Goal: Task Accomplishment & Management: Manage account settings

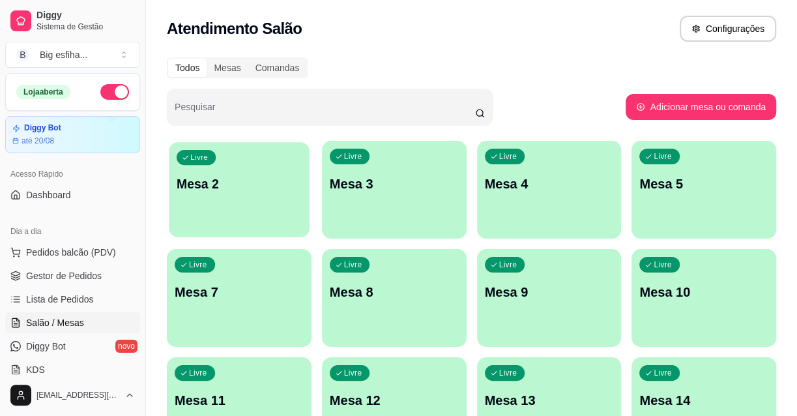
click at [220, 209] on div "Livre Mesa 2" at bounding box center [239, 182] width 140 height 80
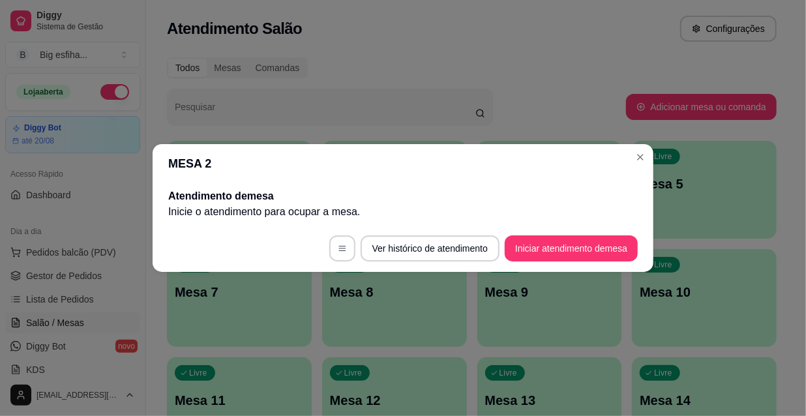
drag, startPoint x: 524, startPoint y: 223, endPoint x: 533, endPoint y: 228, distance: 10.5
click at [525, 226] on section "MESA 2 Atendimento de mesa Inicie o atendimento para ocupar a mesa . Ver histór…" at bounding box center [403, 208] width 501 height 128
click at [541, 237] on button "Iniciar atendimento de mesa" at bounding box center [571, 248] width 129 height 25
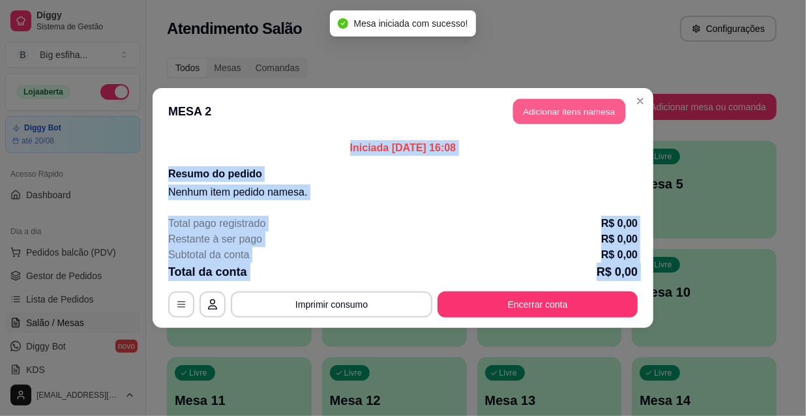
click at [559, 103] on button "Adicionar itens na mesa" at bounding box center [569, 111] width 112 height 25
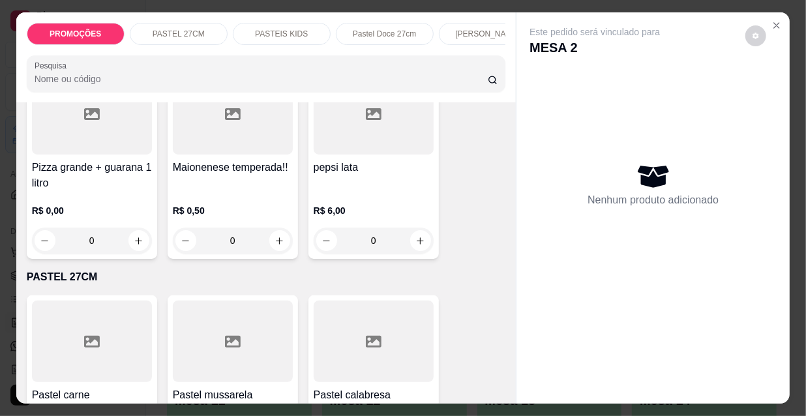
scroll to position [177, 0]
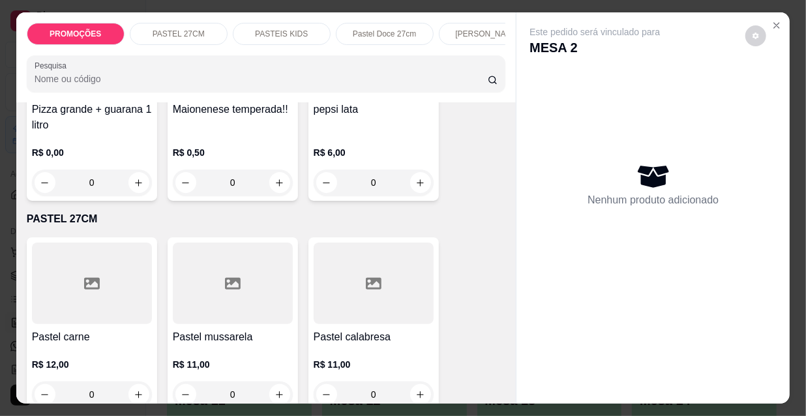
click at [96, 293] on div at bounding box center [92, 283] width 120 height 81
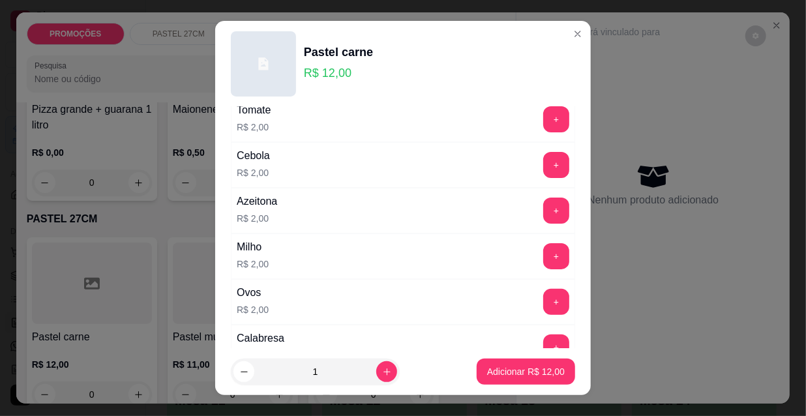
scroll to position [0, 0]
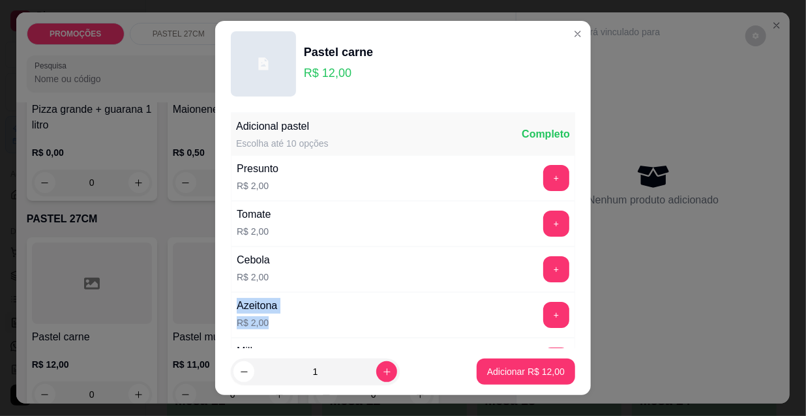
drag, startPoint x: 228, startPoint y: 307, endPoint x: 411, endPoint y: 314, distance: 183.9
click at [404, 314] on div "Azeitona R$ 2,00 +" at bounding box center [403, 315] width 344 height 46
click at [417, 314] on div "Azeitona R$ 2,00 +" at bounding box center [403, 315] width 344 height 46
click at [418, 314] on div "Azeitona R$ 2,00 +" at bounding box center [403, 315] width 344 height 46
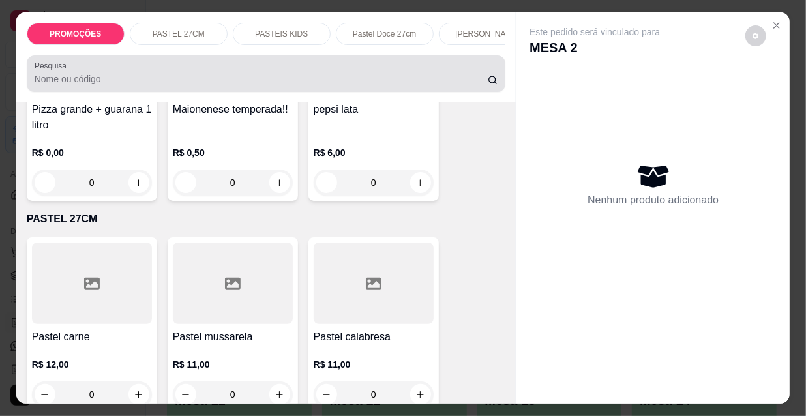
click at [86, 92] on div "Pesquisa" at bounding box center [266, 73] width 479 height 37
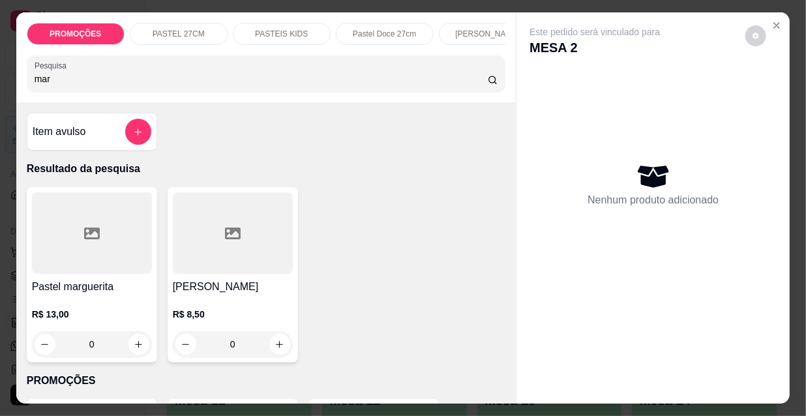
type input "mar"
click at [41, 317] on p "R$ 13,00" at bounding box center [92, 314] width 120 height 13
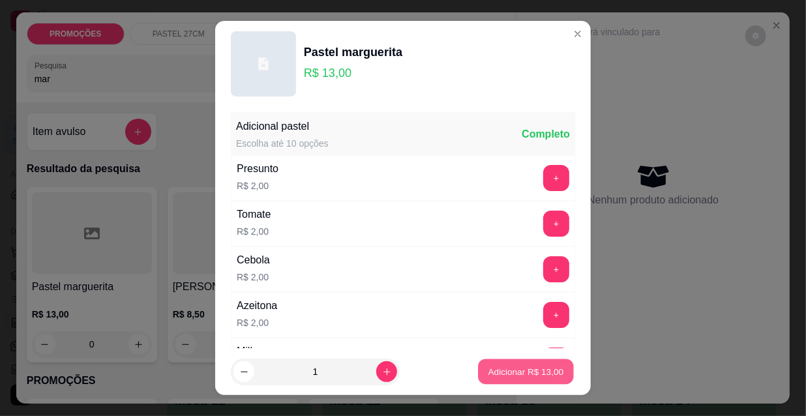
click at [499, 375] on p "Adicionar R$ 13,00" at bounding box center [526, 371] width 76 height 12
type input "1"
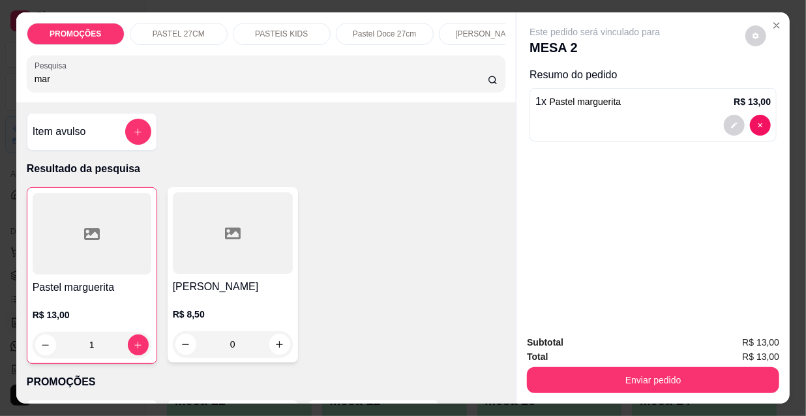
scroll to position [0, 419]
click at [359, 31] on p "Pizza doce" at bounding box center [377, 34] width 38 height 10
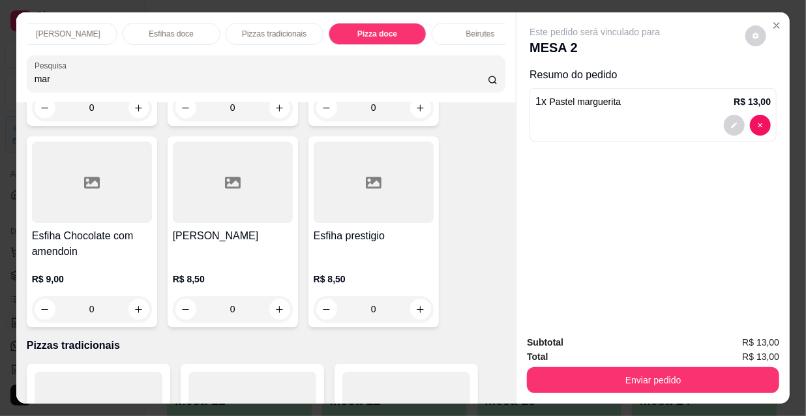
scroll to position [0, 648]
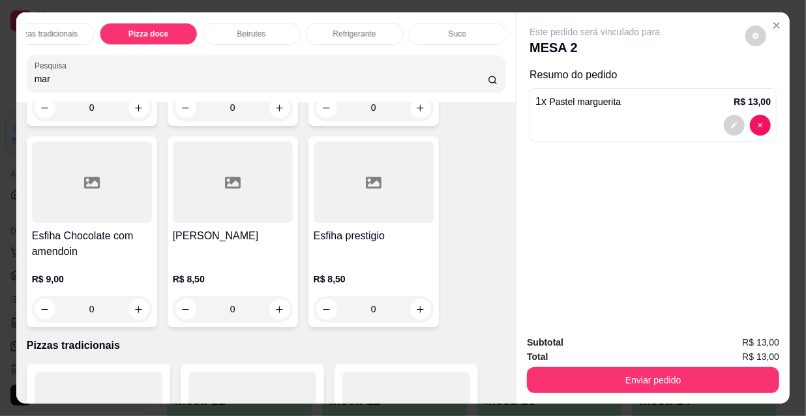
click at [364, 29] on p "Refrigerante" at bounding box center [354, 34] width 43 height 10
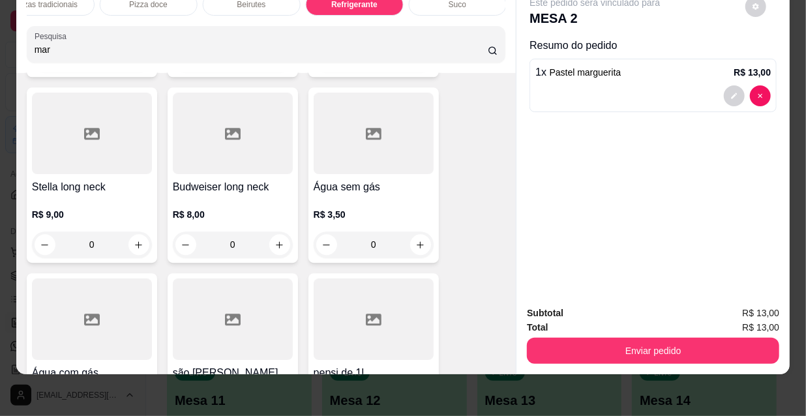
scroll to position [12698, 0]
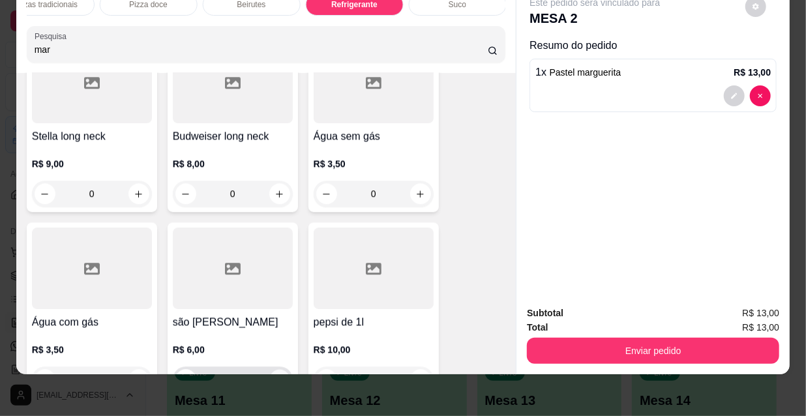
click at [274, 375] on icon "increase-product-quantity" at bounding box center [279, 380] width 10 height 10
type input "1"
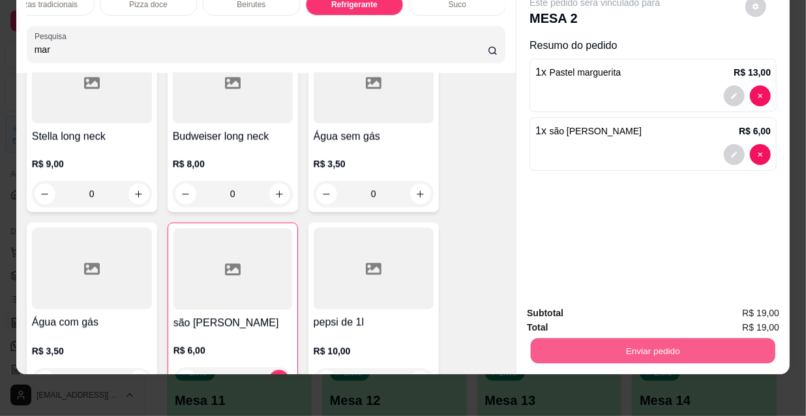
click at [676, 346] on button "Enviar pedido" at bounding box center [653, 350] width 244 height 25
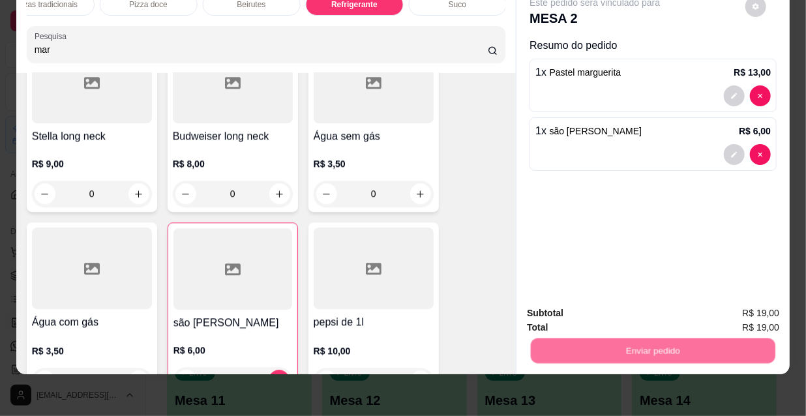
click at [653, 315] on button "Não registrar e enviar pedido" at bounding box center [611, 309] width 136 height 25
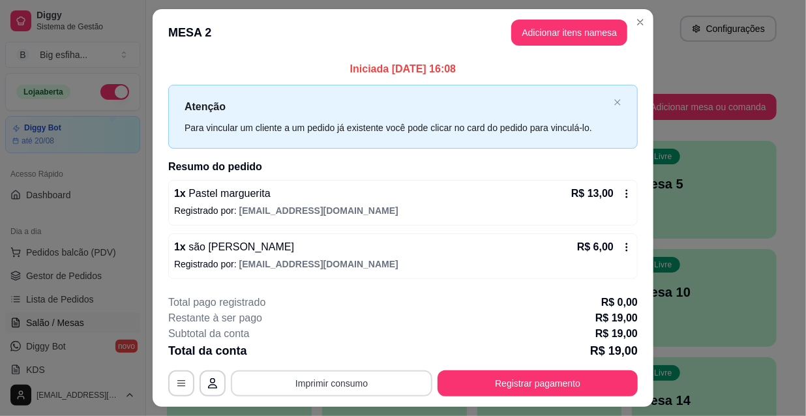
click at [286, 386] on button "Imprimir consumo" at bounding box center [331, 383] width 201 height 26
click at [312, 340] on div "Escolha a impressora IMPRESSORA" at bounding box center [332, 343] width 108 height 44
click at [316, 347] on button "IMPRESSORA" at bounding box center [331, 352] width 91 height 20
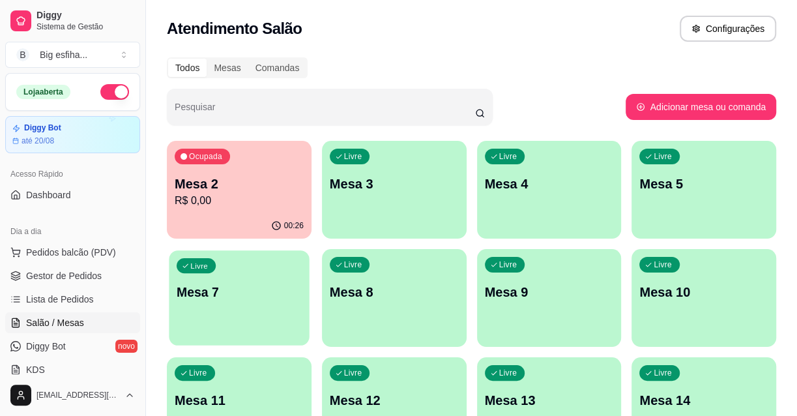
click at [218, 297] on p "Mesa 7" at bounding box center [239, 293] width 125 height 18
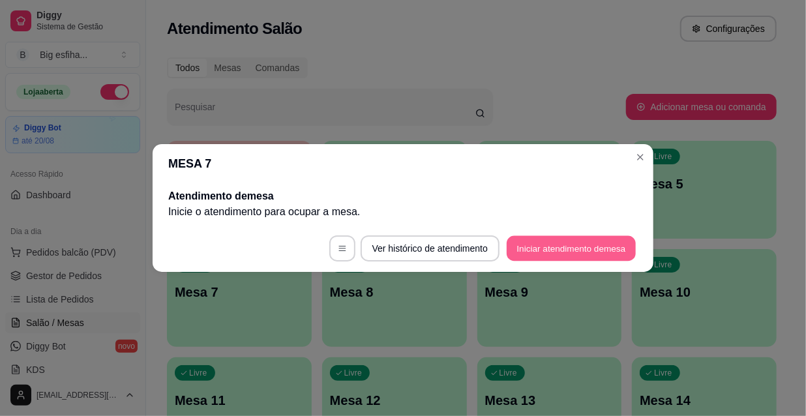
click at [535, 243] on button "Iniciar atendimento de mesa" at bounding box center [571, 248] width 129 height 25
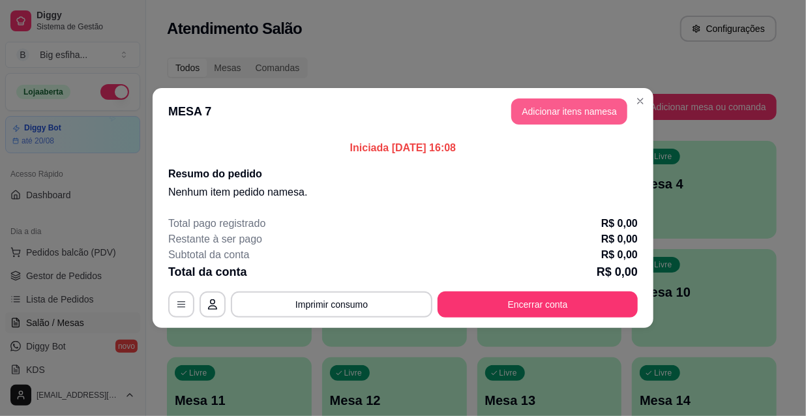
click at [580, 121] on button "Adicionar itens na mesa" at bounding box center [569, 111] width 116 height 26
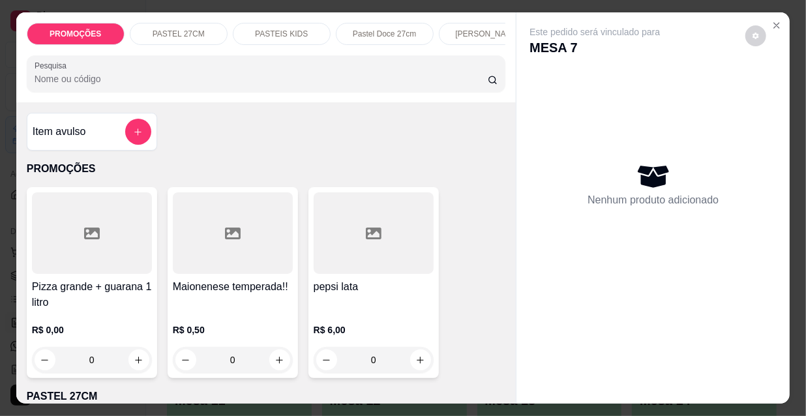
click at [269, 70] on div at bounding box center [266, 74] width 463 height 26
click at [156, 80] on input "Pesquisa" at bounding box center [261, 78] width 453 height 13
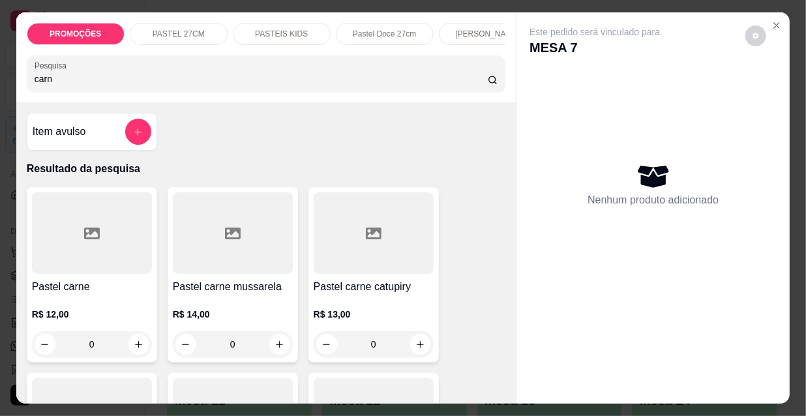
type input "carn"
click at [111, 246] on div at bounding box center [92, 232] width 120 height 81
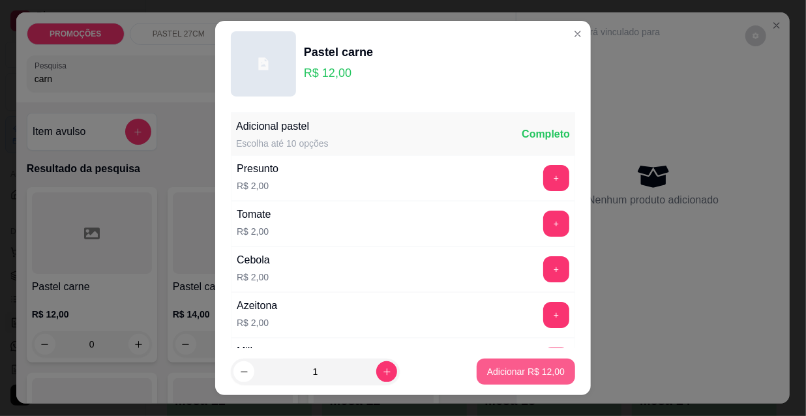
click at [520, 368] on p "Adicionar R$ 12,00" at bounding box center [526, 371] width 78 height 13
type input "1"
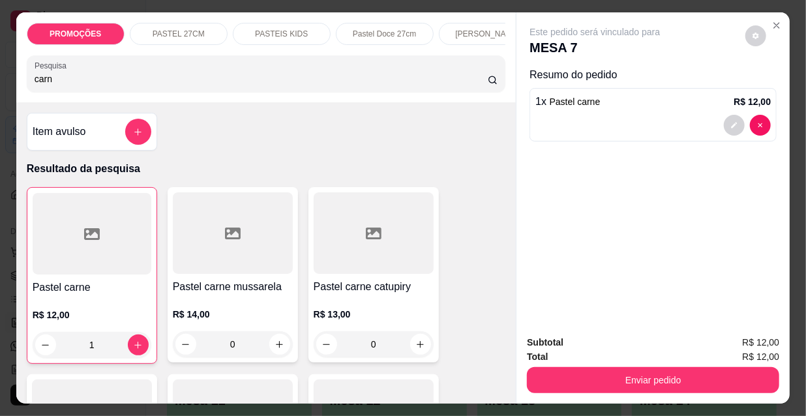
drag, startPoint x: 48, startPoint y: 85, endPoint x: 7, endPoint y: 81, distance: 41.9
click at [7, 81] on div "PROMOÇÕES PASTEL 27CM PASTEIS KIDS Pastel Doce 27cm Esfihas Salgadas Esfihas do…" at bounding box center [403, 208] width 806 height 416
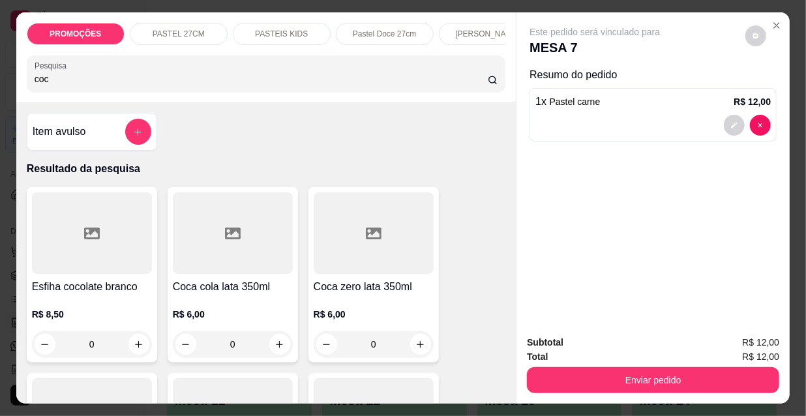
type input "coc"
click at [402, 252] on div at bounding box center [374, 232] width 120 height 81
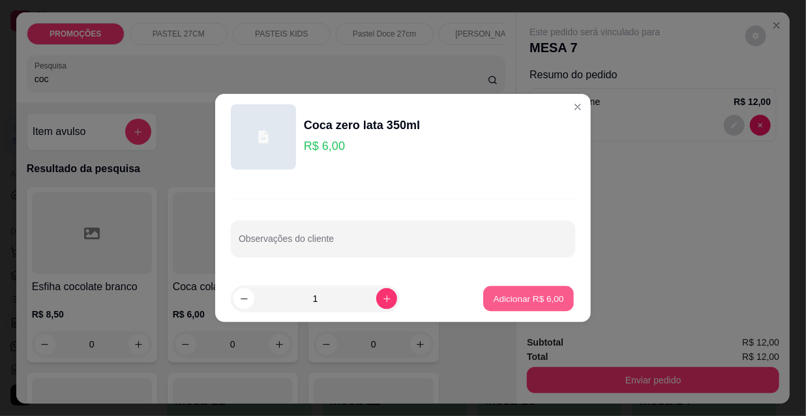
click at [512, 293] on p "Adicionar R$ 6,00" at bounding box center [528, 298] width 70 height 12
type input "1"
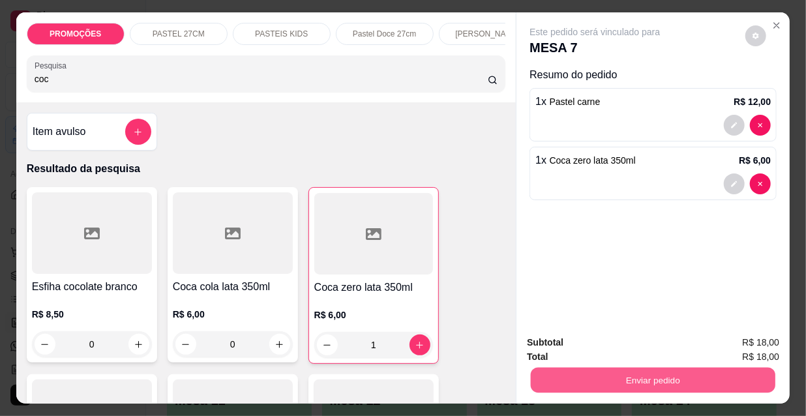
click at [653, 367] on button "Enviar pedido" at bounding box center [653, 379] width 244 height 25
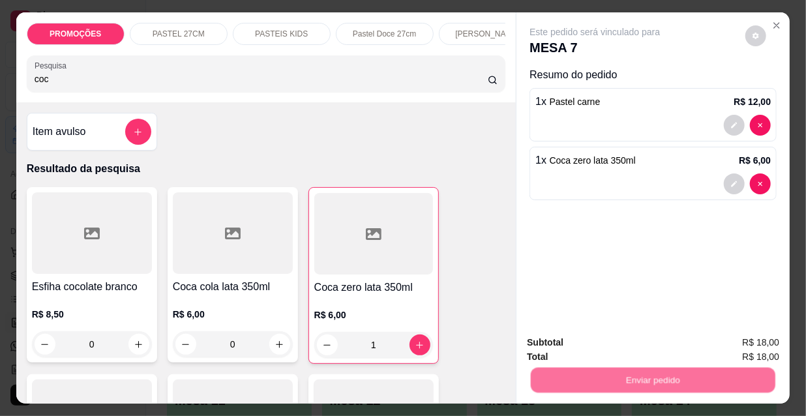
click at [626, 342] on button "Não registrar e enviar pedido" at bounding box center [611, 343] width 136 height 25
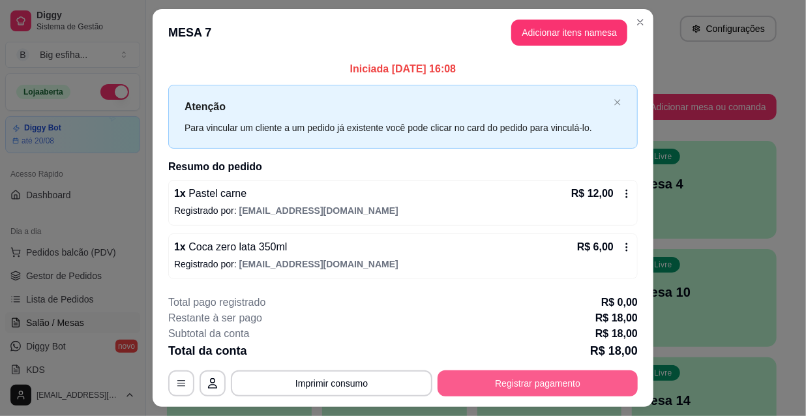
click at [499, 378] on button "Registrar pagamento" at bounding box center [537, 383] width 200 height 26
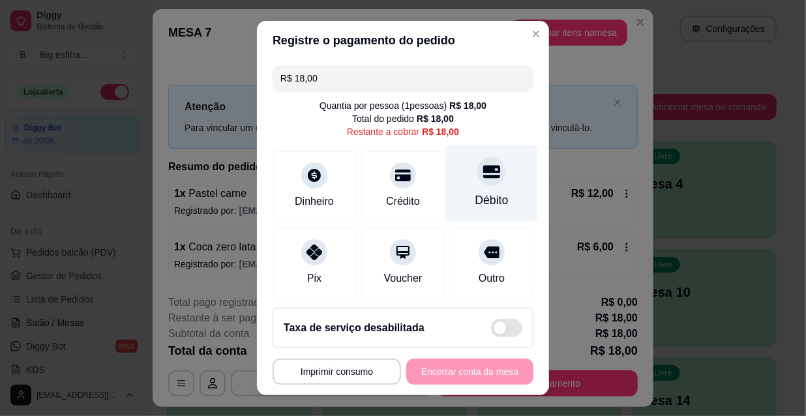
click at [477, 181] on div at bounding box center [491, 171] width 29 height 29
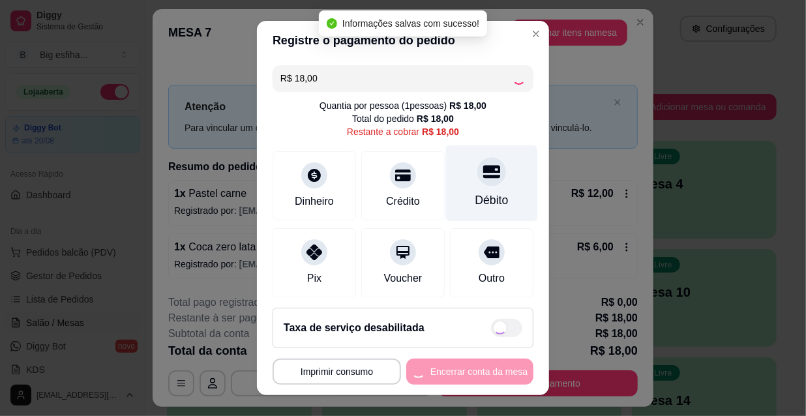
type input "R$ 0,00"
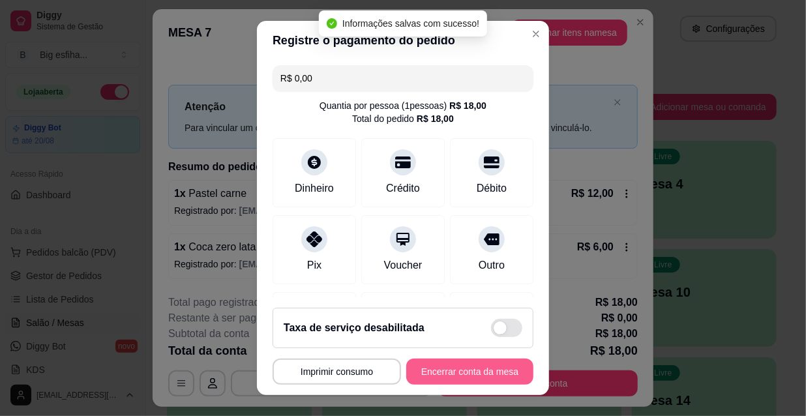
click at [454, 371] on button "Encerrar conta da mesa" at bounding box center [469, 372] width 127 height 26
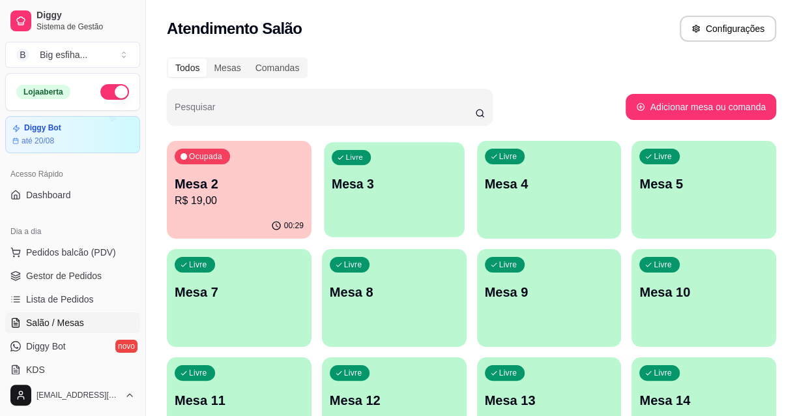
click at [374, 180] on p "Mesa 3" at bounding box center [394, 184] width 125 height 18
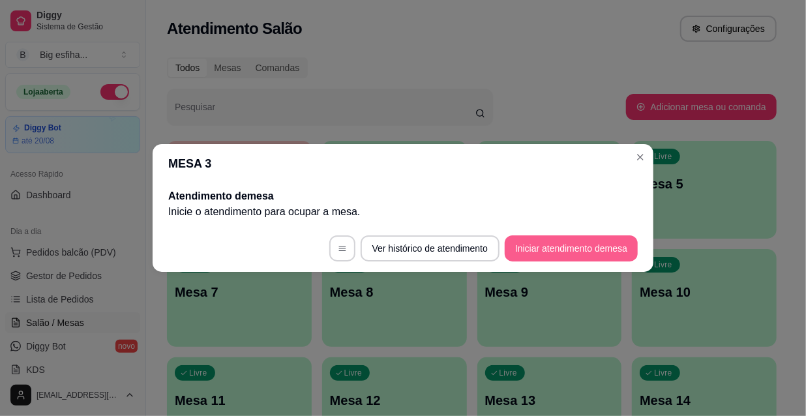
click at [583, 255] on button "Iniciar atendimento de mesa" at bounding box center [571, 248] width 133 height 26
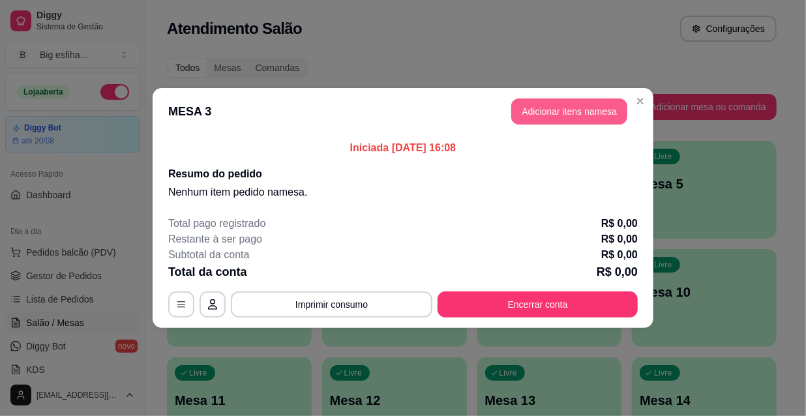
click at [550, 117] on button "Adicionar itens na mesa" at bounding box center [569, 111] width 116 height 26
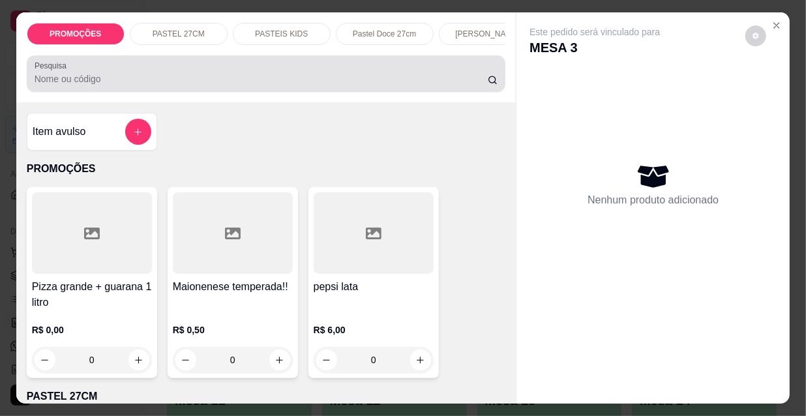
click at [339, 78] on input "Pesquisa" at bounding box center [261, 78] width 453 height 13
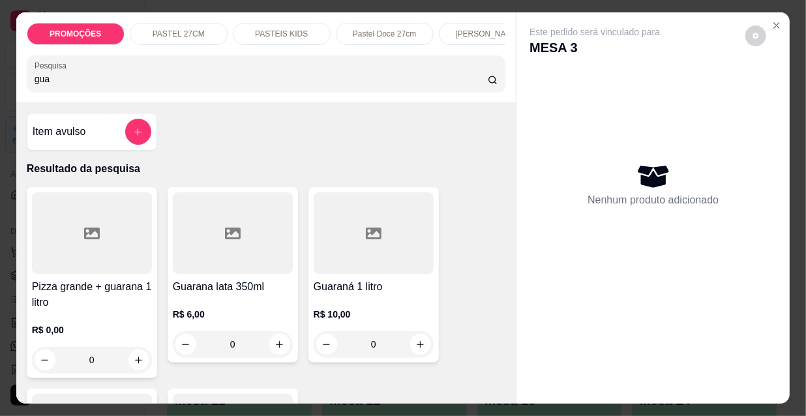
type input "gua"
click at [235, 274] on div at bounding box center [233, 232] width 120 height 81
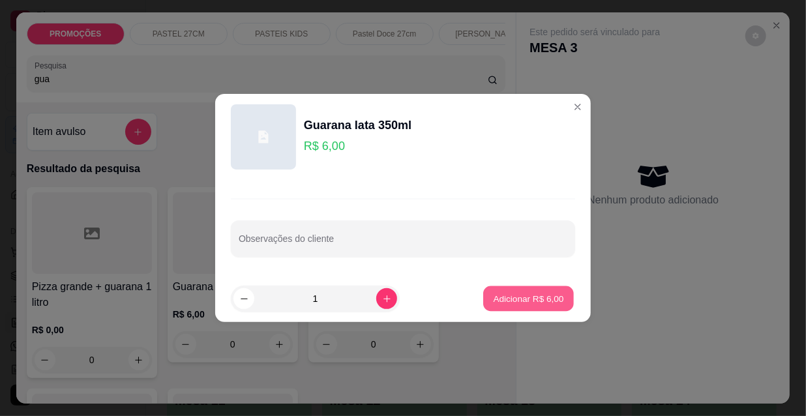
click at [506, 291] on button "Adicionar R$ 6,00" at bounding box center [528, 298] width 91 height 25
type input "1"
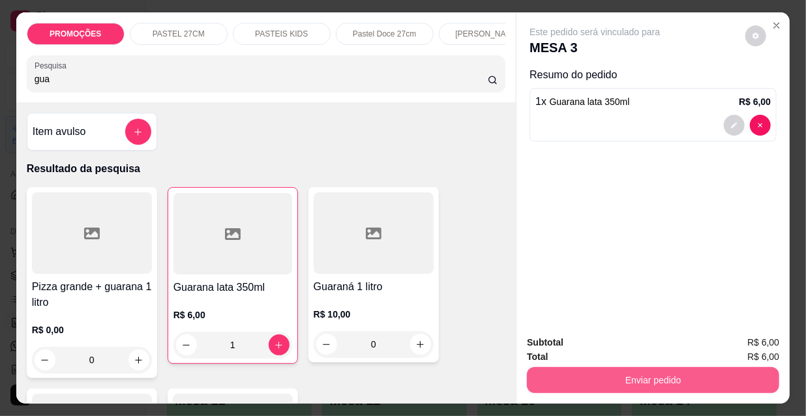
click at [637, 372] on button "Enviar pedido" at bounding box center [653, 380] width 252 height 26
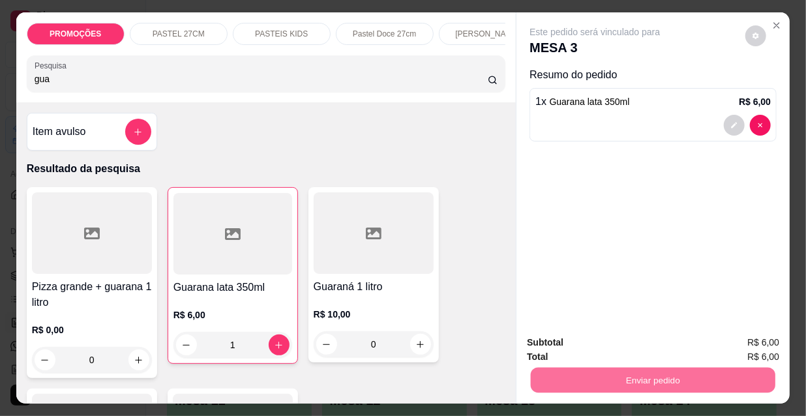
click at [633, 343] on button "Não registrar e enviar pedido" at bounding box center [611, 343] width 136 height 25
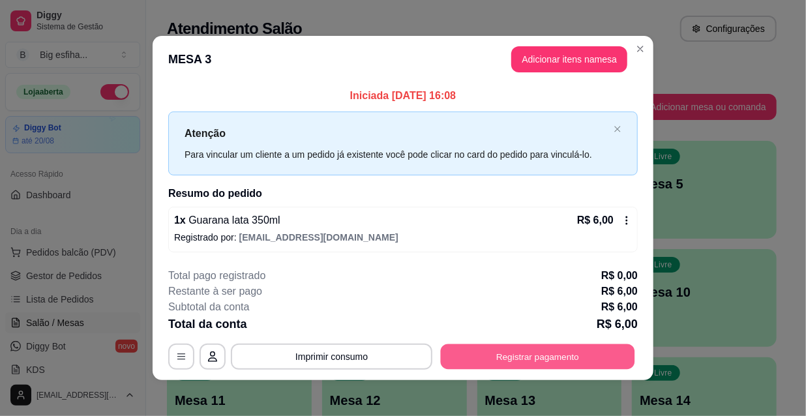
click at [586, 351] on button "Registrar pagamento" at bounding box center [538, 356] width 194 height 25
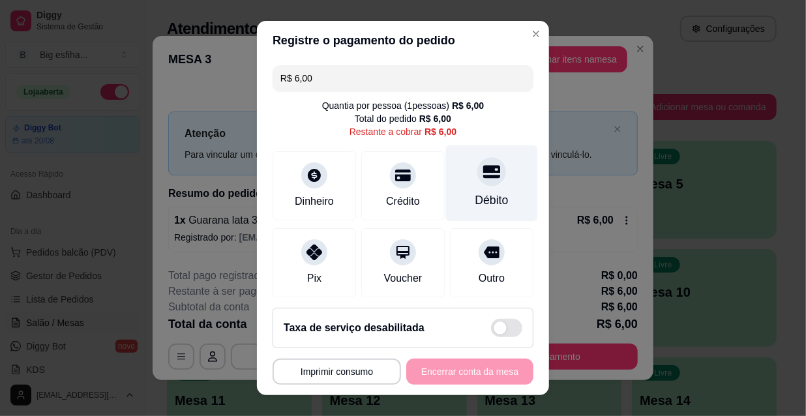
click at [469, 190] on div "Débito" at bounding box center [492, 183] width 92 height 76
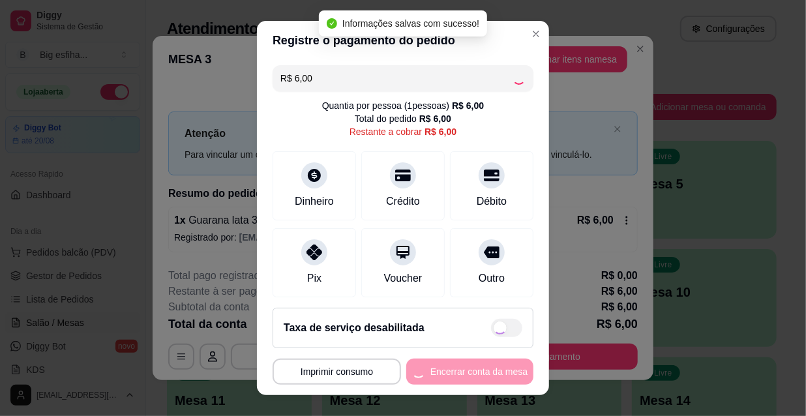
type input "R$ 0,00"
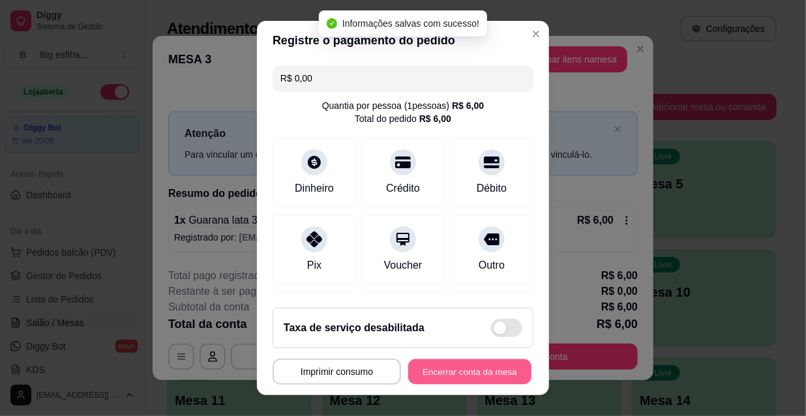
click at [482, 372] on button "Encerrar conta da mesa" at bounding box center [469, 371] width 123 height 25
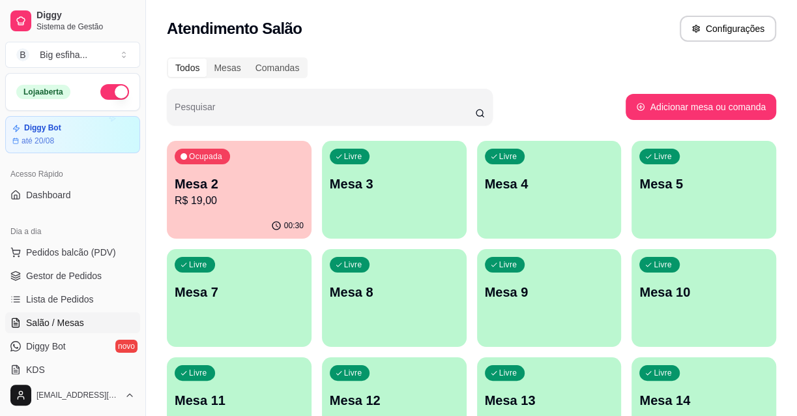
click at [385, 181] on p "Mesa 3" at bounding box center [394, 184] width 129 height 18
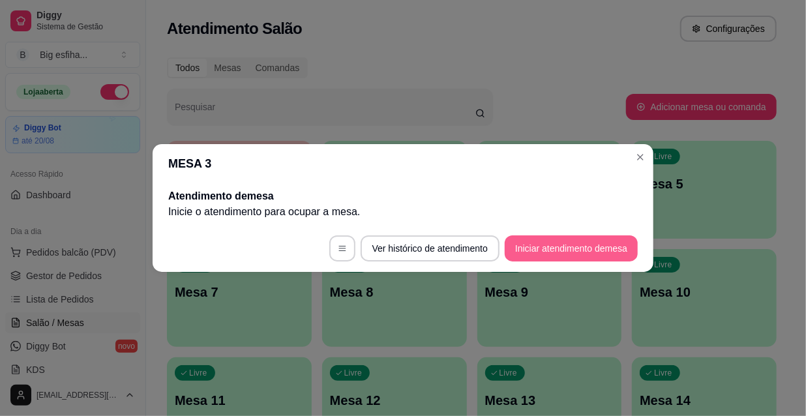
click at [586, 250] on button "Iniciar atendimento de mesa" at bounding box center [571, 248] width 133 height 26
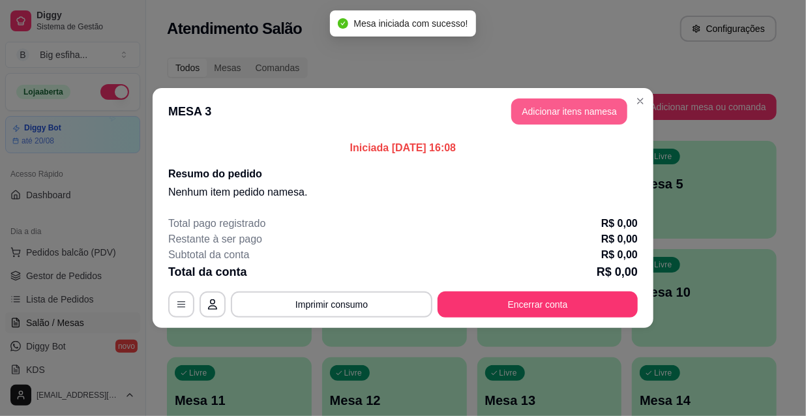
click at [566, 117] on button "Adicionar itens na mesa" at bounding box center [569, 111] width 116 height 26
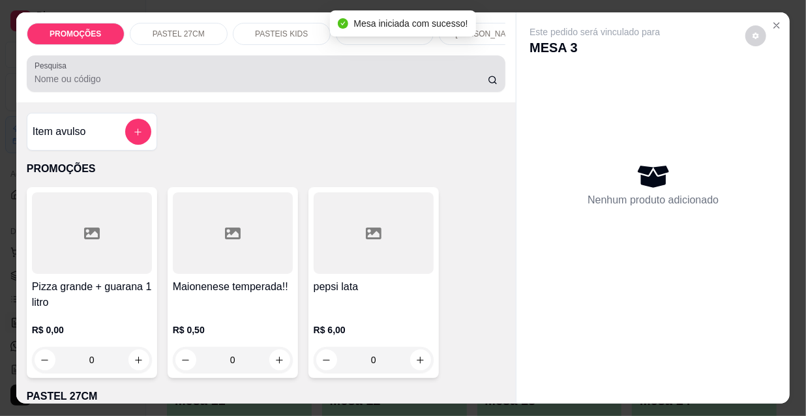
drag, startPoint x: 422, startPoint y: 61, endPoint x: 420, endPoint y: 74, distance: 13.1
click at [420, 65] on div "Pesquisa" at bounding box center [266, 73] width 479 height 37
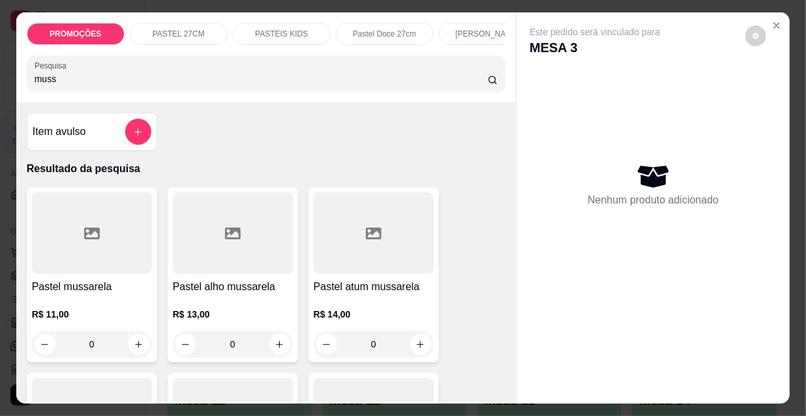
type input "muss"
click at [104, 253] on div at bounding box center [92, 232] width 120 height 81
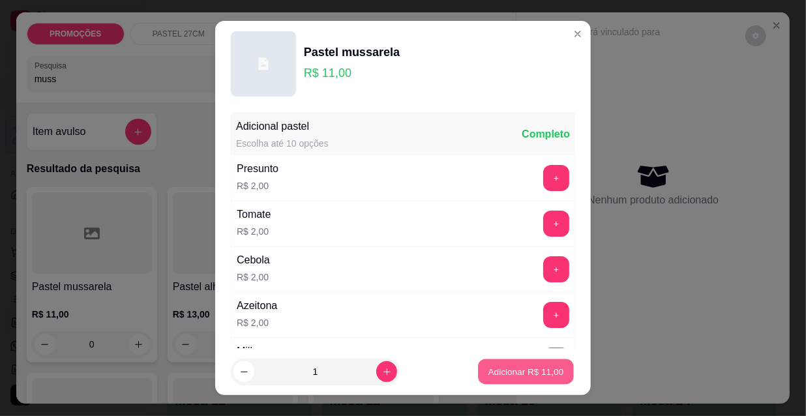
click at [496, 377] on p "Adicionar R$ 11,00" at bounding box center [526, 371] width 76 height 12
type input "1"
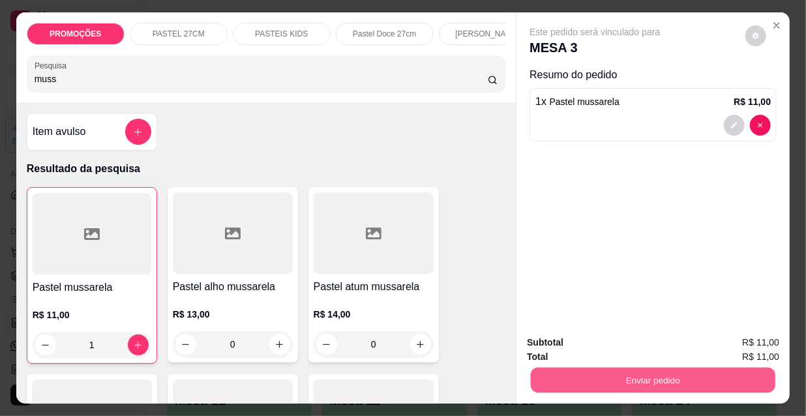
click at [564, 375] on button "Enviar pedido" at bounding box center [653, 379] width 244 height 25
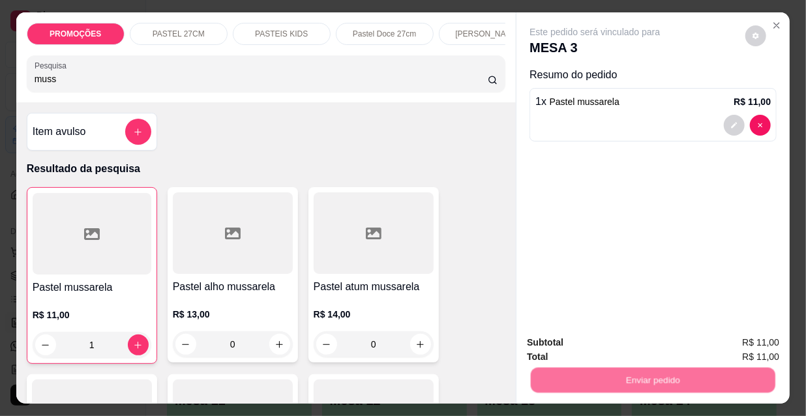
click at [580, 339] on button "Não registrar e enviar pedido" at bounding box center [611, 343] width 132 height 24
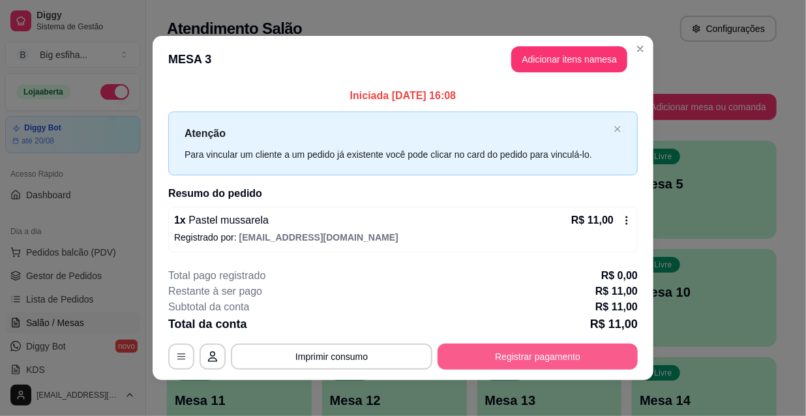
click at [570, 359] on button "Registrar pagamento" at bounding box center [537, 357] width 200 height 26
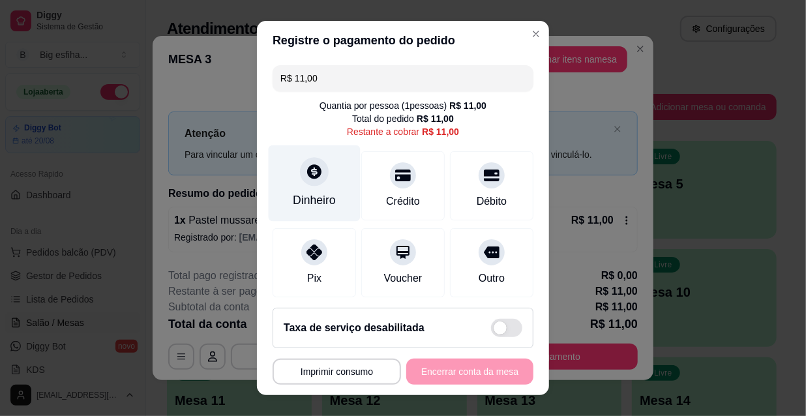
click at [283, 184] on div "Dinheiro" at bounding box center [315, 183] width 92 height 76
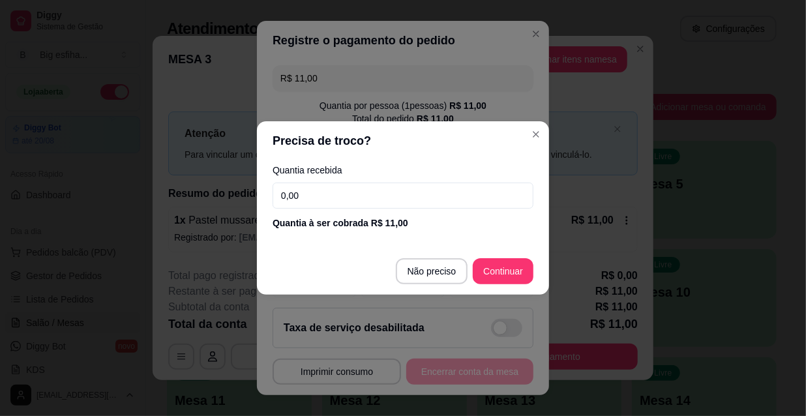
click at [309, 199] on input "0,00" at bounding box center [402, 196] width 261 height 26
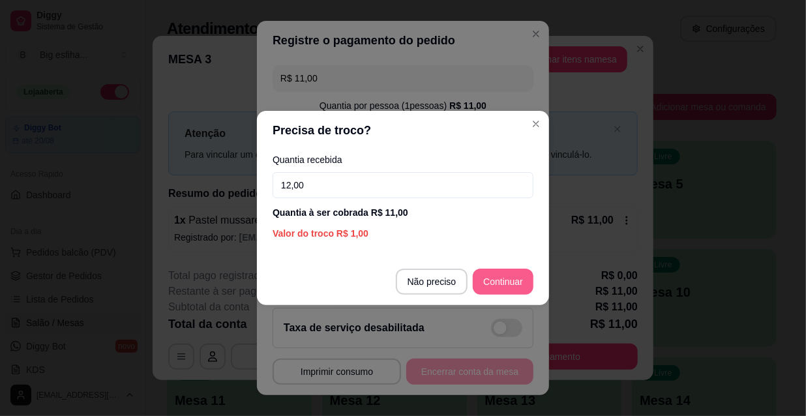
type input "12,00"
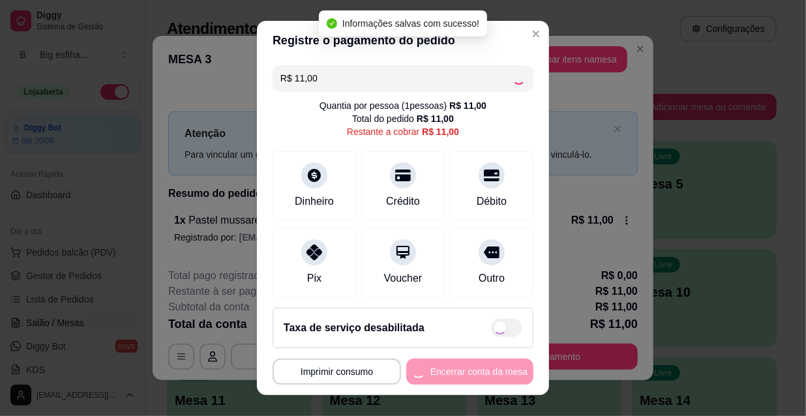
type input "R$ 0,00"
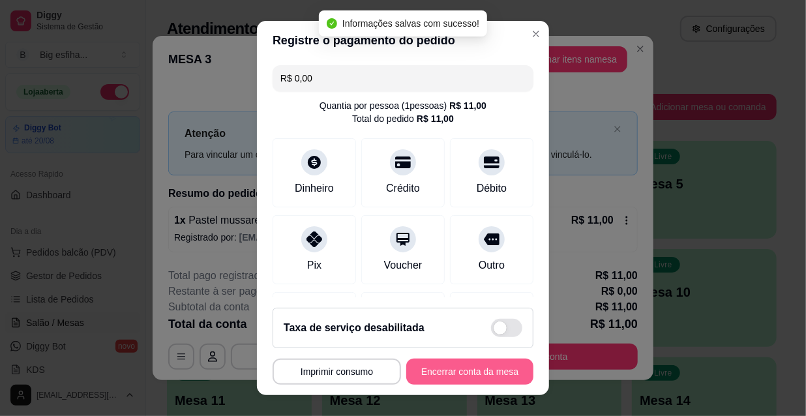
click at [462, 365] on button "Encerrar conta da mesa" at bounding box center [469, 372] width 127 height 26
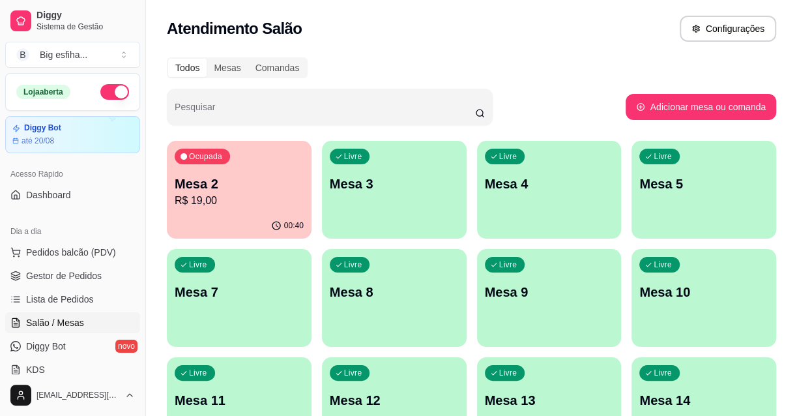
click at [228, 269] on div "Livre Mesa 7" at bounding box center [239, 290] width 145 height 82
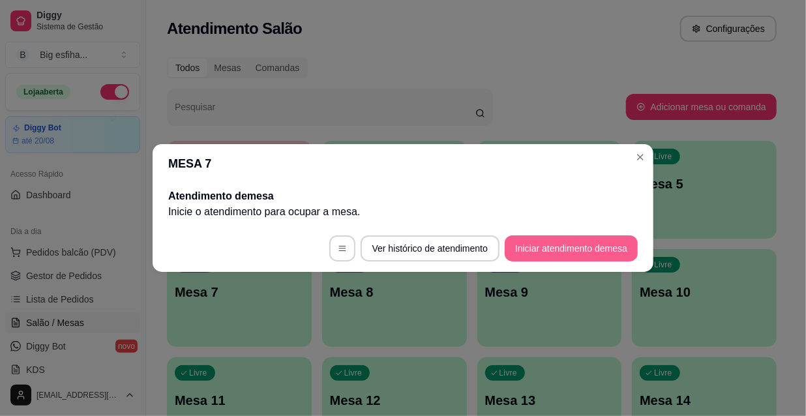
click at [540, 243] on button "Iniciar atendimento de mesa" at bounding box center [571, 248] width 133 height 26
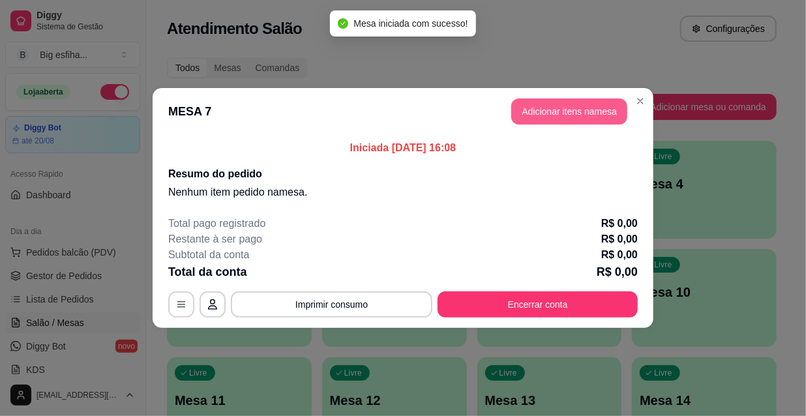
click at [579, 104] on button "Adicionar itens na mesa" at bounding box center [569, 111] width 116 height 26
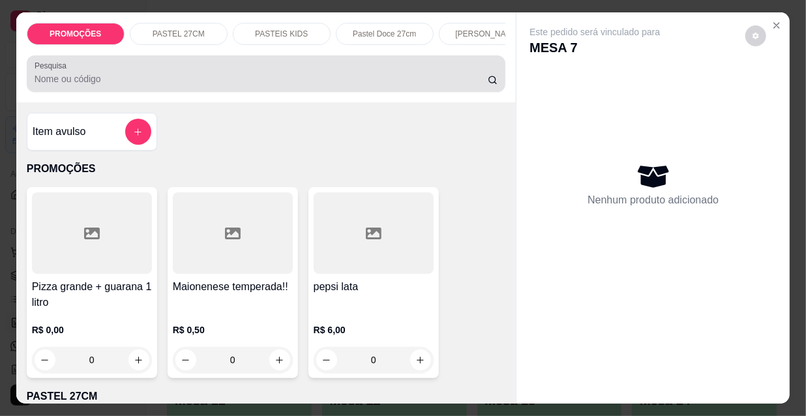
click at [336, 84] on input "Pesquisa" at bounding box center [261, 78] width 453 height 13
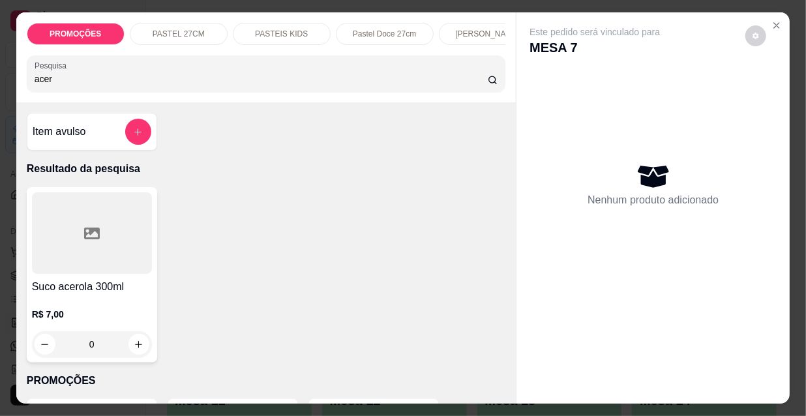
type input "acer"
click at [91, 248] on div at bounding box center [92, 232] width 120 height 81
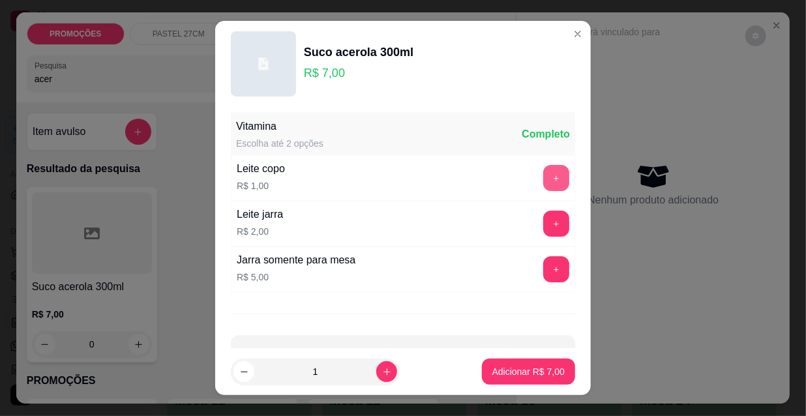
click at [543, 179] on button "+" at bounding box center [556, 178] width 26 height 26
click at [529, 362] on button "Adicionar R$ 8,00" at bounding box center [528, 372] width 93 height 26
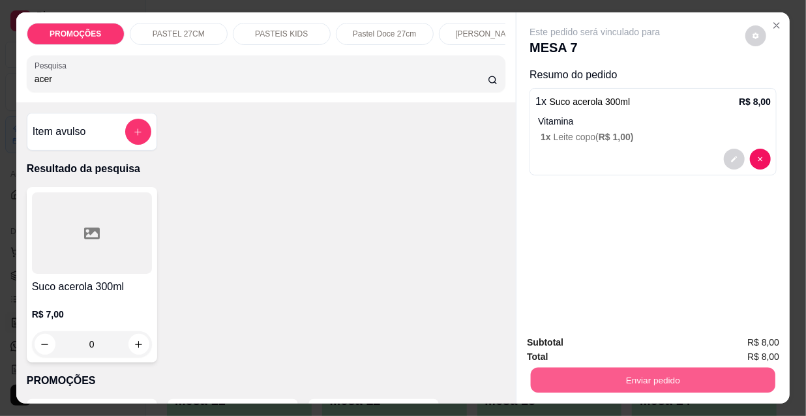
click at [616, 372] on button "Enviar pedido" at bounding box center [653, 379] width 244 height 25
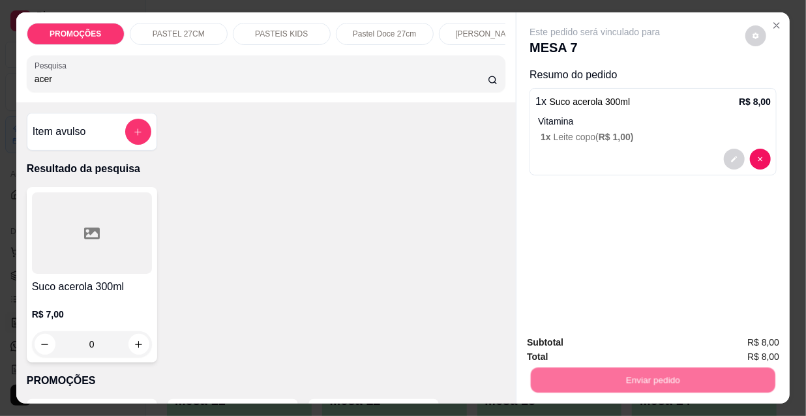
click at [598, 347] on button "Não registrar e enviar pedido" at bounding box center [611, 343] width 136 height 25
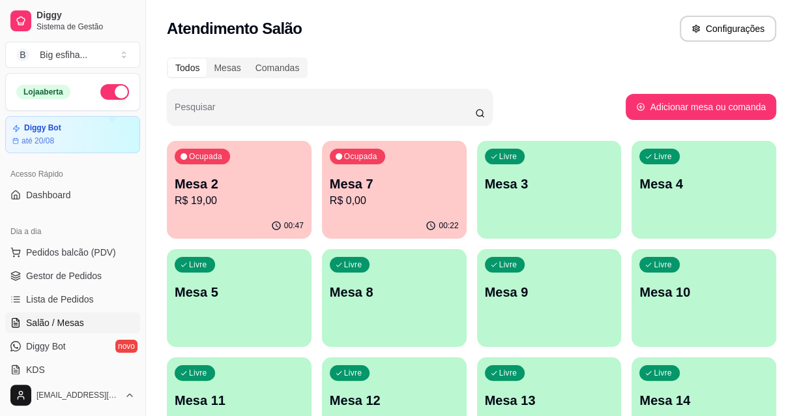
click at [362, 207] on p "R$ 0,00" at bounding box center [394, 201] width 129 height 16
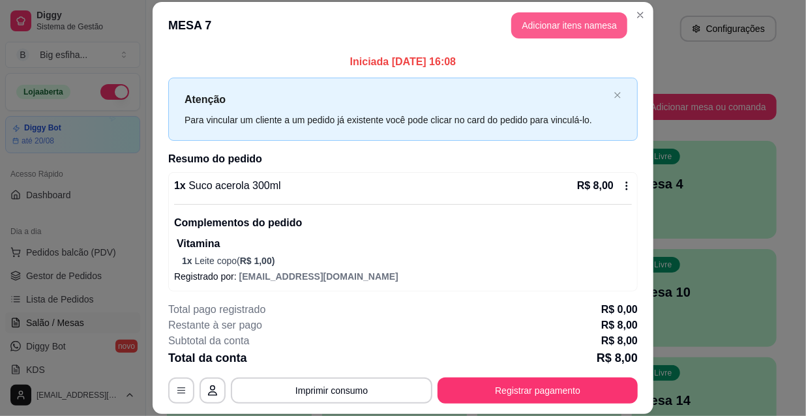
click at [527, 20] on button "Adicionar itens na mesa" at bounding box center [569, 25] width 116 height 26
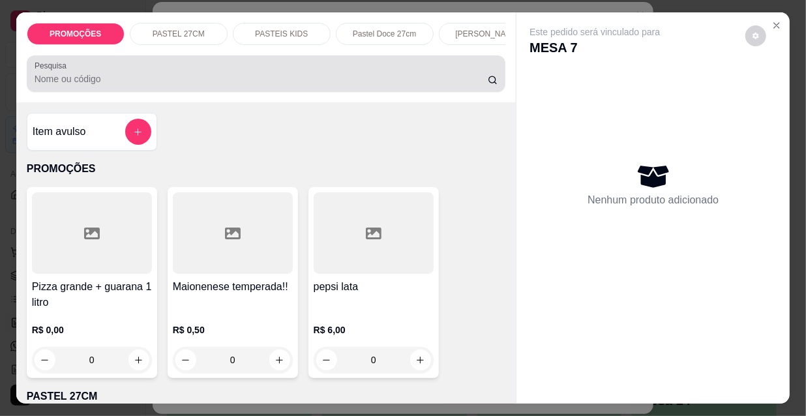
click at [352, 78] on input "Pesquisa" at bounding box center [261, 78] width 453 height 13
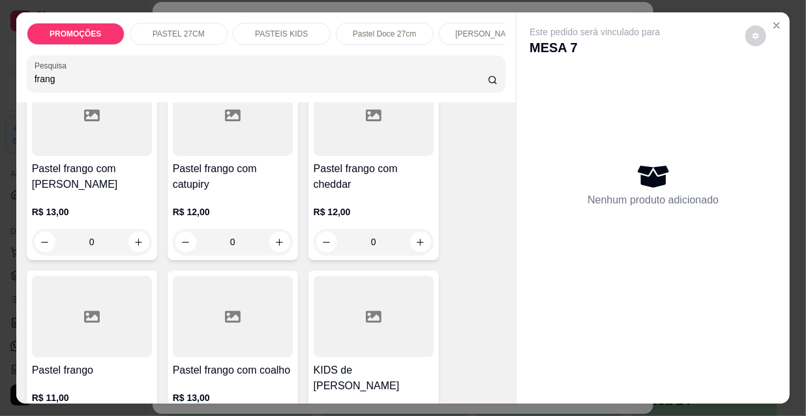
scroll to position [177, 0]
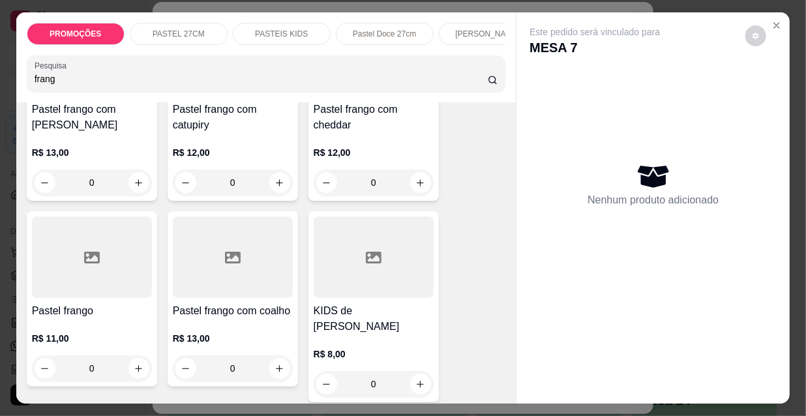
type input "frang"
click at [209, 282] on div at bounding box center [233, 256] width 120 height 81
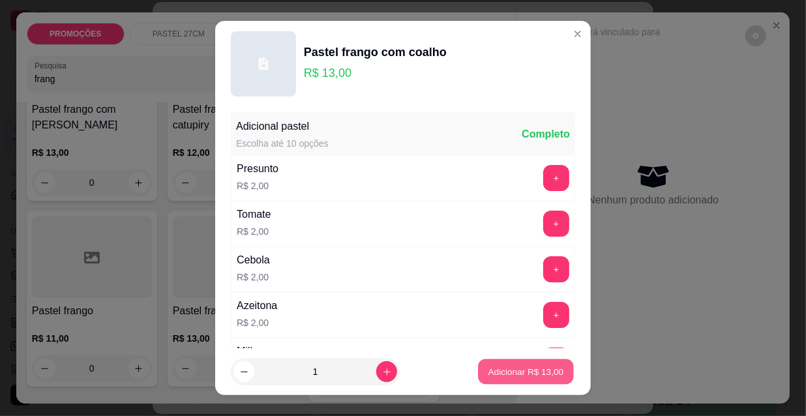
click at [510, 372] on p "Adicionar R$ 13,00" at bounding box center [526, 371] width 76 height 12
type input "1"
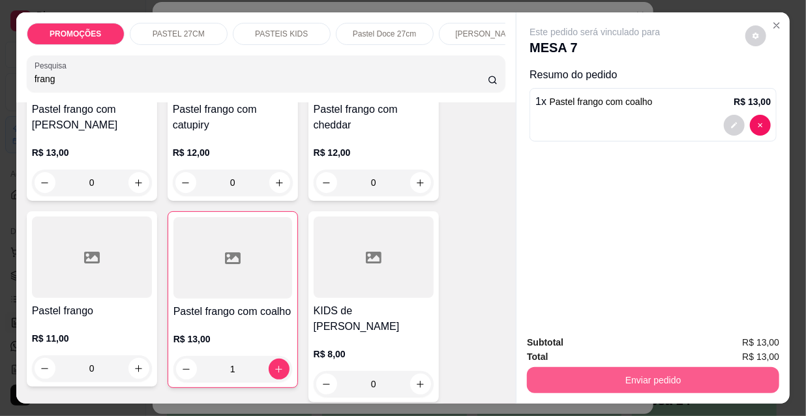
click at [554, 381] on button "Enviar pedido" at bounding box center [653, 380] width 252 height 26
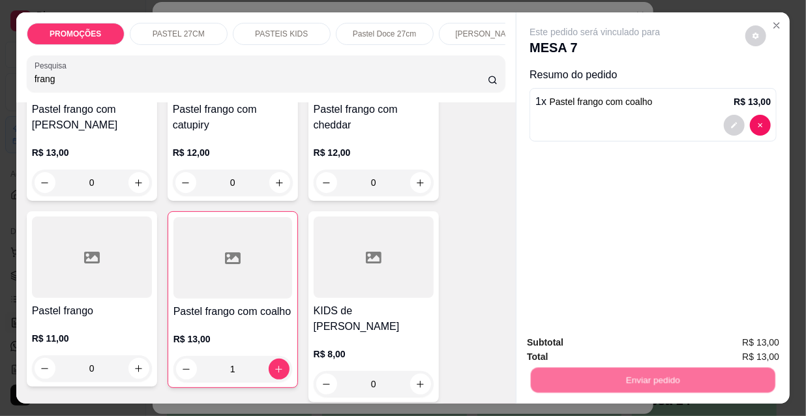
click at [570, 349] on button "Não registrar e enviar pedido" at bounding box center [611, 343] width 132 height 24
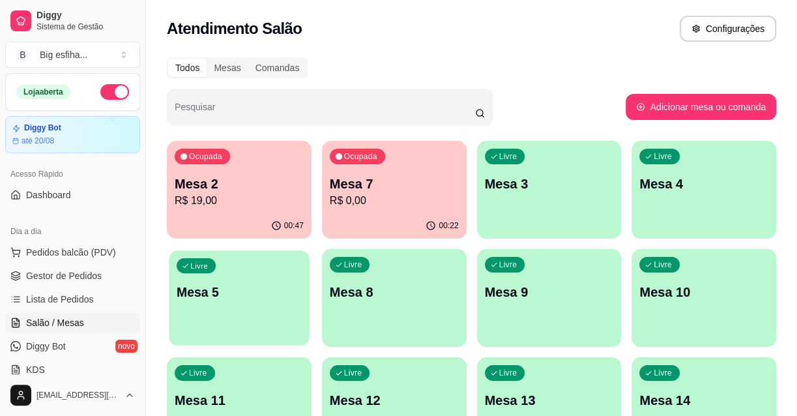
click at [264, 284] on p "Mesa 5" at bounding box center [239, 293] width 125 height 18
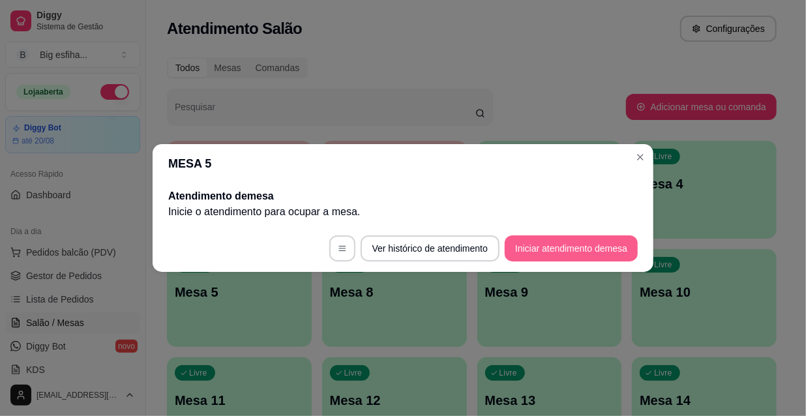
click at [527, 251] on button "Iniciar atendimento de mesa" at bounding box center [571, 248] width 133 height 26
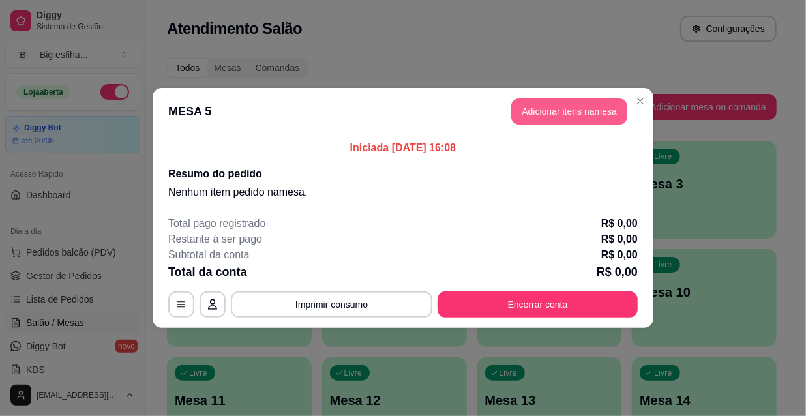
click at [526, 104] on button "Adicionar itens na mesa" at bounding box center [569, 111] width 116 height 26
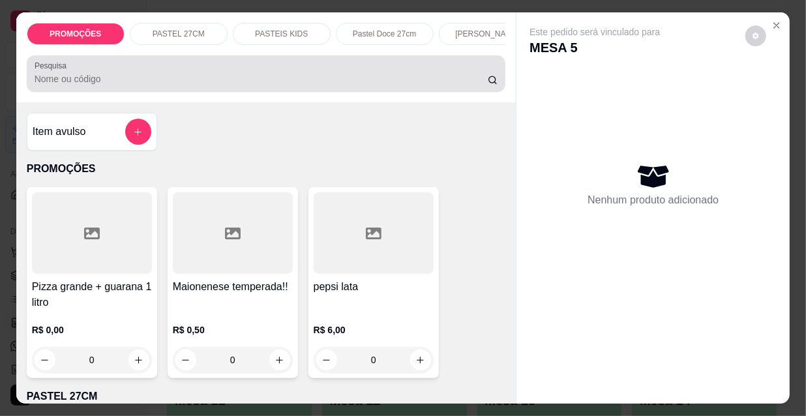
click at [374, 80] on input "Pesquisa" at bounding box center [261, 78] width 453 height 13
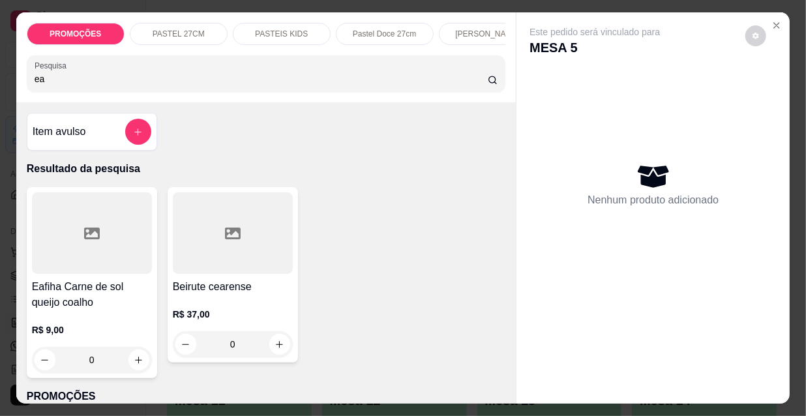
type input "ea"
click at [58, 250] on div at bounding box center [92, 232] width 120 height 81
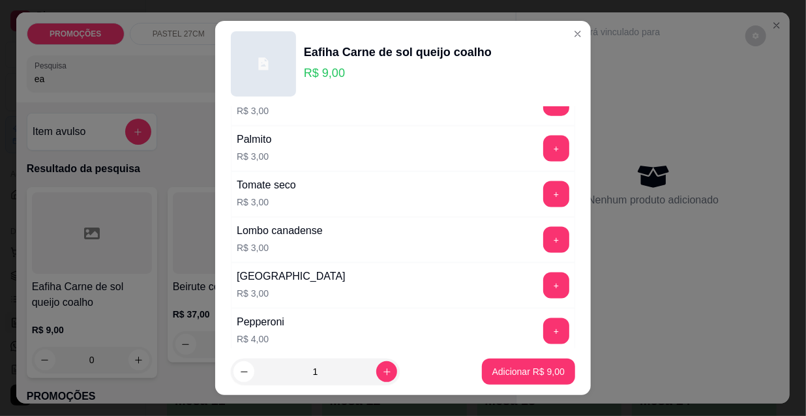
scroll to position [1083, 0]
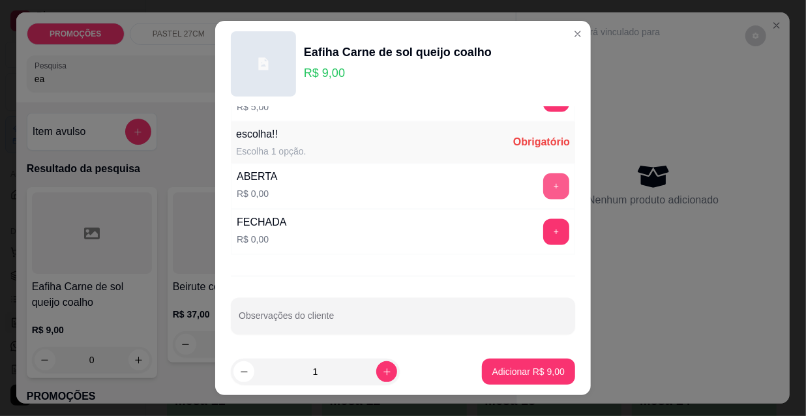
click at [543, 182] on button "+" at bounding box center [556, 186] width 26 height 26
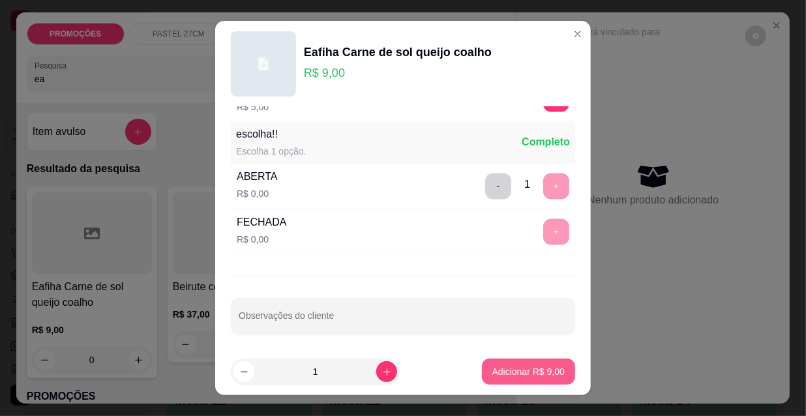
click at [542, 378] on button "Adicionar R$ 9,00" at bounding box center [528, 372] width 93 height 26
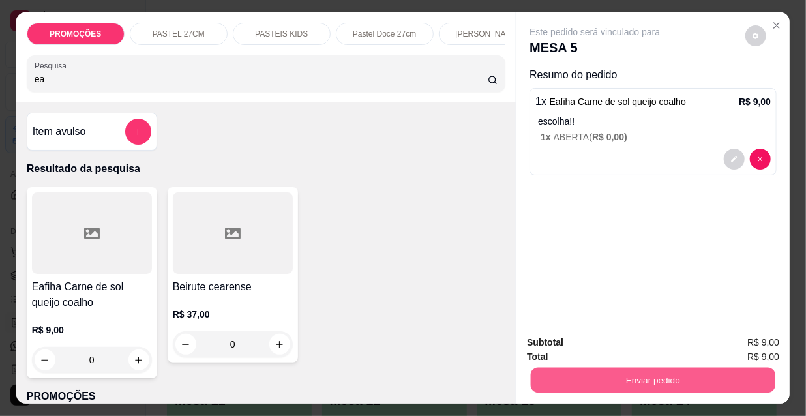
click at [573, 382] on button "Enviar pedido" at bounding box center [653, 379] width 244 height 25
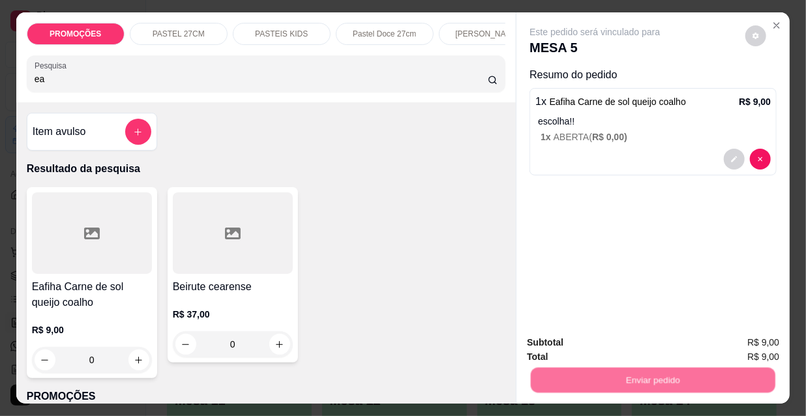
click at [583, 349] on button "Não registrar e enviar pedido" at bounding box center [611, 343] width 136 height 25
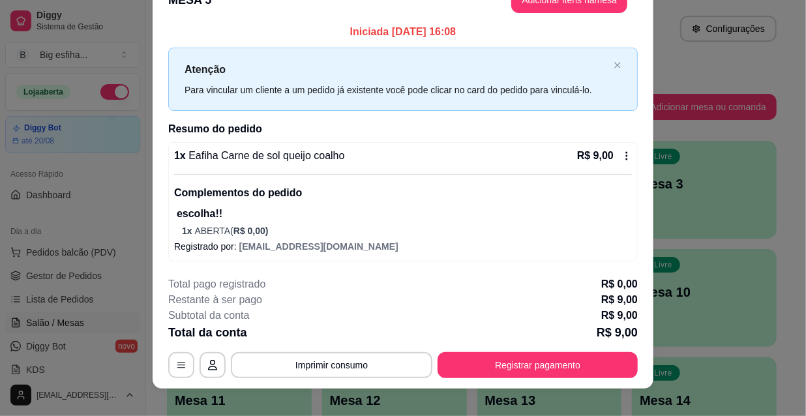
scroll to position [39, 0]
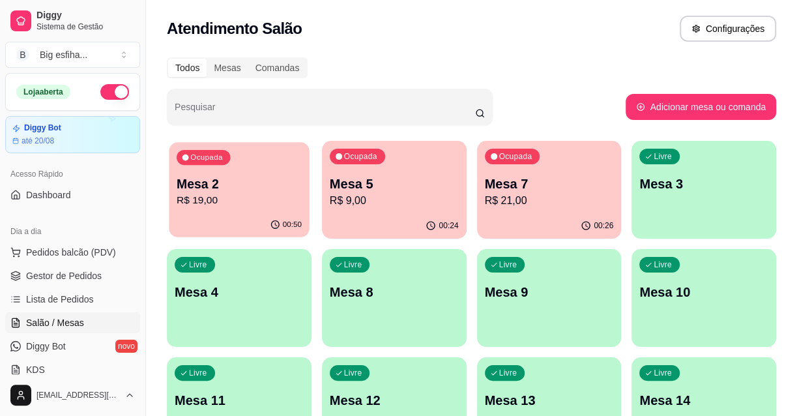
click at [253, 228] on div "00:50" at bounding box center [239, 225] width 140 height 25
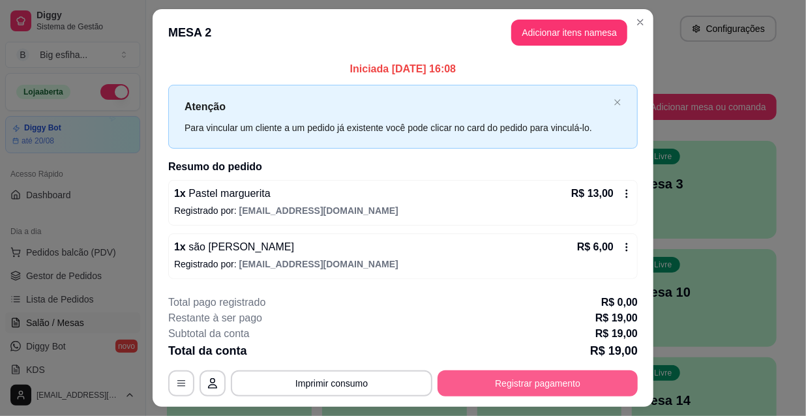
click at [501, 387] on button "Registrar pagamento" at bounding box center [537, 383] width 200 height 26
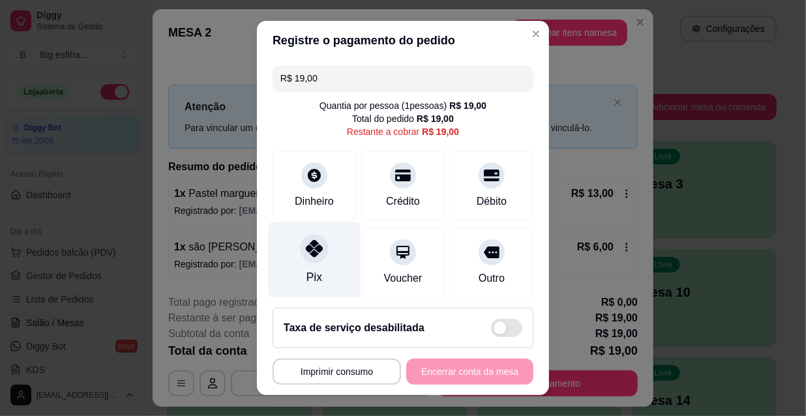
click at [322, 250] on div "Pix" at bounding box center [315, 260] width 92 height 76
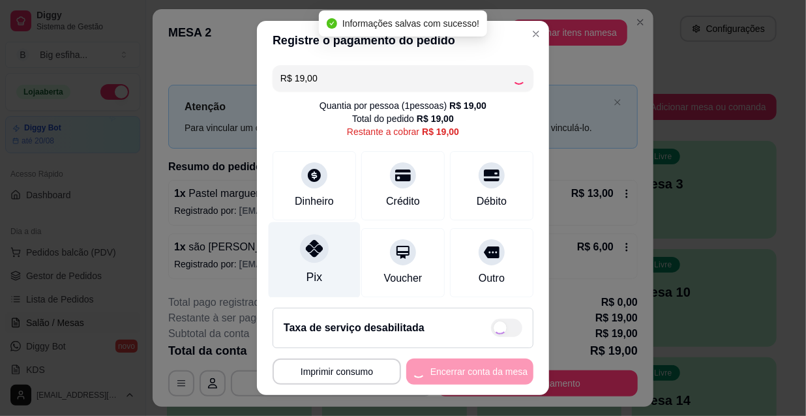
type input "R$ 0,00"
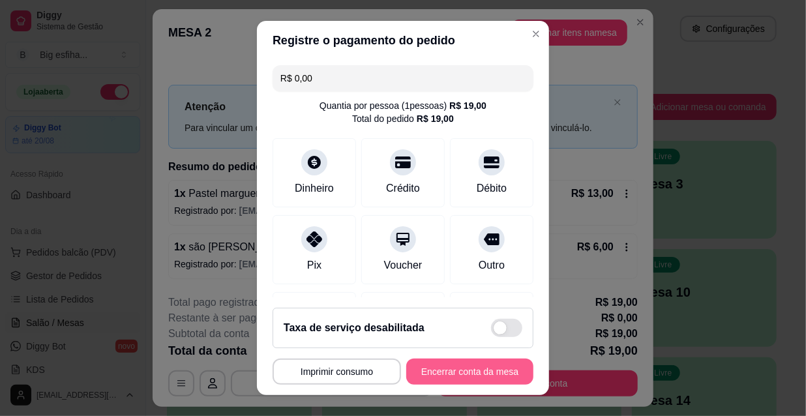
click at [442, 373] on button "Encerrar conta da mesa" at bounding box center [469, 372] width 127 height 26
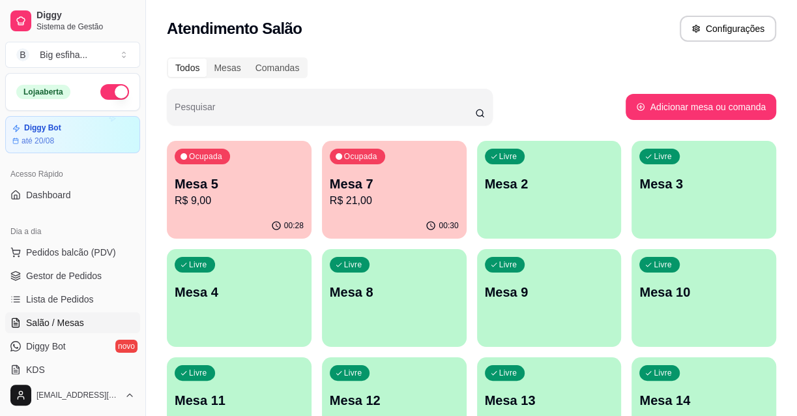
click at [588, 211] on div "Livre Mesa 2" at bounding box center [549, 182] width 140 height 80
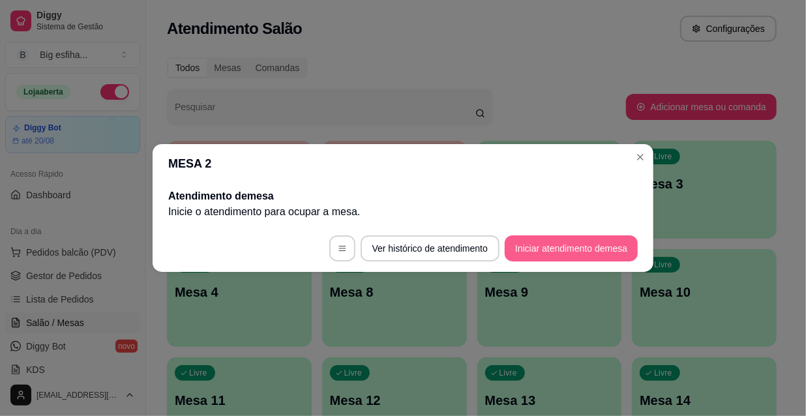
click at [562, 260] on footer "Ver histórico de atendimento Iniciar atendimento de mesa" at bounding box center [403, 248] width 501 height 47
click at [564, 248] on button "Iniciar atendimento de mesa" at bounding box center [571, 248] width 133 height 26
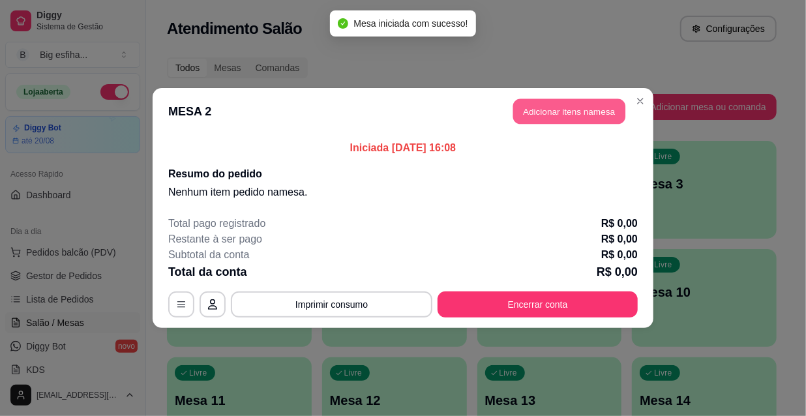
click at [576, 112] on button "Adicionar itens na mesa" at bounding box center [569, 111] width 112 height 25
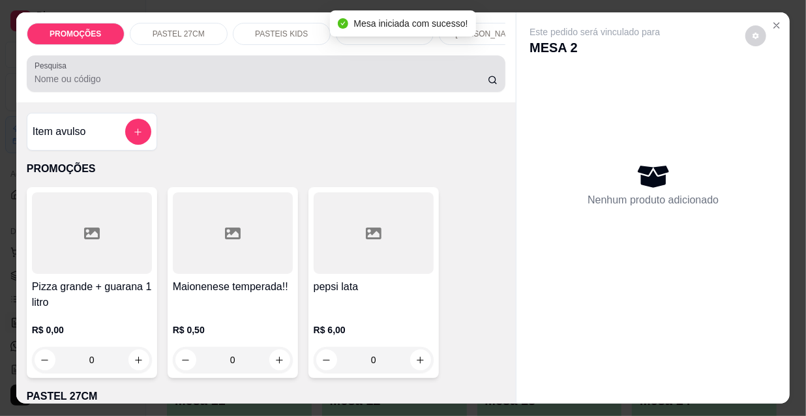
click at [403, 81] on input "Pesquisa" at bounding box center [261, 78] width 453 height 13
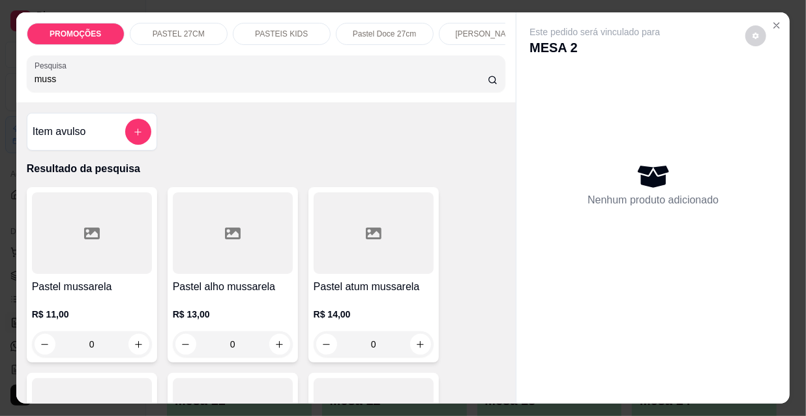
type input "muss"
click at [85, 206] on div at bounding box center [92, 232] width 120 height 81
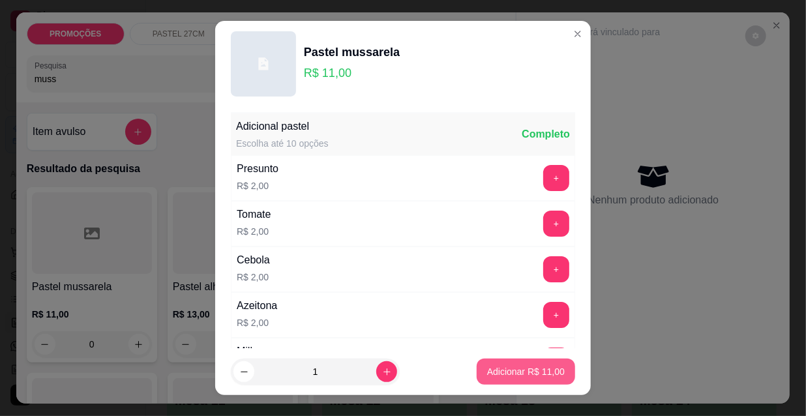
click at [516, 368] on p "Adicionar R$ 11,00" at bounding box center [526, 371] width 78 height 13
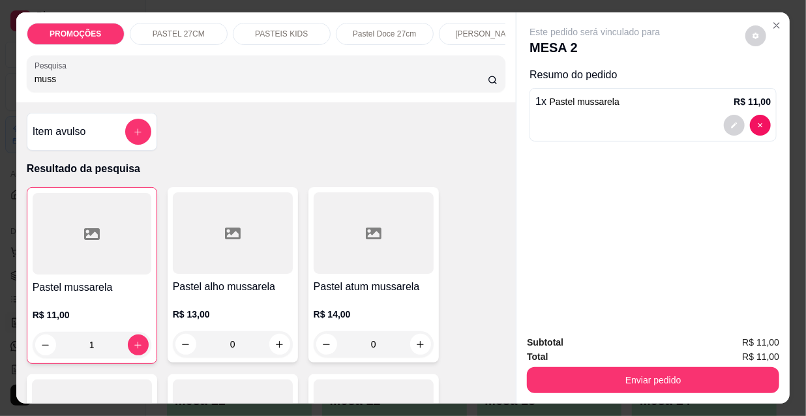
type input "1"
drag, startPoint x: 63, startPoint y: 93, endPoint x: 0, endPoint y: 78, distance: 64.5
click at [0, 78] on div "PROMOÇÕES PASTEL 27CM PASTEIS KIDS Pastel Doce 27cm Esfihas Salgadas Esfihas do…" at bounding box center [403, 208] width 806 height 416
drag, startPoint x: 54, startPoint y: 77, endPoint x: 0, endPoint y: 78, distance: 54.1
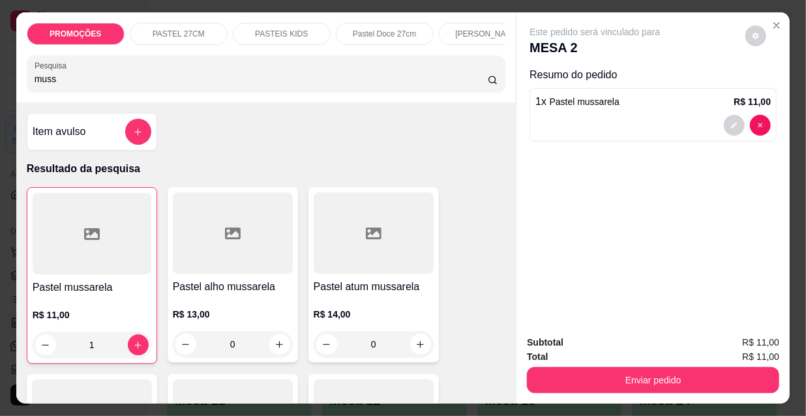
click at [0, 78] on div "PROMOÇÕES PASTEL 27CM PASTEIS KIDS Pastel Doce 27cm Esfihas Salgadas Esfihas do…" at bounding box center [403, 208] width 806 height 416
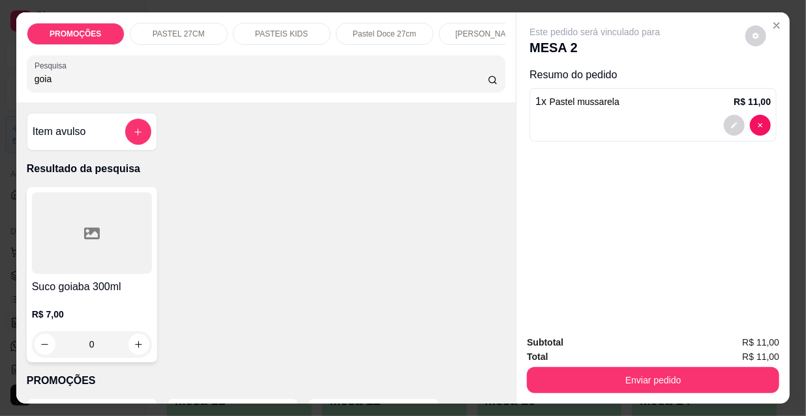
type input "goia"
click at [108, 264] on div at bounding box center [92, 232] width 120 height 81
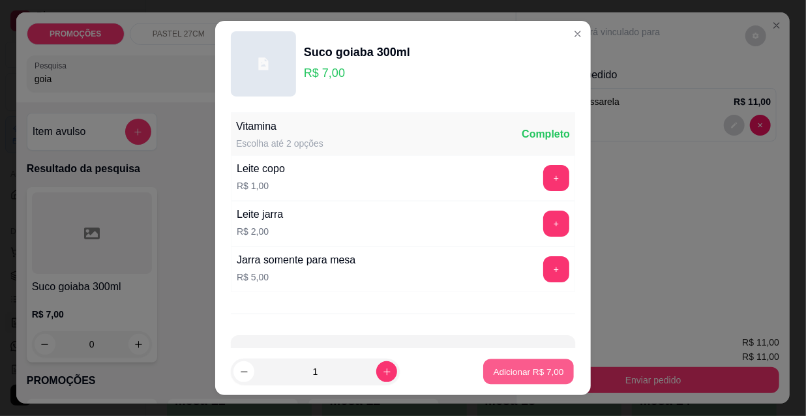
click at [512, 369] on p "Adicionar R$ 7,00" at bounding box center [528, 371] width 70 height 12
type input "1"
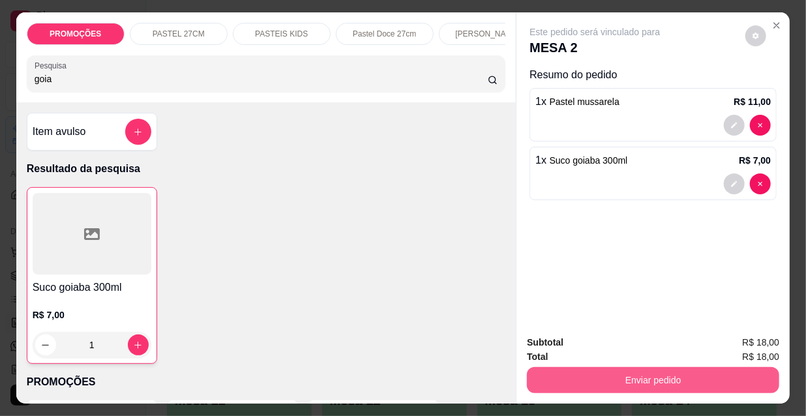
click at [564, 376] on button "Enviar pedido" at bounding box center [653, 380] width 252 height 26
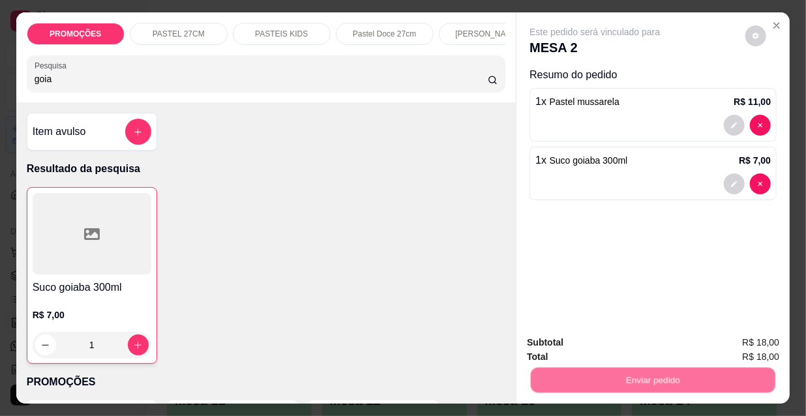
click at [587, 338] on button "Não registrar e enviar pedido" at bounding box center [611, 343] width 136 height 25
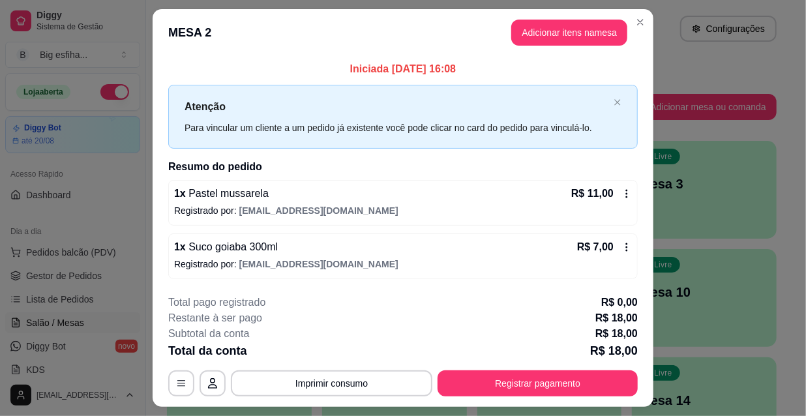
scroll to position [32, 0]
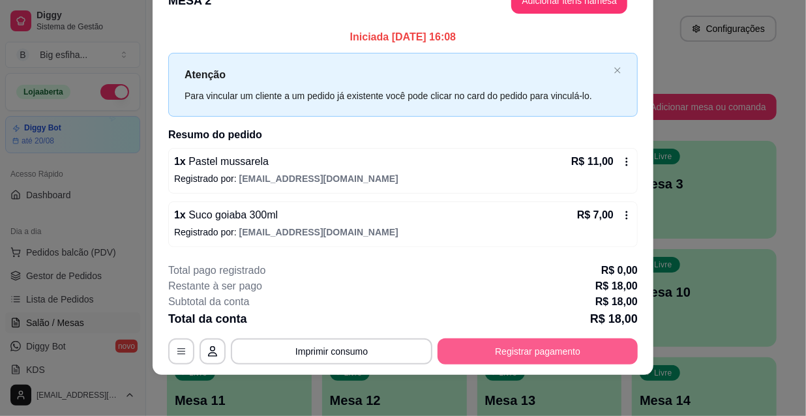
click at [508, 349] on button "Registrar pagamento" at bounding box center [537, 351] width 200 height 26
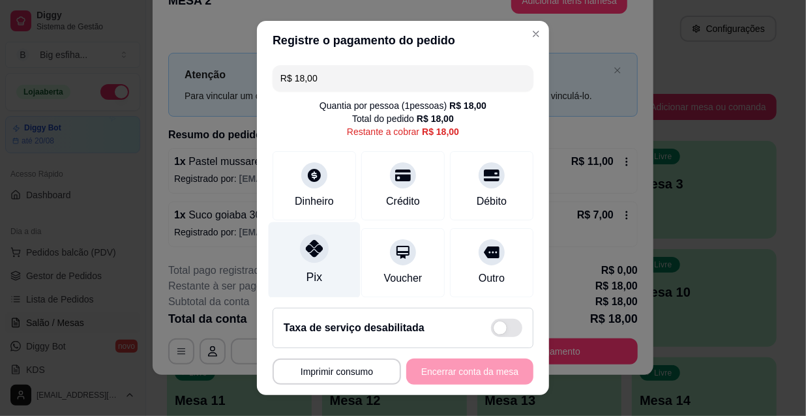
click at [287, 256] on div "Pix" at bounding box center [315, 260] width 92 height 76
type input "R$ 0,00"
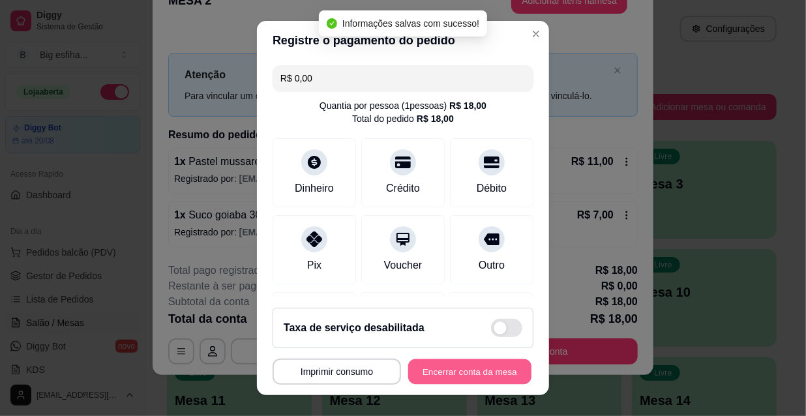
click at [420, 368] on button "Encerrar conta da mesa" at bounding box center [469, 371] width 123 height 25
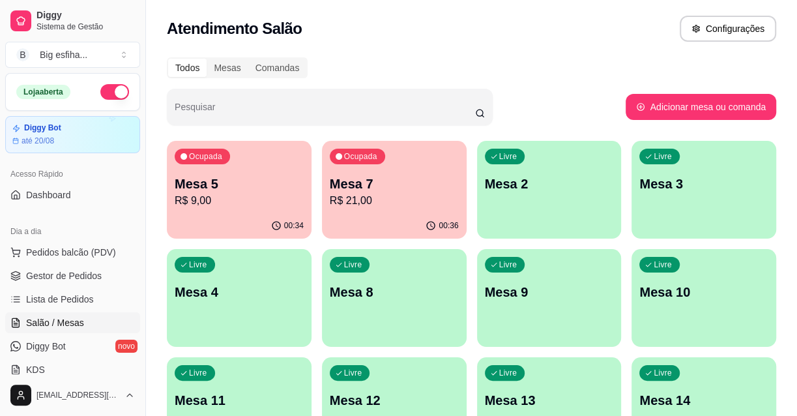
click at [216, 198] on p "R$ 9,00" at bounding box center [239, 201] width 129 height 16
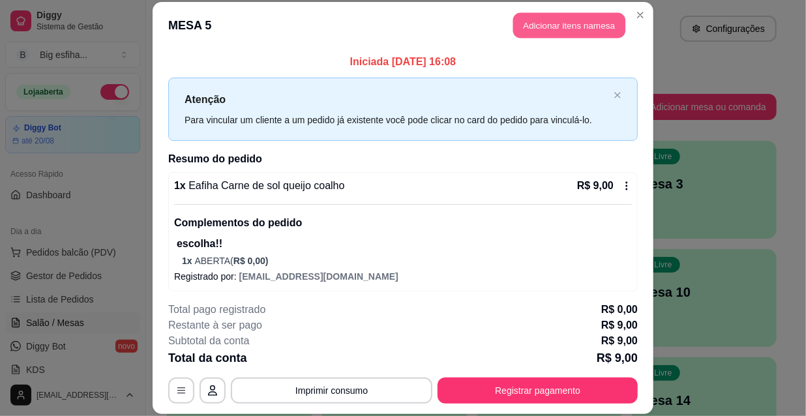
click at [573, 33] on button "Adicionar itens na mesa" at bounding box center [569, 25] width 112 height 25
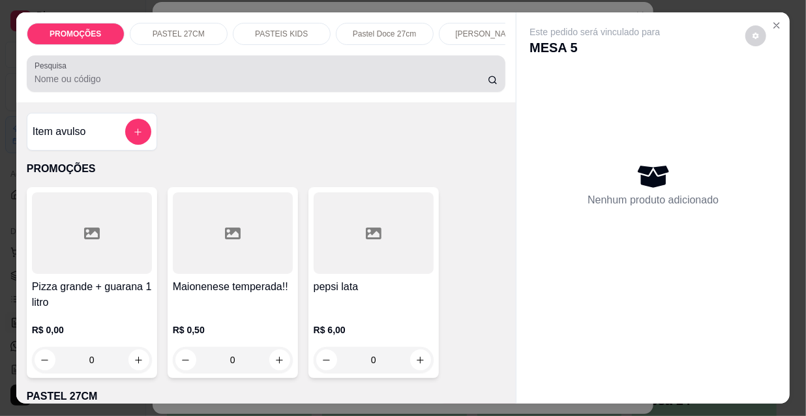
click at [257, 76] on div at bounding box center [266, 74] width 463 height 26
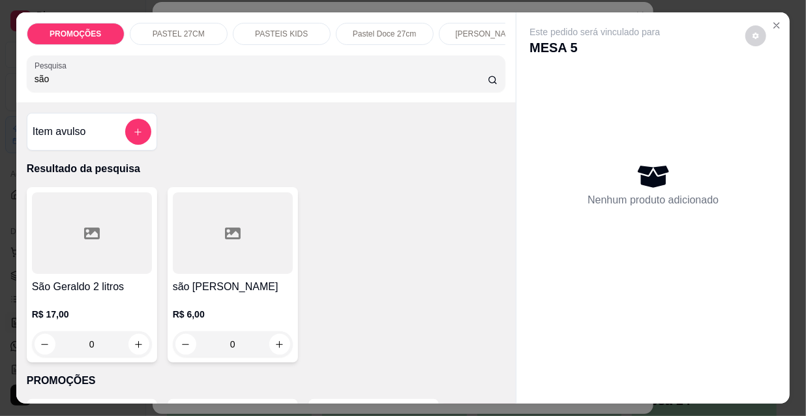
type input "são"
click at [243, 265] on div at bounding box center [233, 232] width 120 height 81
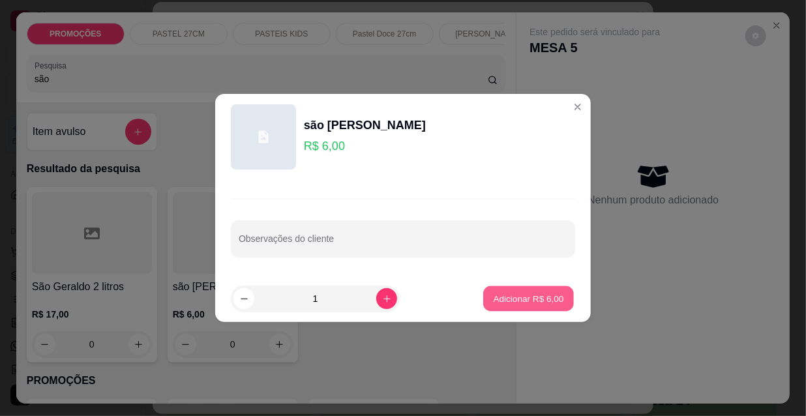
click at [533, 302] on p "Adicionar R$ 6,00" at bounding box center [528, 298] width 70 height 12
type input "1"
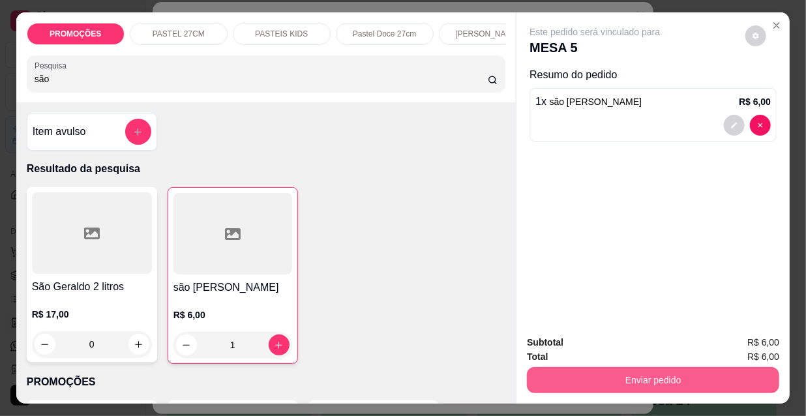
click at [604, 383] on button "Enviar pedido" at bounding box center [653, 380] width 252 height 26
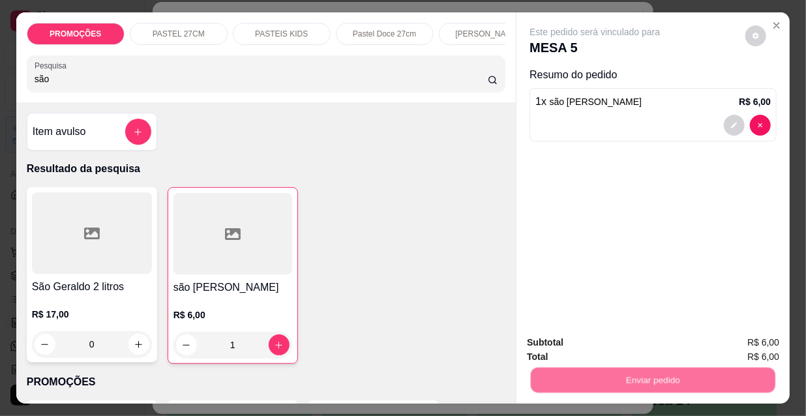
click at [600, 339] on button "Não registrar e enviar pedido" at bounding box center [611, 343] width 132 height 24
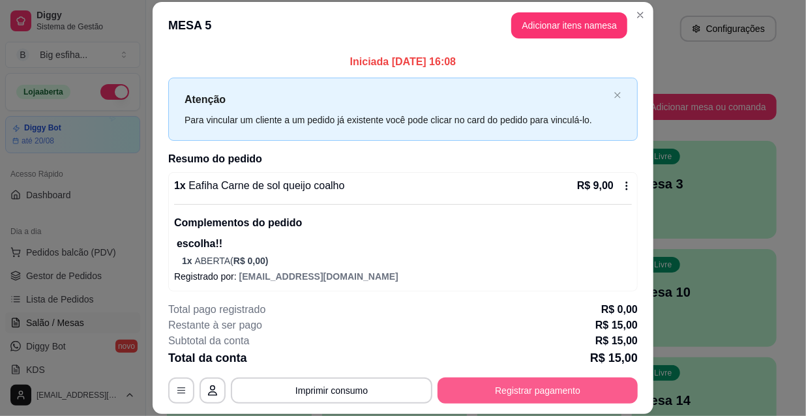
click at [528, 390] on button "Registrar pagamento" at bounding box center [537, 390] width 200 height 26
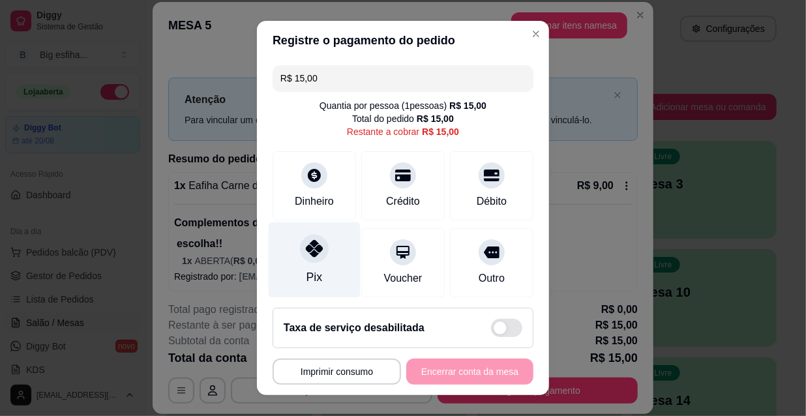
click at [300, 249] on div at bounding box center [314, 248] width 29 height 29
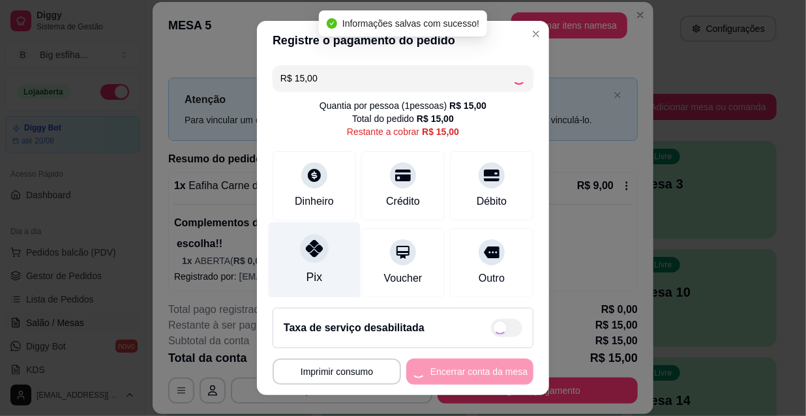
type input "R$ 0,00"
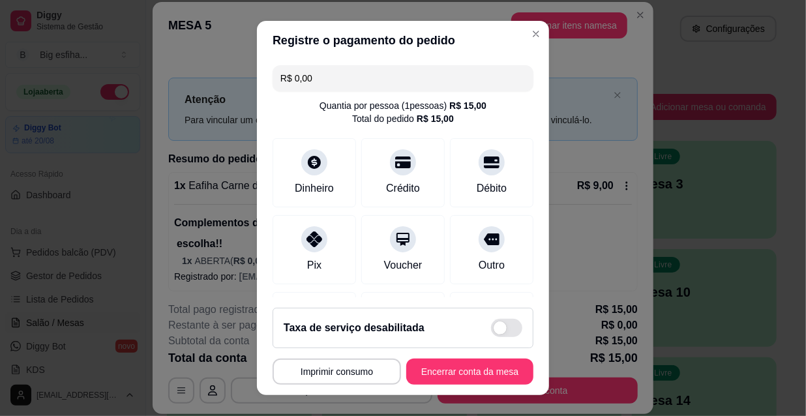
scroll to position [151, 0]
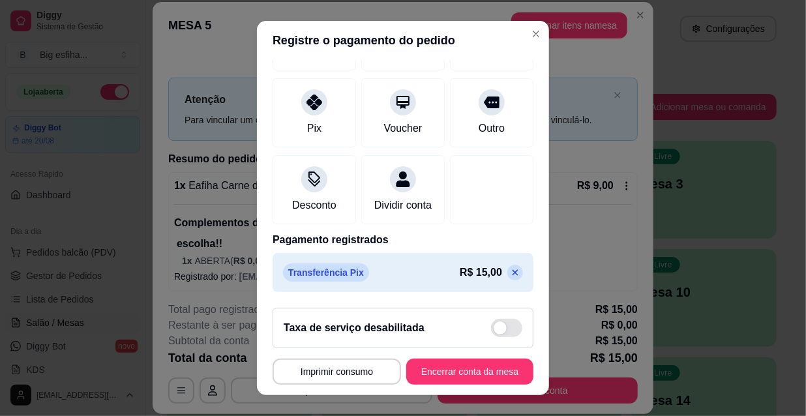
click at [456, 358] on footer "**********" at bounding box center [403, 346] width 292 height 98
click at [456, 362] on button "Encerrar conta da mesa" at bounding box center [469, 372] width 127 height 26
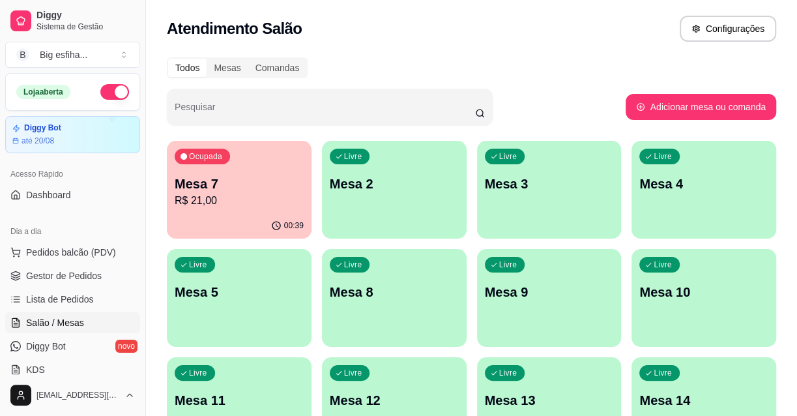
click at [418, 199] on div "Livre Mesa 2" at bounding box center [394, 182] width 145 height 82
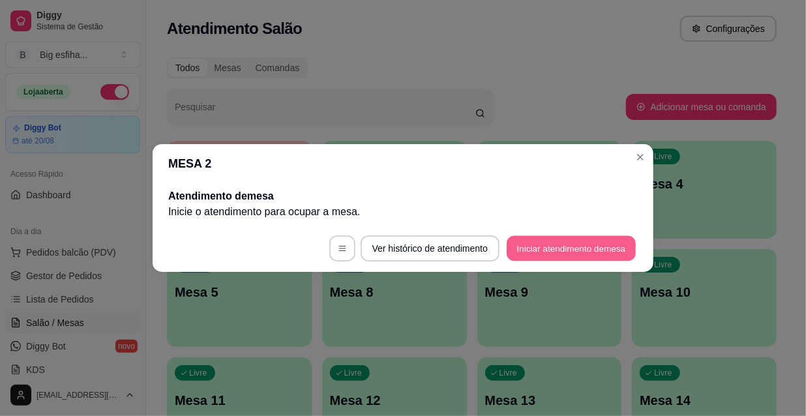
click at [530, 246] on button "Iniciar atendimento de mesa" at bounding box center [571, 248] width 129 height 25
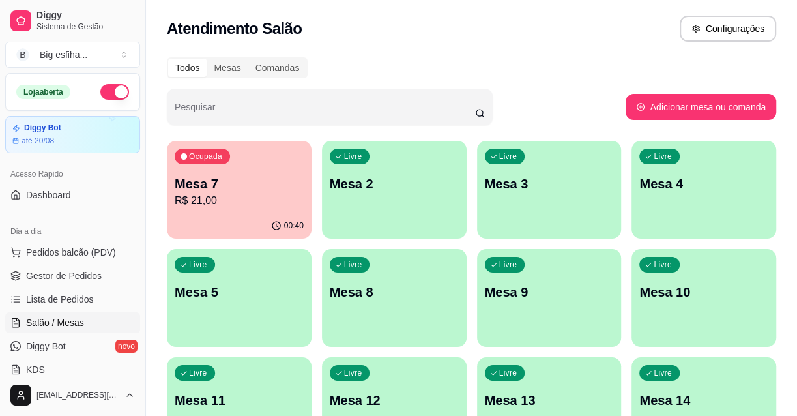
click at [412, 205] on div "Livre Mesa 2" at bounding box center [394, 182] width 145 height 82
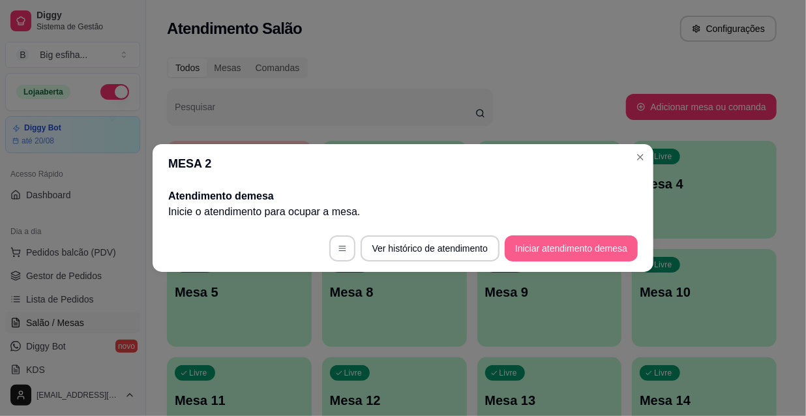
click at [556, 228] on footer "Ver histórico de atendimento Iniciar atendimento de mesa" at bounding box center [403, 248] width 501 height 47
click at [557, 243] on button "Iniciar atendimento de mesa" at bounding box center [571, 248] width 129 height 25
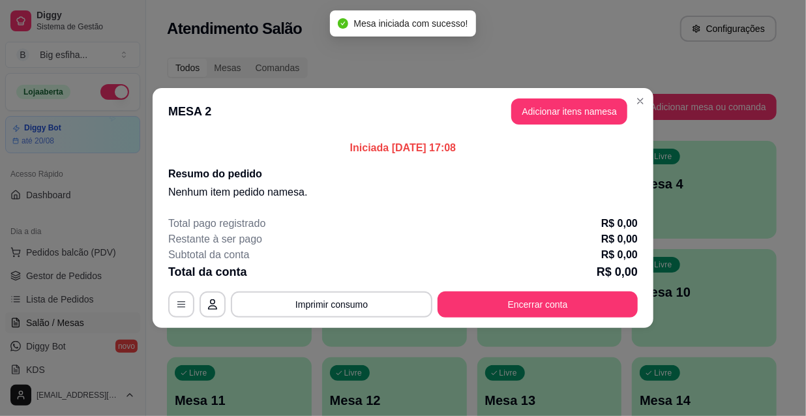
click at [538, 126] on header "MESA 2 Adicionar itens na mesa" at bounding box center [403, 111] width 501 height 47
click at [539, 109] on button "Adicionar itens na mesa" at bounding box center [569, 111] width 116 height 26
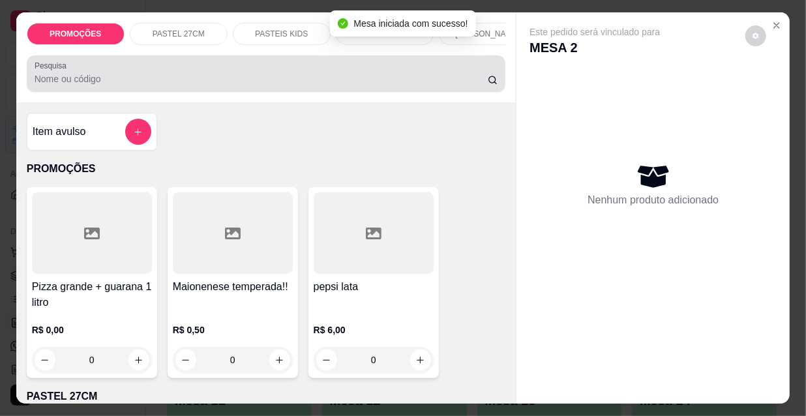
click at [391, 82] on input "Pesquisa" at bounding box center [261, 78] width 453 height 13
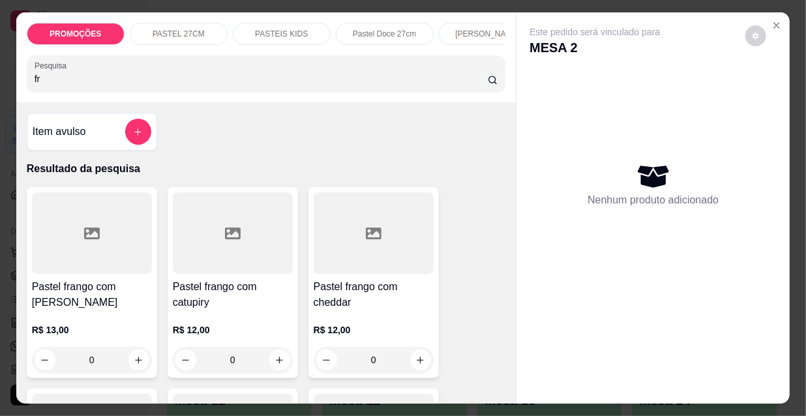
scroll to position [118, 0]
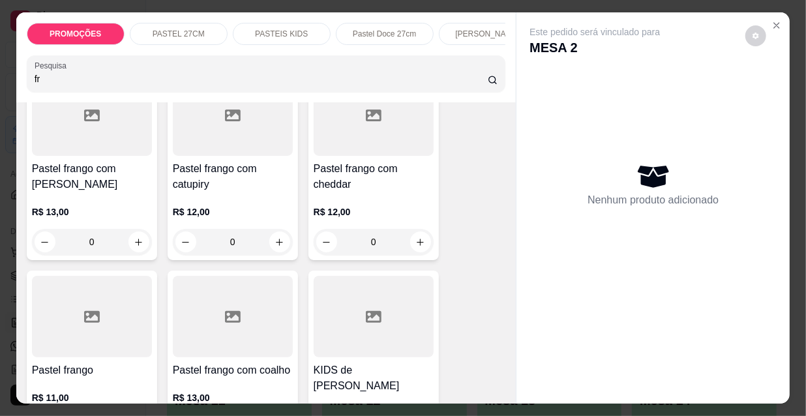
type input "fr"
click at [106, 323] on div at bounding box center [92, 316] width 120 height 81
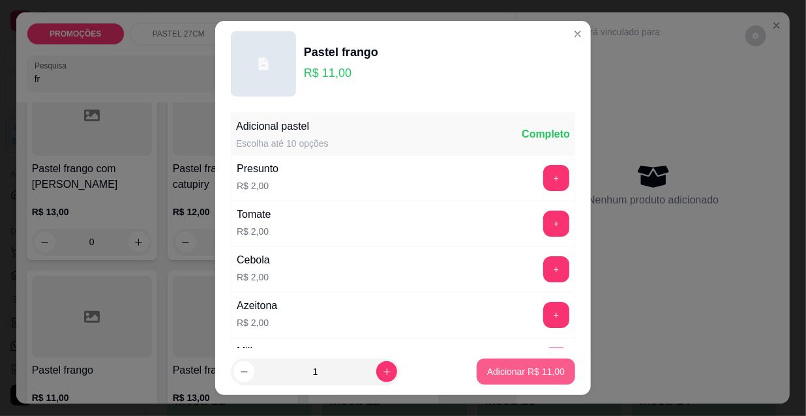
click at [515, 365] on p "Adicionar R$ 11,00" at bounding box center [526, 371] width 78 height 13
type input "1"
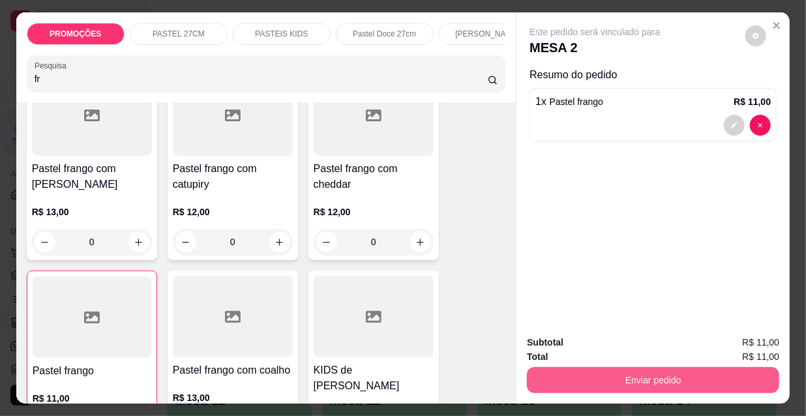
click at [588, 370] on button "Enviar pedido" at bounding box center [653, 380] width 252 height 26
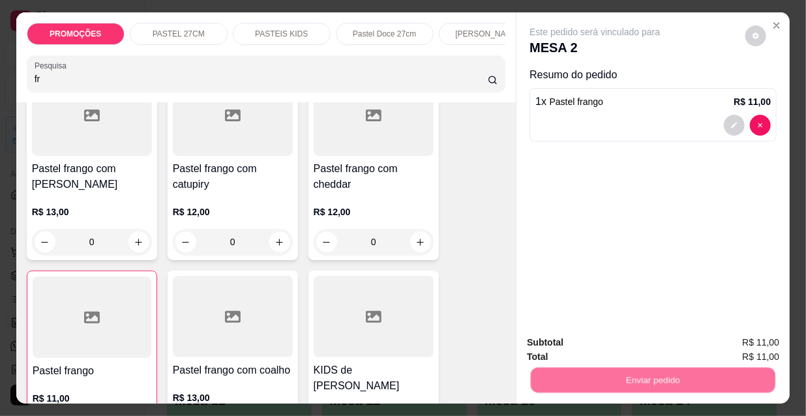
click at [591, 339] on button "Não registrar e enviar pedido" at bounding box center [611, 343] width 132 height 24
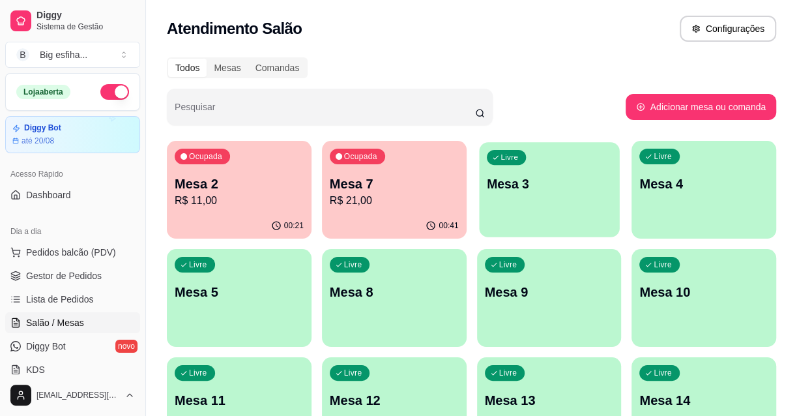
click at [516, 194] on div "Livre Mesa 3" at bounding box center [549, 182] width 140 height 80
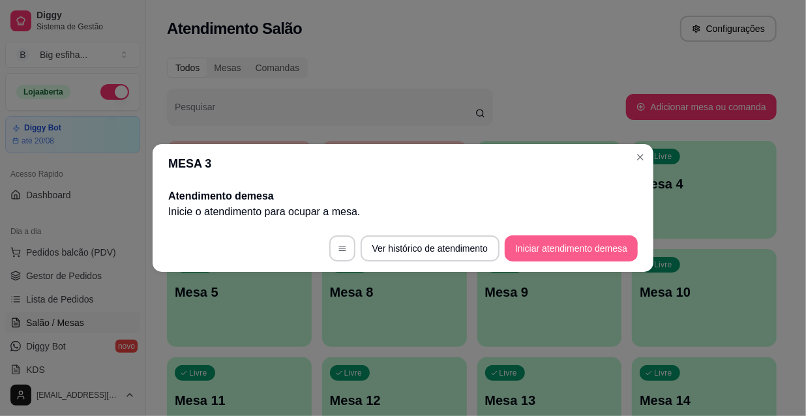
click at [539, 248] on button "Iniciar atendimento de mesa" at bounding box center [571, 248] width 133 height 26
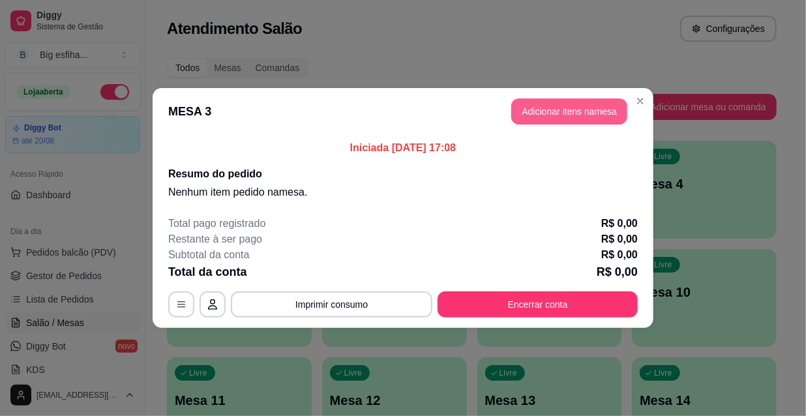
click at [552, 113] on button "Adicionar itens na mesa" at bounding box center [569, 111] width 116 height 26
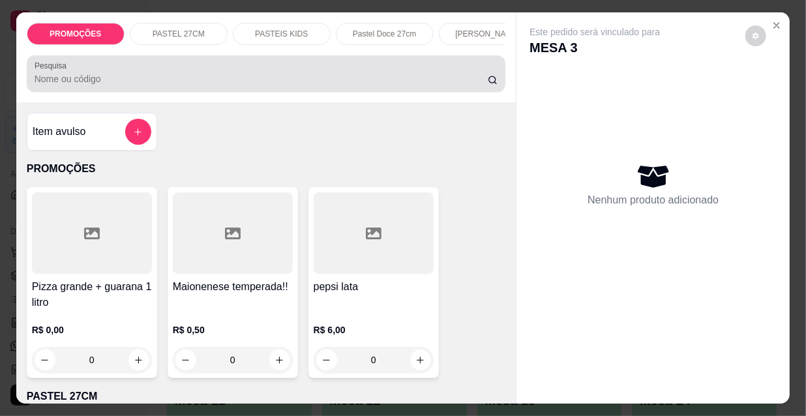
click at [349, 66] on div at bounding box center [266, 74] width 463 height 26
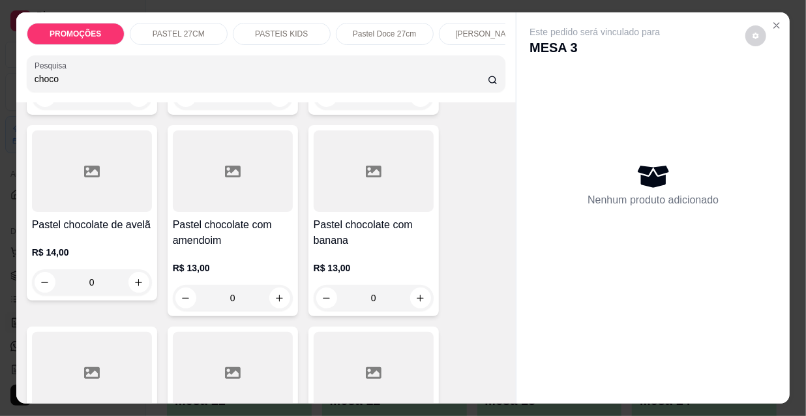
scroll to position [355, 0]
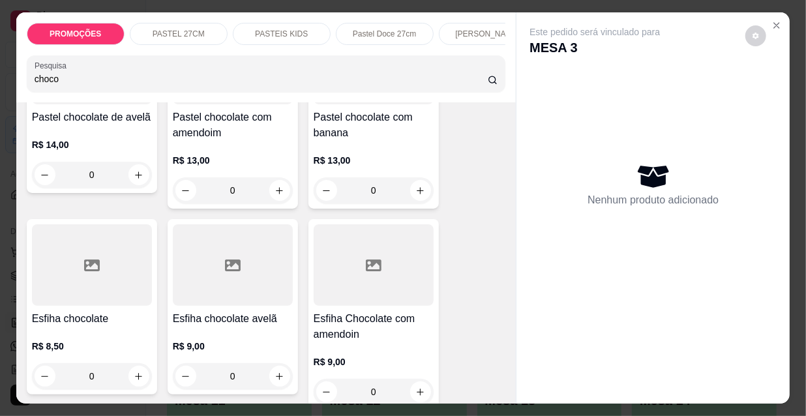
type input "choco"
click at [78, 297] on div at bounding box center [92, 264] width 120 height 81
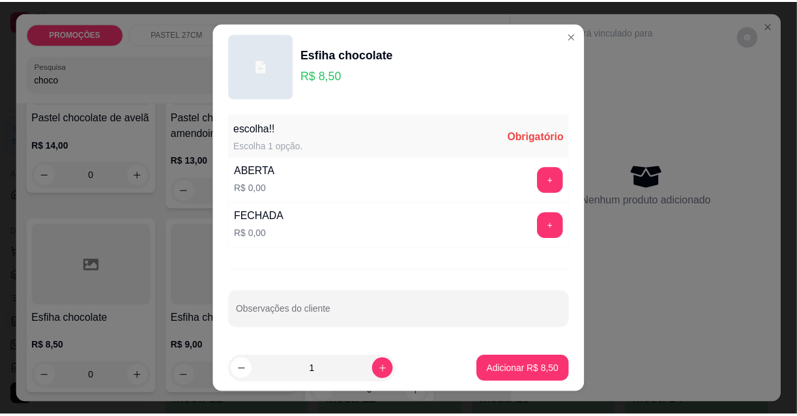
scroll to position [18, 0]
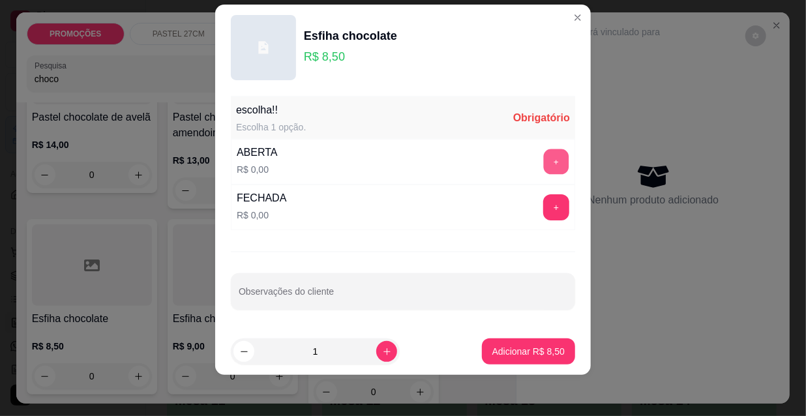
click at [544, 156] on button "+" at bounding box center [556, 161] width 25 height 25
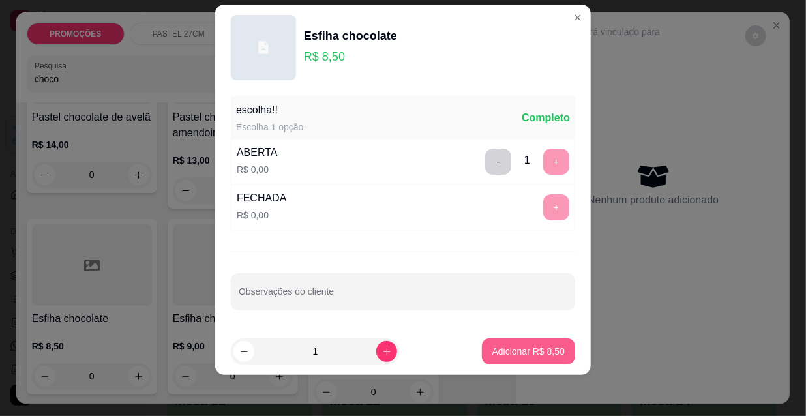
click at [526, 353] on p "Adicionar R$ 8,50" at bounding box center [528, 351] width 72 height 13
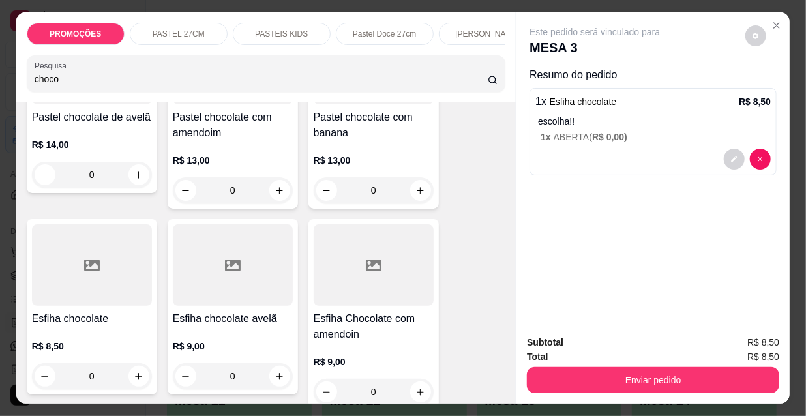
click at [563, 364] on div "Enviar pedido" at bounding box center [653, 378] width 252 height 29
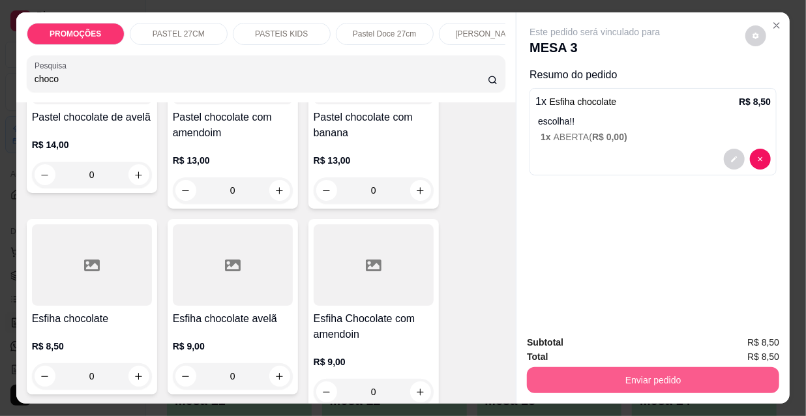
click at [583, 371] on button "Enviar pedido" at bounding box center [653, 380] width 252 height 26
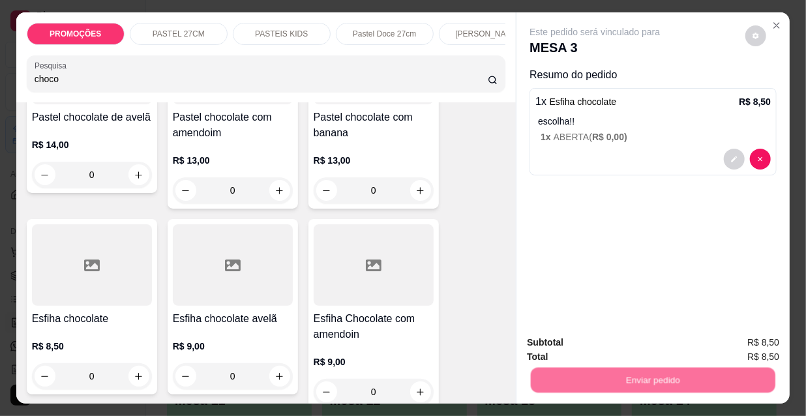
click at [583, 346] on button "Não registrar e enviar pedido" at bounding box center [611, 343] width 132 height 24
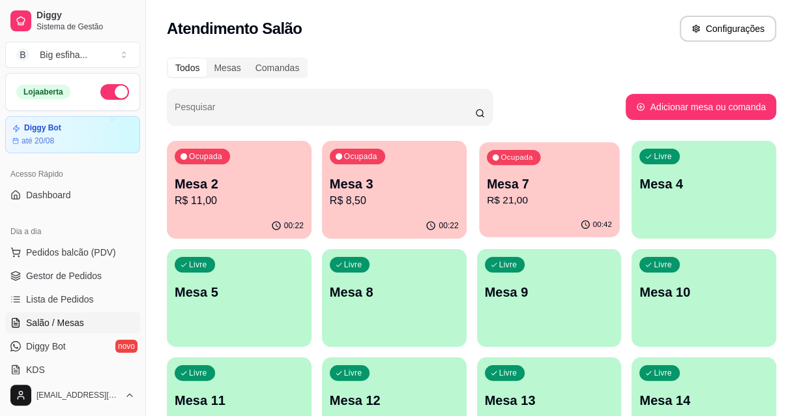
click at [509, 188] on p "Mesa 7" at bounding box center [548, 184] width 125 height 18
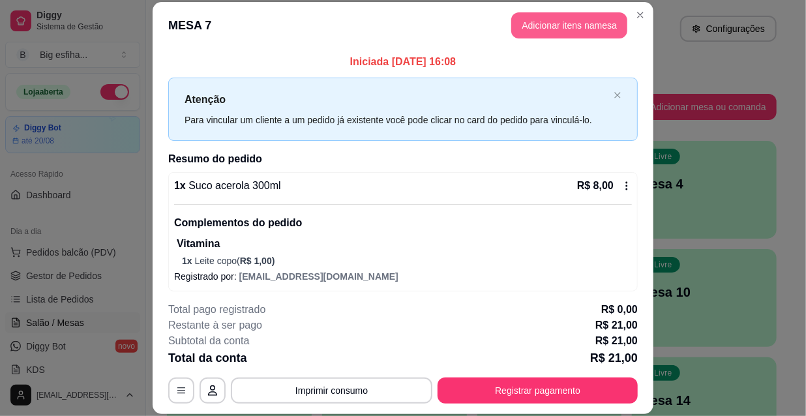
click at [540, 25] on button "Adicionar itens na mesa" at bounding box center [569, 25] width 116 height 26
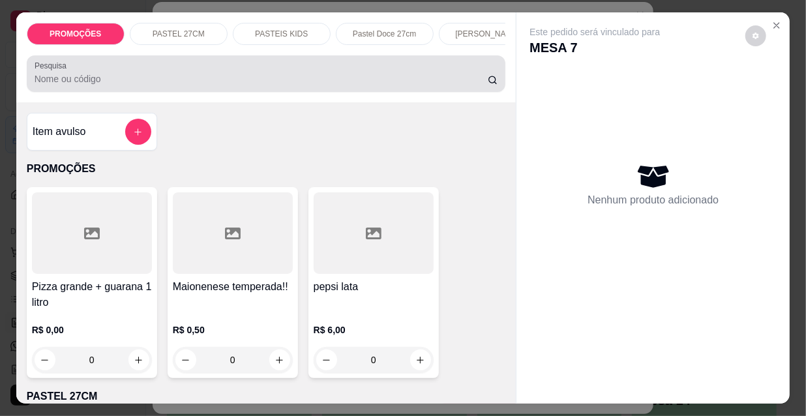
click at [420, 85] on input "Pesquisa" at bounding box center [261, 78] width 453 height 13
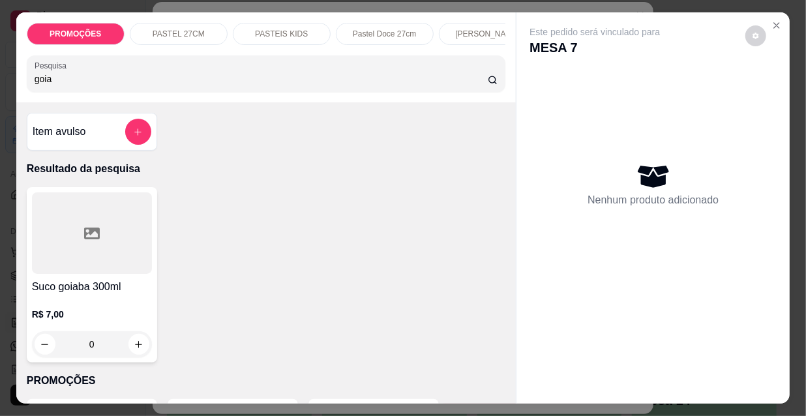
type input "goia"
click at [98, 256] on div at bounding box center [92, 232] width 120 height 81
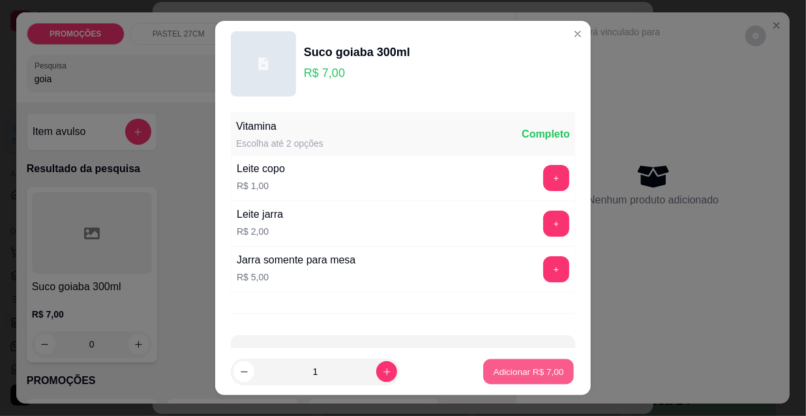
click at [522, 377] on p "Adicionar R$ 7,00" at bounding box center [528, 371] width 70 height 12
type input "1"
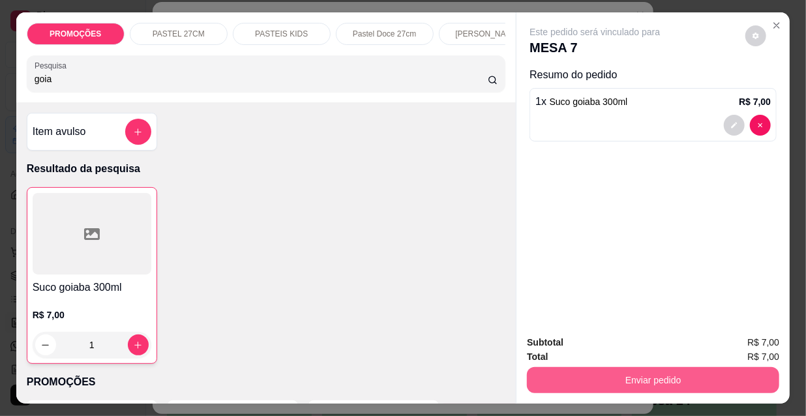
click at [559, 374] on button "Enviar pedido" at bounding box center [653, 380] width 252 height 26
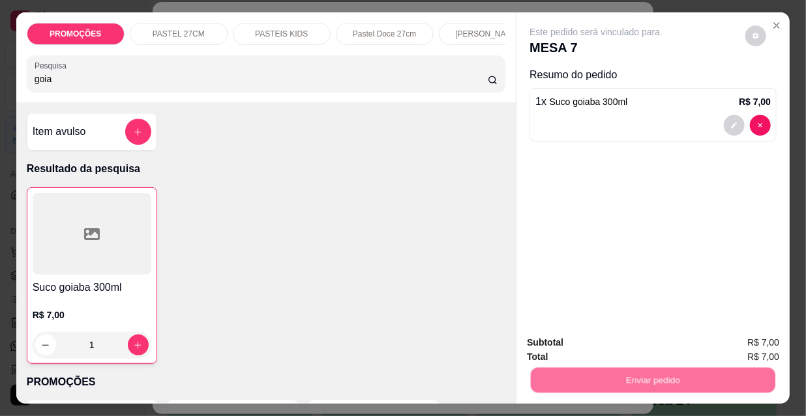
click at [573, 339] on button "Não registrar e enviar pedido" at bounding box center [611, 343] width 132 height 24
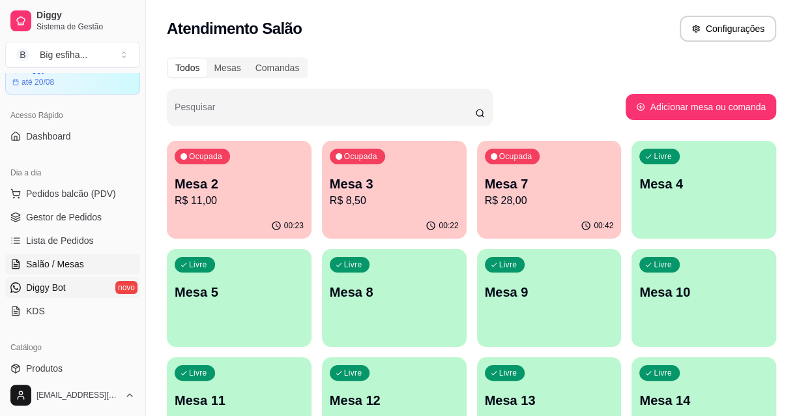
scroll to position [118, 0]
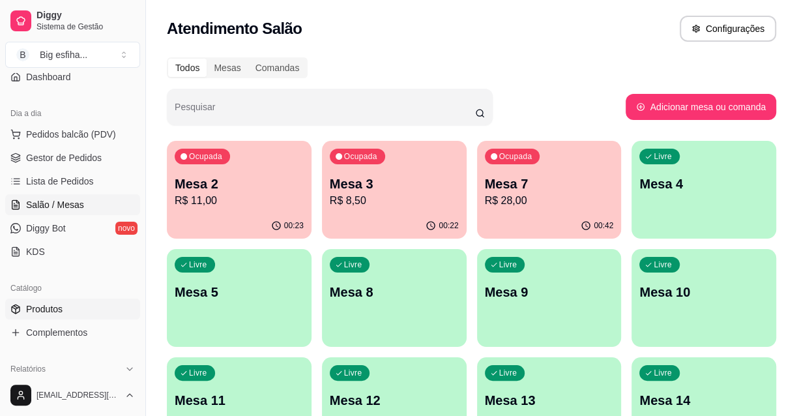
click at [61, 305] on span "Produtos" at bounding box center [44, 308] width 37 height 13
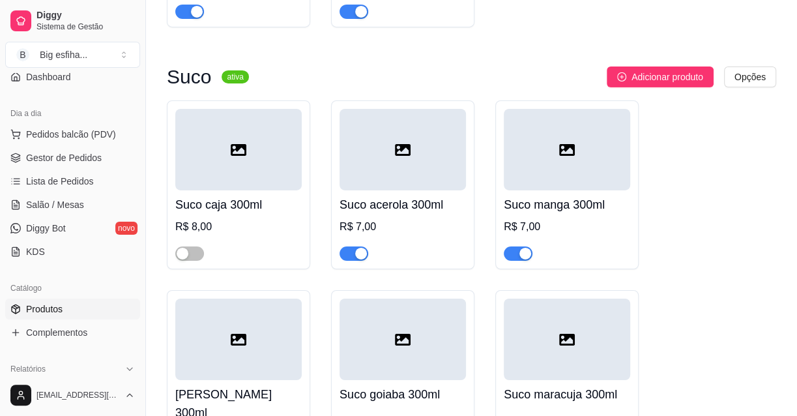
scroll to position [17245, 0]
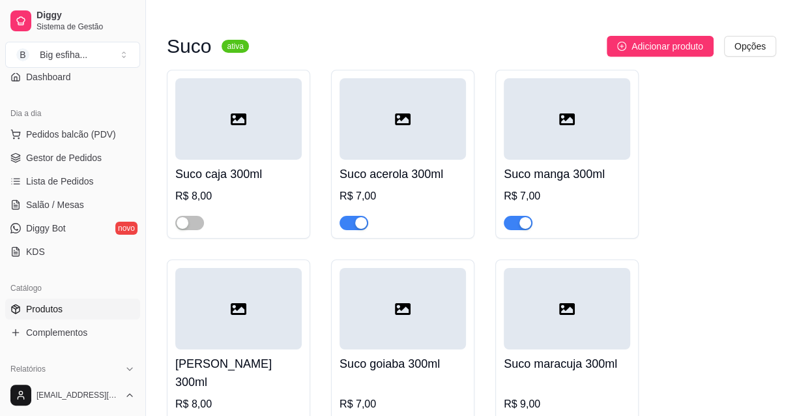
click at [514, 230] on span "button" at bounding box center [518, 223] width 29 height 14
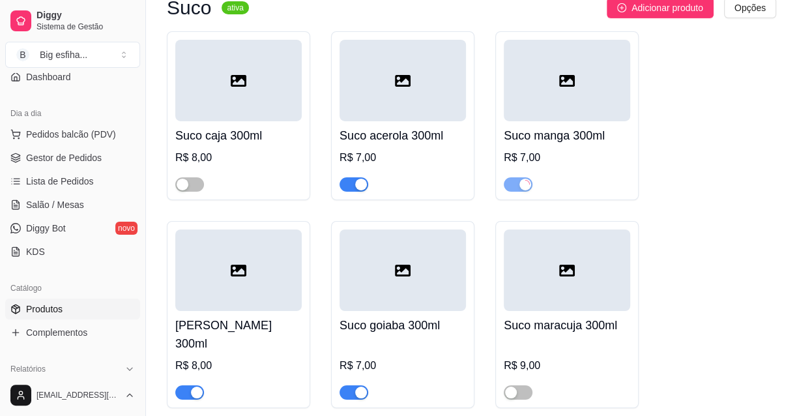
scroll to position [17304, 0]
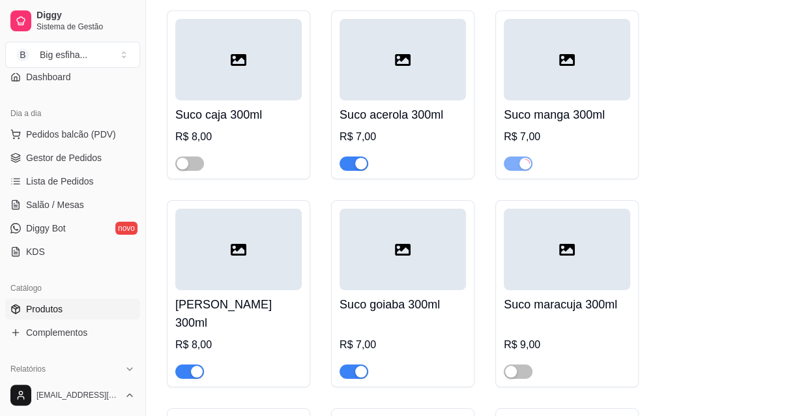
click at [195, 373] on div "button" at bounding box center [197, 372] width 12 height 12
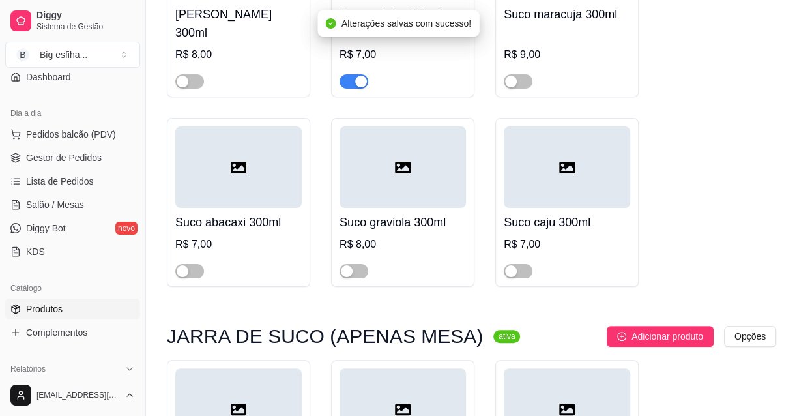
scroll to position [17601, 0]
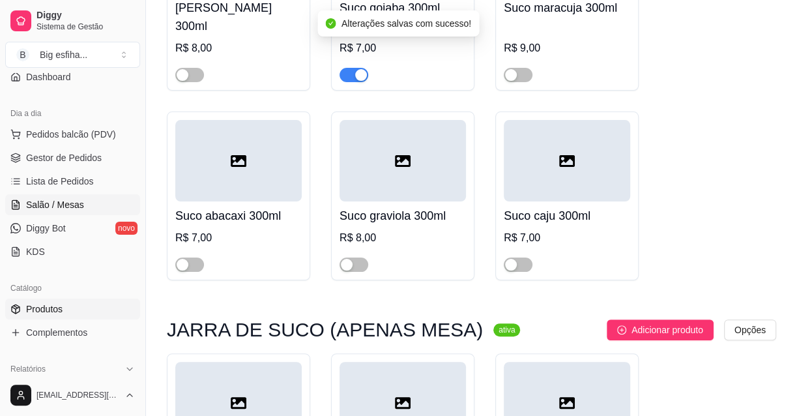
click at [65, 207] on span "Salão / Mesas" at bounding box center [55, 204] width 58 height 13
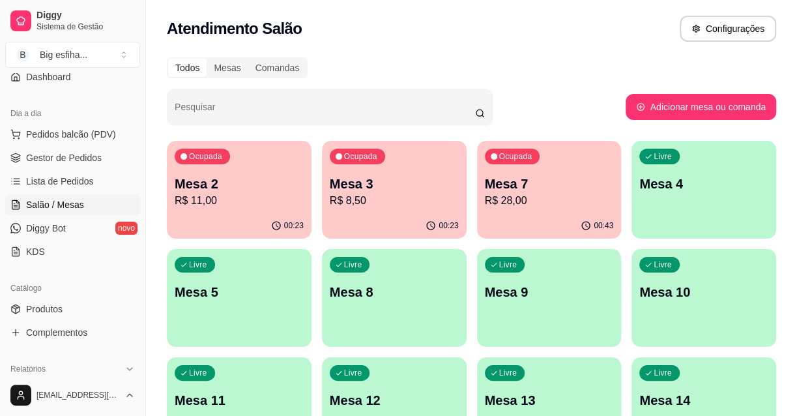
click at [704, 196] on div "Livre Mesa 4" at bounding box center [704, 182] width 145 height 82
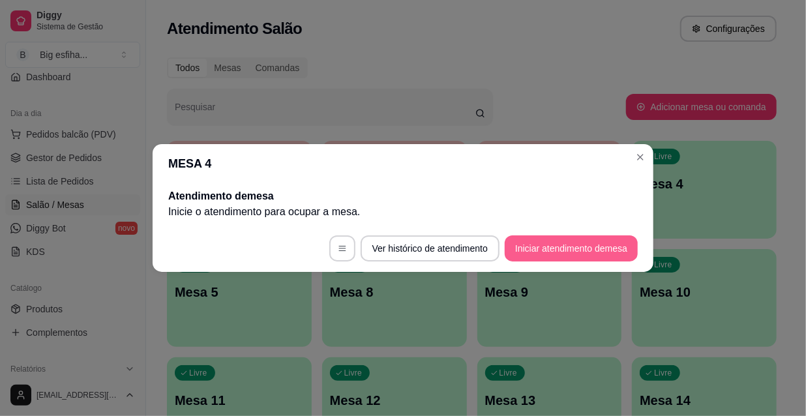
click at [573, 240] on button "Iniciar atendimento de mesa" at bounding box center [571, 248] width 133 height 26
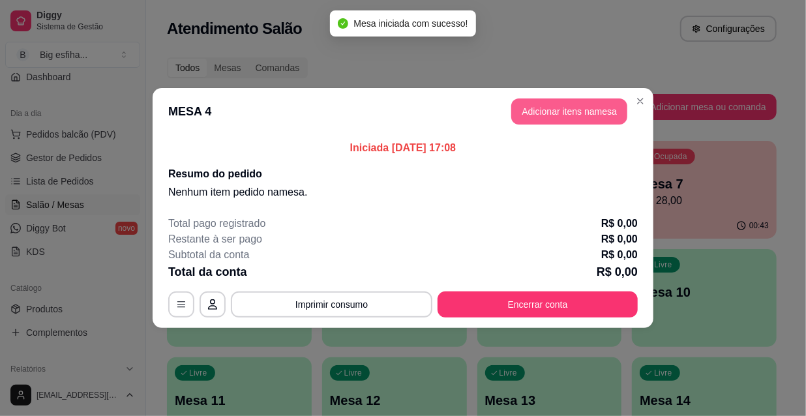
click at [537, 108] on button "Adicionar itens na mesa" at bounding box center [569, 111] width 116 height 26
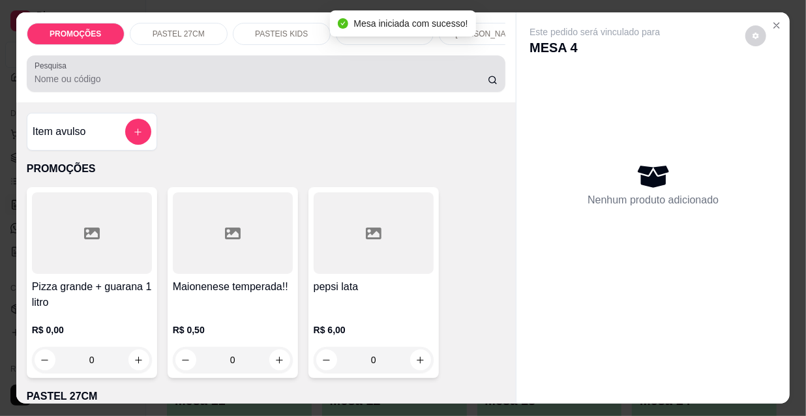
click at [415, 78] on input "Pesquisa" at bounding box center [261, 78] width 453 height 13
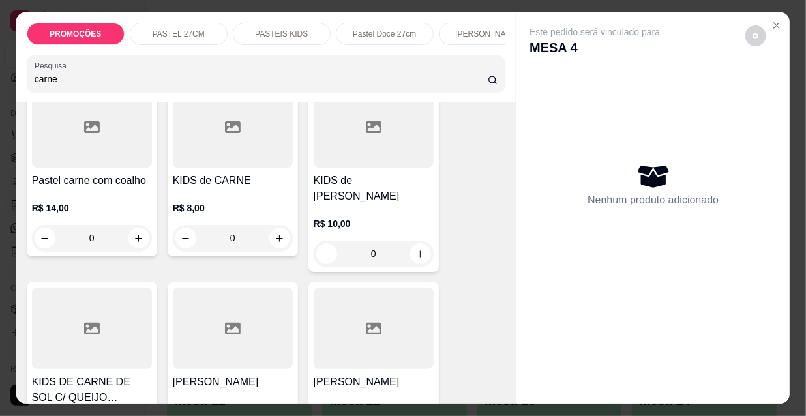
scroll to position [711, 0]
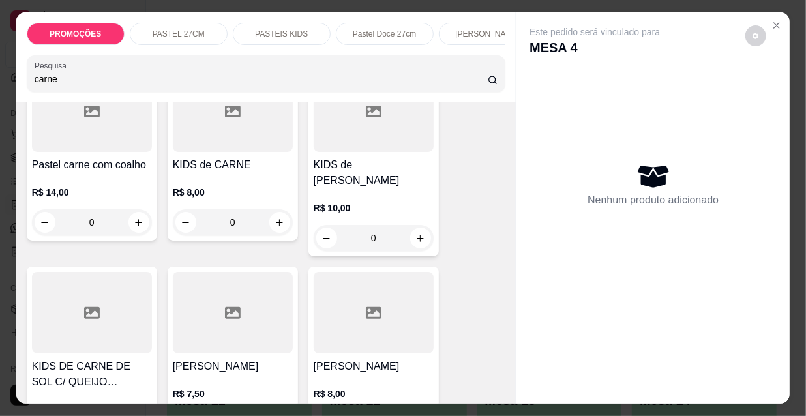
type input "carne"
click at [224, 311] on div at bounding box center [233, 312] width 120 height 81
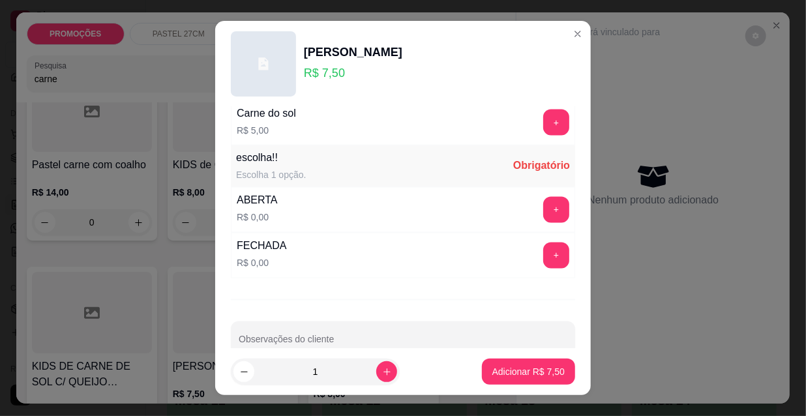
scroll to position [1083, 0]
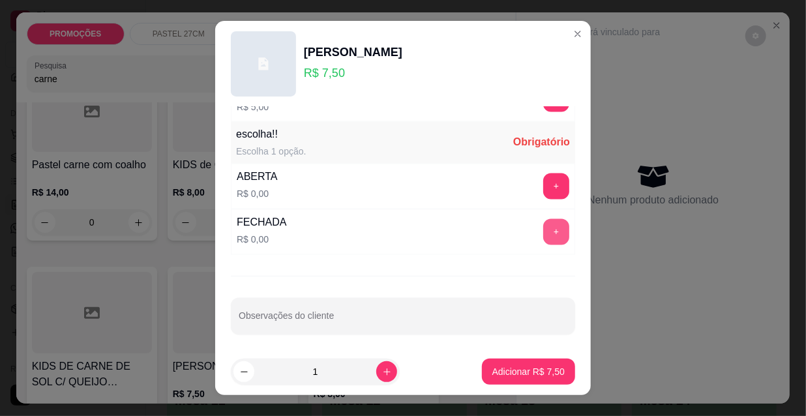
click at [543, 231] on button "+" at bounding box center [556, 232] width 26 height 26
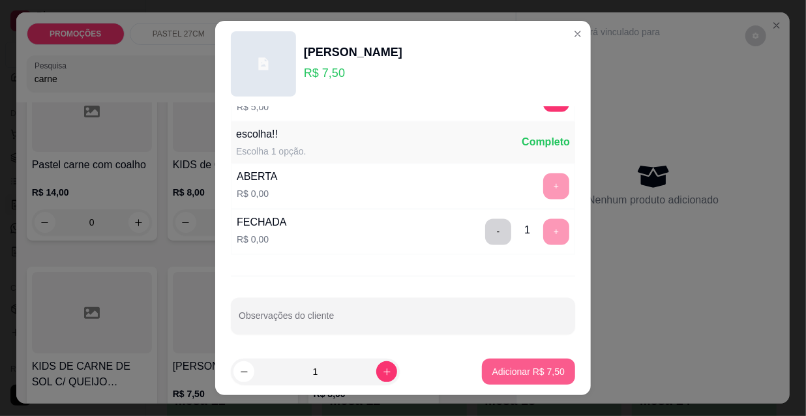
click at [529, 369] on p "Adicionar R$ 7,50" at bounding box center [528, 371] width 72 height 13
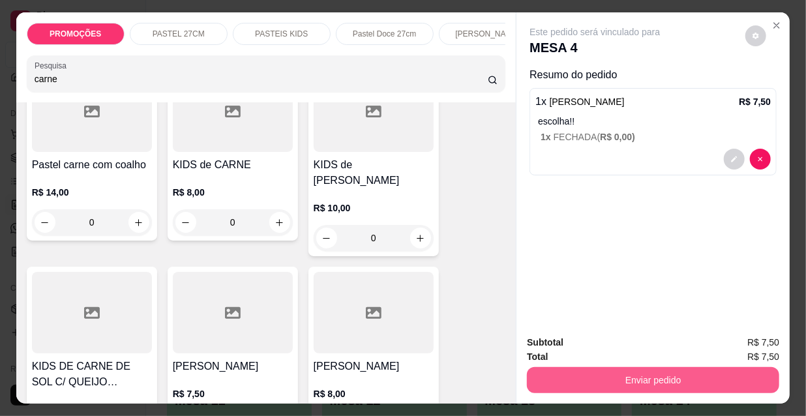
click at [594, 367] on button "Enviar pedido" at bounding box center [653, 380] width 252 height 26
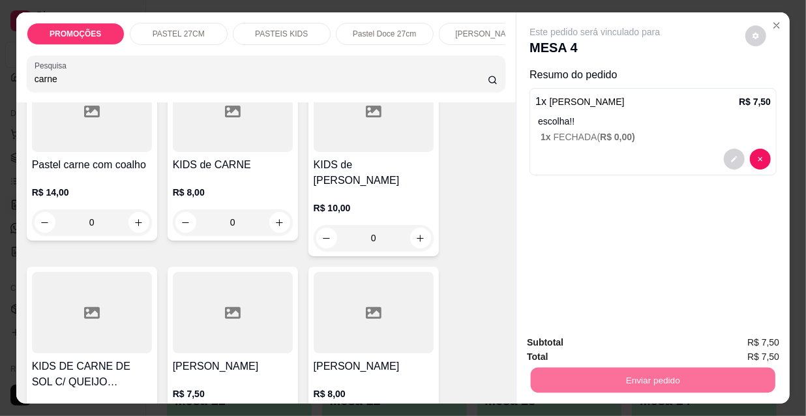
click at [596, 350] on button "Não registrar e enviar pedido" at bounding box center [611, 343] width 136 height 25
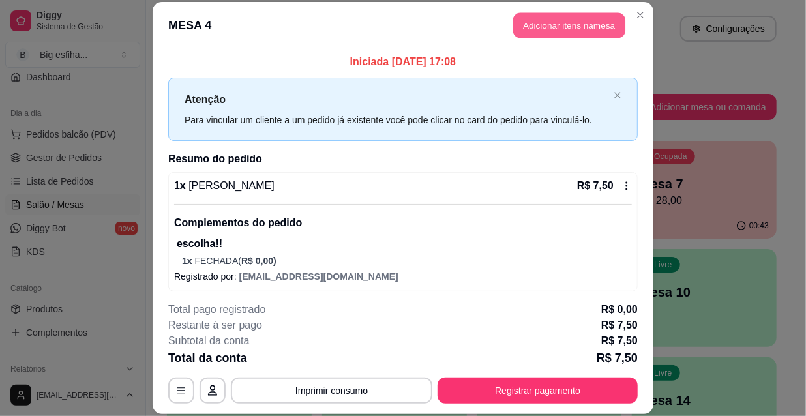
click at [553, 17] on button "Adicionar itens na mesa" at bounding box center [569, 25] width 112 height 25
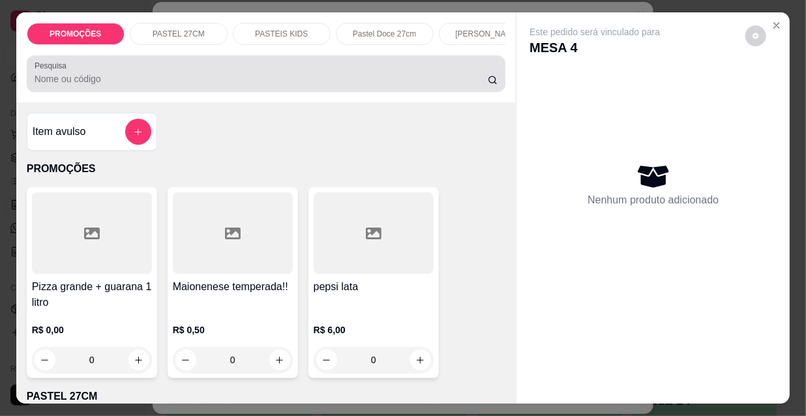
click at [389, 73] on div at bounding box center [266, 74] width 463 height 26
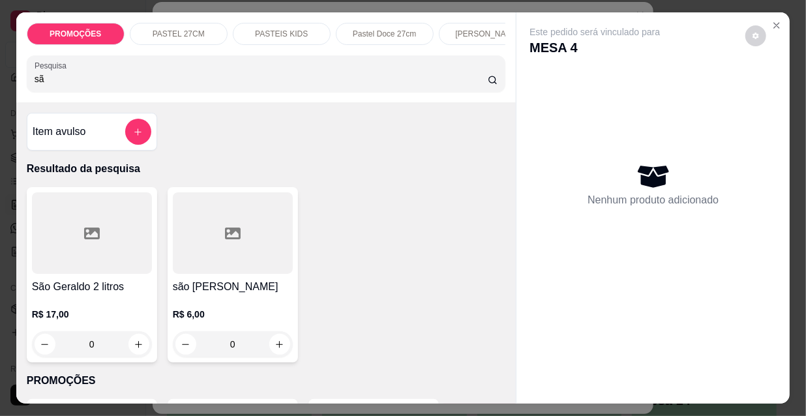
type input "são"
drag, startPoint x: 50, startPoint y: 82, endPoint x: 13, endPoint y: 72, distance: 38.0
click at [3, 81] on div "PROMOÇÕES PASTEL 27CM PASTEIS KIDS Pastel Doce 27cm Esfihas Salgadas Esfihas do…" at bounding box center [403, 208] width 806 height 416
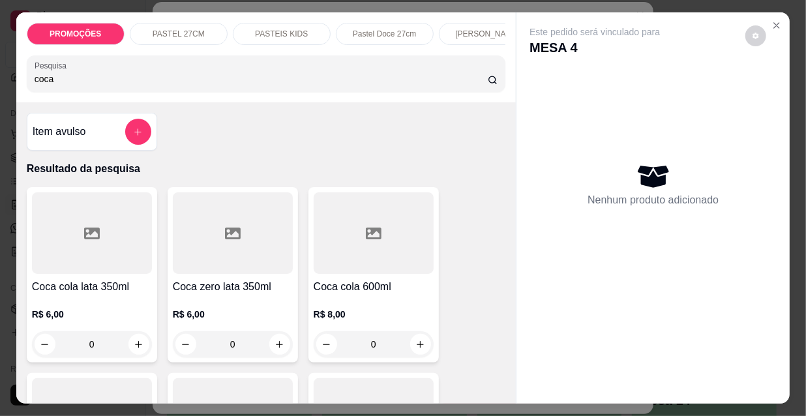
type input "coca"
click at [222, 248] on div at bounding box center [233, 232] width 120 height 81
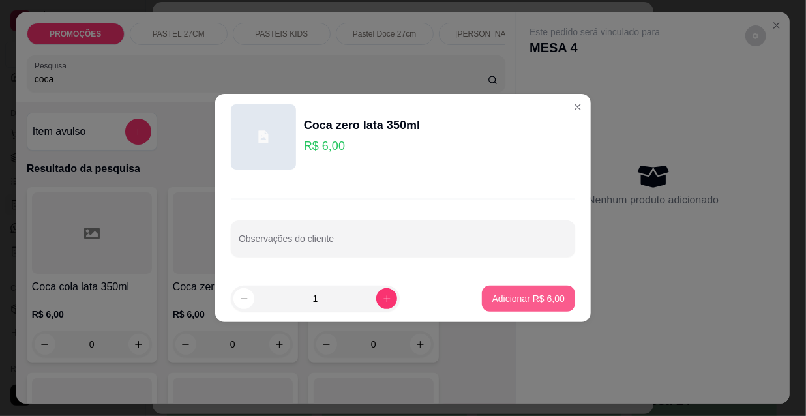
click at [495, 298] on p "Adicionar R$ 6,00" at bounding box center [528, 298] width 72 height 13
type input "1"
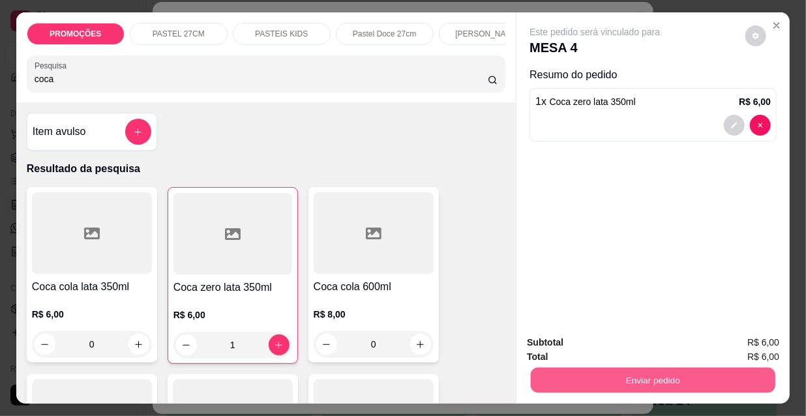
click at [548, 379] on button "Enviar pedido" at bounding box center [653, 379] width 244 height 25
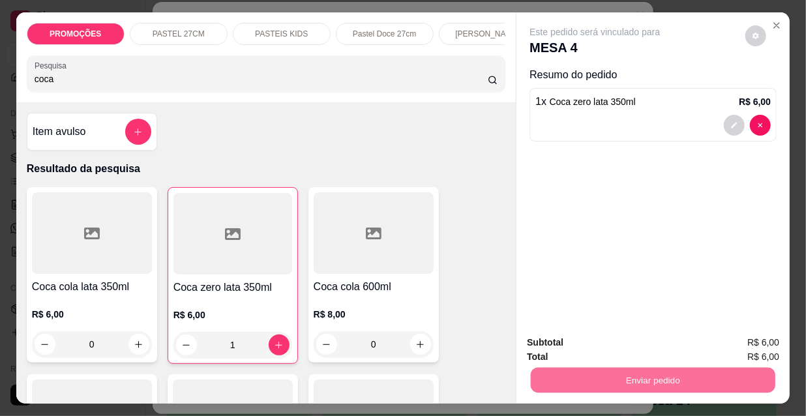
click at [570, 344] on button "Não registrar e enviar pedido" at bounding box center [611, 343] width 132 height 24
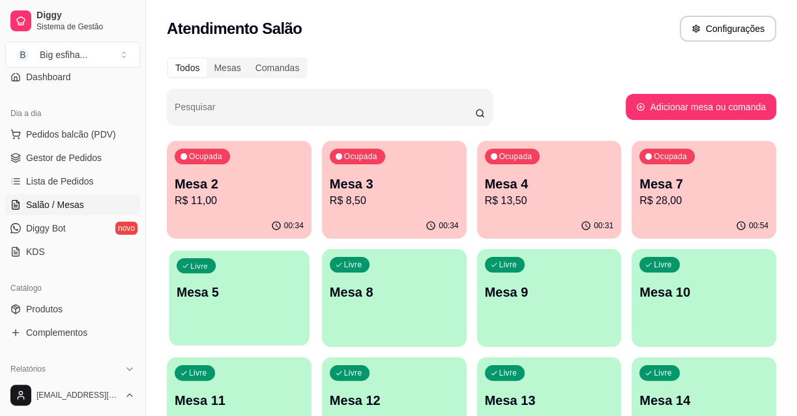
click at [228, 306] on div "Livre Mesa 5" at bounding box center [239, 290] width 140 height 80
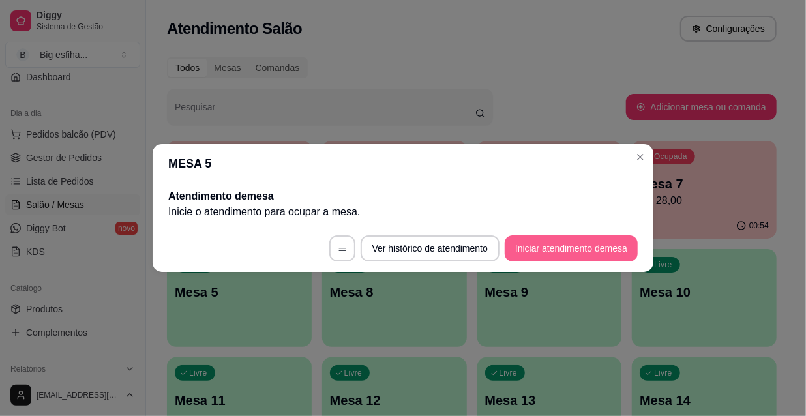
click at [583, 239] on button "Iniciar atendimento de mesa" at bounding box center [571, 248] width 133 height 26
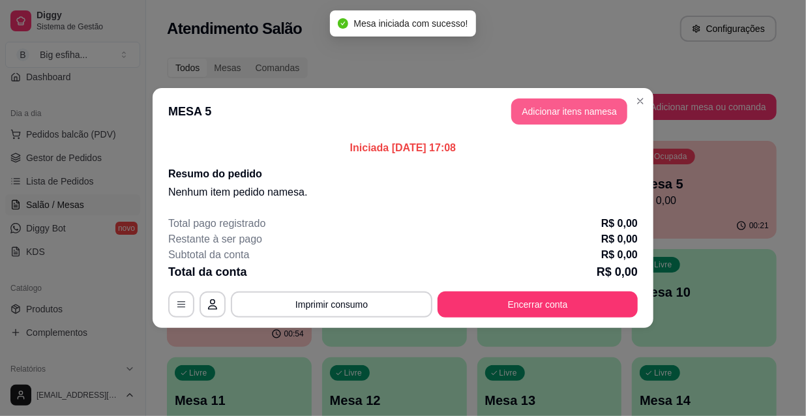
click at [547, 109] on button "Adicionar itens na mesa" at bounding box center [569, 111] width 116 height 26
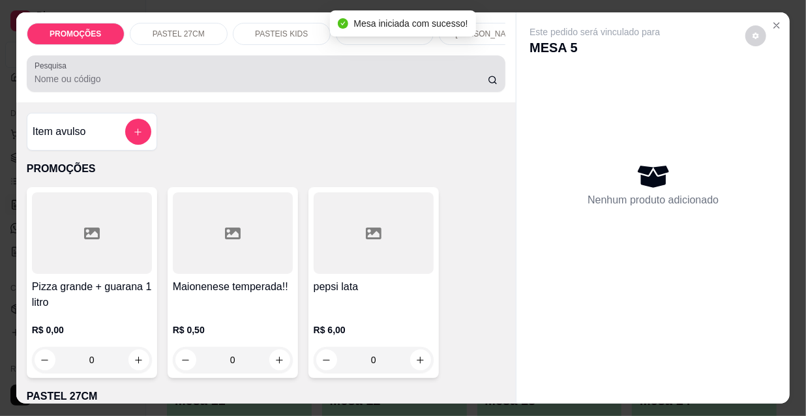
click at [351, 65] on div at bounding box center [266, 74] width 463 height 26
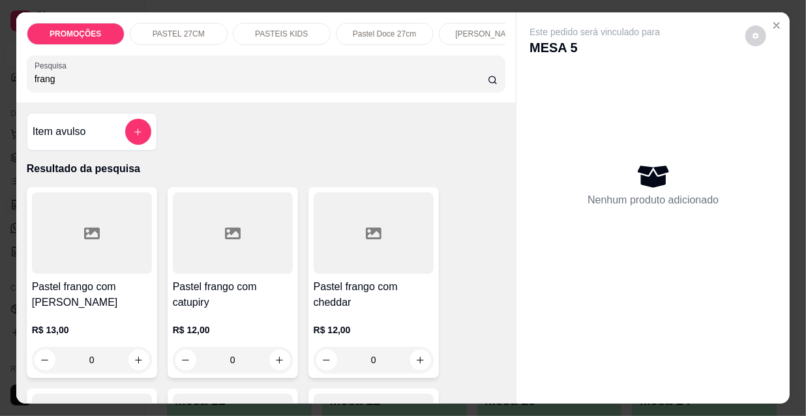
type input "frang"
click at [223, 261] on div at bounding box center [233, 232] width 120 height 81
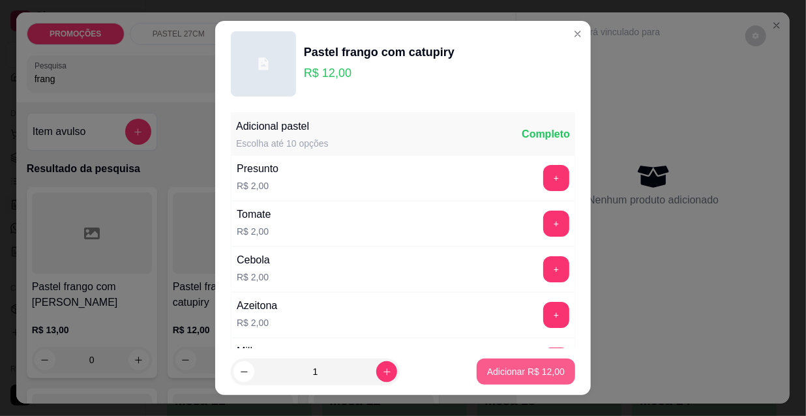
click at [520, 368] on p "Adicionar R$ 12,00" at bounding box center [526, 371] width 78 height 13
type input "1"
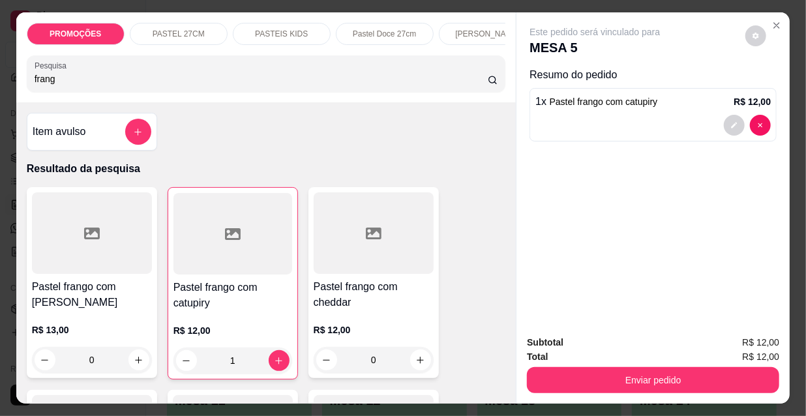
click at [265, 29] on p "PASTEIS KIDS" at bounding box center [281, 34] width 53 height 10
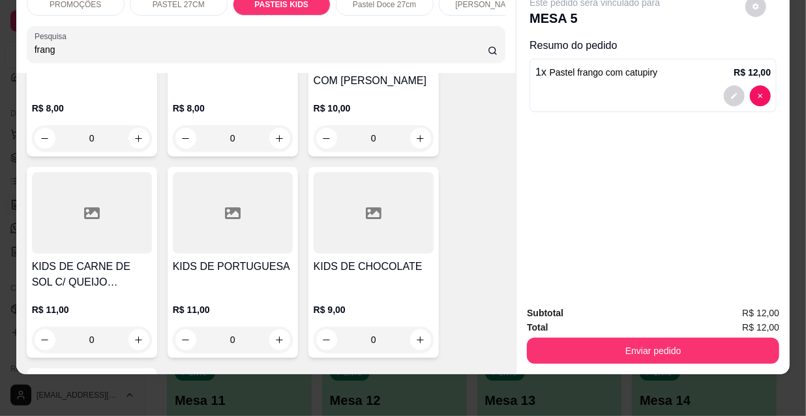
scroll to position [5626, 0]
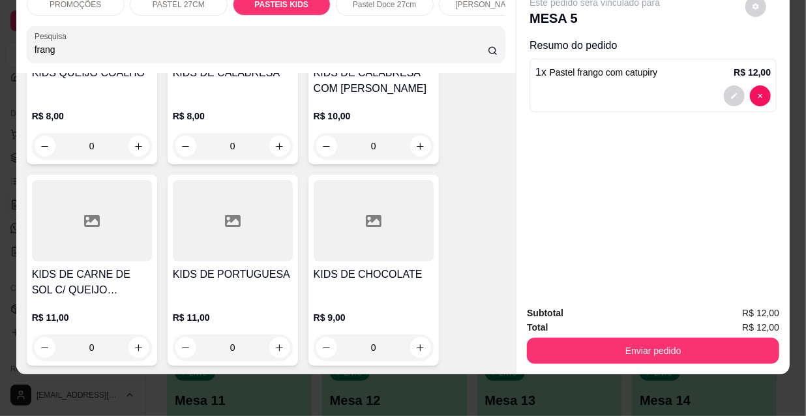
click at [97, 180] on div at bounding box center [92, 220] width 120 height 81
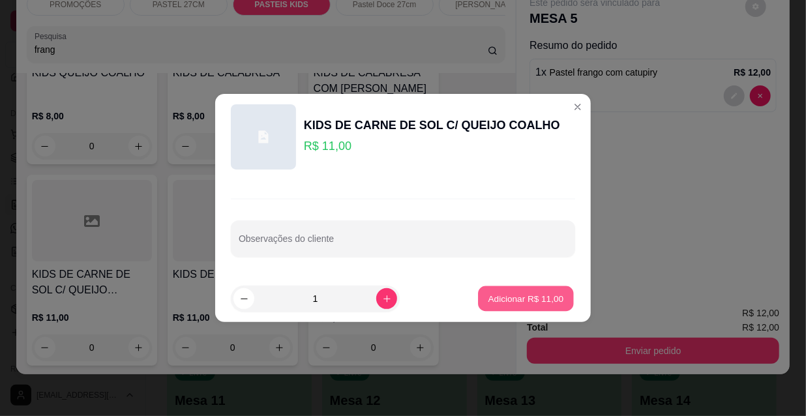
click at [491, 293] on p "Adicionar R$ 11,00" at bounding box center [526, 298] width 76 height 12
type input "1"
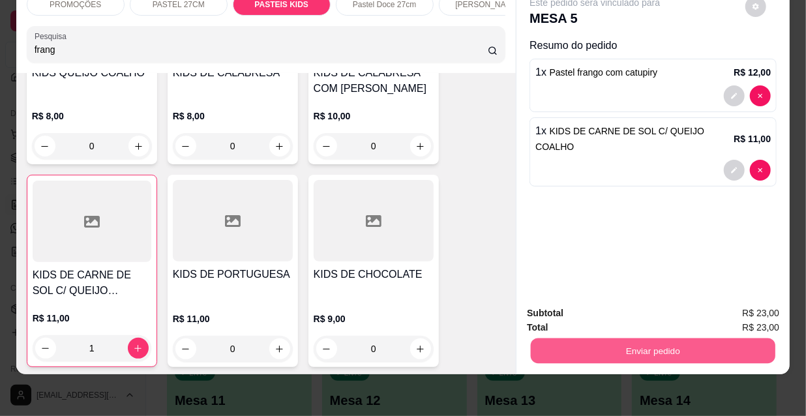
click at [583, 338] on button "Enviar pedido" at bounding box center [653, 350] width 244 height 25
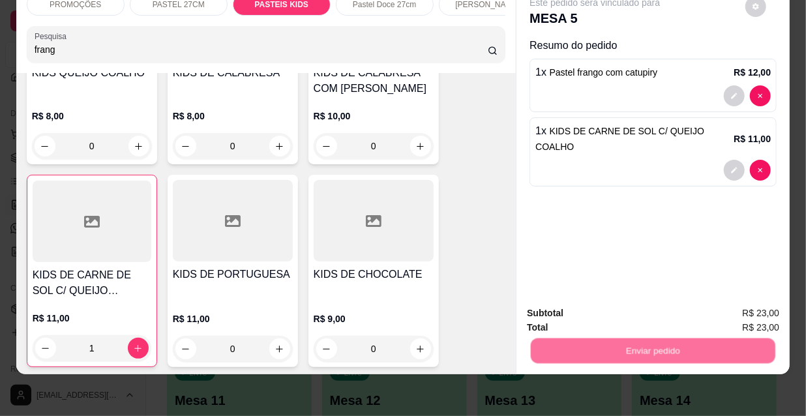
click at [595, 309] on button "Não registrar e enviar pedido" at bounding box center [611, 309] width 136 height 25
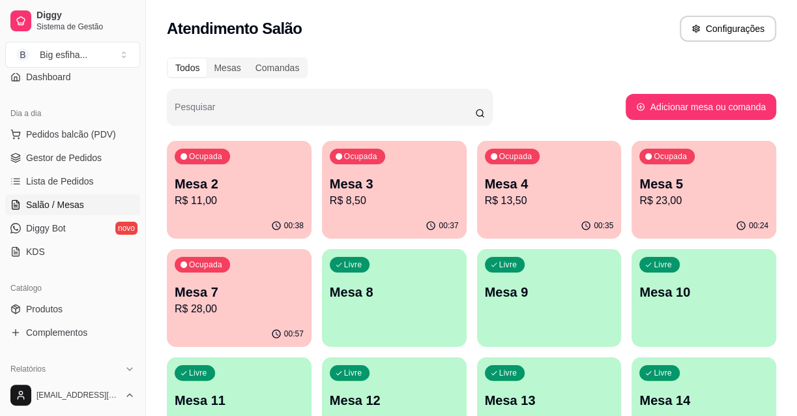
click at [652, 187] on p "Mesa 5" at bounding box center [704, 184] width 129 height 18
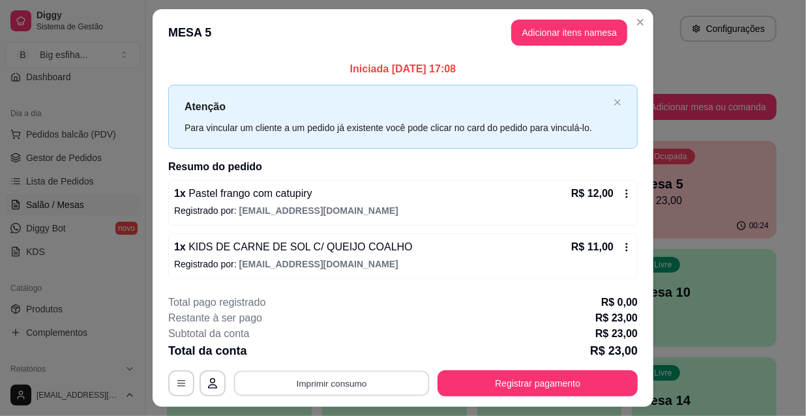
click at [364, 390] on button "Imprimir consumo" at bounding box center [332, 382] width 196 height 25
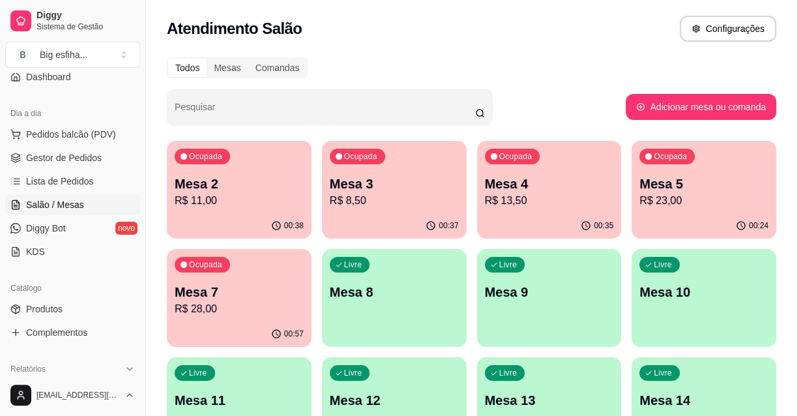
click at [211, 332] on div "00:57" at bounding box center [239, 333] width 145 height 25
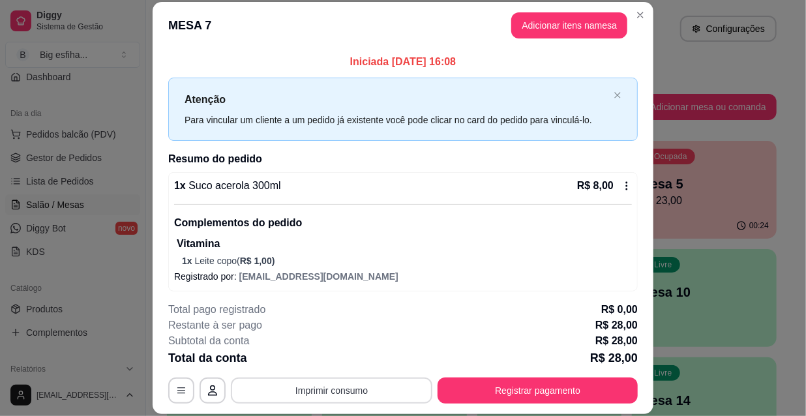
click at [294, 392] on button "Imprimir consumo" at bounding box center [331, 390] width 201 height 26
click at [314, 355] on button "IMPRESSORA" at bounding box center [331, 360] width 95 height 21
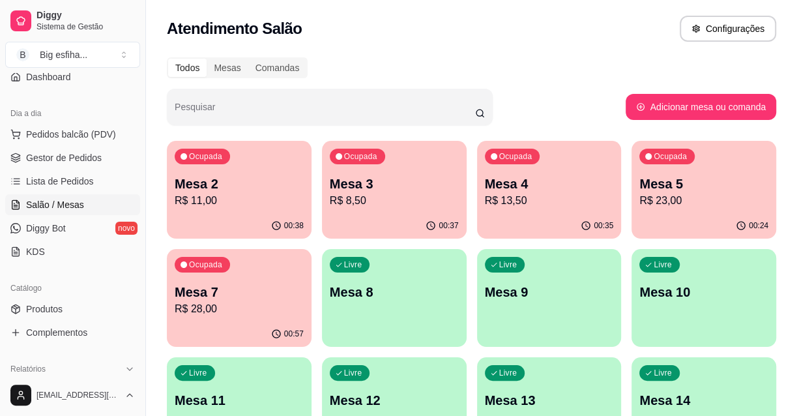
click at [519, 209] on div "Ocupada Mesa 4 R$ 13,50" at bounding box center [549, 177] width 145 height 72
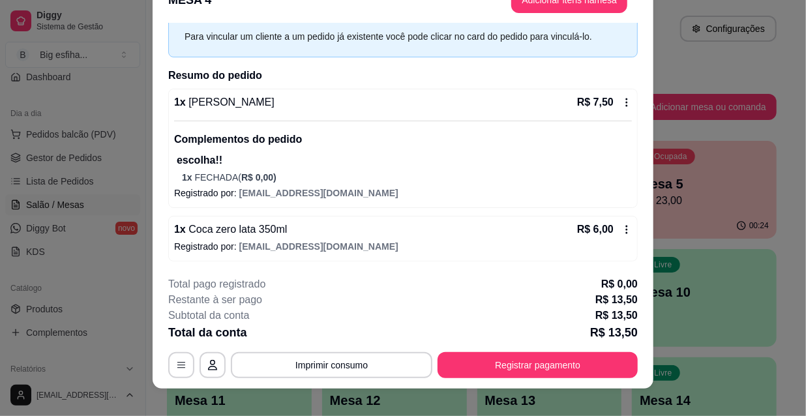
scroll to position [39, 0]
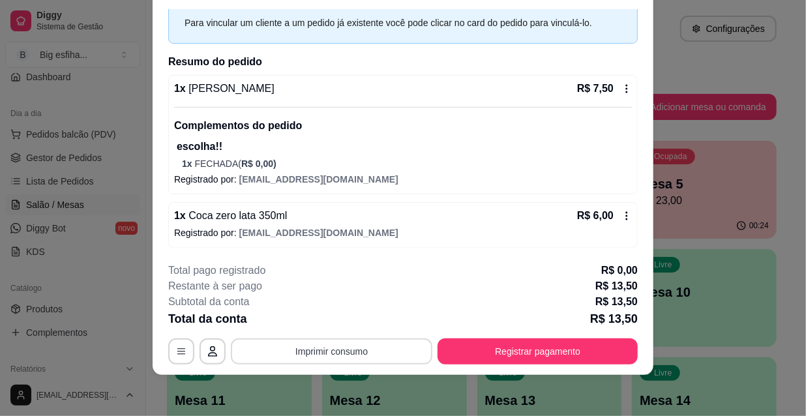
click at [296, 353] on button "Imprimir consumo" at bounding box center [331, 351] width 201 height 26
click at [312, 318] on button "IMPRESSORA" at bounding box center [331, 320] width 95 height 21
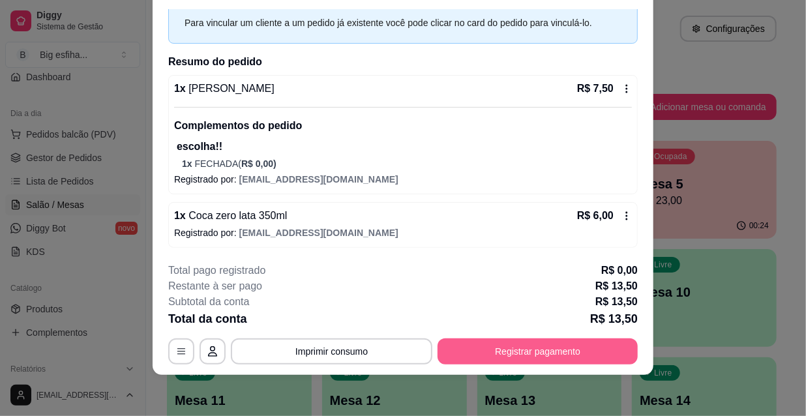
click at [503, 350] on button "Registrar pagamento" at bounding box center [537, 351] width 200 height 26
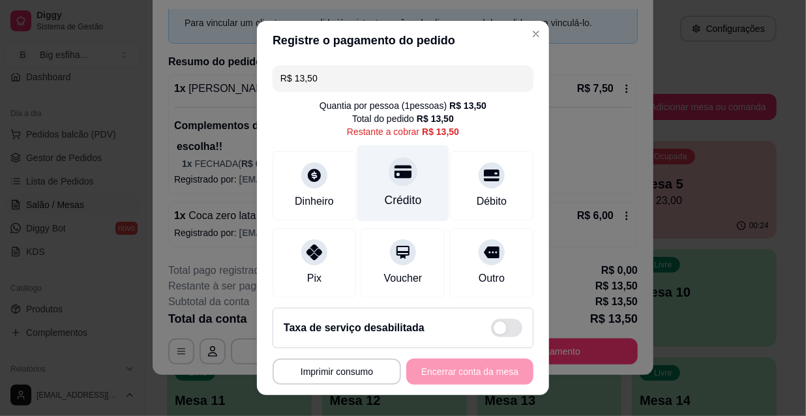
click at [377, 190] on div "Crédito" at bounding box center [403, 183] width 92 height 76
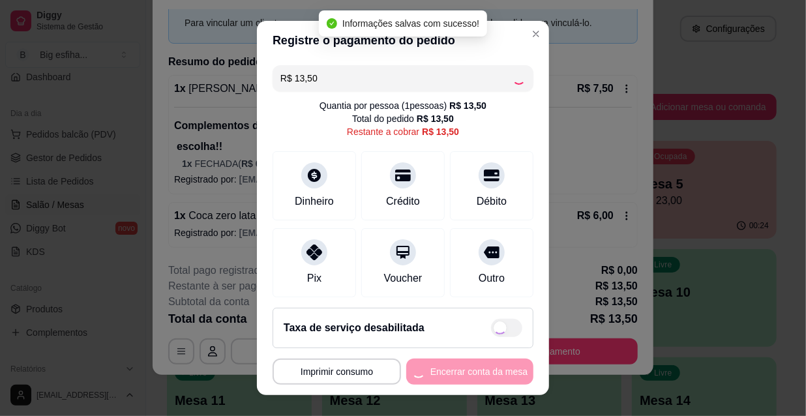
type input "R$ 0,00"
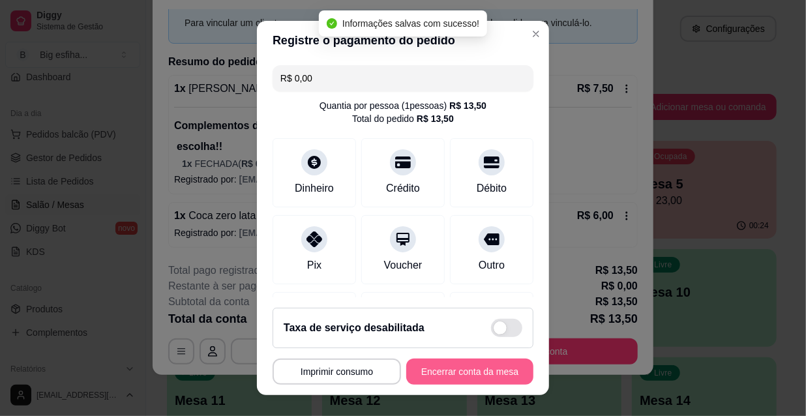
click at [437, 370] on button "Encerrar conta da mesa" at bounding box center [469, 372] width 127 height 26
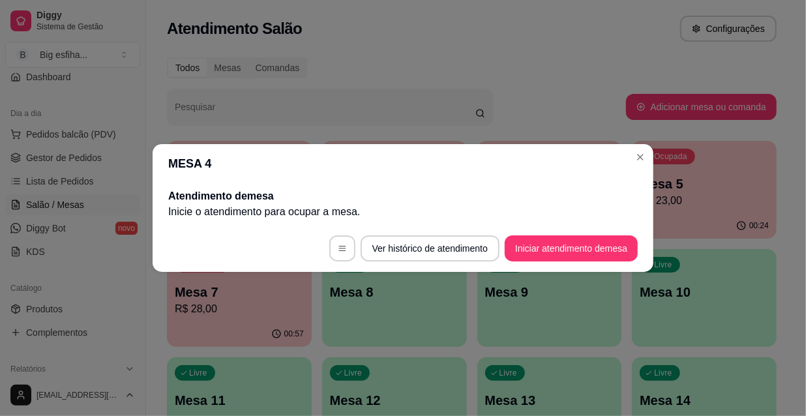
scroll to position [0, 0]
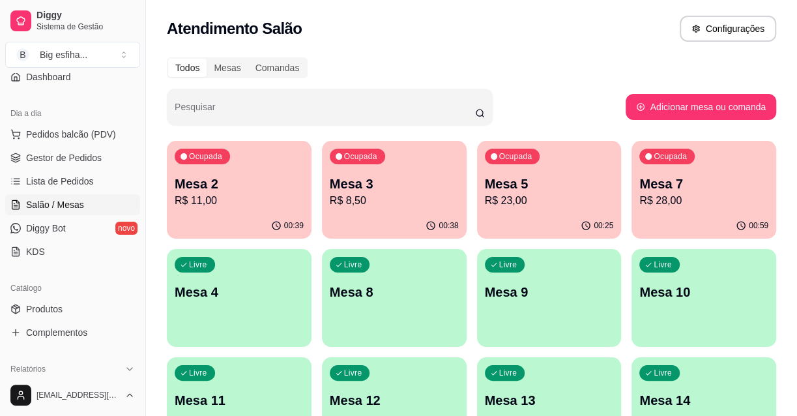
click at [664, 204] on p "R$ 28,00" at bounding box center [704, 201] width 129 height 16
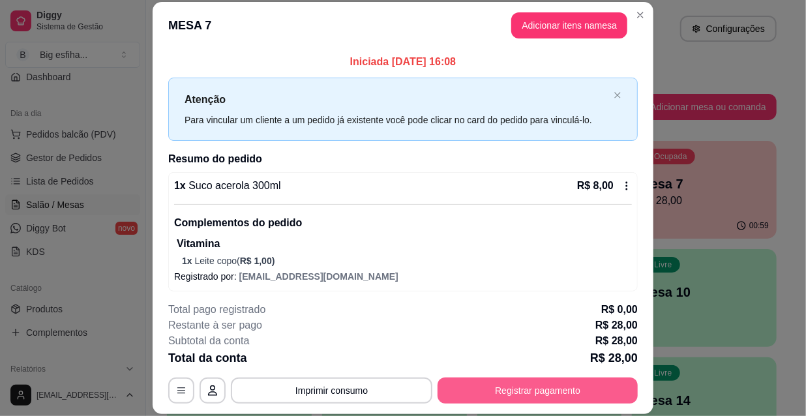
click at [480, 389] on button "Registrar pagamento" at bounding box center [537, 390] width 200 height 26
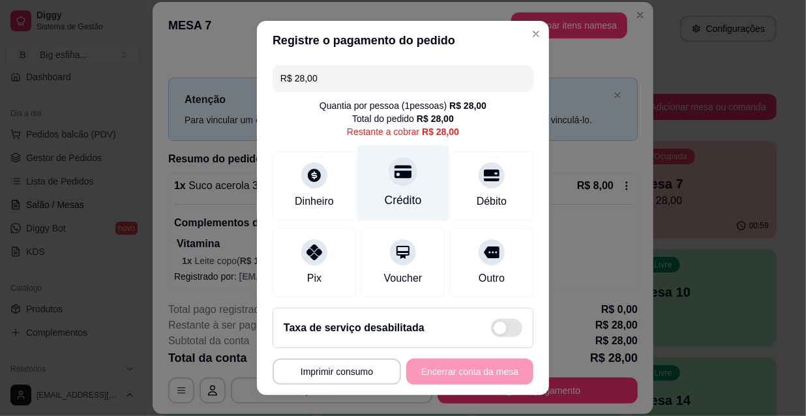
click at [381, 186] on div "Crédito" at bounding box center [403, 183] width 92 height 76
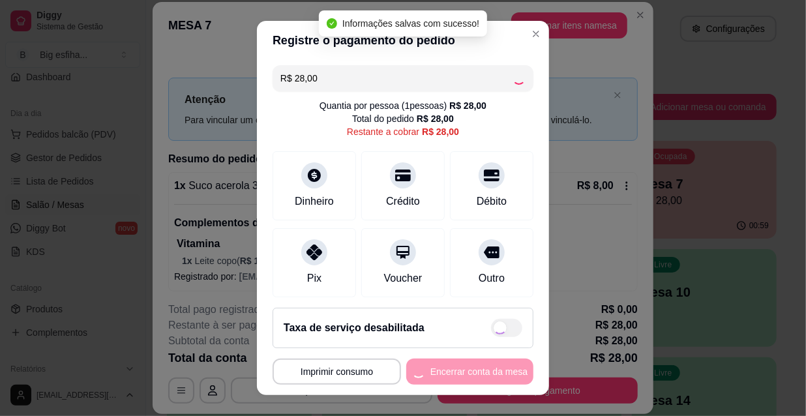
type input "R$ 0,00"
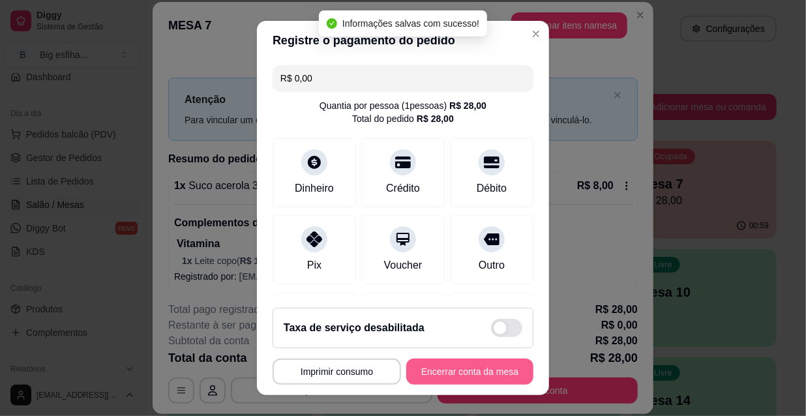
click at [467, 376] on button "Encerrar conta da mesa" at bounding box center [469, 372] width 127 height 26
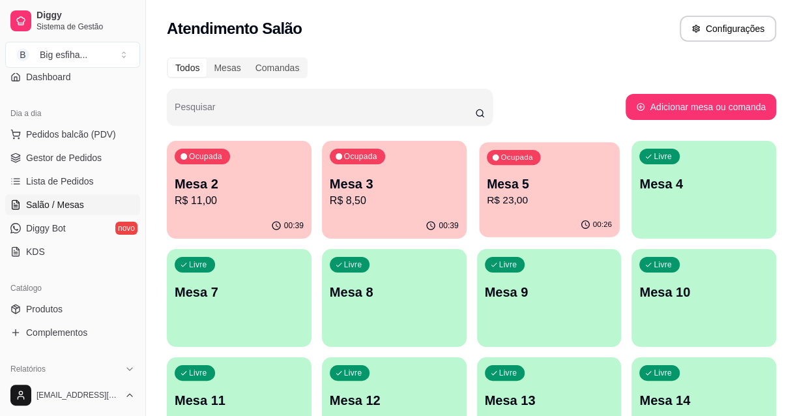
click at [495, 186] on p "Mesa 5" at bounding box center [548, 184] width 125 height 18
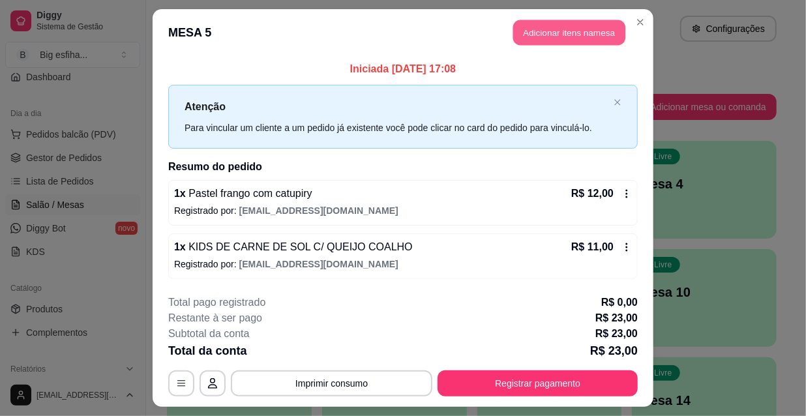
click at [563, 37] on button "Adicionar itens na mesa" at bounding box center [569, 32] width 112 height 25
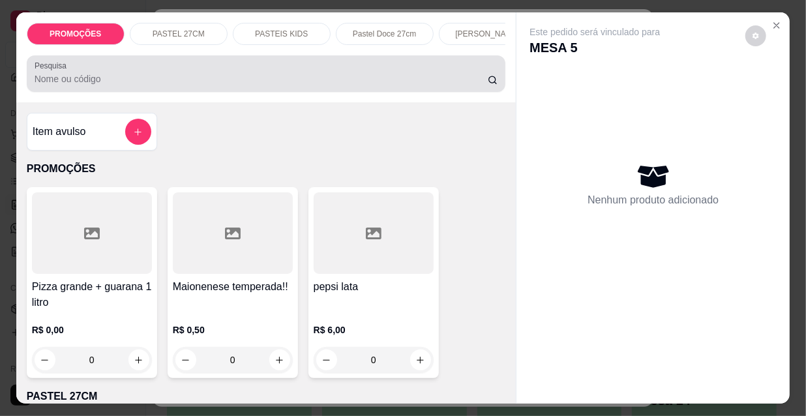
click at [285, 81] on input "Pesquisa" at bounding box center [261, 78] width 453 height 13
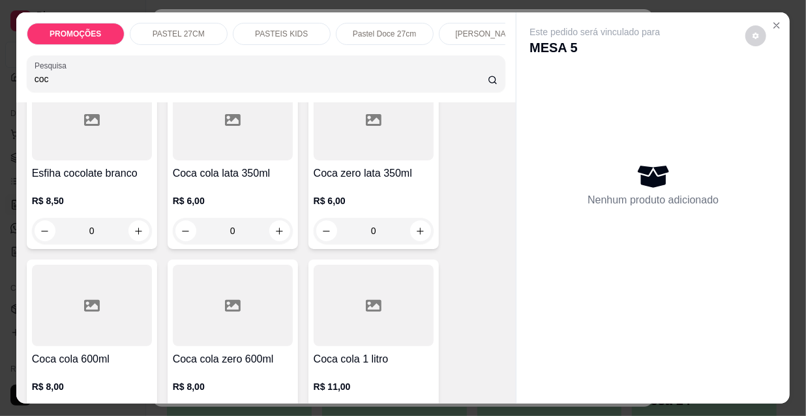
scroll to position [118, 0]
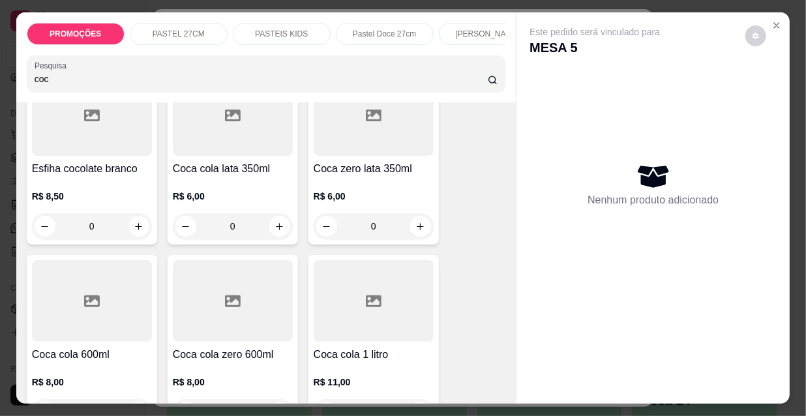
type input "coc"
click at [89, 316] on div at bounding box center [92, 300] width 120 height 81
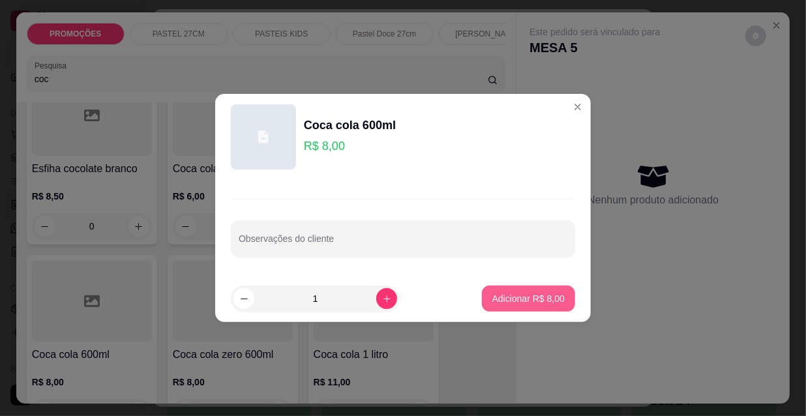
click at [544, 306] on button "Adicionar R$ 8,00" at bounding box center [528, 299] width 93 height 26
type input "1"
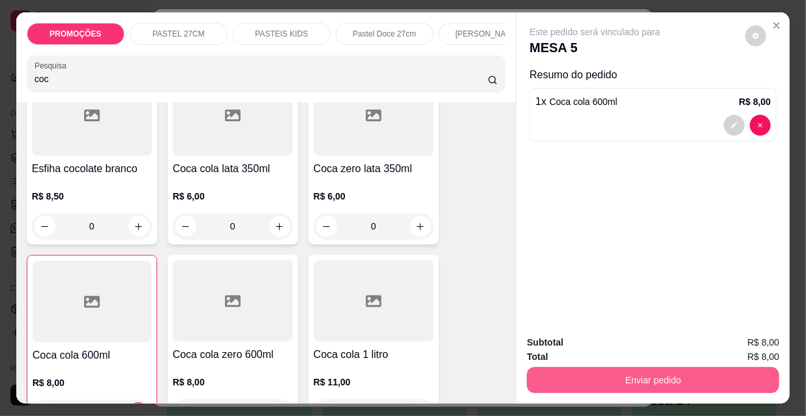
click at [574, 380] on button "Enviar pedido" at bounding box center [653, 380] width 252 height 26
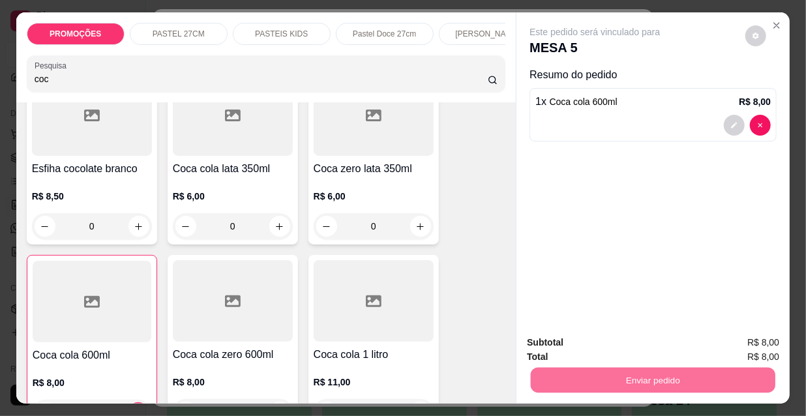
click at [577, 343] on button "Não registrar e enviar pedido" at bounding box center [611, 343] width 132 height 24
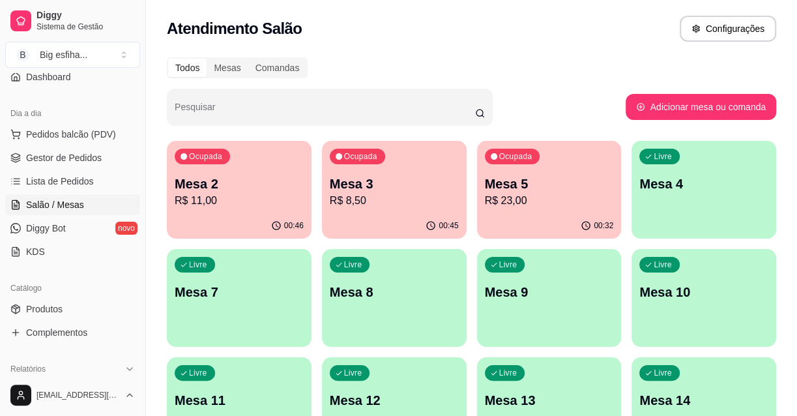
click at [682, 196] on div "Livre Mesa 4" at bounding box center [704, 182] width 145 height 82
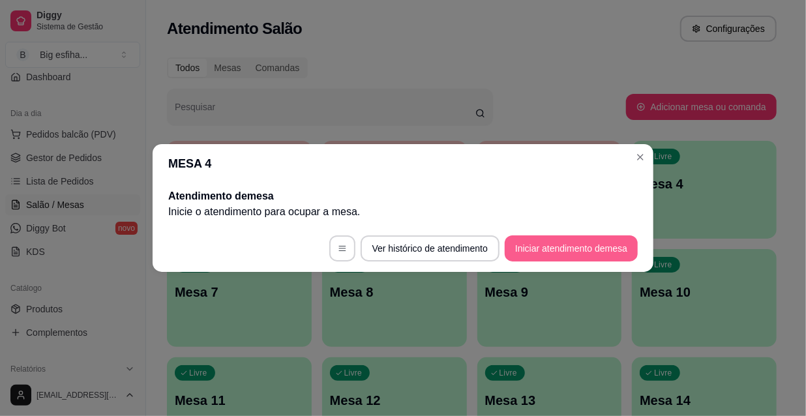
click at [522, 250] on button "Iniciar atendimento de mesa" at bounding box center [571, 248] width 133 height 26
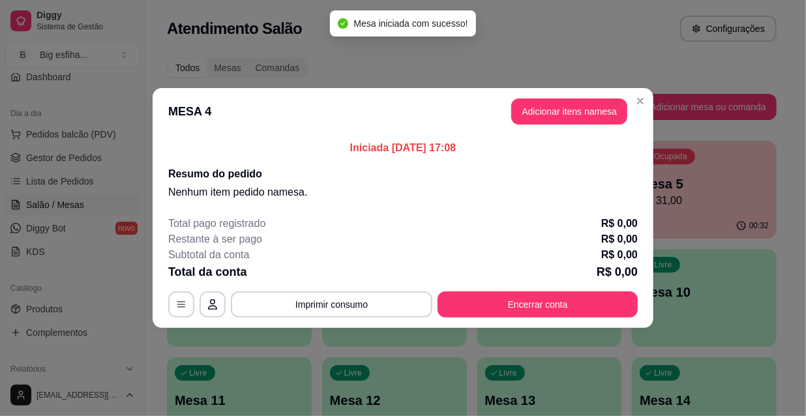
click at [553, 97] on header "MESA 4 Adicionar itens na mesa" at bounding box center [403, 111] width 501 height 47
click at [556, 116] on button "Adicionar itens na mesa" at bounding box center [569, 111] width 116 height 26
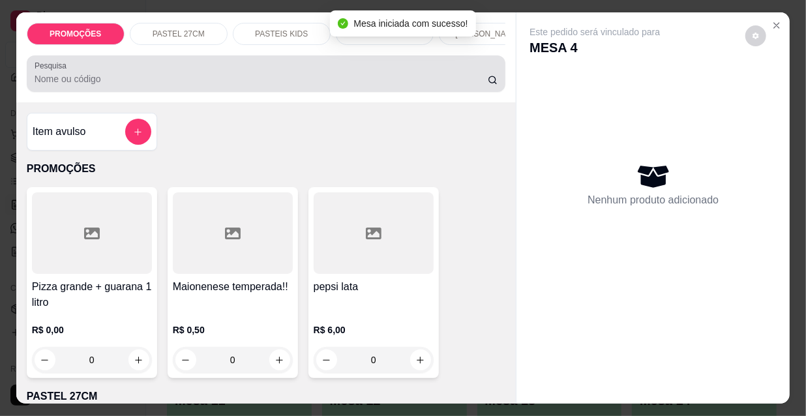
click at [382, 84] on input "Pesquisa" at bounding box center [261, 78] width 453 height 13
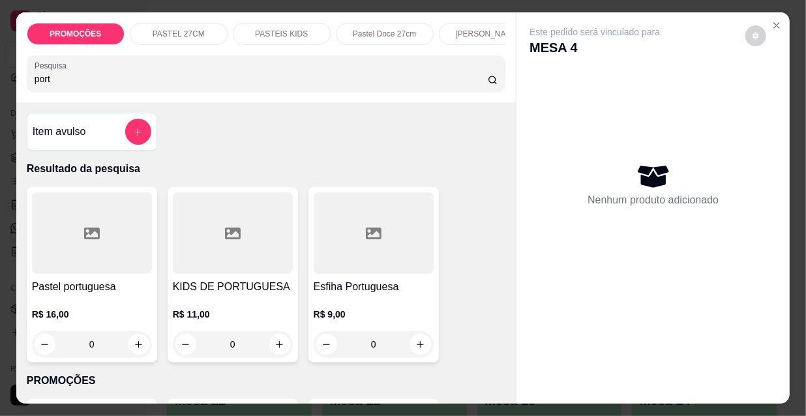
type input "port"
click at [360, 254] on div at bounding box center [374, 232] width 120 height 81
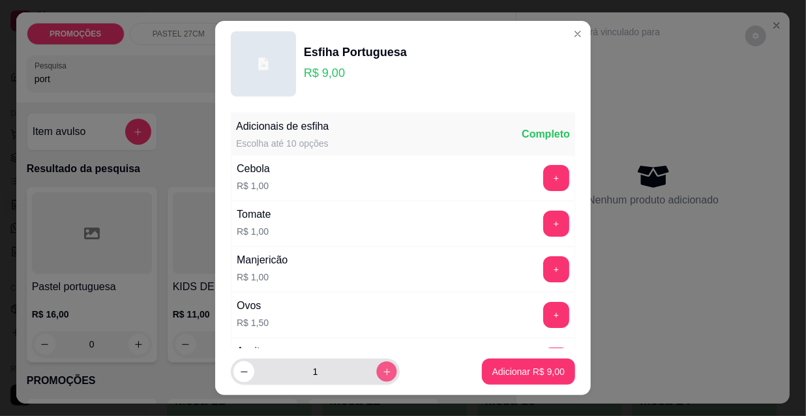
click at [382, 374] on icon "increase-product-quantity" at bounding box center [387, 372] width 10 height 10
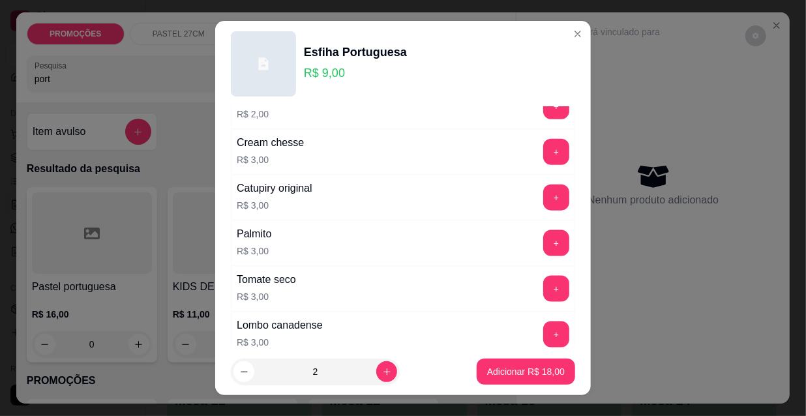
scroll to position [948, 0]
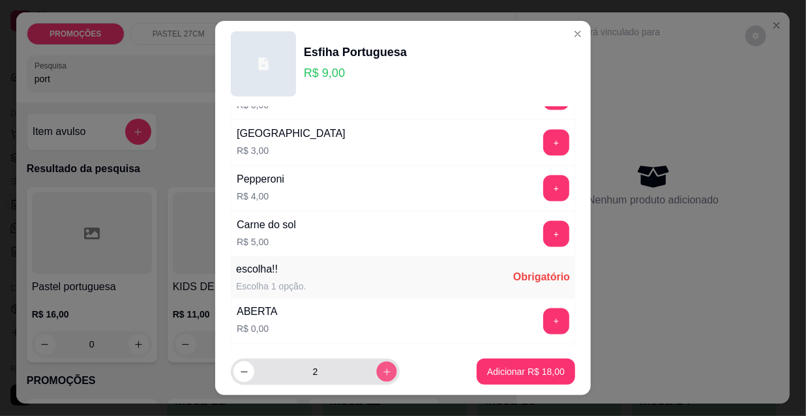
click at [376, 377] on button "increase-product-quantity" at bounding box center [386, 372] width 20 height 20
type input "3"
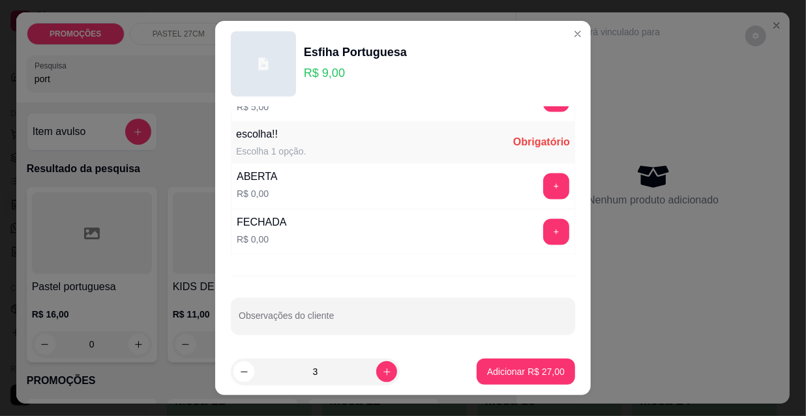
scroll to position [20, 0]
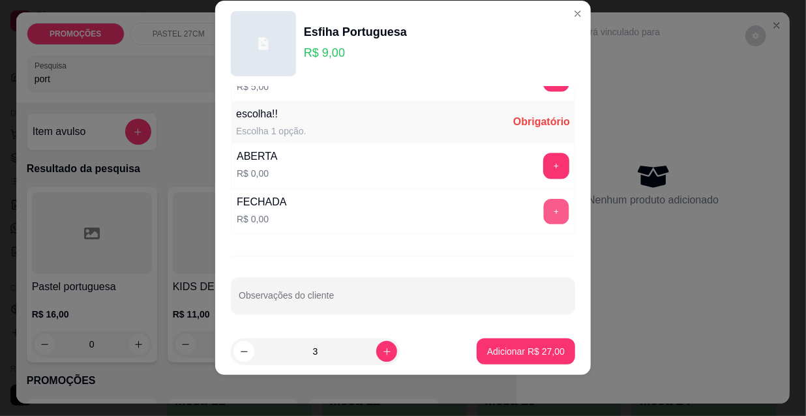
click at [544, 203] on button "+" at bounding box center [556, 211] width 25 height 25
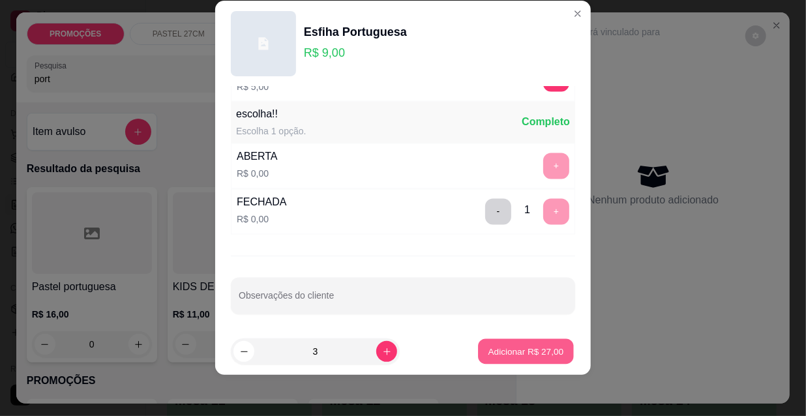
click at [514, 354] on p "Adicionar R$ 27,00" at bounding box center [526, 351] width 76 height 12
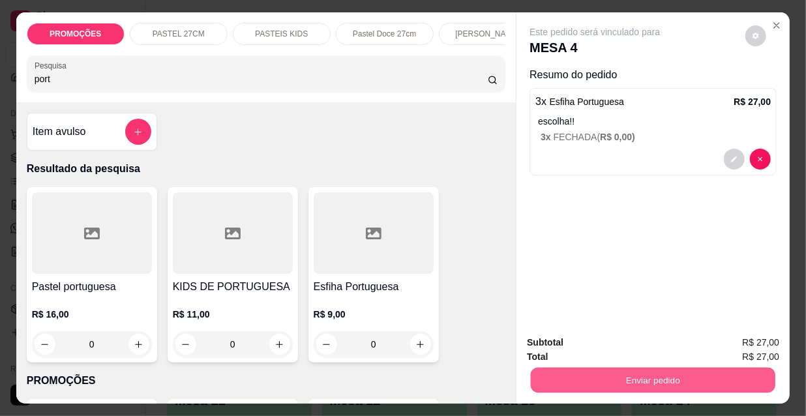
click at [566, 372] on button "Enviar pedido" at bounding box center [653, 379] width 244 height 25
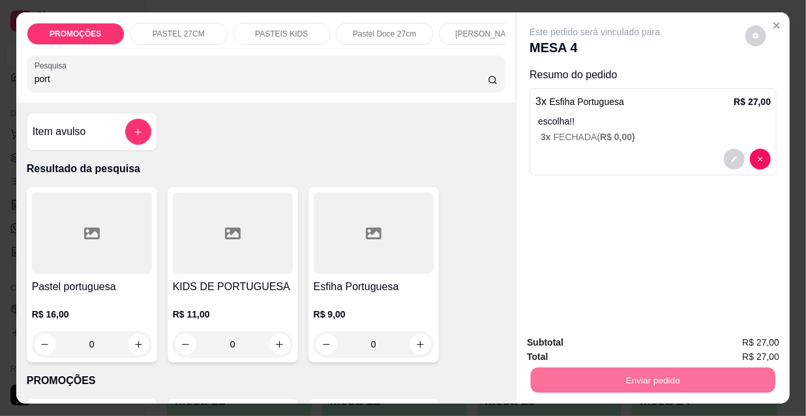
click at [572, 346] on button "Não registrar e enviar pedido" at bounding box center [611, 343] width 136 height 25
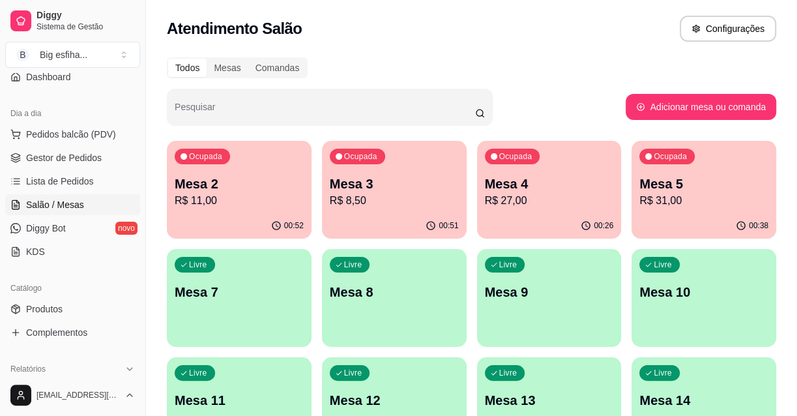
click at [369, 189] on p "Mesa 3" at bounding box center [394, 184] width 129 height 18
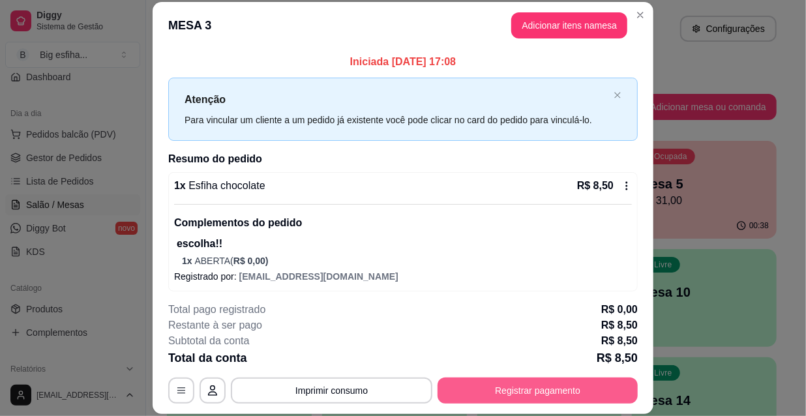
click at [517, 392] on button "Registrar pagamento" at bounding box center [537, 390] width 200 height 26
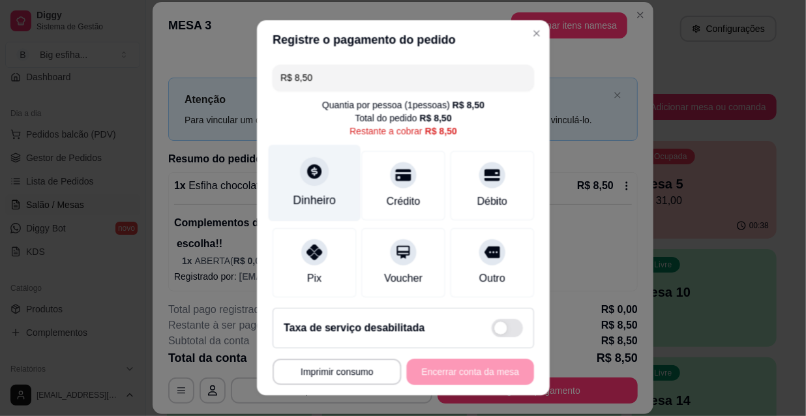
click at [306, 190] on div "Dinheiro" at bounding box center [314, 183] width 92 height 76
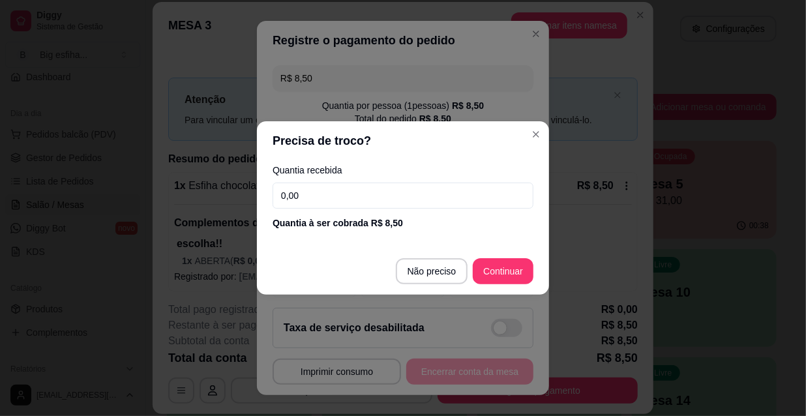
click at [312, 200] on input "0,00" at bounding box center [402, 196] width 261 height 26
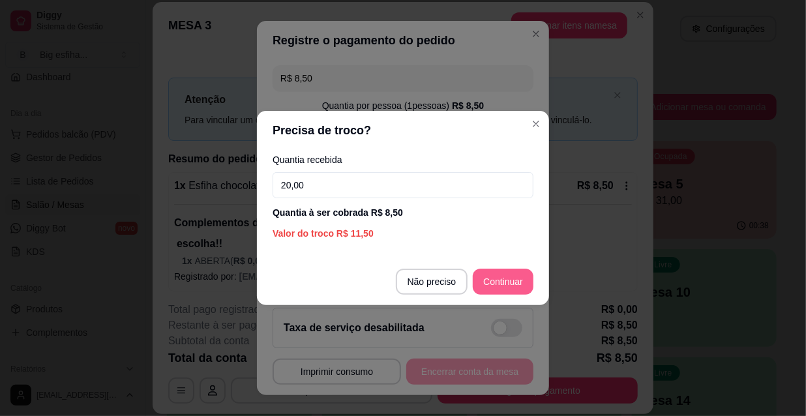
type input "20,00"
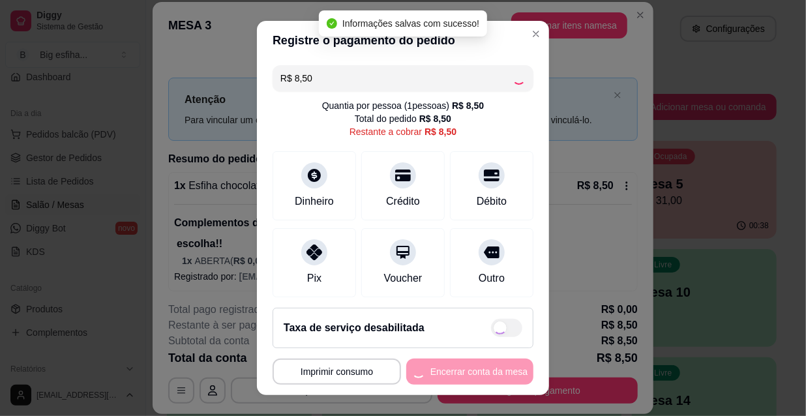
type input "R$ 0,00"
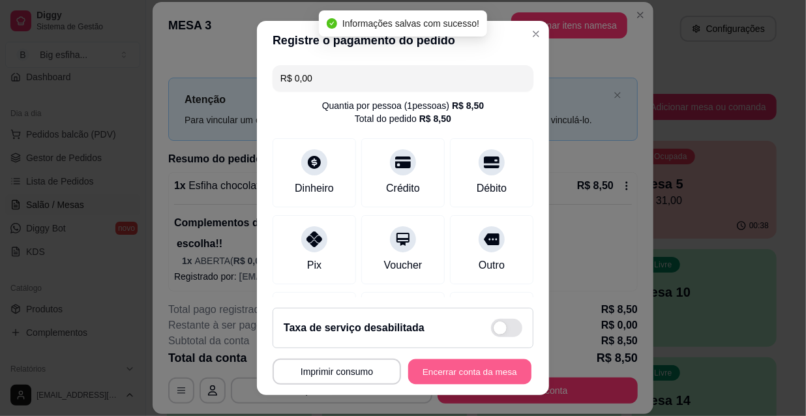
click at [502, 371] on button "Encerrar conta da mesa" at bounding box center [469, 371] width 123 height 25
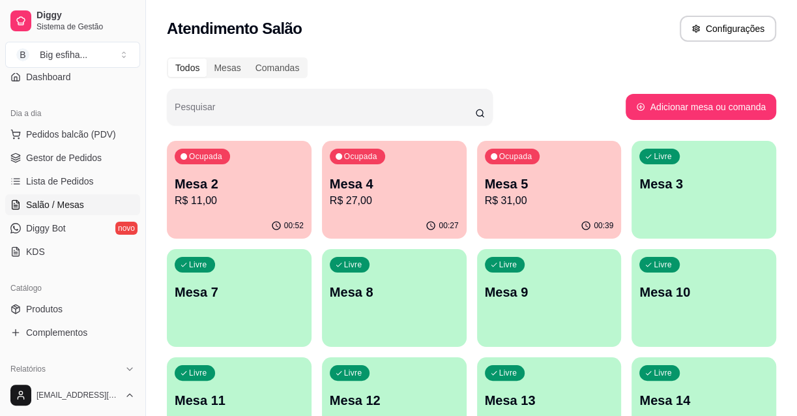
click at [391, 185] on p "Mesa 4" at bounding box center [394, 184] width 129 height 18
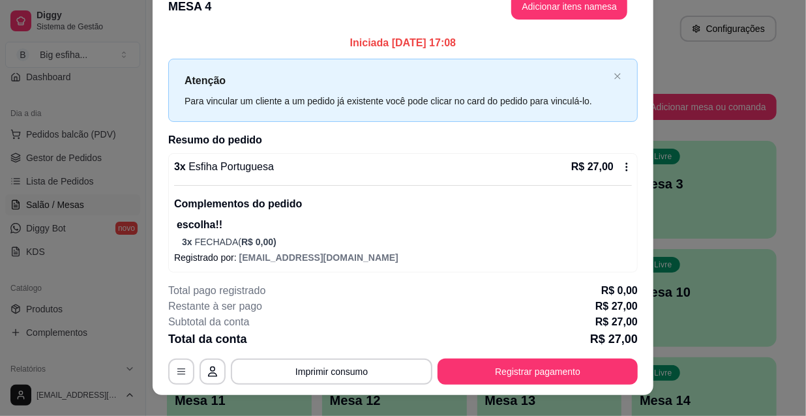
scroll to position [0, 0]
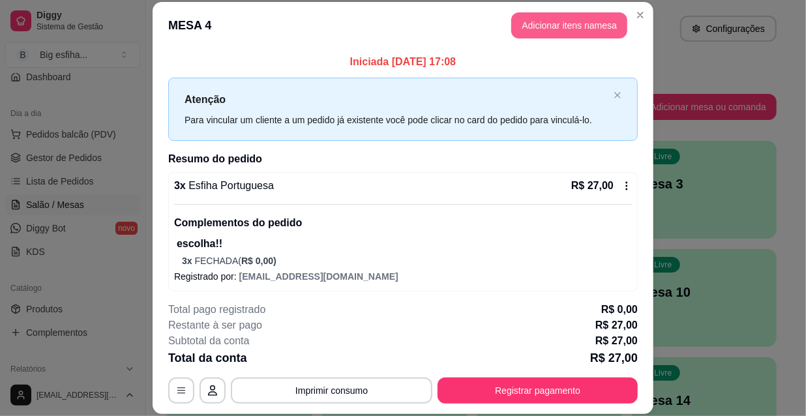
click at [555, 25] on button "Adicionar itens na mesa" at bounding box center [569, 25] width 116 height 26
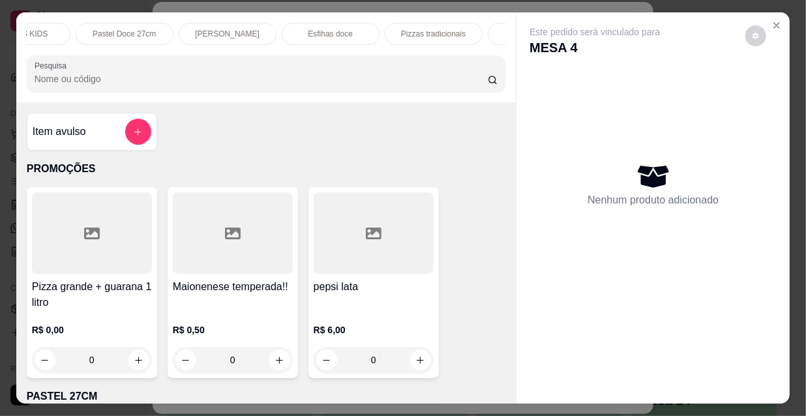
scroll to position [0, 261]
click at [436, 29] on p "Pizzas tradicionais" at bounding box center [432, 34] width 65 height 10
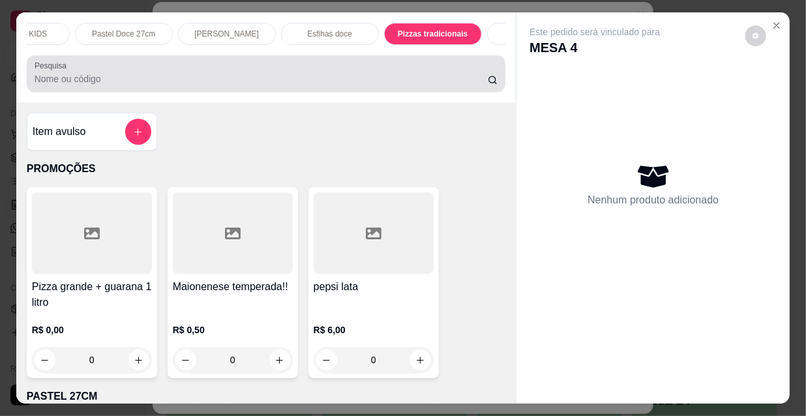
scroll to position [33, 0]
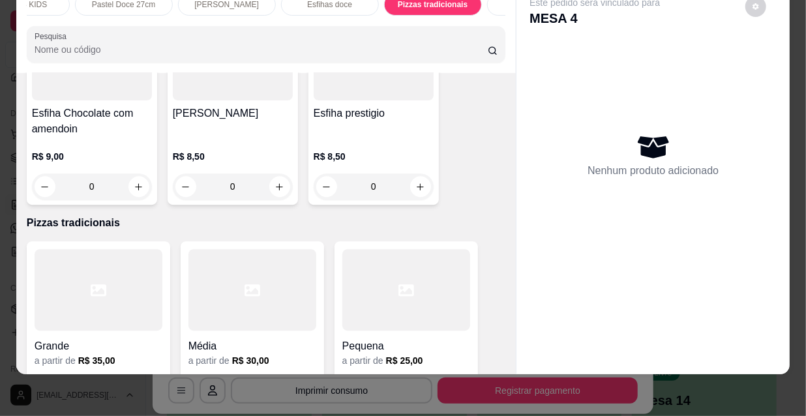
click at [229, 249] on div at bounding box center [252, 289] width 128 height 81
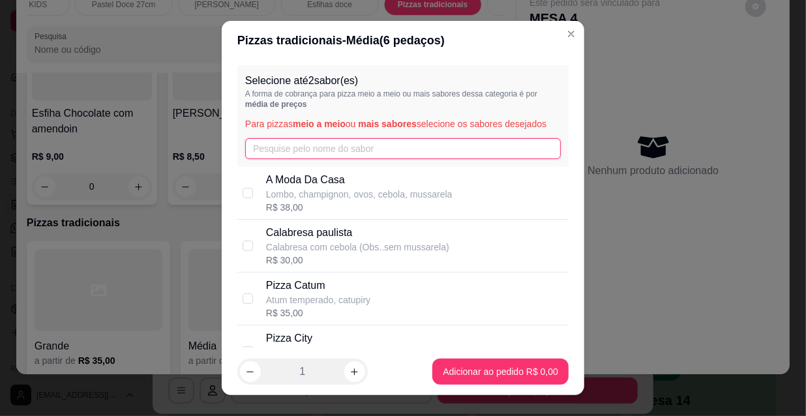
click at [323, 141] on input "text" at bounding box center [403, 148] width 316 height 21
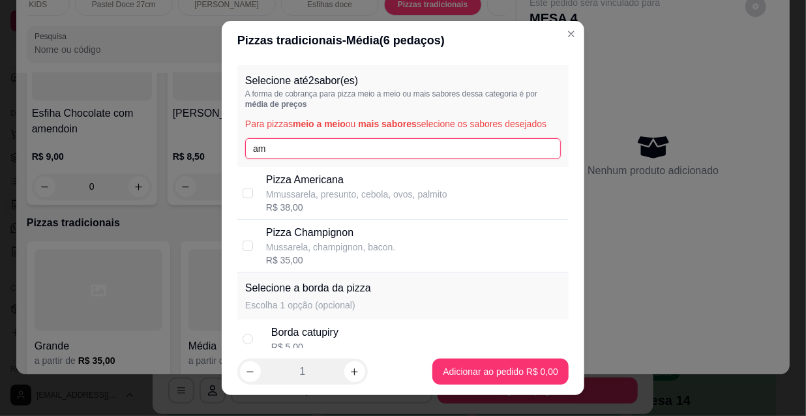
type input "am"
click at [320, 189] on p "Mmussarela, presunto, cebola, ovos, palmito" at bounding box center [356, 194] width 181 height 13
checkbox input "true"
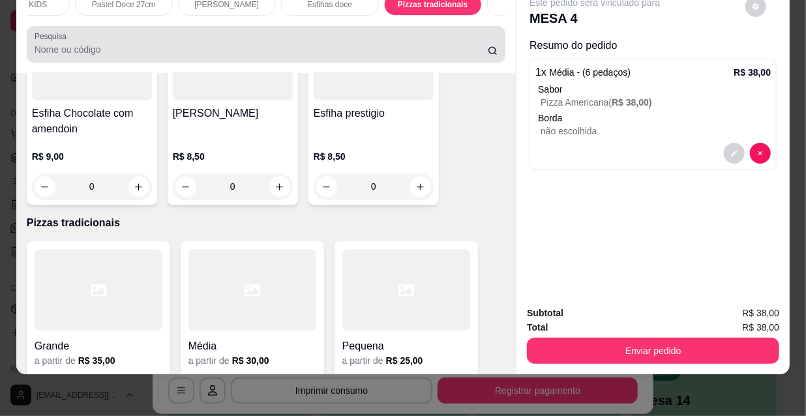
click at [105, 50] on input "Pesquisa" at bounding box center [261, 49] width 453 height 13
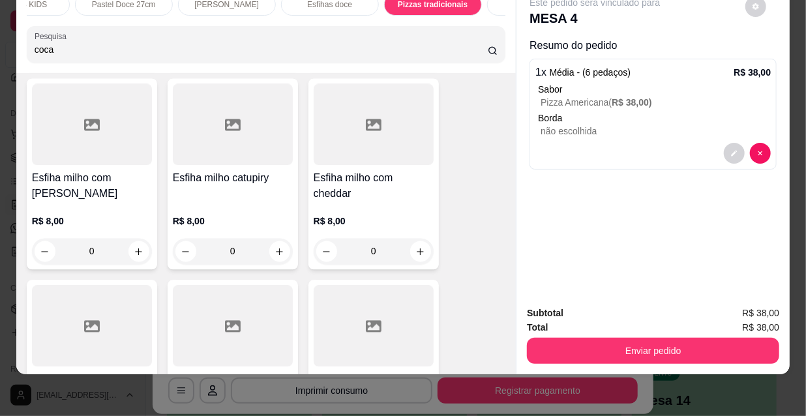
scroll to position [9647, 0]
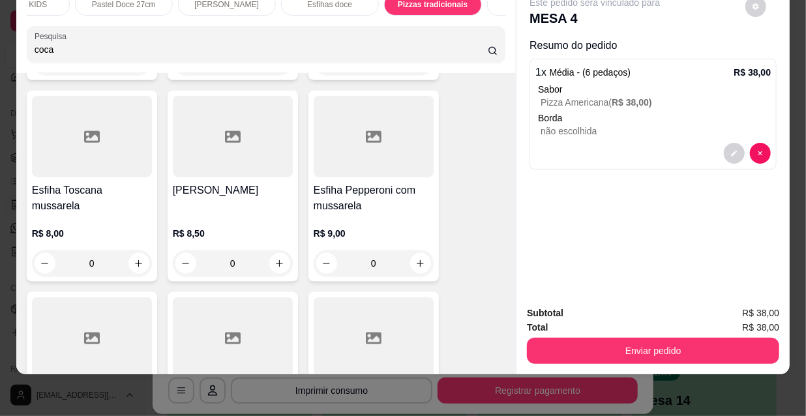
type input "coca"
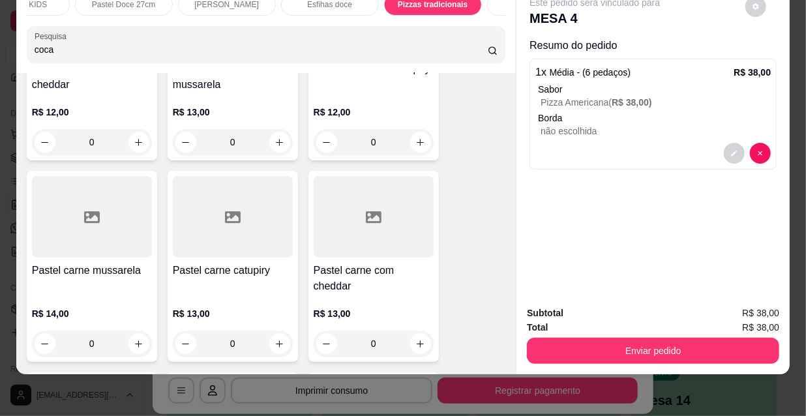
scroll to position [0, 0]
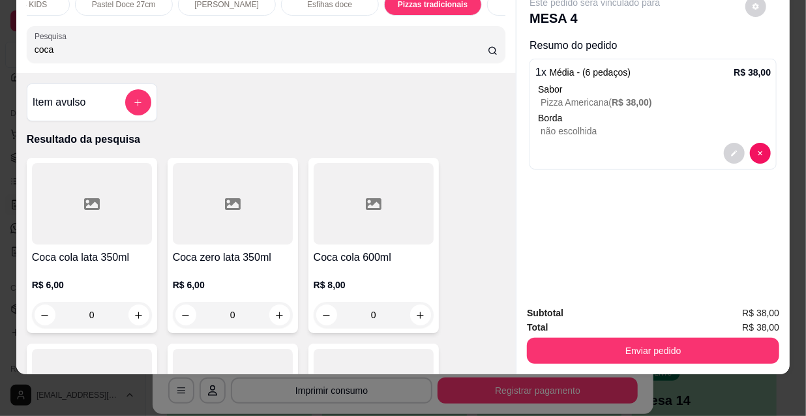
click at [394, 218] on div at bounding box center [374, 203] width 120 height 81
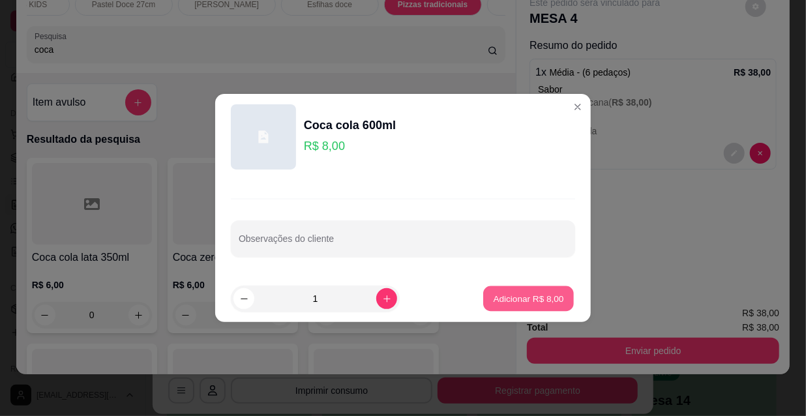
click at [494, 300] on p "Adicionar R$ 8,00" at bounding box center [528, 298] width 70 height 12
type input "1"
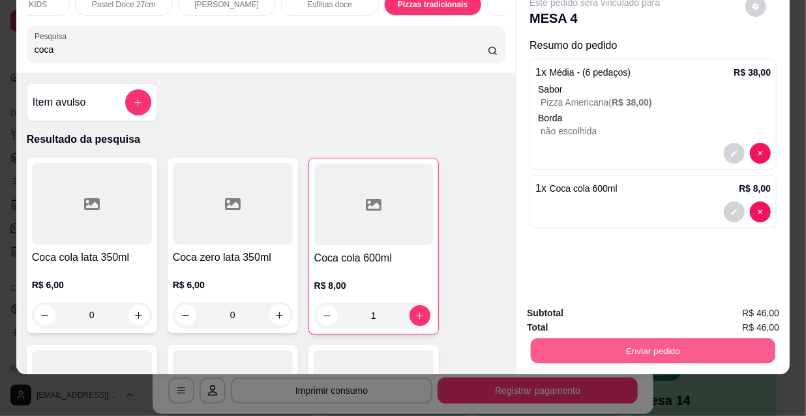
click at [573, 346] on button "Enviar pedido" at bounding box center [653, 350] width 244 height 25
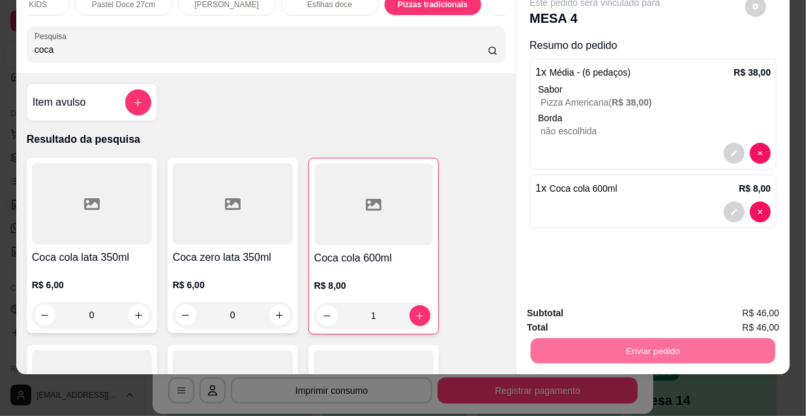
click at [581, 312] on button "Não registrar e enviar pedido" at bounding box center [611, 309] width 136 height 25
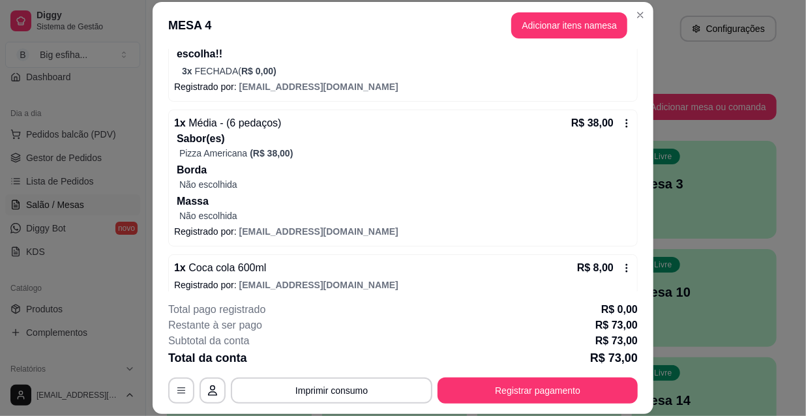
scroll to position [202, 0]
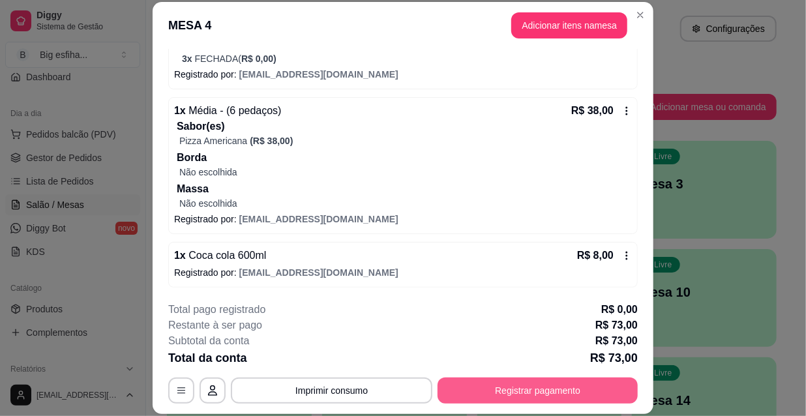
click at [496, 390] on button "Registrar pagamento" at bounding box center [537, 390] width 200 height 26
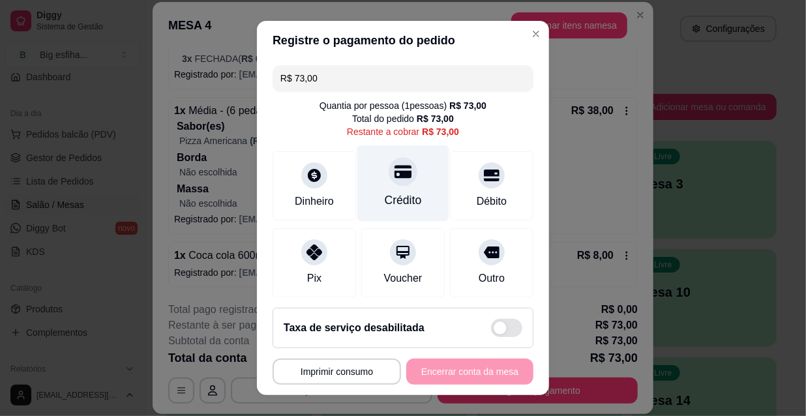
click at [390, 183] on div at bounding box center [403, 171] width 29 height 29
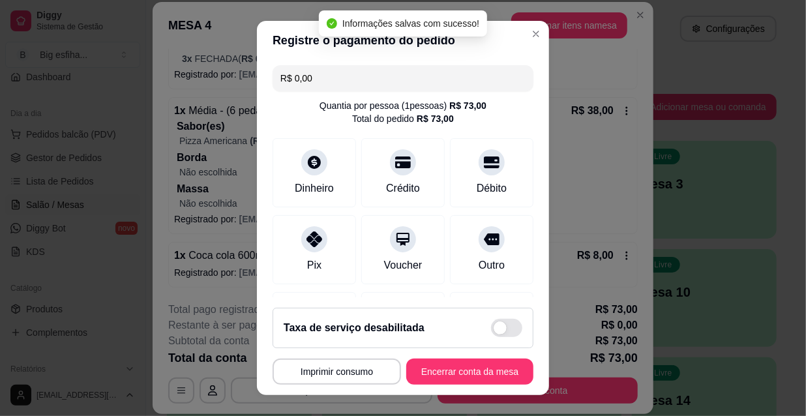
type input "R$ 0,00"
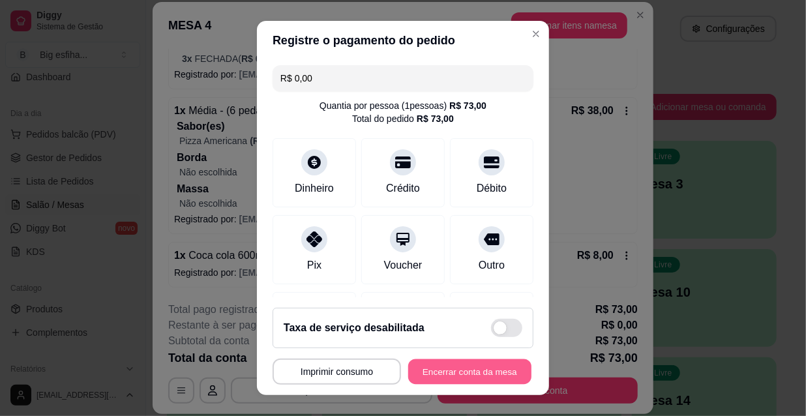
click at [476, 378] on button "Encerrar conta da mesa" at bounding box center [469, 371] width 123 height 25
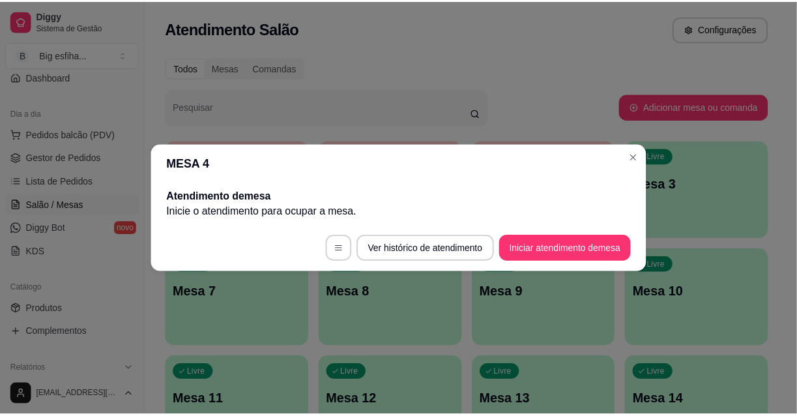
scroll to position [0, 0]
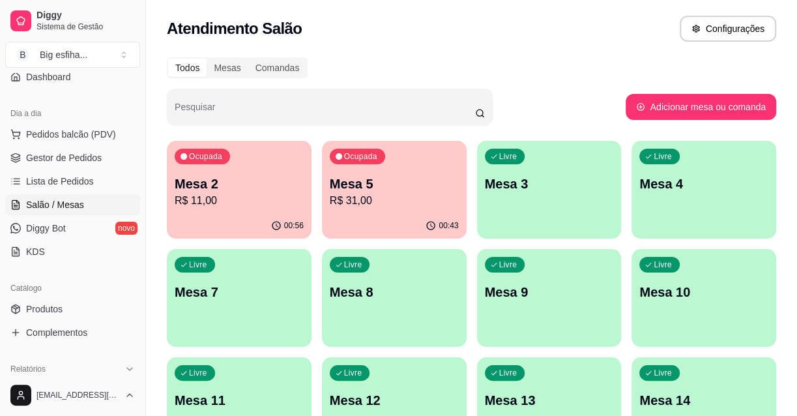
click at [396, 196] on p "R$ 31,00" at bounding box center [394, 201] width 129 height 16
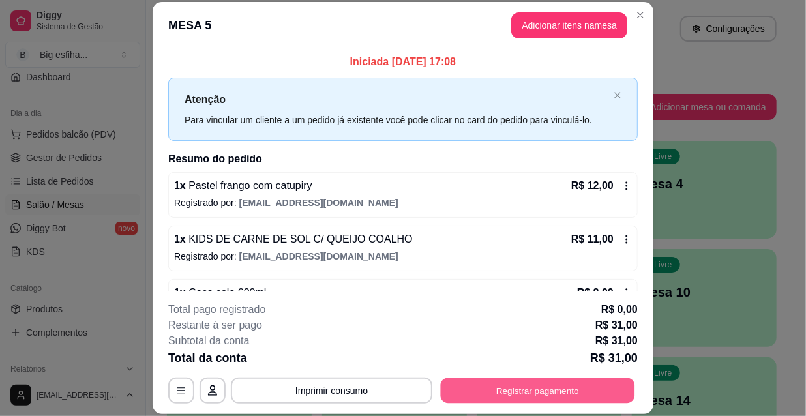
click at [502, 394] on button "Registrar pagamento" at bounding box center [538, 389] width 194 height 25
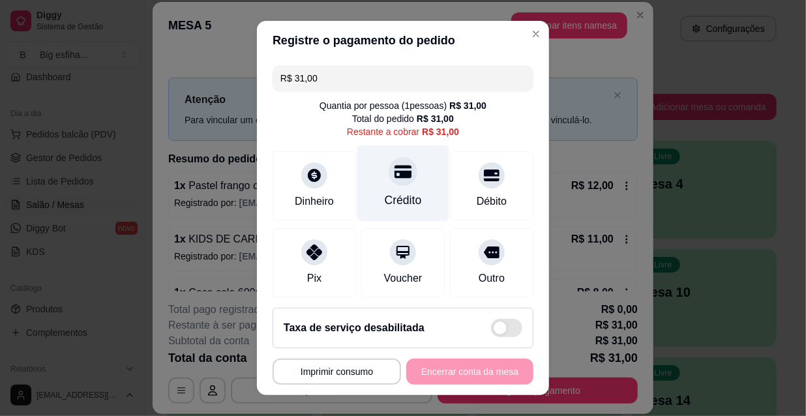
click at [390, 192] on div "Crédito" at bounding box center [403, 200] width 37 height 17
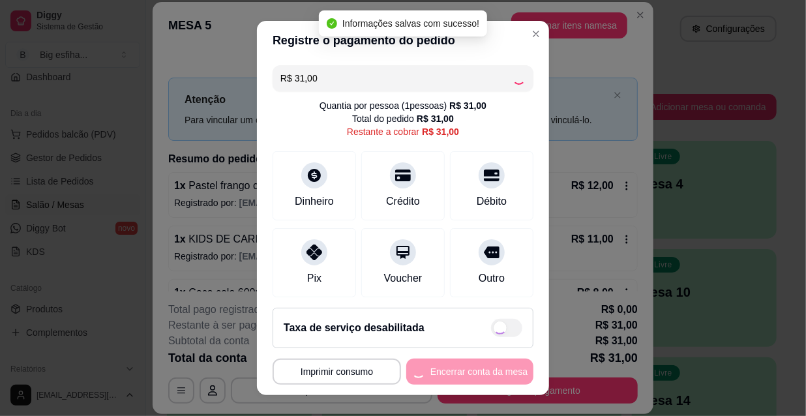
type input "R$ 0,00"
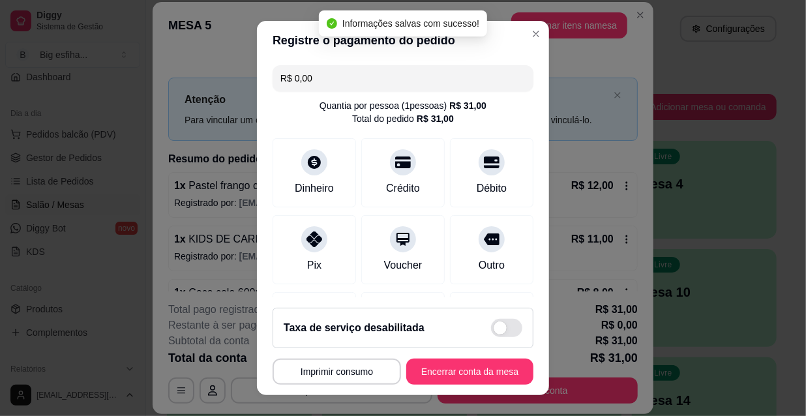
click at [469, 355] on footer "**********" at bounding box center [403, 346] width 292 height 98
click at [478, 376] on button "Encerrar conta da mesa" at bounding box center [469, 372] width 127 height 26
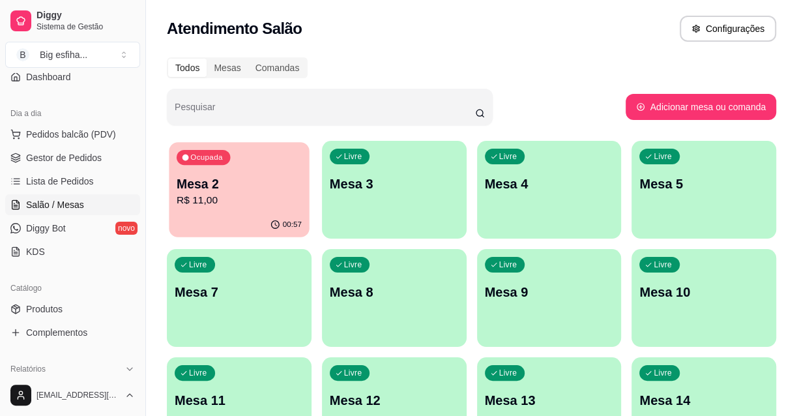
click at [247, 214] on div "00:57" at bounding box center [239, 225] width 140 height 25
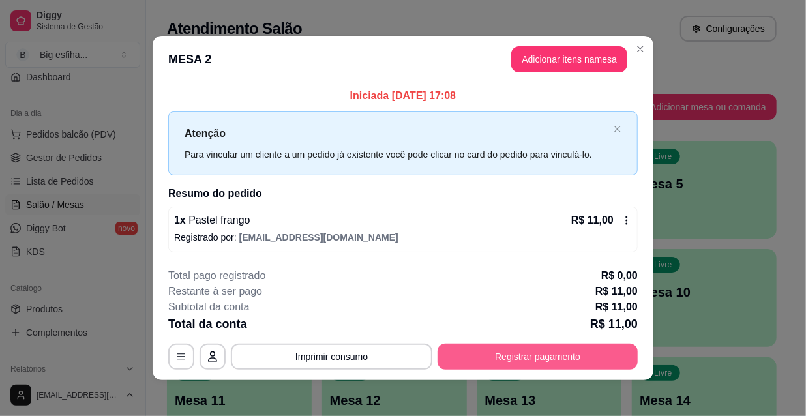
click at [477, 359] on button "Registrar pagamento" at bounding box center [537, 357] width 200 height 26
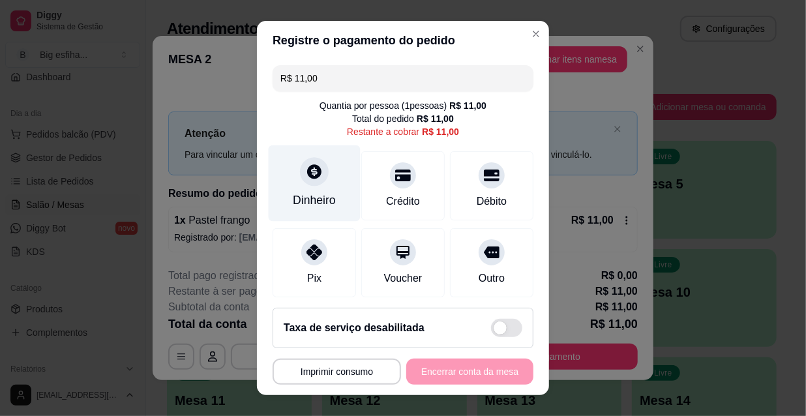
click at [321, 187] on div "Dinheiro" at bounding box center [315, 183] width 92 height 76
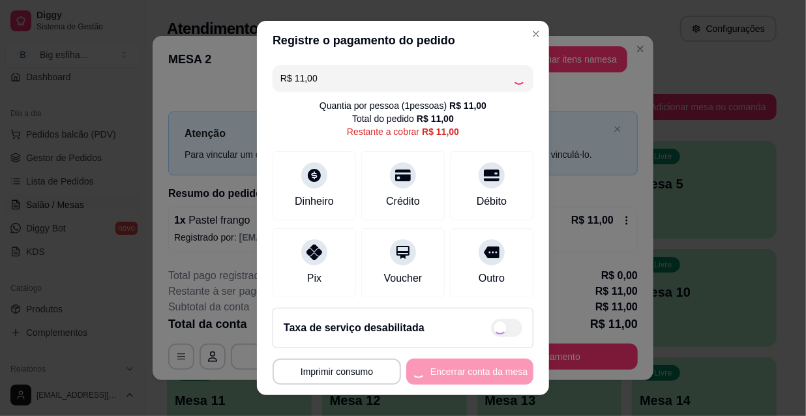
type input "R$ 0,00"
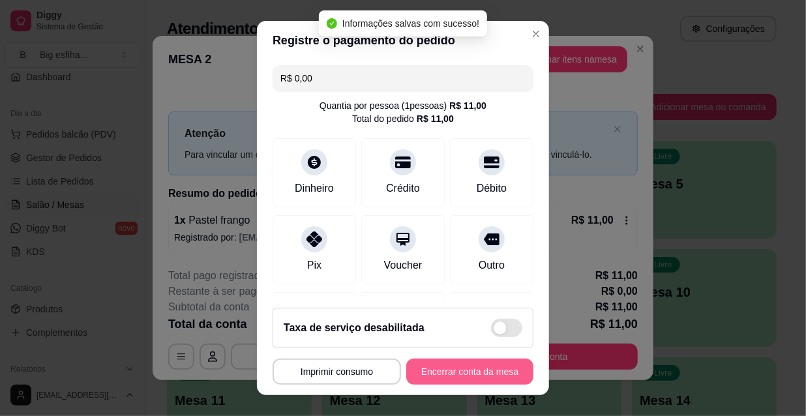
click at [467, 372] on button "Encerrar conta da mesa" at bounding box center [469, 372] width 127 height 26
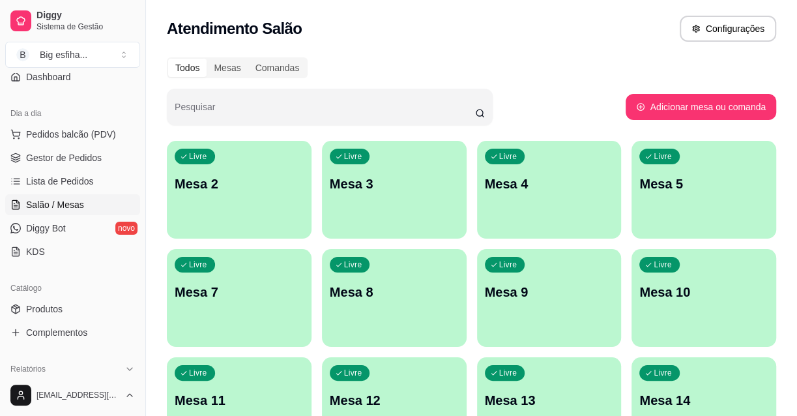
click at [259, 196] on div "Livre Mesa 2" at bounding box center [239, 182] width 145 height 82
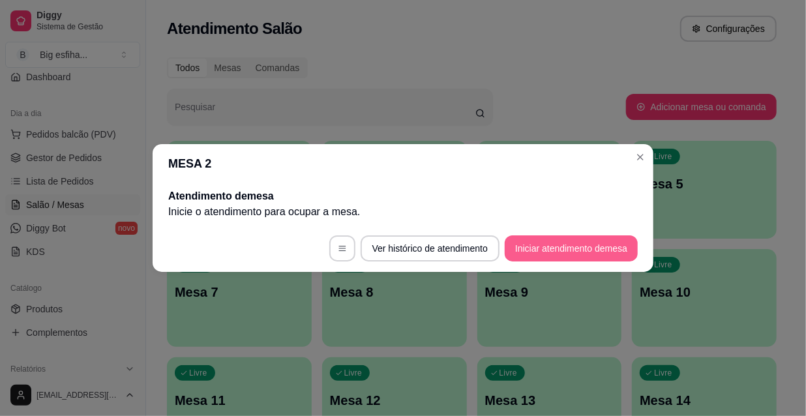
click at [553, 246] on button "Iniciar atendimento de mesa" at bounding box center [571, 248] width 133 height 26
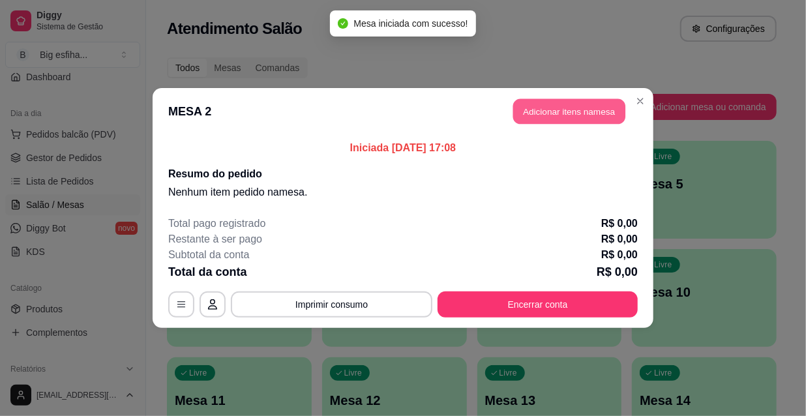
click at [555, 111] on button "Adicionar itens na mesa" at bounding box center [569, 111] width 112 height 25
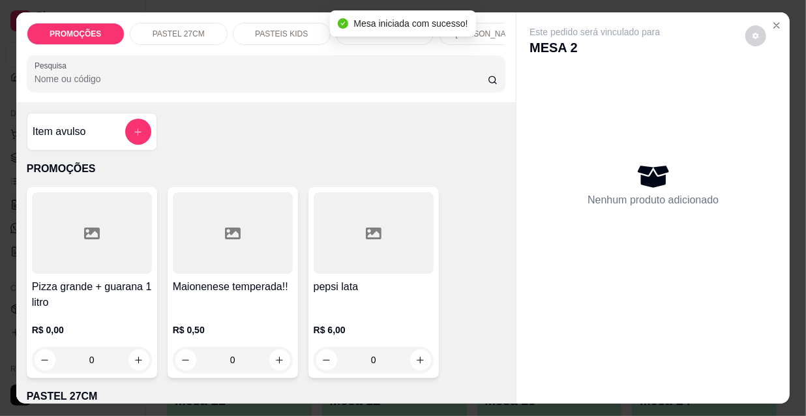
click at [399, 85] on input "Pesquisa" at bounding box center [261, 78] width 453 height 13
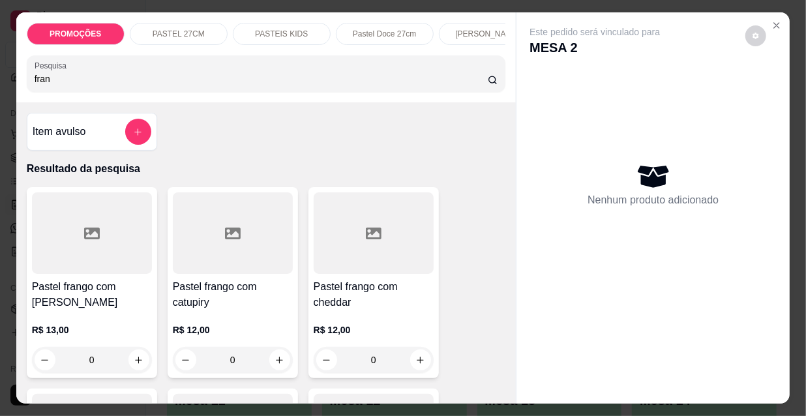
type input "fran"
click at [103, 263] on div at bounding box center [92, 232] width 120 height 81
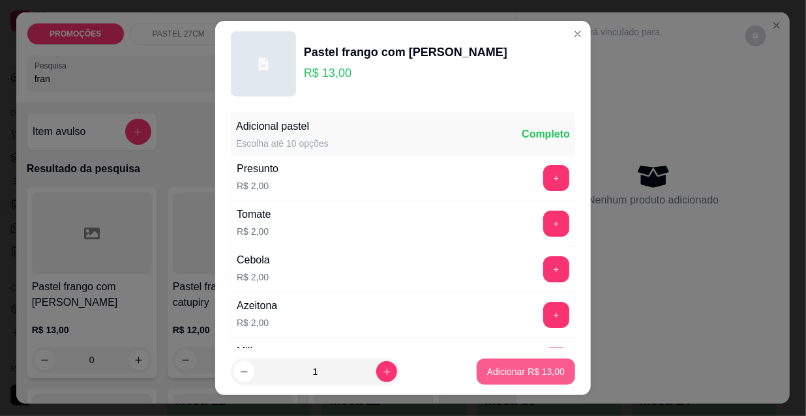
click at [496, 373] on p "Adicionar R$ 13,00" at bounding box center [526, 371] width 78 height 13
type input "1"
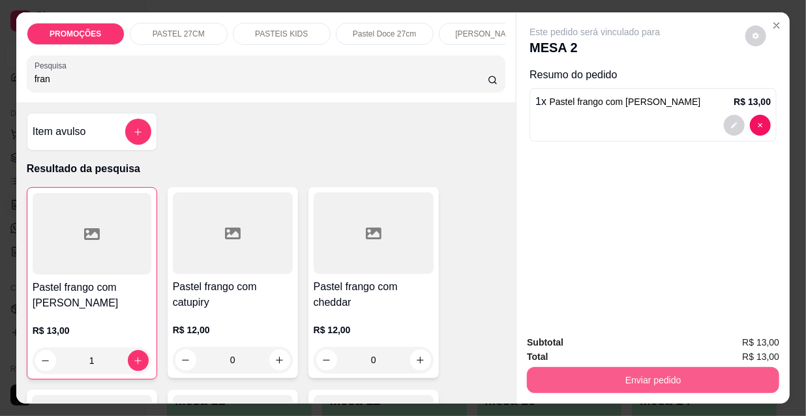
click at [600, 368] on button "Enviar pedido" at bounding box center [653, 380] width 252 height 26
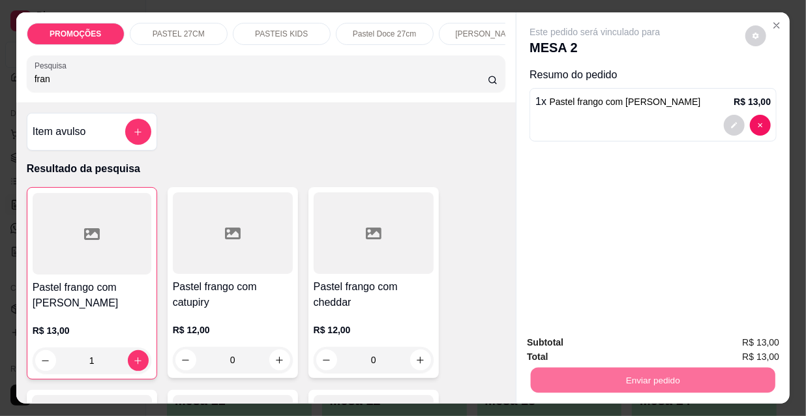
click at [595, 338] on button "Não registrar e enviar pedido" at bounding box center [611, 343] width 132 height 24
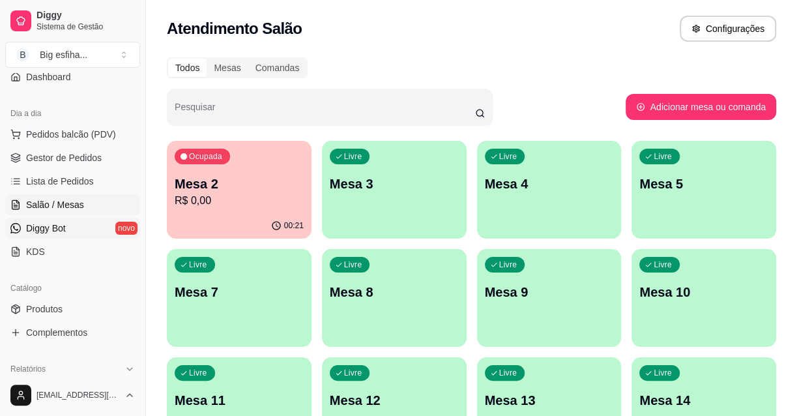
scroll to position [177, 0]
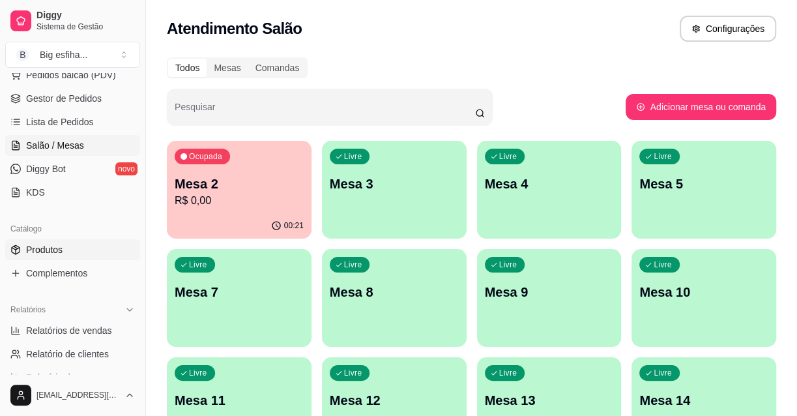
click at [77, 240] on link "Produtos" at bounding box center [72, 249] width 135 height 21
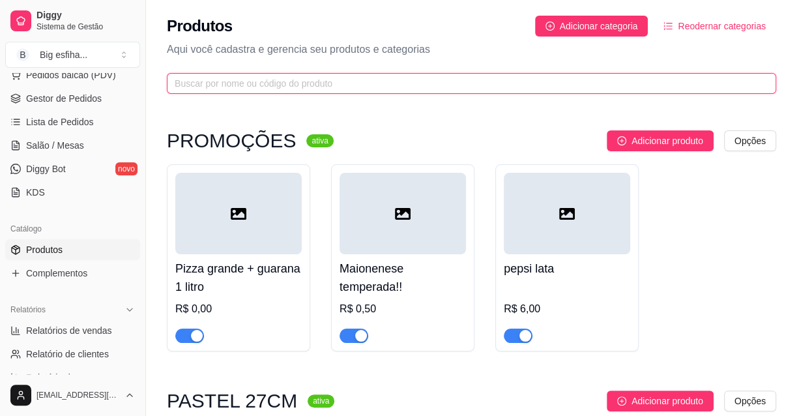
click at [221, 89] on input "text" at bounding box center [466, 83] width 583 height 14
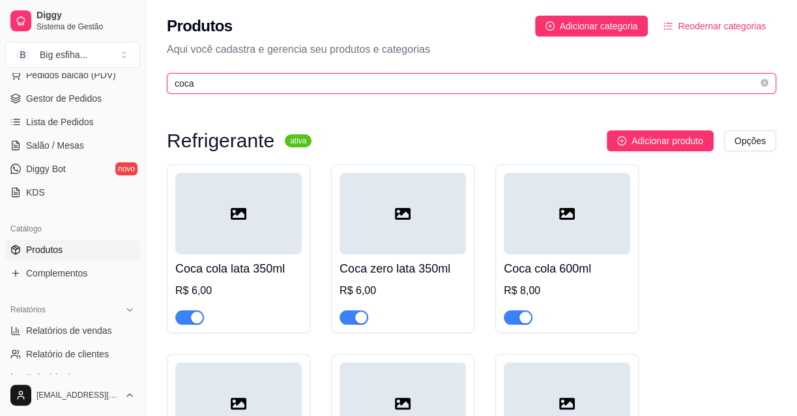
type input "coca"
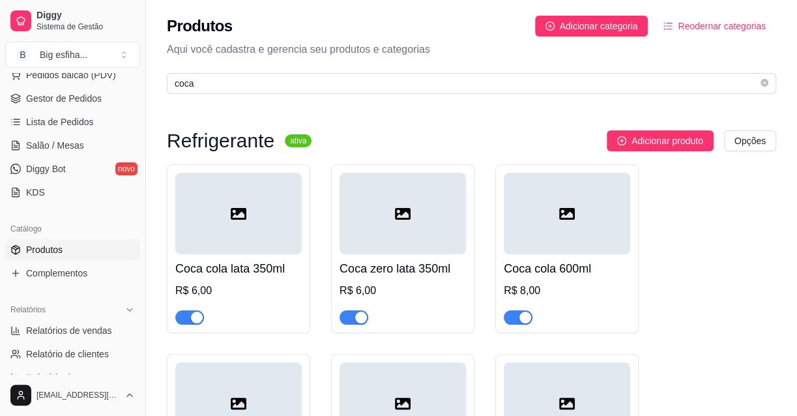
click at [520, 319] on div "button" at bounding box center [526, 318] width 12 height 12
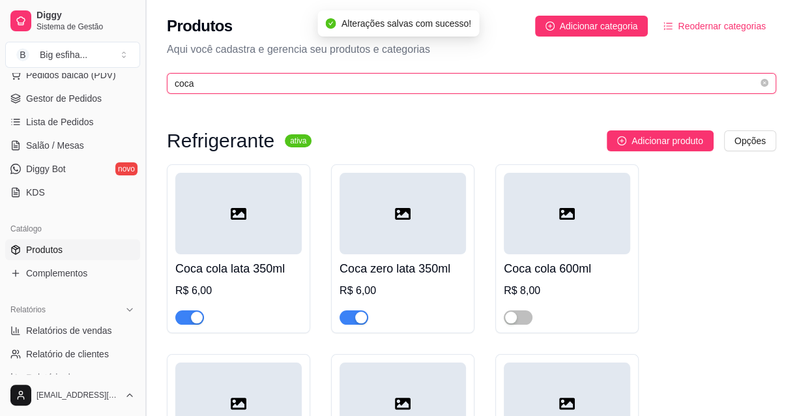
drag, startPoint x: 199, startPoint y: 85, endPoint x: 143, endPoint y: 86, distance: 55.4
click at [143, 86] on div "Diggy Sistema de Gestão B Big esfiha ... Loja aberta Diggy Bot até 20/08 Acesso…" at bounding box center [398, 389] width 797 height 778
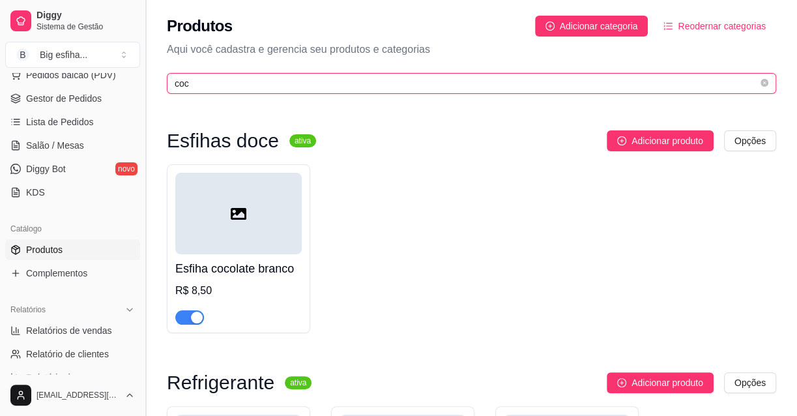
type input "coca"
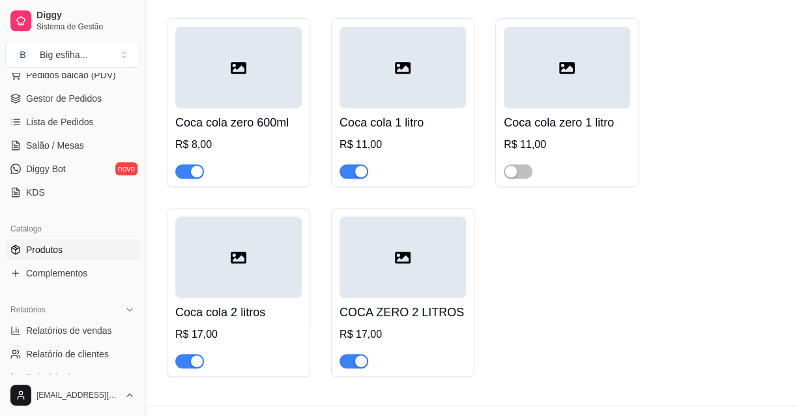
scroll to position [355, 0]
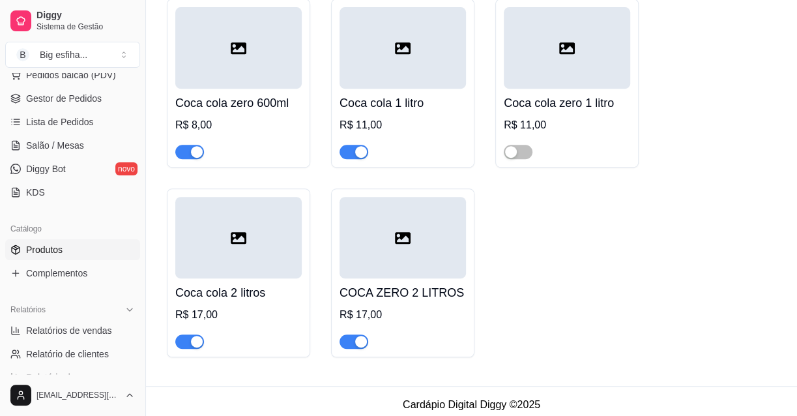
click at [195, 344] on div "button" at bounding box center [197, 342] width 12 height 12
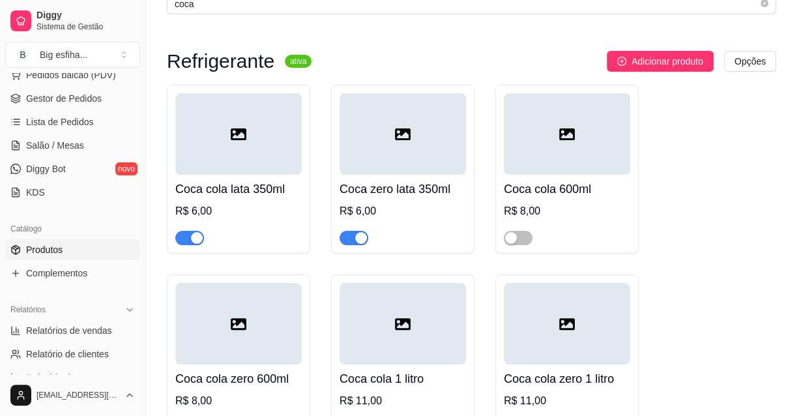
scroll to position [59, 0]
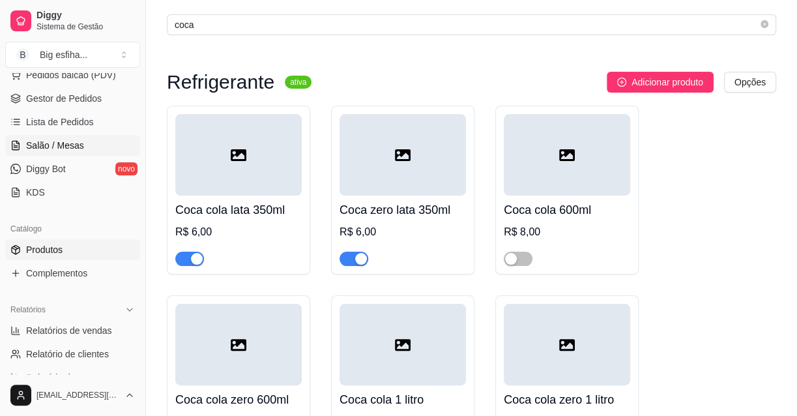
click at [65, 145] on span "Salão / Mesas" at bounding box center [55, 145] width 58 height 13
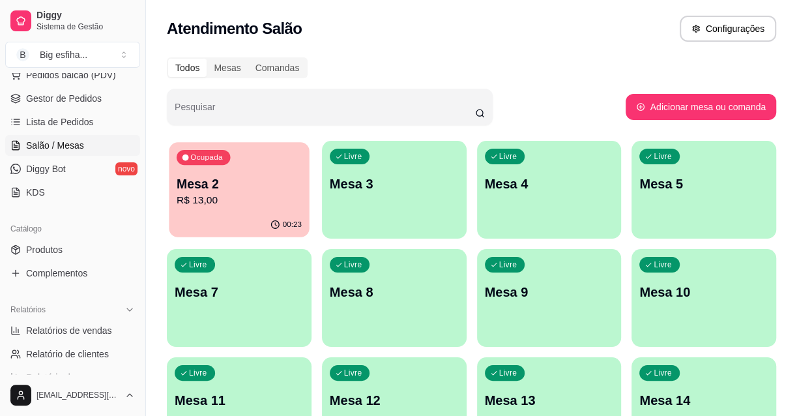
click at [214, 196] on p "R$ 13,00" at bounding box center [239, 200] width 125 height 15
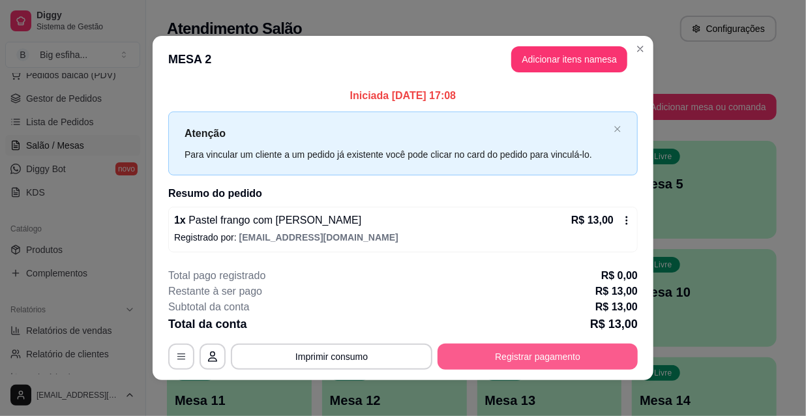
click at [534, 348] on button "Registrar pagamento" at bounding box center [537, 357] width 200 height 26
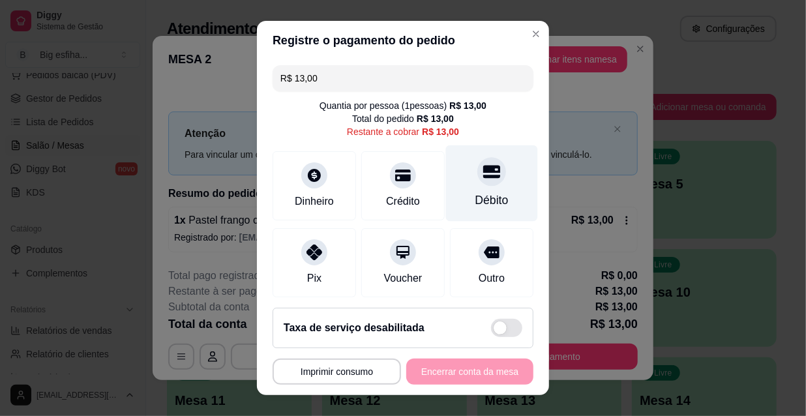
click at [477, 184] on div at bounding box center [491, 171] width 29 height 29
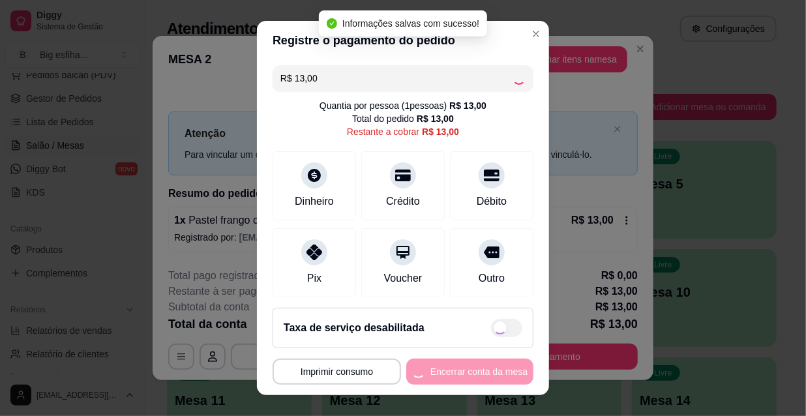
type input "R$ 0,00"
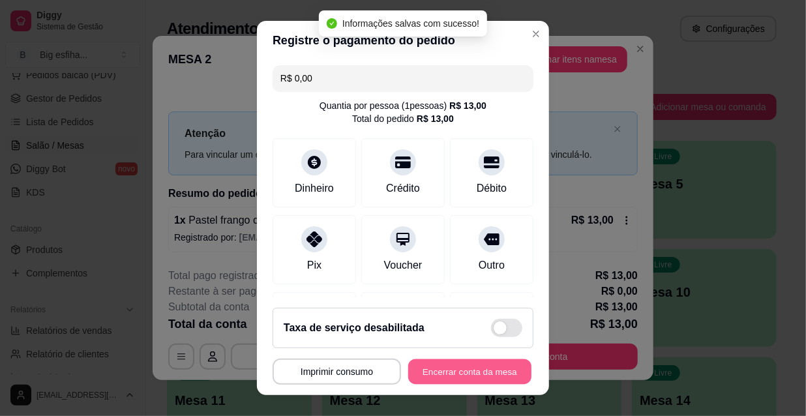
click at [463, 371] on button "Encerrar conta da mesa" at bounding box center [469, 371] width 123 height 25
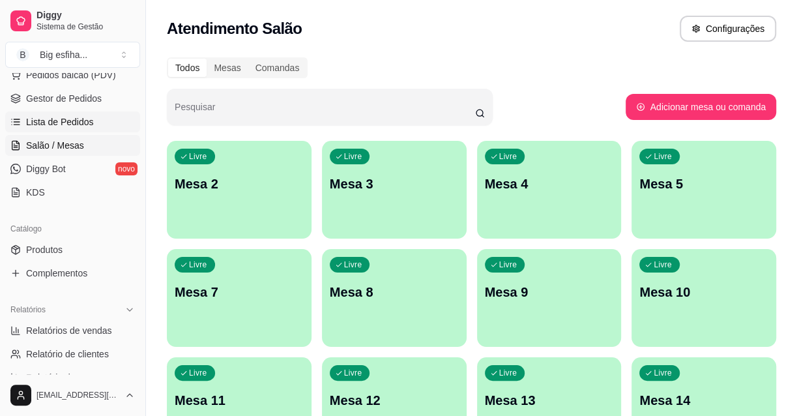
click at [72, 129] on link "Lista de Pedidos" at bounding box center [72, 121] width 135 height 21
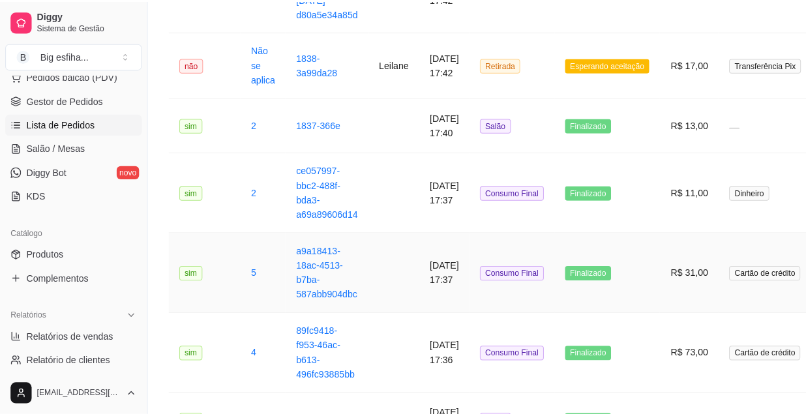
scroll to position [237, 0]
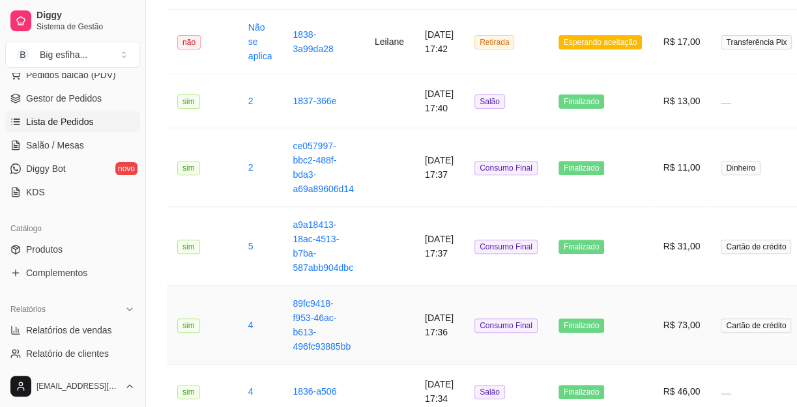
click at [548, 296] on td "Consumo Final" at bounding box center [506, 325] width 84 height 79
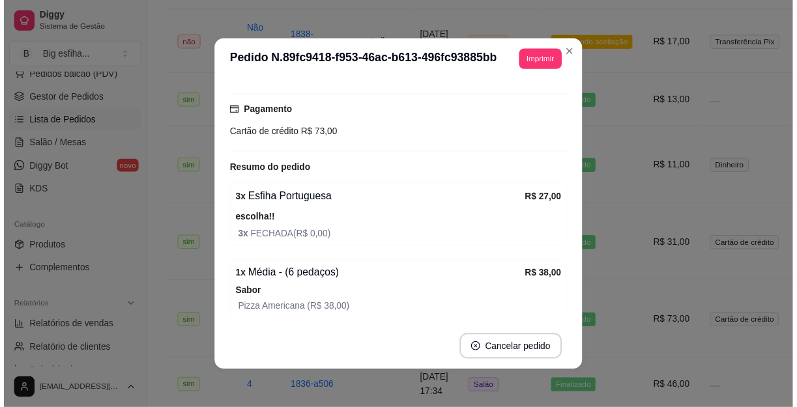
scroll to position [177, 0]
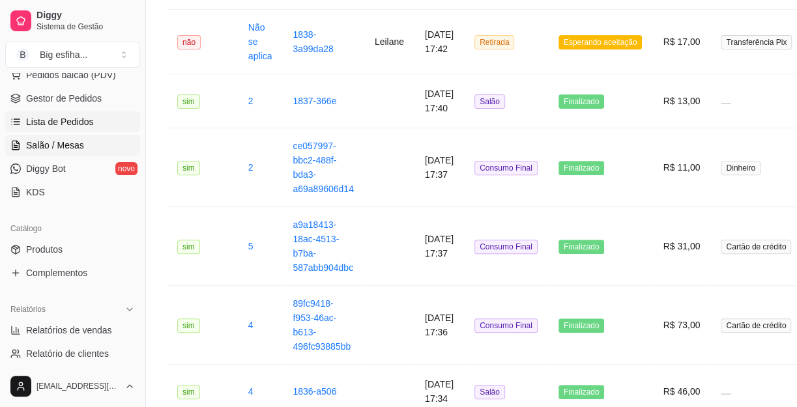
click at [74, 148] on span "Salão / Mesas" at bounding box center [55, 145] width 58 height 13
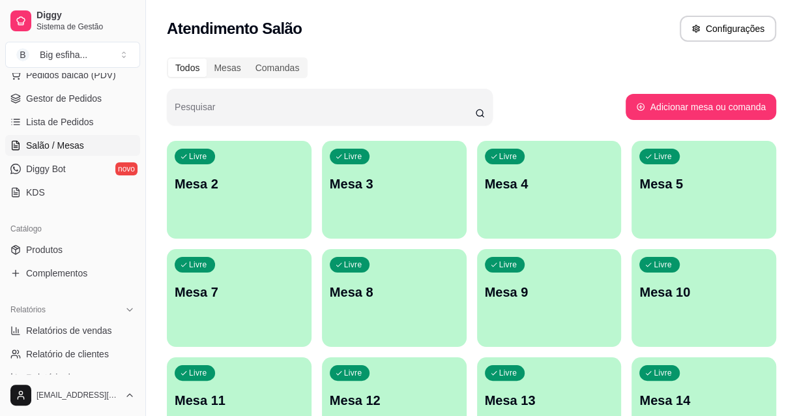
click at [231, 209] on div "Livre Mesa 2" at bounding box center [239, 182] width 145 height 82
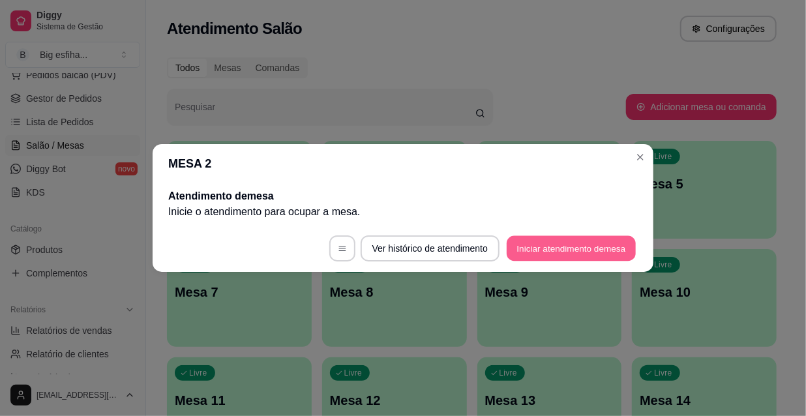
click at [606, 240] on button "Iniciar atendimento de mesa" at bounding box center [571, 248] width 129 height 25
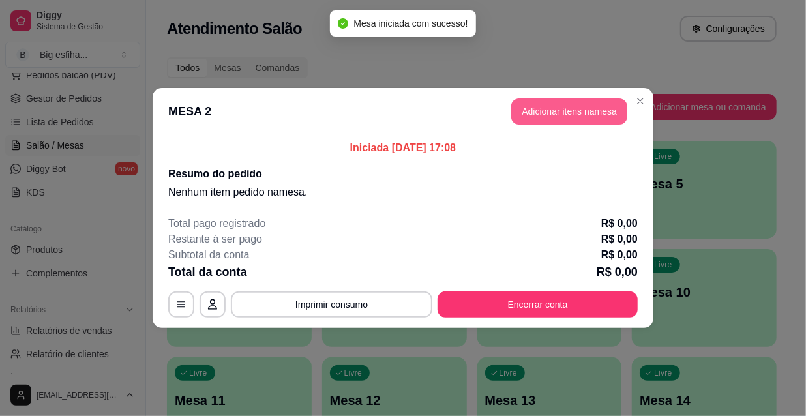
click at [553, 109] on button "Adicionar itens na mesa" at bounding box center [569, 111] width 116 height 26
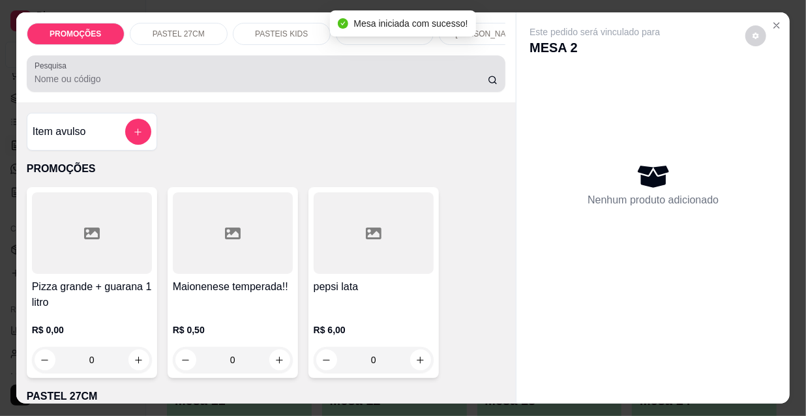
click at [375, 83] on input "Pesquisa" at bounding box center [261, 78] width 453 height 13
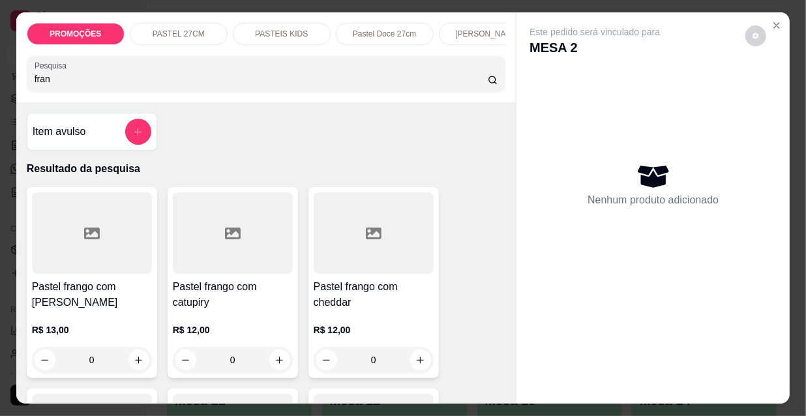
type input "fran"
click at [90, 280] on div "Pastel frango com mussarela R$ 13,00 0" at bounding box center [92, 282] width 130 height 191
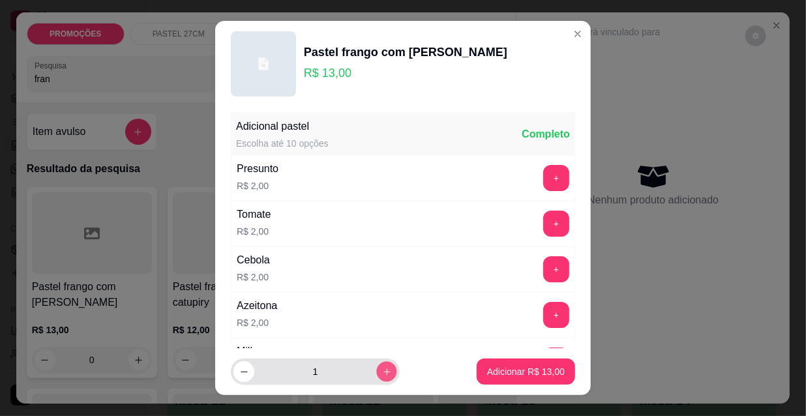
click at [378, 371] on button "increase-product-quantity" at bounding box center [386, 372] width 20 height 20
type input "2"
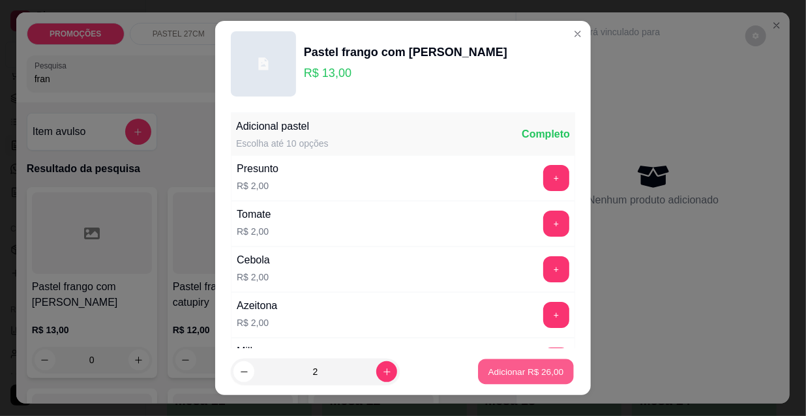
click at [488, 367] on p "Adicionar R$ 26,00" at bounding box center [526, 371] width 76 height 12
type input "2"
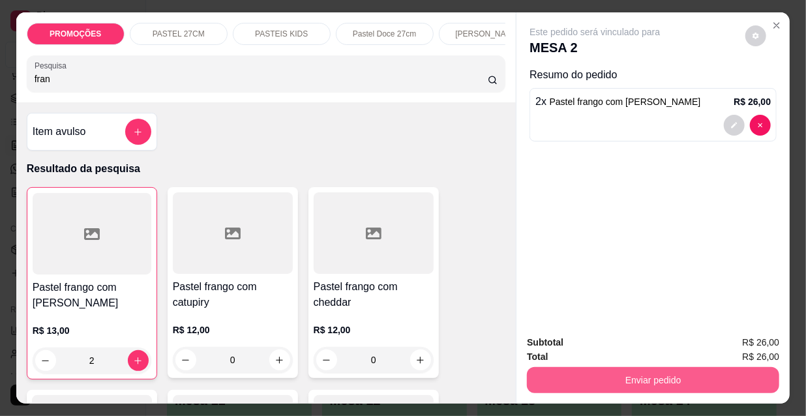
click at [595, 375] on button "Enviar pedido" at bounding box center [653, 380] width 252 height 26
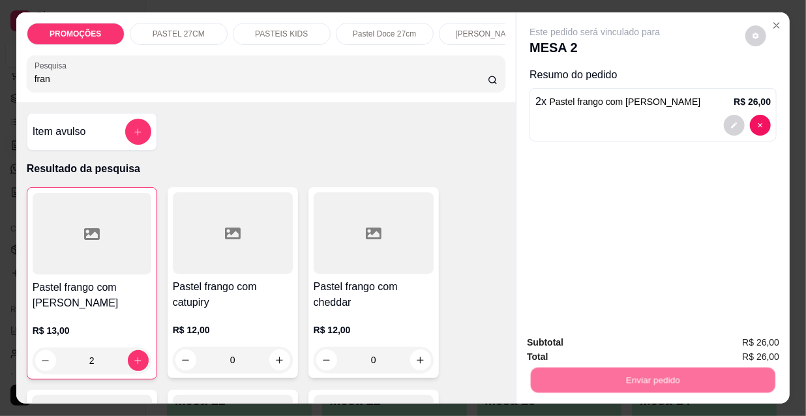
click at [581, 334] on button "Não registrar e enviar pedido" at bounding box center [611, 343] width 136 height 25
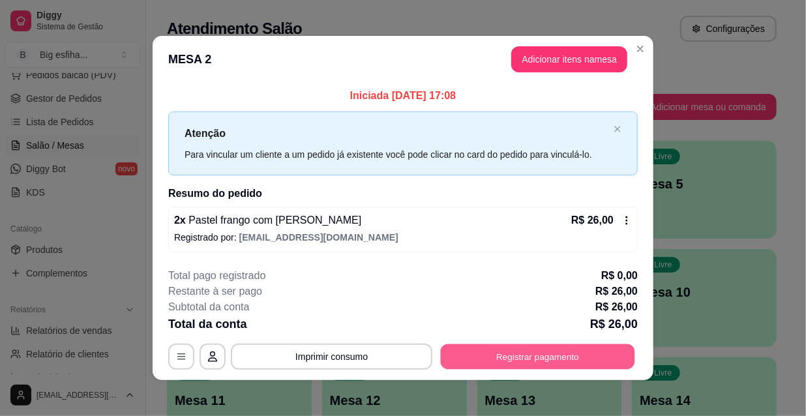
click at [567, 359] on button "Registrar pagamento" at bounding box center [538, 356] width 194 height 25
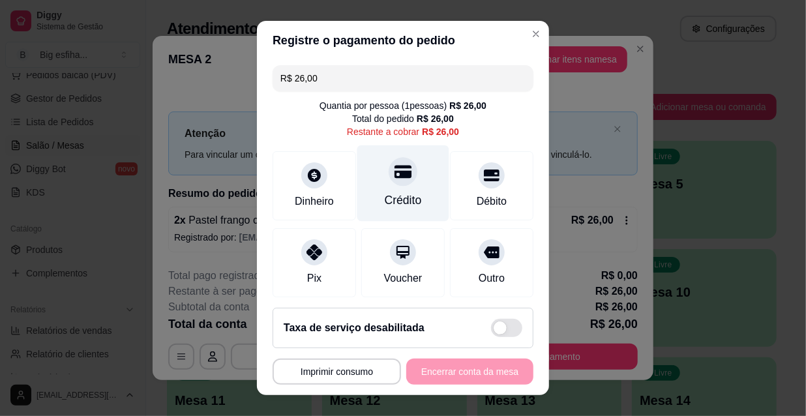
drag, startPoint x: 370, startPoint y: 183, endPoint x: 387, endPoint y: 152, distance: 35.0
click at [376, 179] on div "Crédito" at bounding box center [403, 183] width 92 height 76
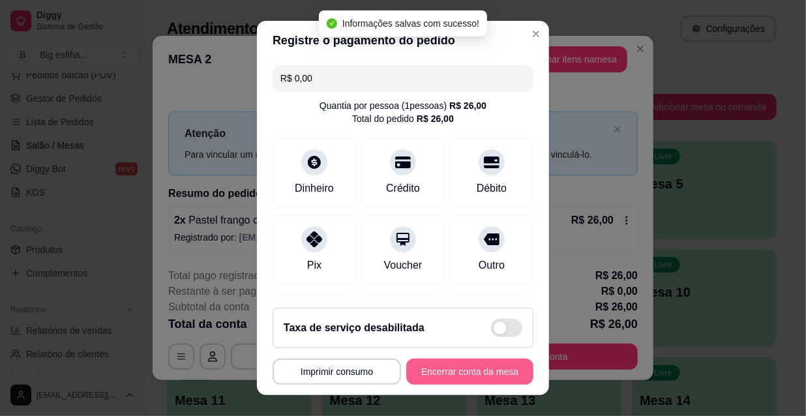
type input "R$ 0,00"
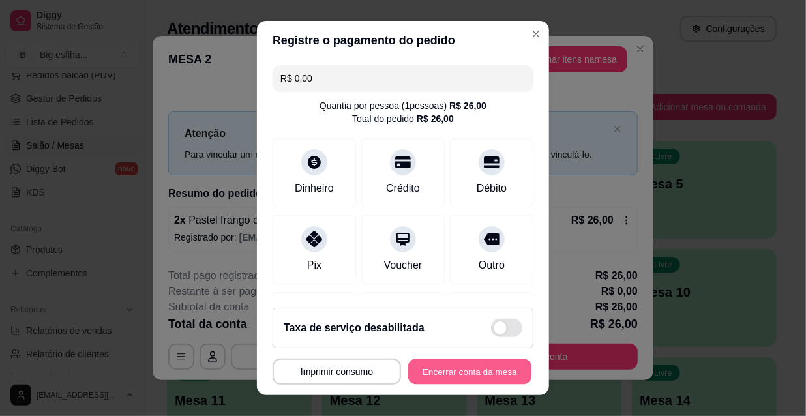
click at [447, 373] on button "Encerrar conta da mesa" at bounding box center [469, 371] width 123 height 25
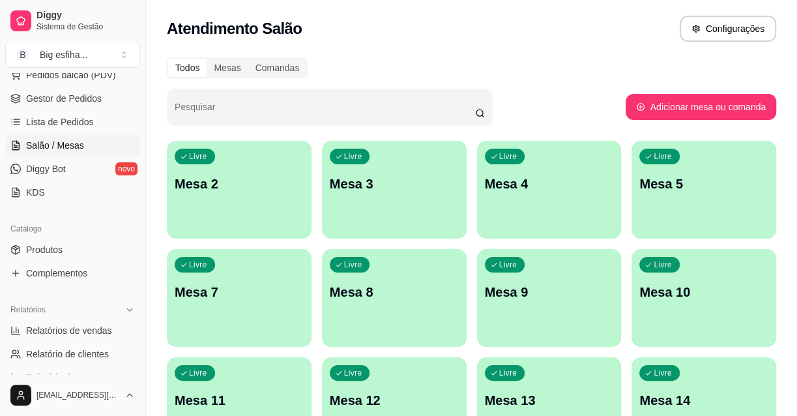
click at [235, 167] on div "Livre Mesa 2" at bounding box center [239, 182] width 145 height 82
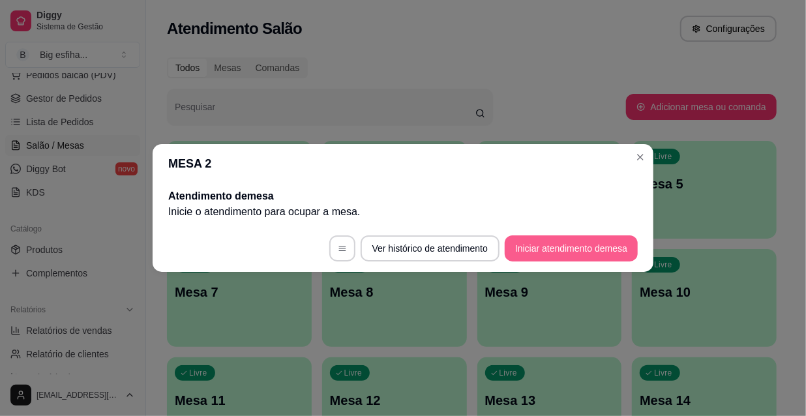
click at [599, 250] on button "Iniciar atendimento de mesa" at bounding box center [571, 248] width 133 height 26
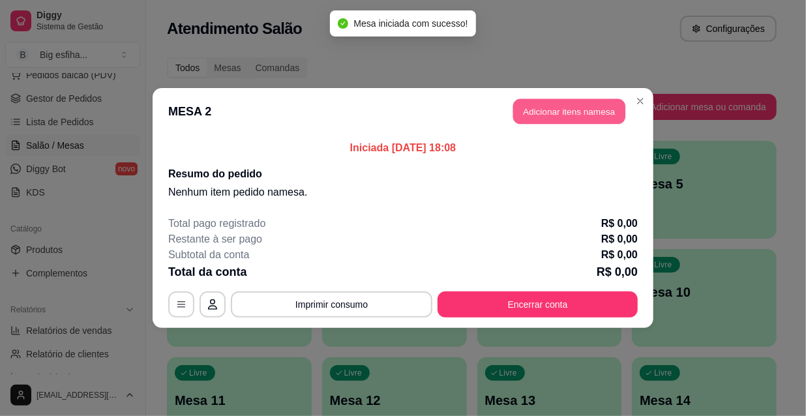
click at [535, 112] on button "Adicionar itens na mesa" at bounding box center [569, 111] width 112 height 25
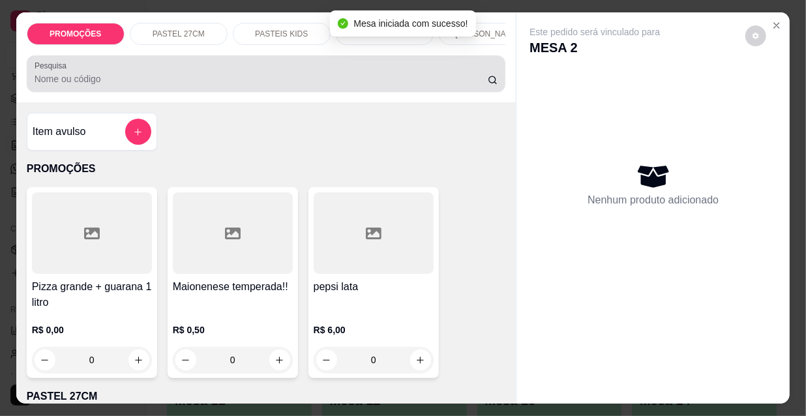
click at [398, 85] on input "Pesquisa" at bounding box center [261, 78] width 453 height 13
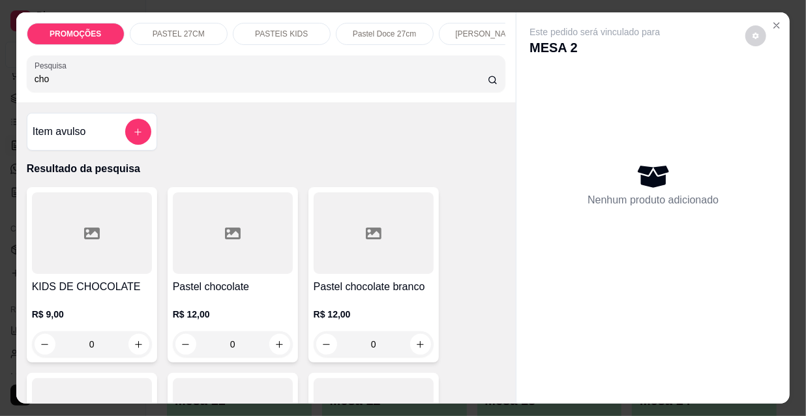
type input "cho"
click at [215, 254] on div at bounding box center [233, 232] width 120 height 81
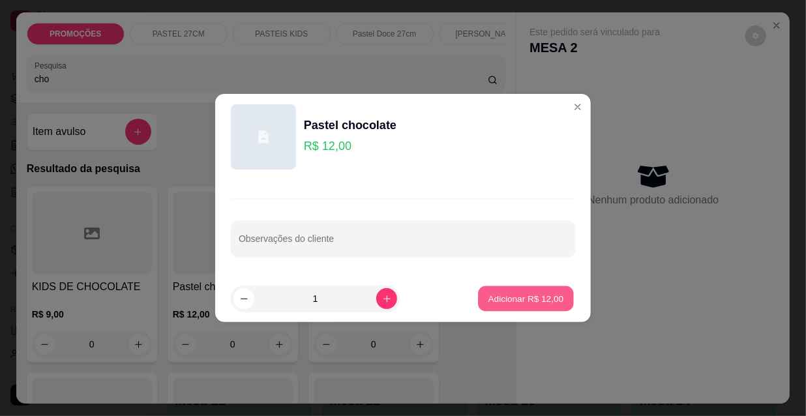
click at [495, 302] on p "Adicionar R$ 12,00" at bounding box center [526, 298] width 76 height 12
type input "1"
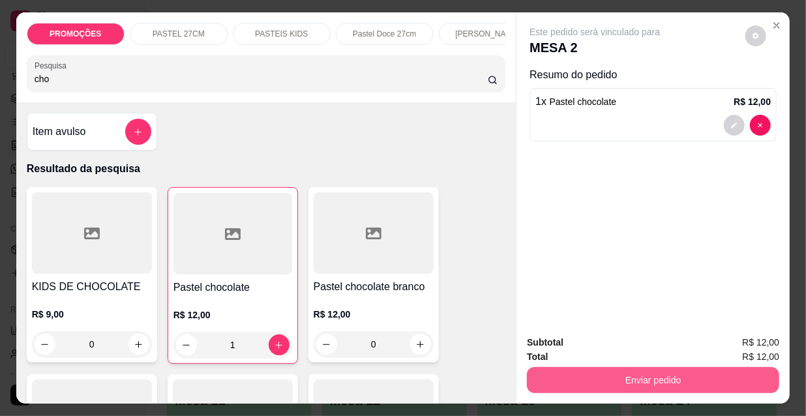
click at [560, 371] on button "Enviar pedido" at bounding box center [653, 380] width 252 height 26
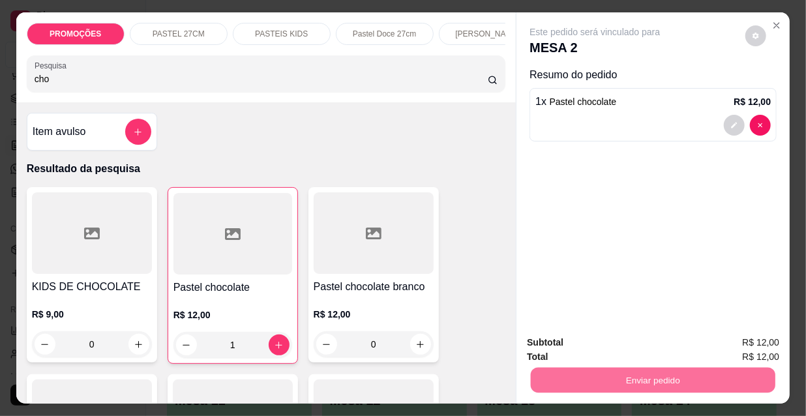
click at [565, 349] on button "Não registrar e enviar pedido" at bounding box center [611, 343] width 132 height 24
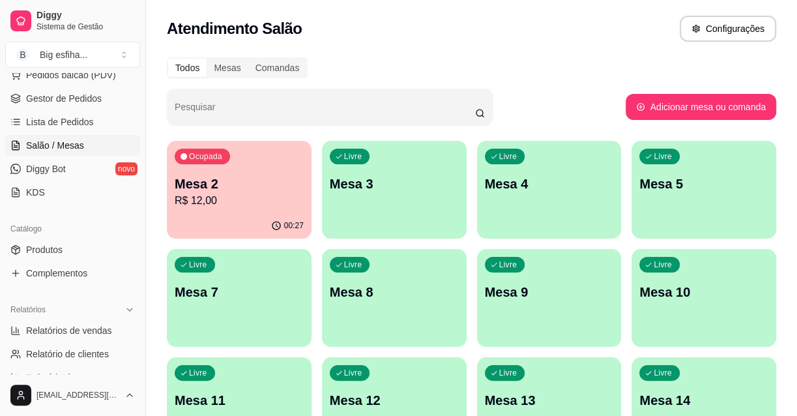
click at [261, 199] on p "R$ 12,00" at bounding box center [239, 201] width 129 height 16
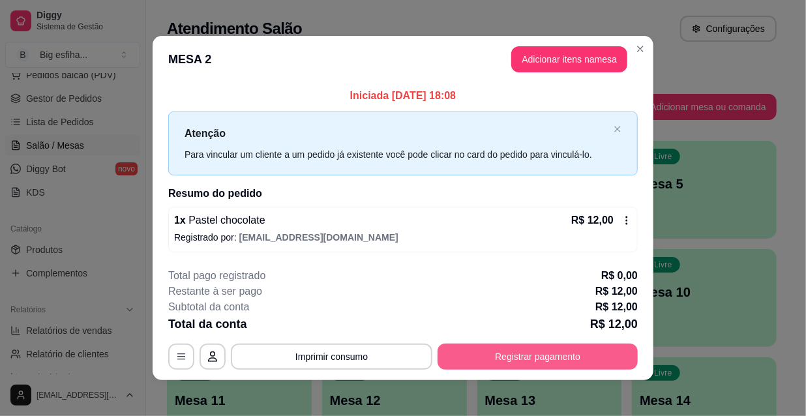
click at [476, 359] on button "Registrar pagamento" at bounding box center [537, 357] width 200 height 26
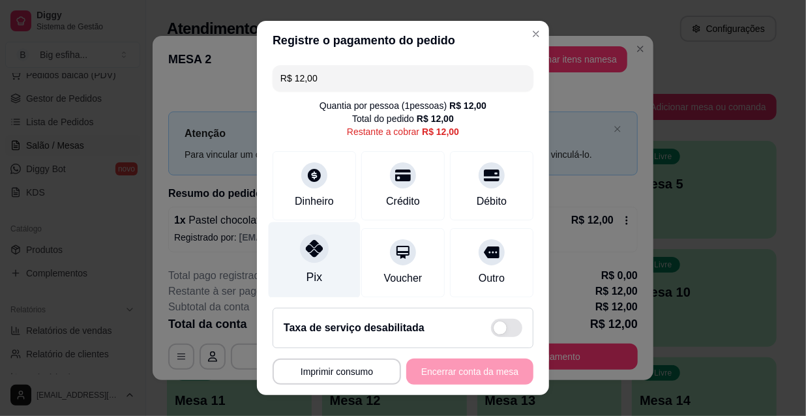
click at [320, 256] on div "Pix" at bounding box center [315, 260] width 92 height 76
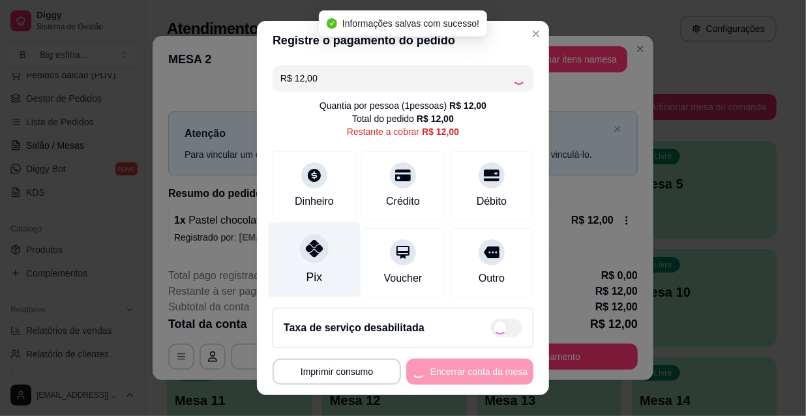
type input "R$ 0,00"
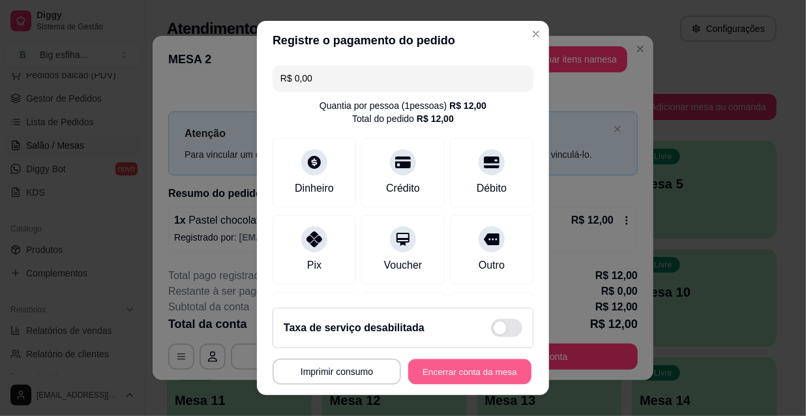
click at [473, 372] on button "Encerrar conta da mesa" at bounding box center [469, 371] width 123 height 25
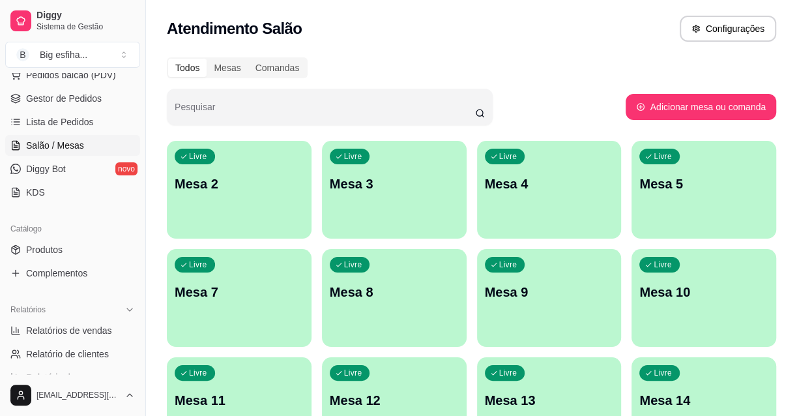
click at [254, 220] on div "Livre Mesa 2" at bounding box center [239, 182] width 145 height 82
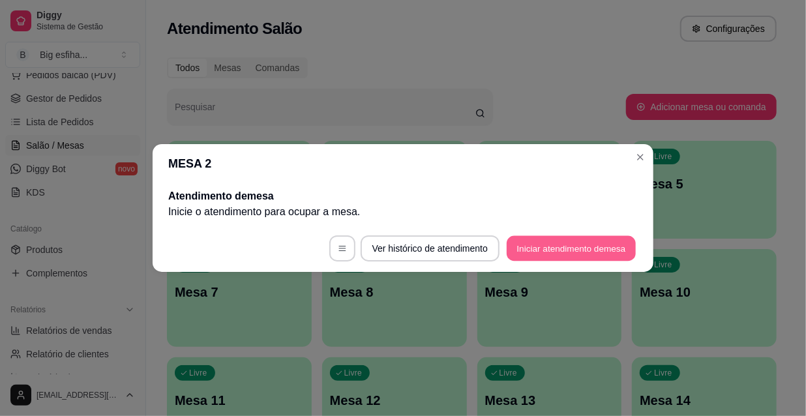
click at [532, 252] on button "Iniciar atendimento de mesa" at bounding box center [571, 248] width 129 height 25
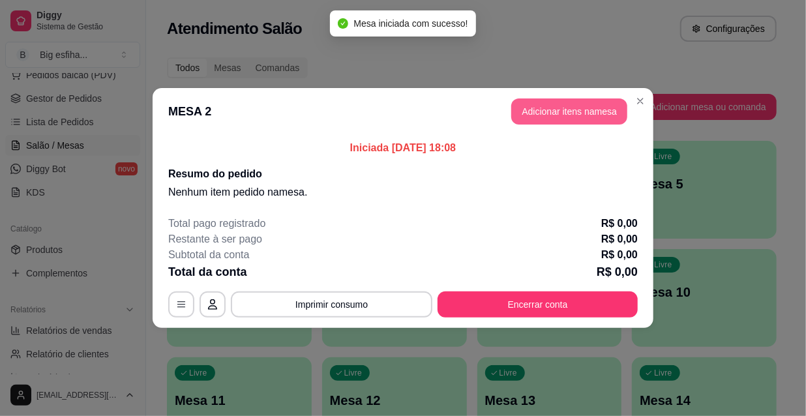
click at [543, 115] on button "Adicionar itens na mesa" at bounding box center [569, 111] width 116 height 26
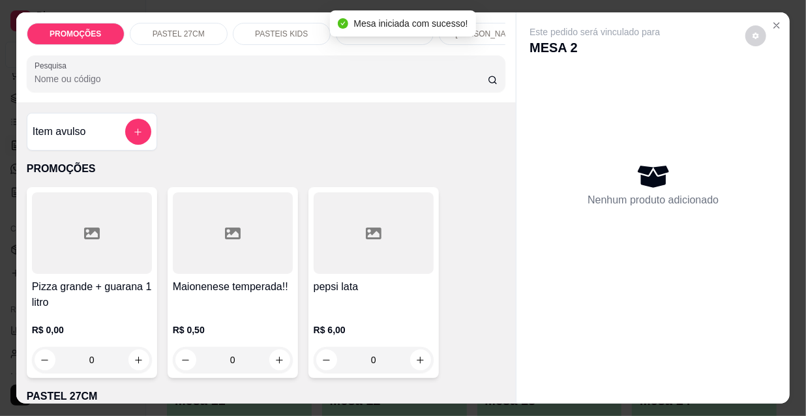
click at [257, 75] on div at bounding box center [266, 74] width 463 height 26
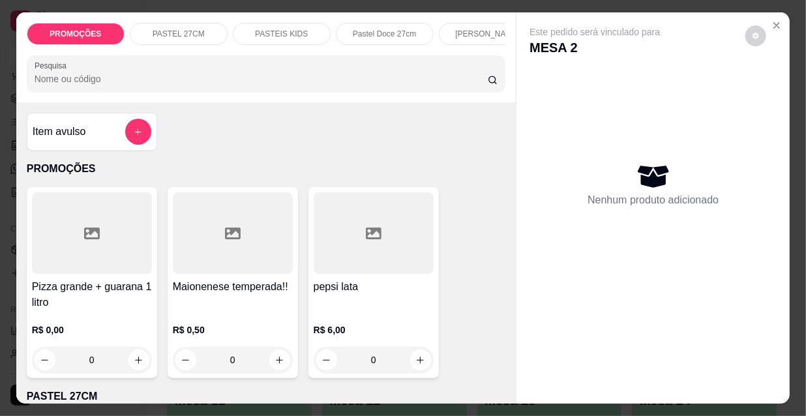
click at [152, 80] on input "Pesquisa" at bounding box center [261, 78] width 453 height 13
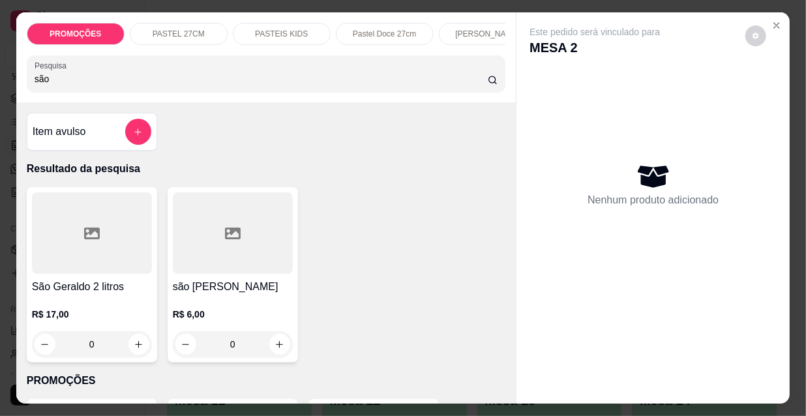
type input "são"
click at [202, 267] on div at bounding box center [233, 232] width 120 height 81
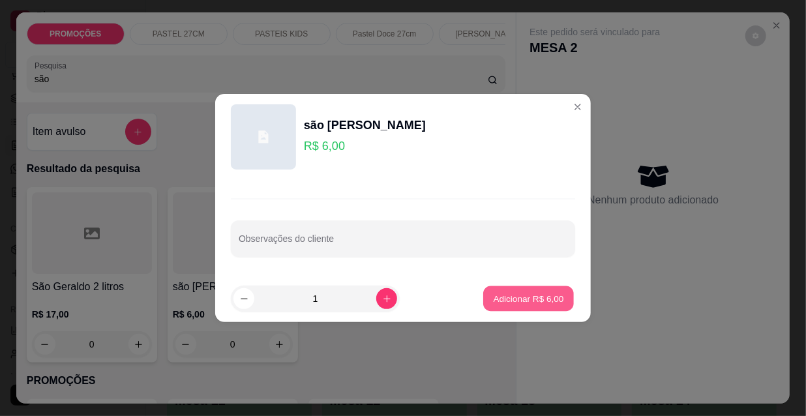
click at [507, 306] on button "Adicionar R$ 6,00" at bounding box center [528, 298] width 91 height 25
type input "1"
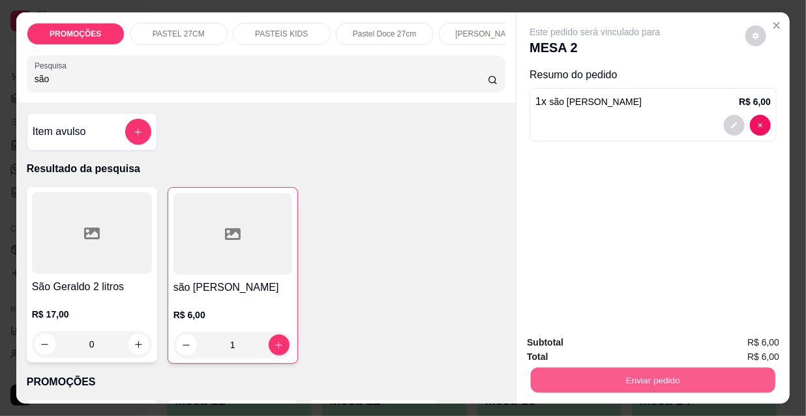
click at [581, 385] on button "Enviar pedido" at bounding box center [653, 379] width 244 height 25
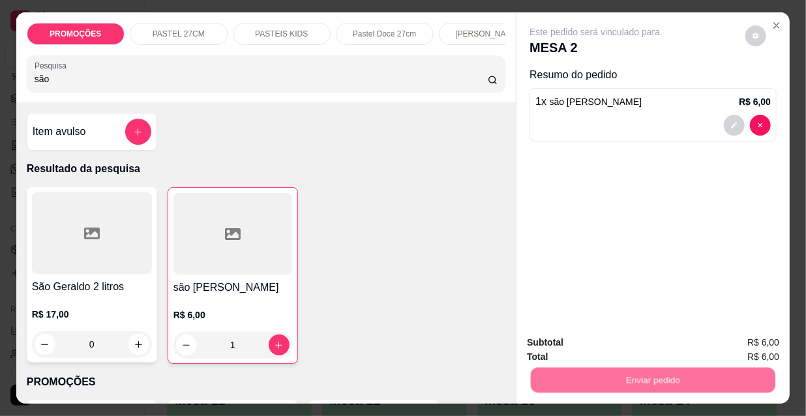
click at [579, 347] on button "Não registrar e enviar pedido" at bounding box center [611, 343] width 136 height 25
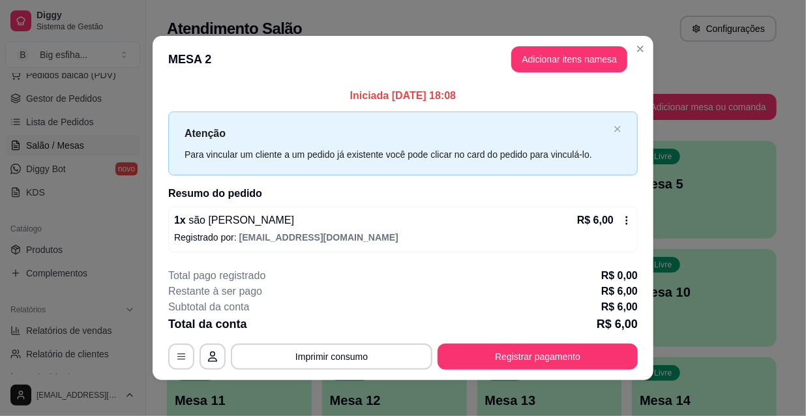
click at [556, 357] on button "Registrar pagamento" at bounding box center [537, 357] width 200 height 26
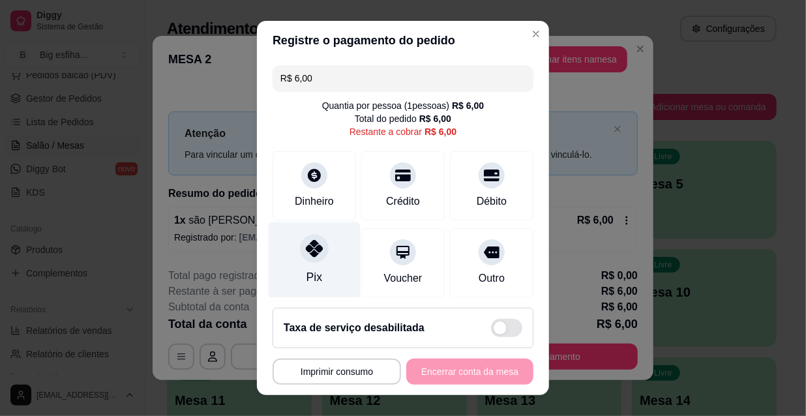
click at [288, 267] on div "Pix" at bounding box center [315, 260] width 92 height 76
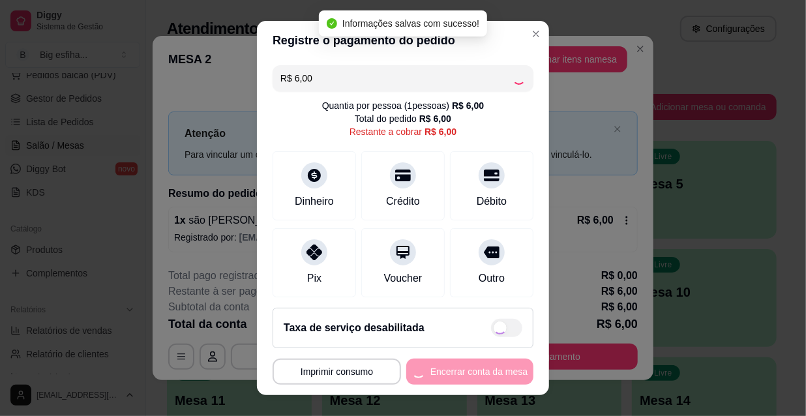
type input "R$ 0,00"
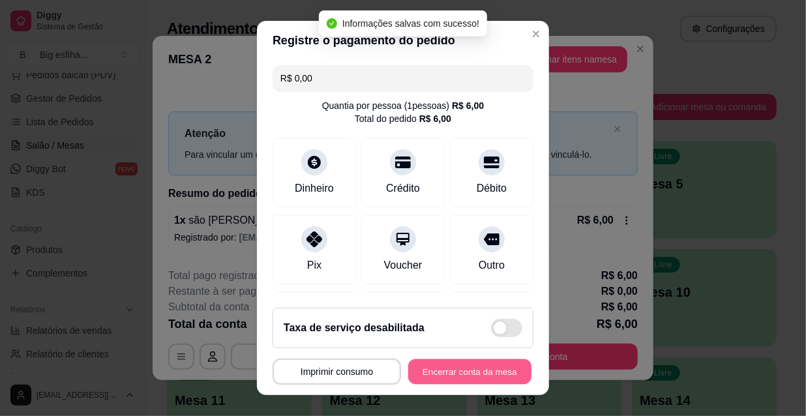
click at [457, 378] on button "Encerrar conta da mesa" at bounding box center [469, 371] width 123 height 25
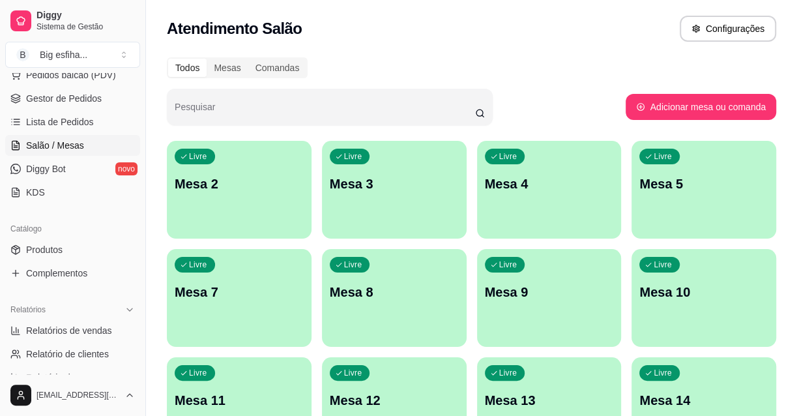
click at [190, 187] on p "Mesa 2" at bounding box center [239, 184] width 129 height 18
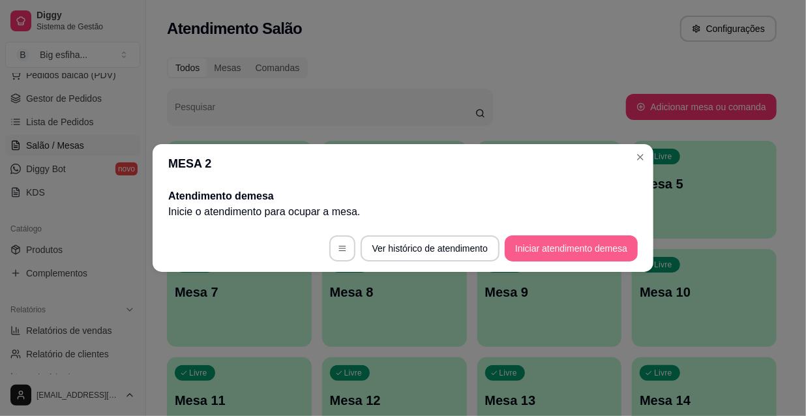
click at [563, 256] on button "Iniciar atendimento de mesa" at bounding box center [571, 248] width 133 height 26
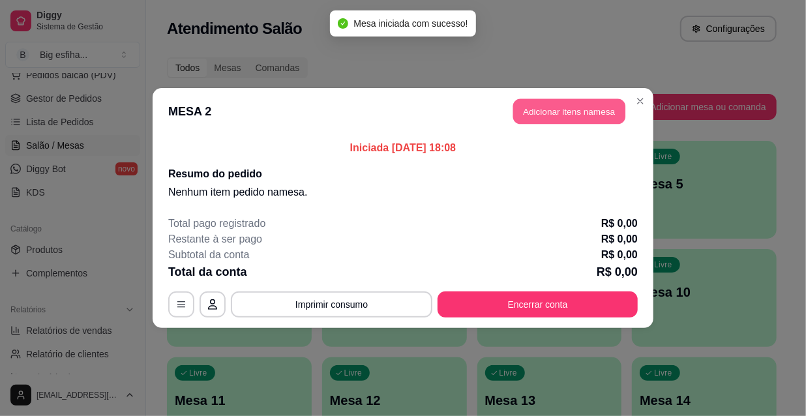
click at [525, 117] on button "Adicionar itens na mesa" at bounding box center [569, 111] width 112 height 25
click at [349, 83] on input "Pesquisa" at bounding box center [261, 78] width 453 height 13
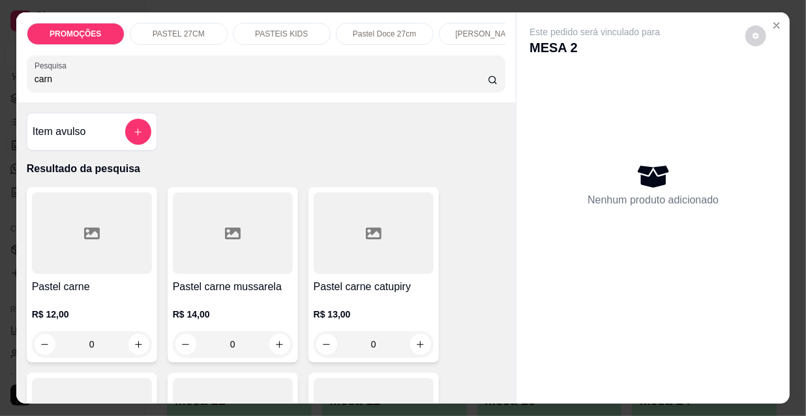
type input "carn"
click at [81, 265] on div at bounding box center [92, 232] width 120 height 81
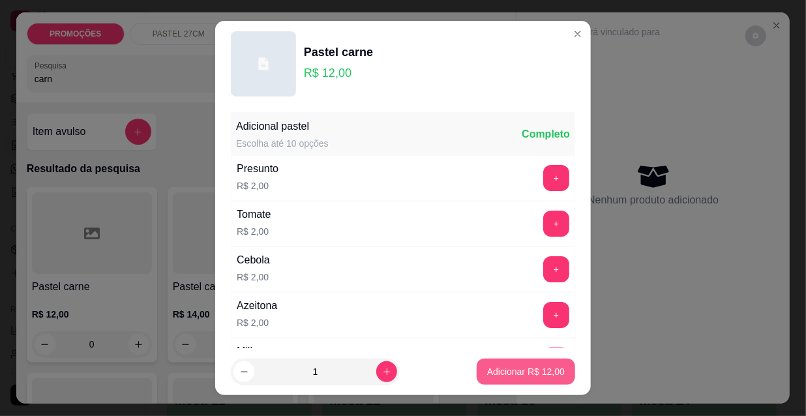
click at [504, 366] on p "Adicionar R$ 12,00" at bounding box center [526, 371] width 78 height 13
type input "1"
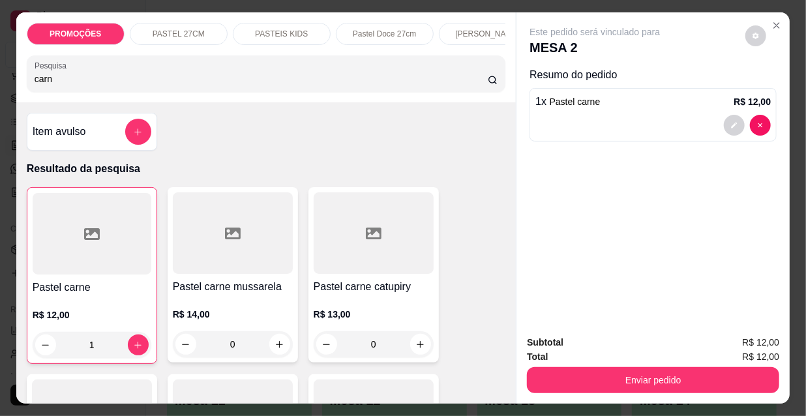
drag, startPoint x: 38, startPoint y: 87, endPoint x: 0, endPoint y: 48, distance: 53.9
click at [0, 59] on div "PROMOÇÕES PASTEL 27CM PASTEIS KIDS Pastel Doce 27cm Esfihas Salgadas Esfihas do…" at bounding box center [403, 208] width 806 height 416
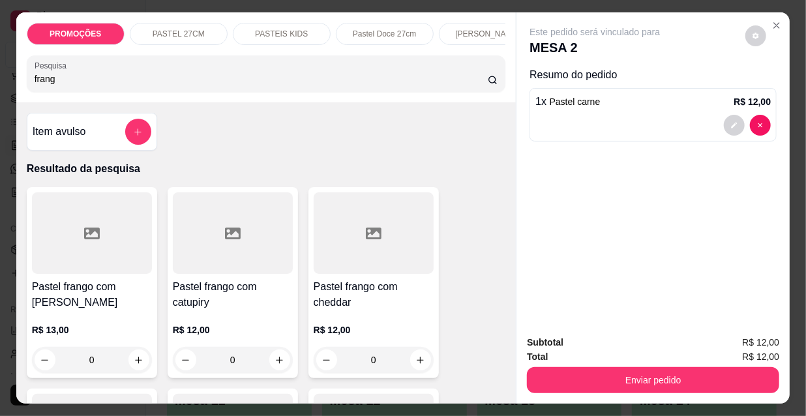
type input "frang"
click at [68, 256] on div at bounding box center [92, 232] width 120 height 81
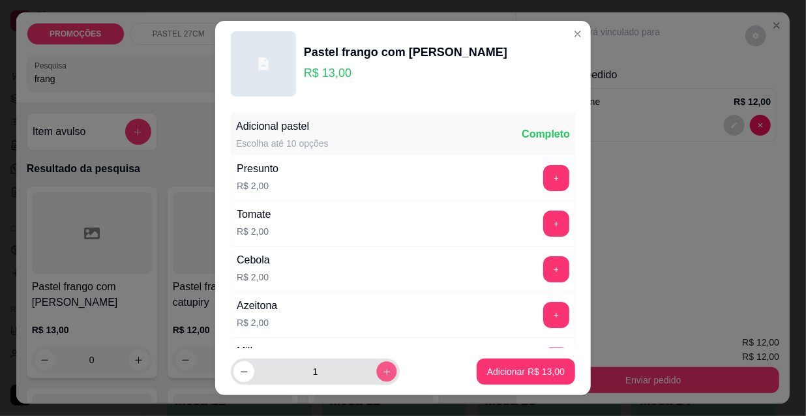
click at [382, 373] on icon "increase-product-quantity" at bounding box center [387, 372] width 10 height 10
type input "2"
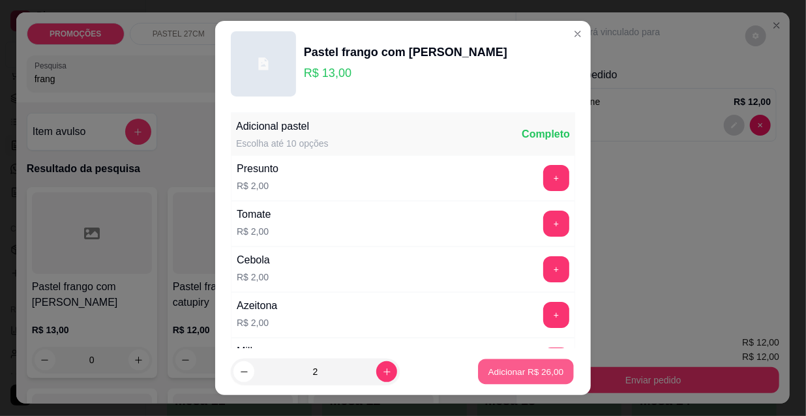
click at [495, 372] on p "Adicionar R$ 26,00" at bounding box center [526, 371] width 76 height 12
type input "2"
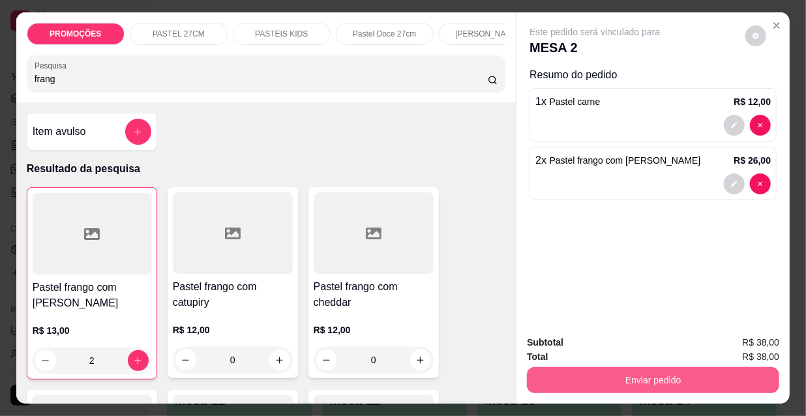
click at [558, 367] on button "Enviar pedido" at bounding box center [653, 380] width 252 height 26
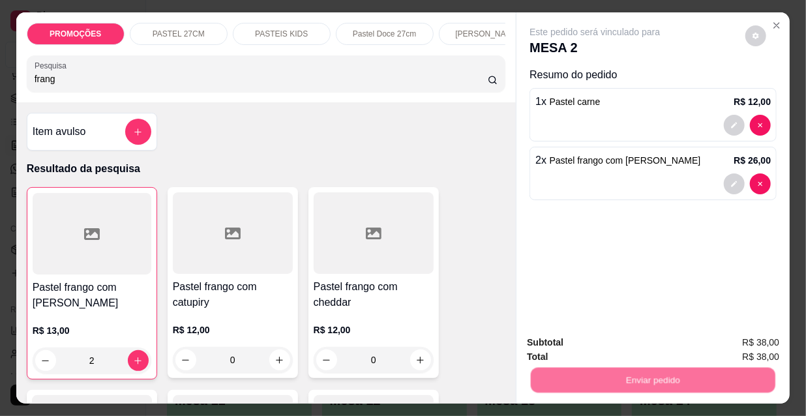
click at [562, 346] on button "Não registrar e enviar pedido" at bounding box center [611, 343] width 136 height 25
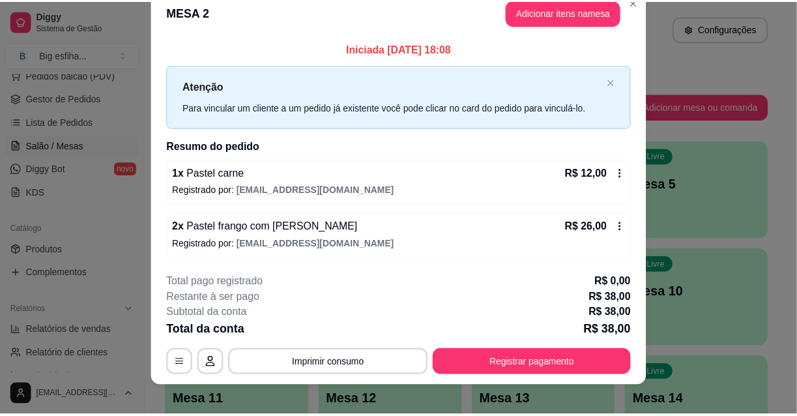
scroll to position [32, 0]
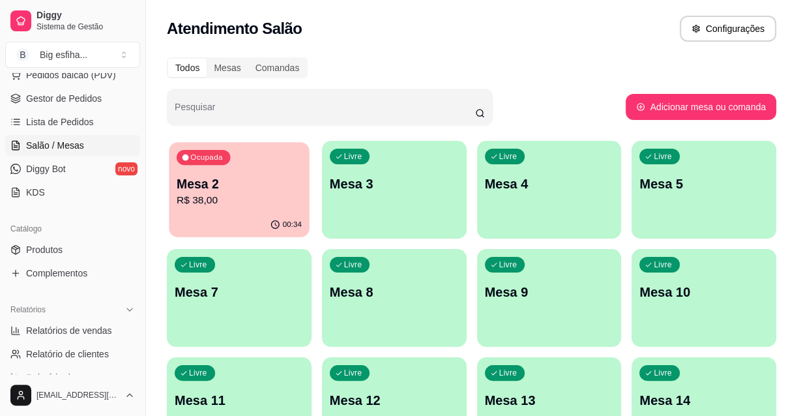
click at [253, 201] on p "R$ 38,00" at bounding box center [239, 200] width 125 height 15
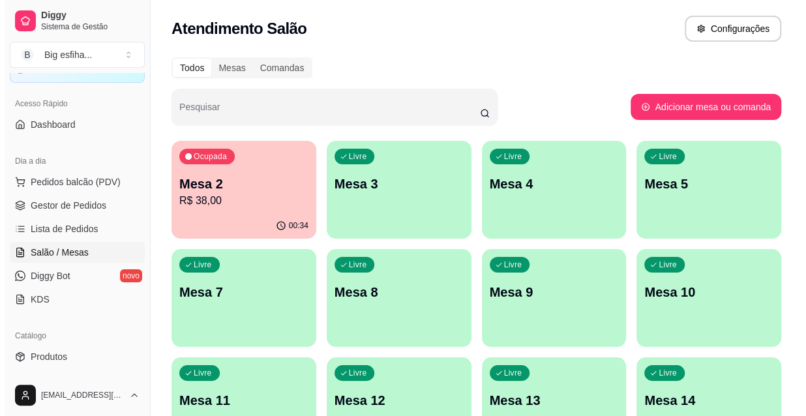
scroll to position [59, 0]
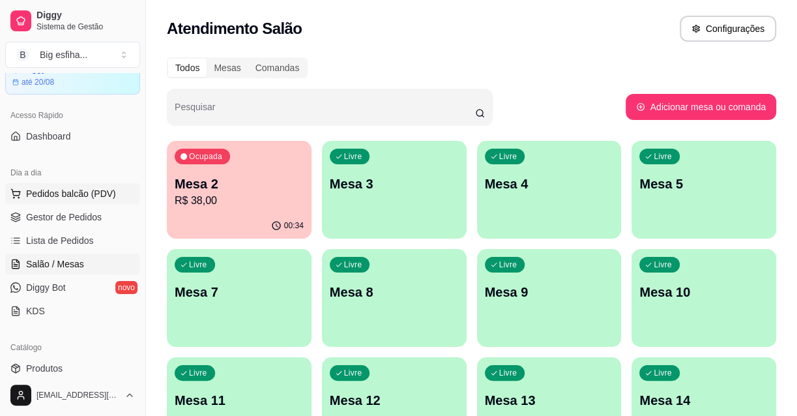
click at [93, 192] on span "Pedidos balcão (PDV)" at bounding box center [71, 193] width 90 height 13
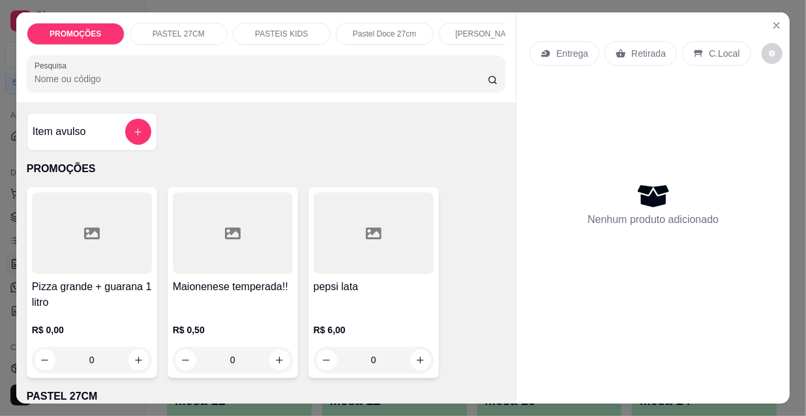
click at [568, 47] on p "Entrega" at bounding box center [572, 53] width 32 height 13
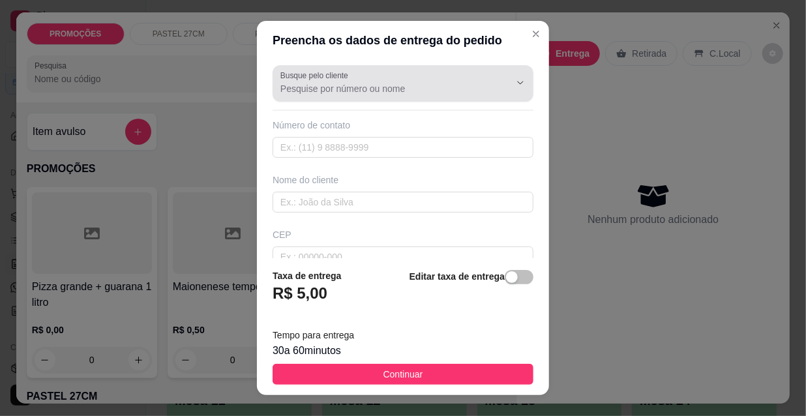
click at [435, 78] on div at bounding box center [402, 83] width 245 height 26
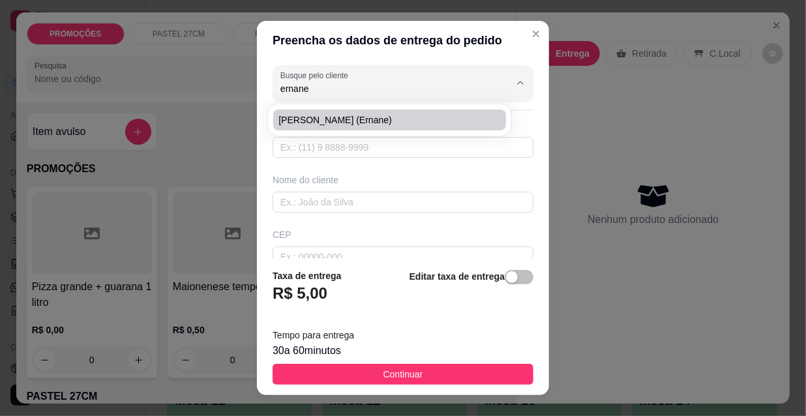
click at [455, 123] on span "[PERSON_NAME] (ernane)" at bounding box center [382, 119] width 209 height 13
type input "[PERSON_NAME] (ernane)"
type input "8599842422"
type input "[PERSON_NAME] (ernane)"
type input "[STREET_ADDRESS]. Meireles"
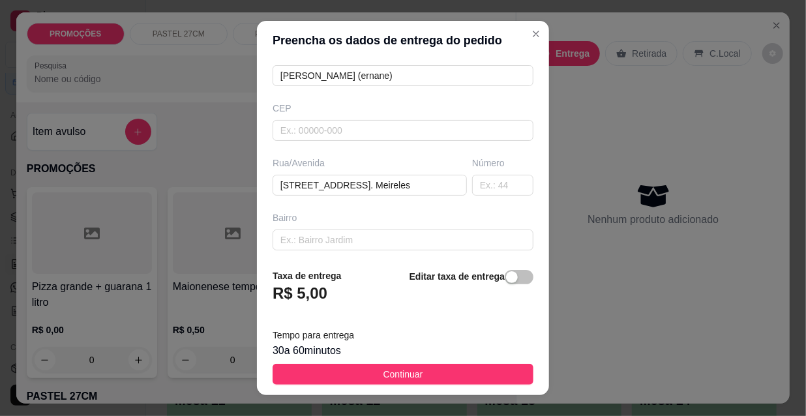
scroll to position [177, 0]
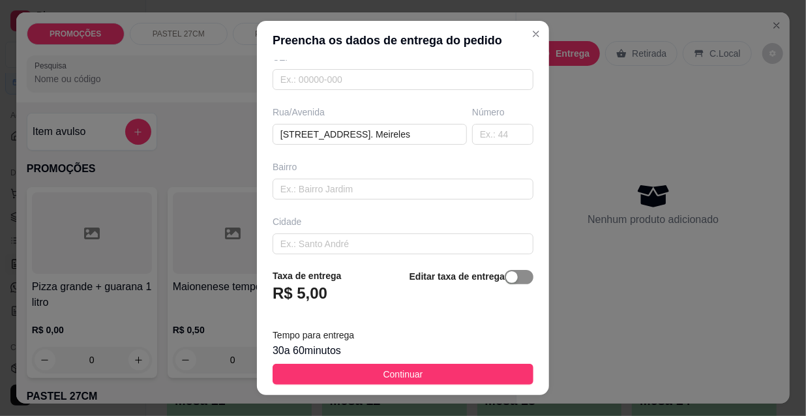
type input "[PERSON_NAME] (ernane)"
drag, startPoint x: 505, startPoint y: 284, endPoint x: 473, endPoint y: 284, distance: 31.3
click at [505, 283] on button "button" at bounding box center [519, 277] width 29 height 14
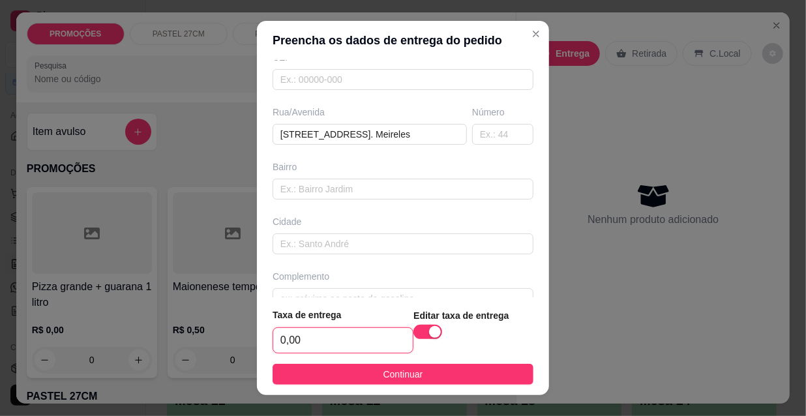
click at [356, 340] on input "0,00" at bounding box center [343, 340] width 140 height 25
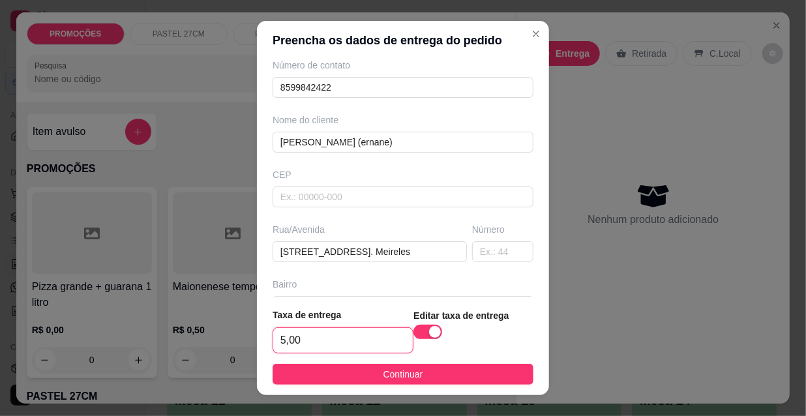
scroll to position [59, 0]
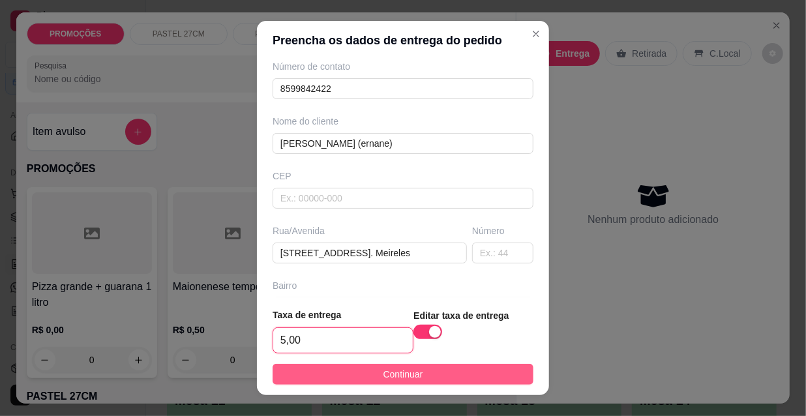
type input "5,00"
click at [404, 377] on span "Continuar" at bounding box center [403, 374] width 40 height 14
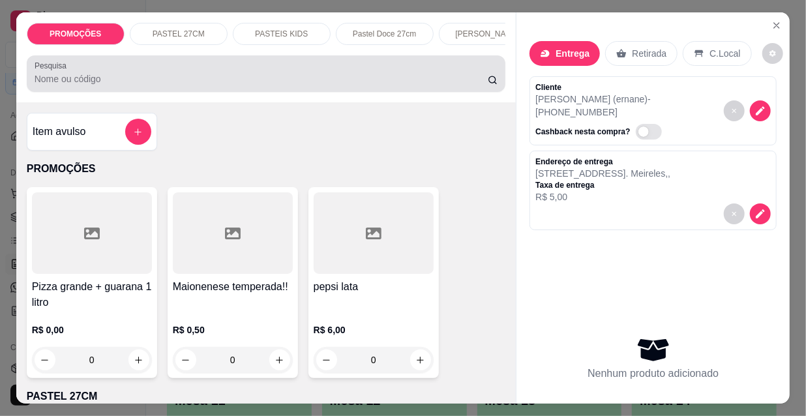
click at [176, 76] on input "Pesquisa" at bounding box center [261, 78] width 453 height 13
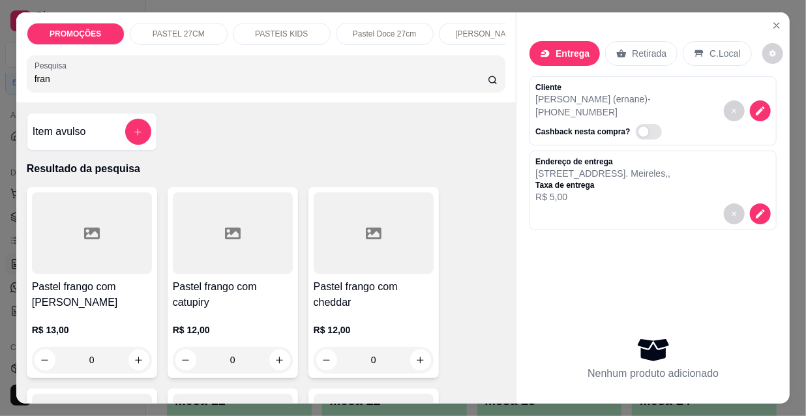
type input "fran"
click at [56, 253] on div at bounding box center [92, 232] width 120 height 81
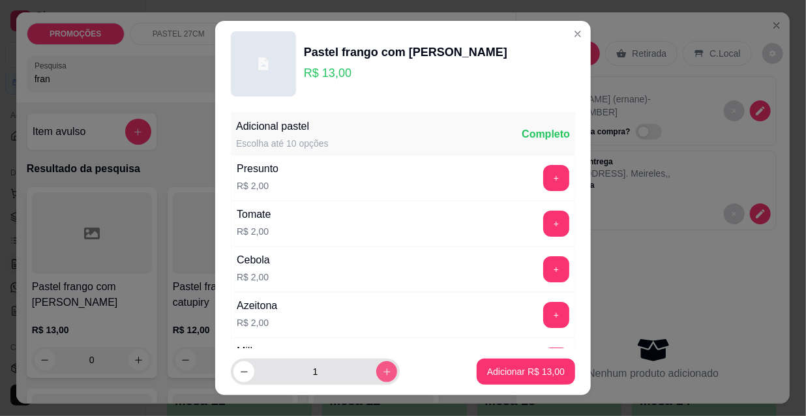
click at [376, 373] on button "increase-product-quantity" at bounding box center [386, 371] width 21 height 21
type input "2"
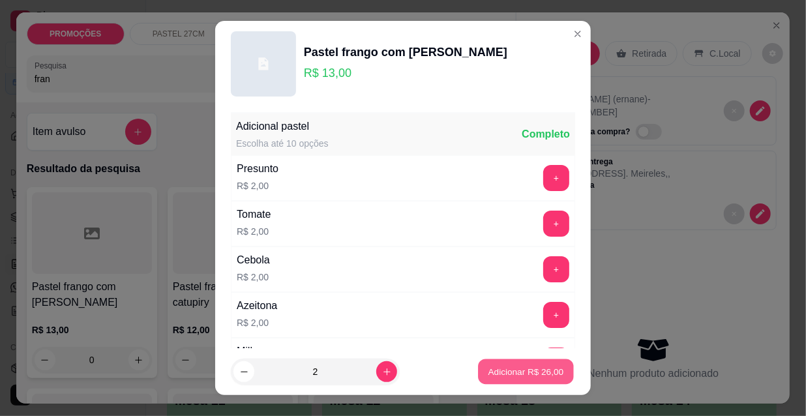
click at [494, 367] on p "Adicionar R$ 26,00" at bounding box center [526, 371] width 76 height 12
type input "2"
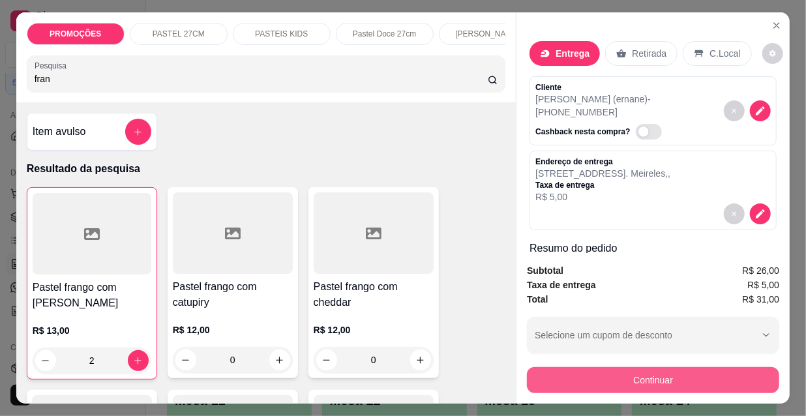
click at [548, 377] on button "Continuar" at bounding box center [653, 380] width 252 height 26
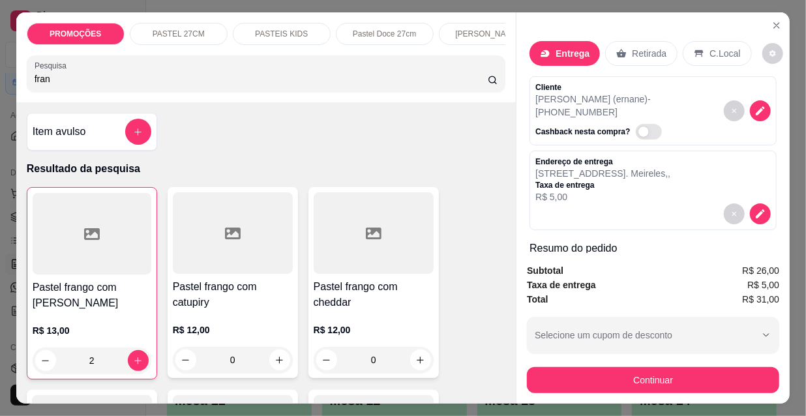
click at [287, 260] on div "Pix" at bounding box center [312, 248] width 94 height 78
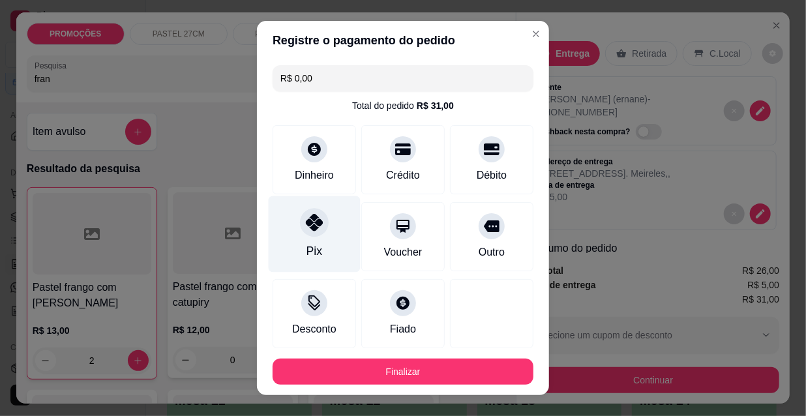
type input "R$ 0,00"
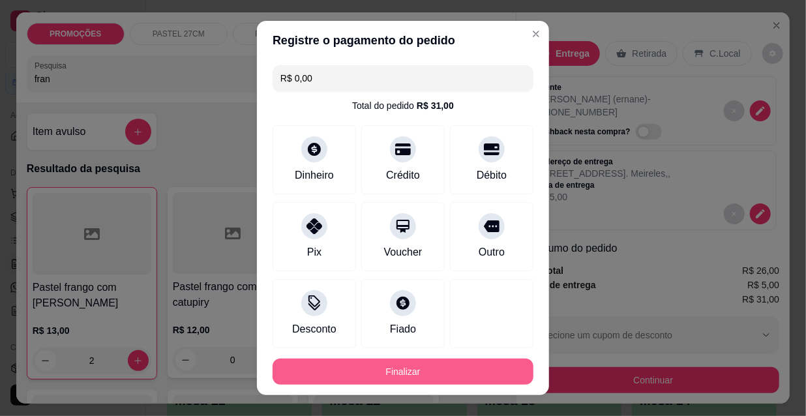
click at [362, 371] on button "Finalizar" at bounding box center [402, 372] width 261 height 26
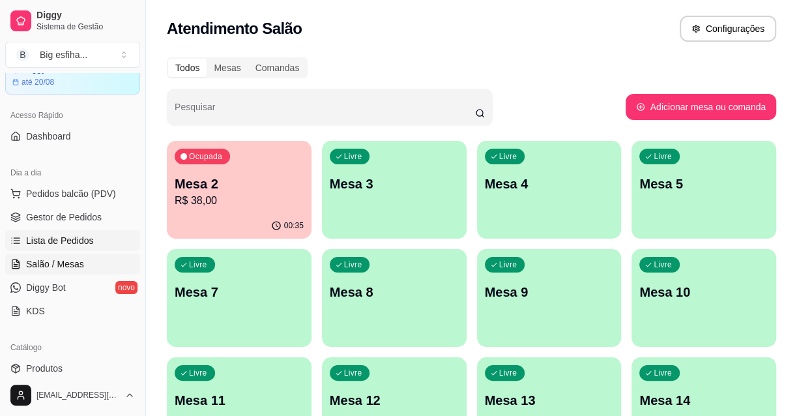
click at [97, 239] on link "Lista de Pedidos" at bounding box center [72, 240] width 135 height 21
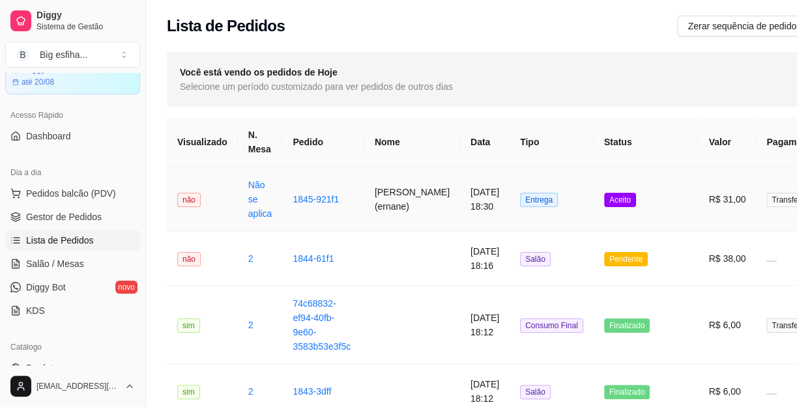
click at [378, 214] on td "[PERSON_NAME] (ernane)" at bounding box center [412, 200] width 96 height 65
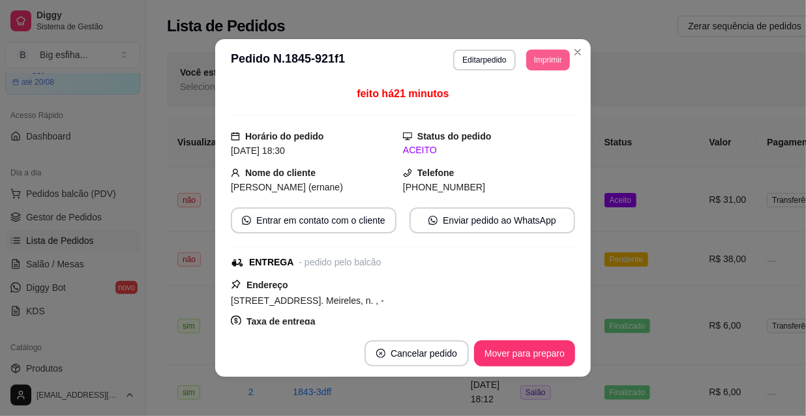
click at [529, 62] on button "Imprimir" at bounding box center [548, 60] width 44 height 21
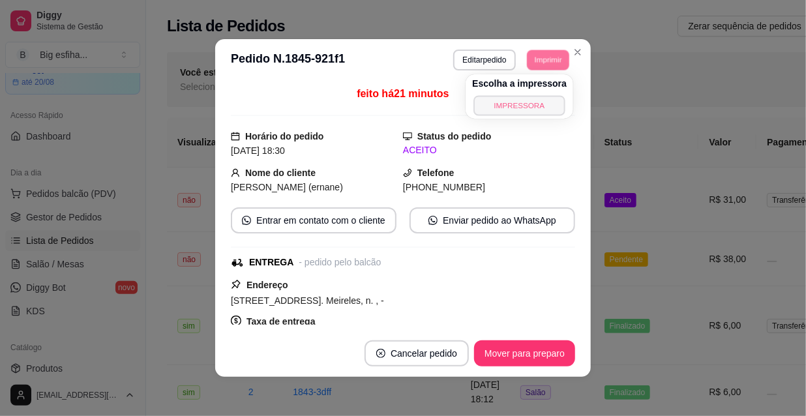
click at [524, 108] on button "IMPRESSORA" at bounding box center [518, 105] width 91 height 20
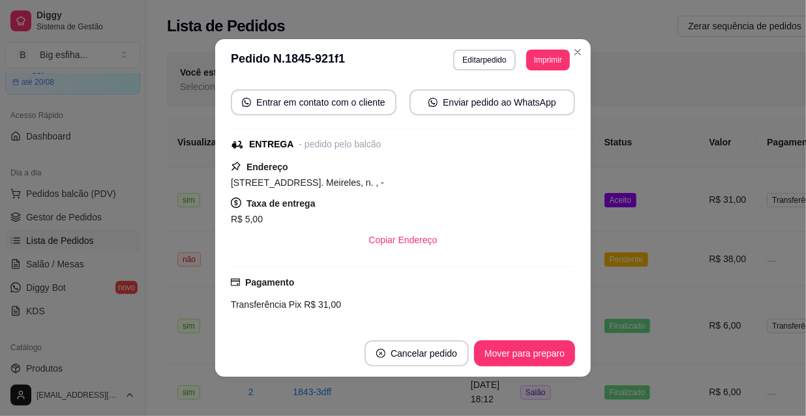
scroll to position [177, 0]
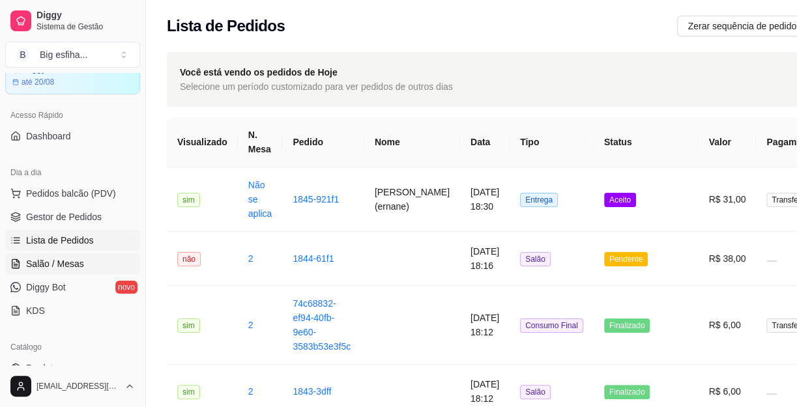
click at [38, 271] on link "Salão / Mesas" at bounding box center [72, 264] width 135 height 21
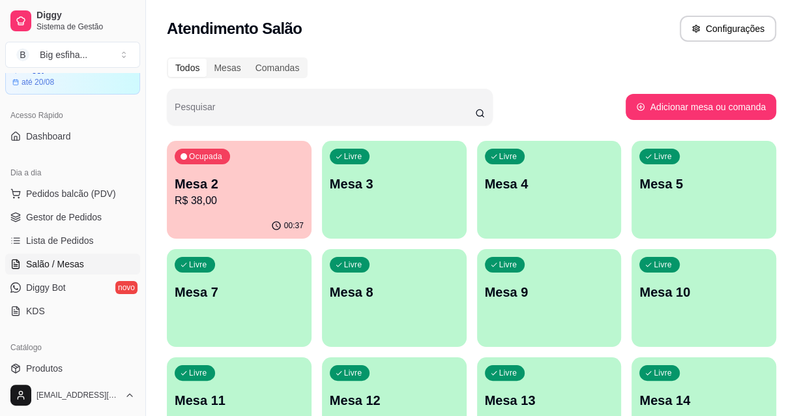
click at [396, 177] on p "Mesa 3" at bounding box center [394, 184] width 129 height 18
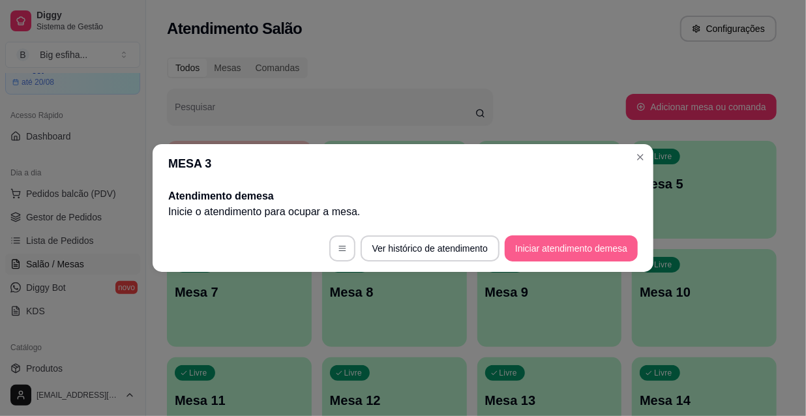
click at [560, 259] on button "Iniciar atendimento de mesa" at bounding box center [571, 248] width 133 height 26
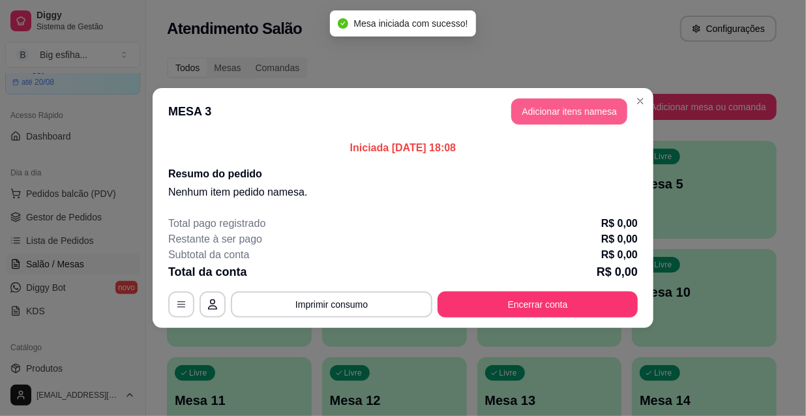
click at [548, 102] on button "Adicionar itens na mesa" at bounding box center [569, 111] width 116 height 26
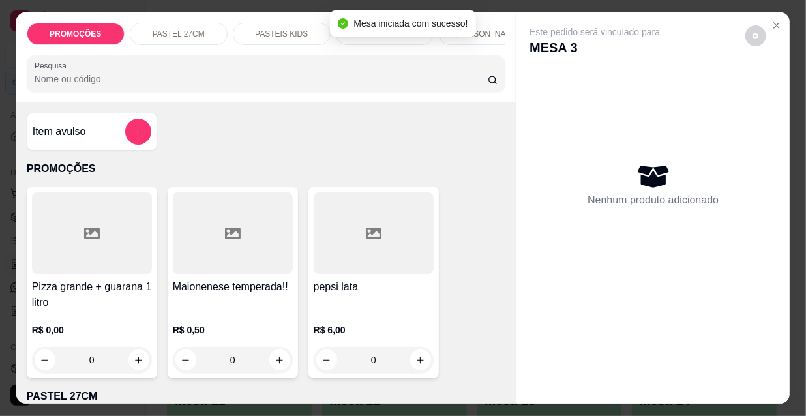
click at [383, 80] on input "Pesquisa" at bounding box center [261, 78] width 453 height 13
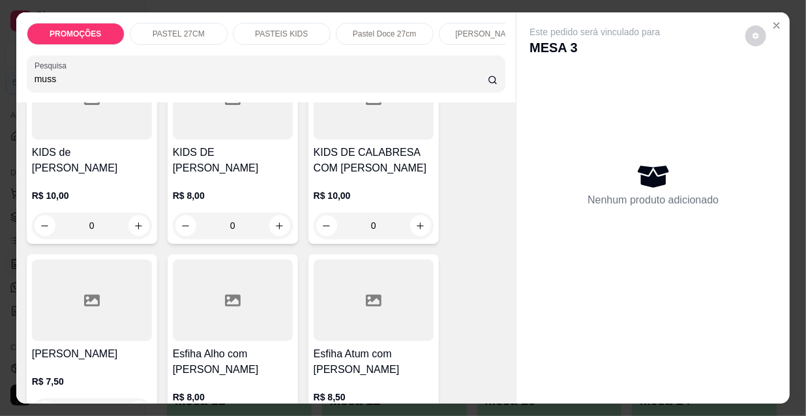
scroll to position [1185, 0]
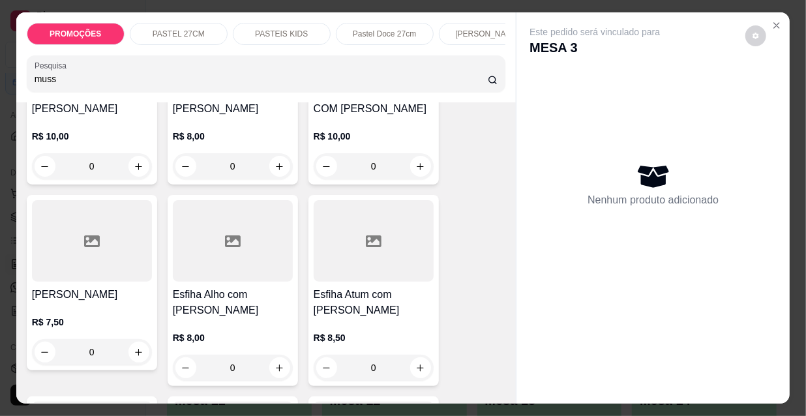
type input "muss"
click at [73, 241] on div at bounding box center [92, 240] width 120 height 81
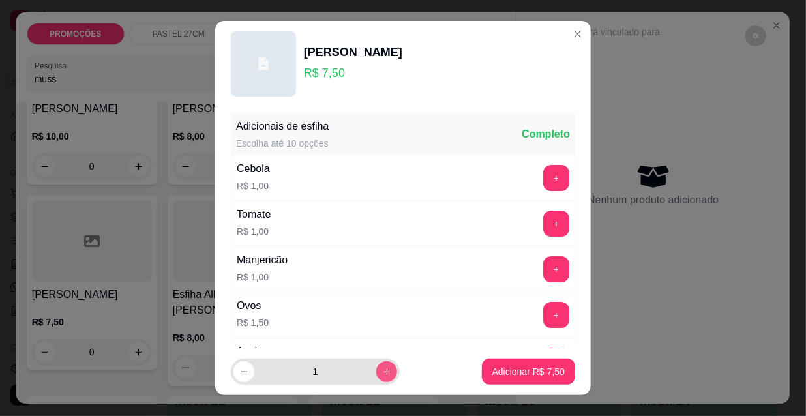
click at [382, 376] on icon "increase-product-quantity" at bounding box center [387, 372] width 10 height 10
click at [382, 375] on icon "increase-product-quantity" at bounding box center [387, 372] width 10 height 10
type input "3"
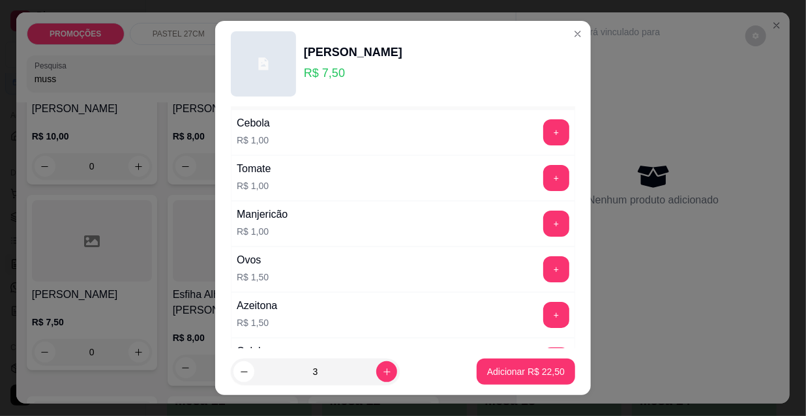
scroll to position [0, 0]
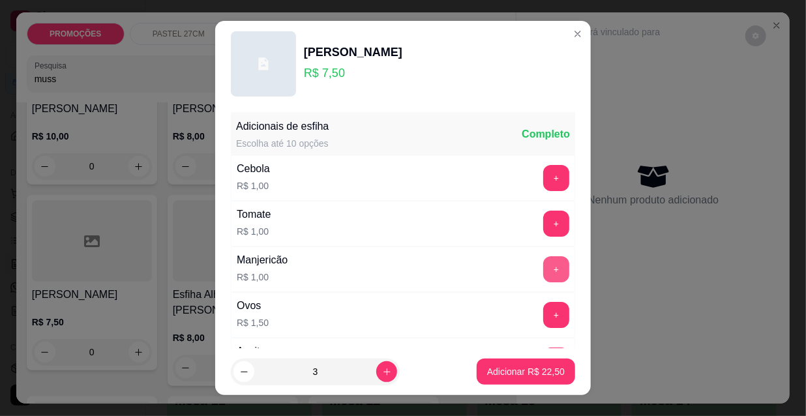
click at [543, 264] on button "+" at bounding box center [556, 269] width 26 height 26
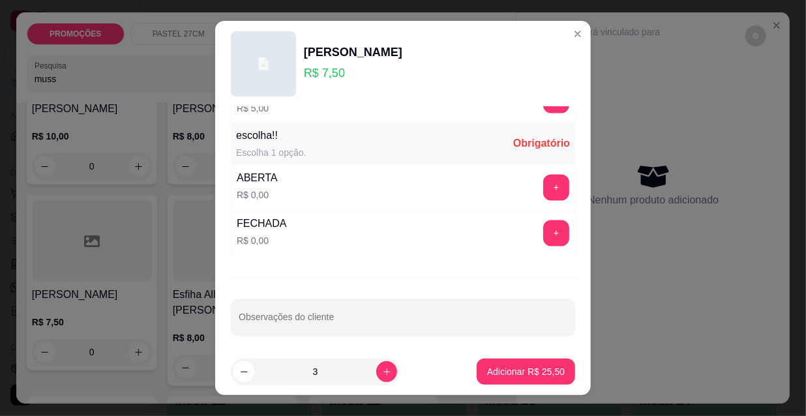
scroll to position [1083, 0]
click at [543, 187] on button "+" at bounding box center [556, 186] width 26 height 26
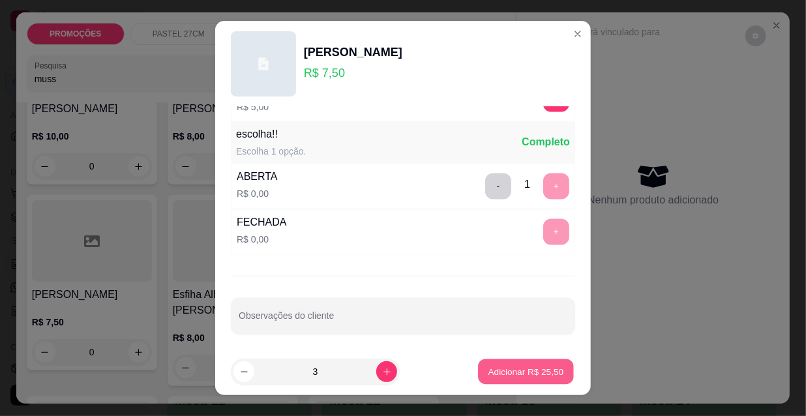
click at [528, 368] on p "Adicionar R$ 25,50" at bounding box center [526, 371] width 76 height 12
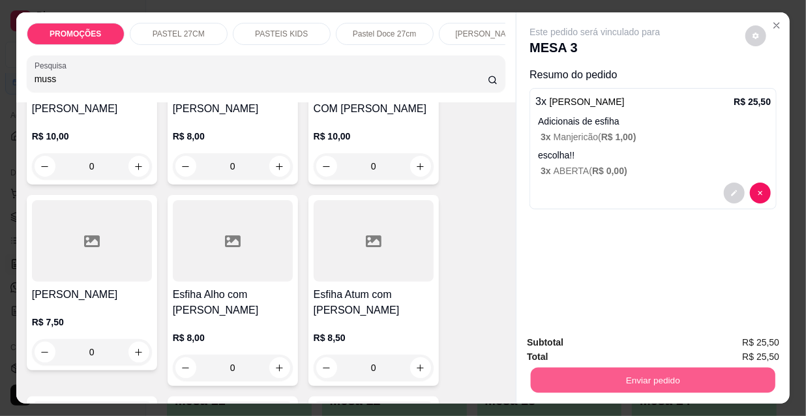
click at [578, 371] on button "Enviar pedido" at bounding box center [653, 379] width 244 height 25
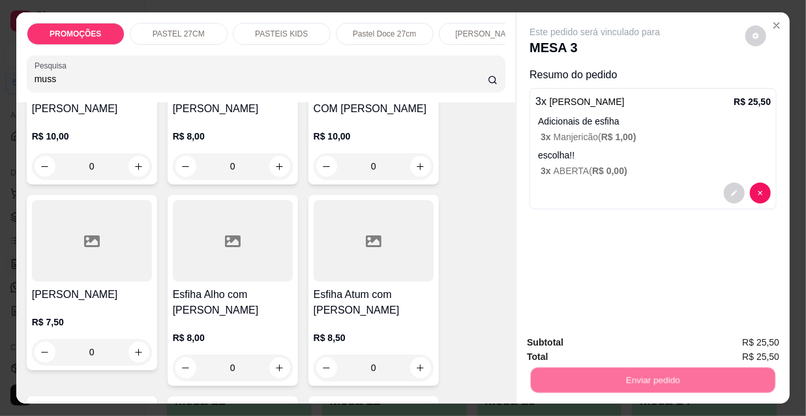
click at [568, 340] on button "Não registrar e enviar pedido" at bounding box center [611, 343] width 136 height 25
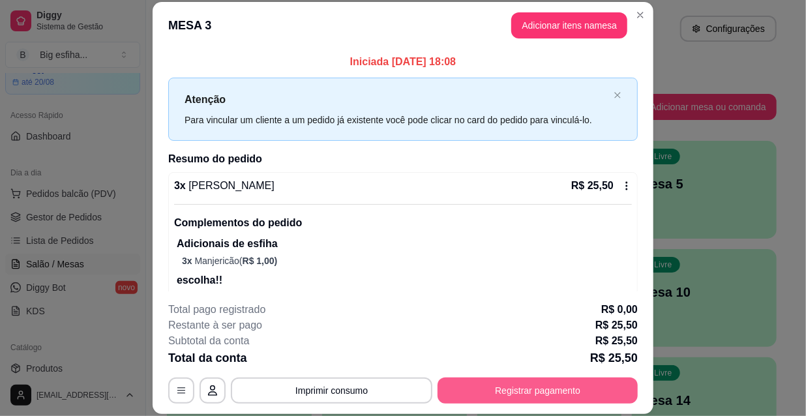
click at [522, 390] on button "Registrar pagamento" at bounding box center [537, 390] width 200 height 26
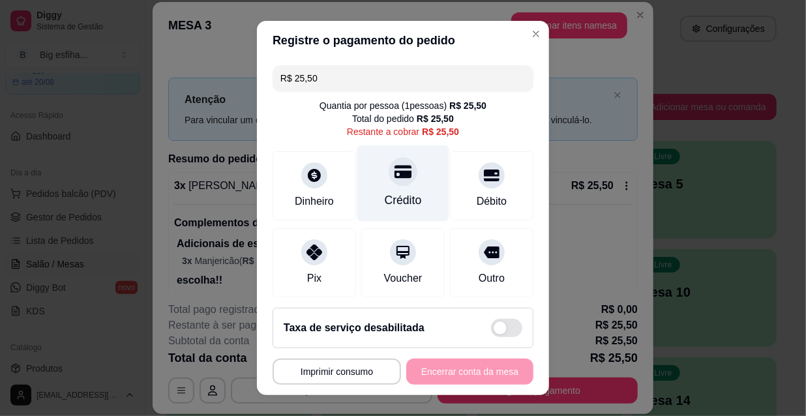
click at [406, 188] on div "Crédito" at bounding box center [403, 183] width 92 height 76
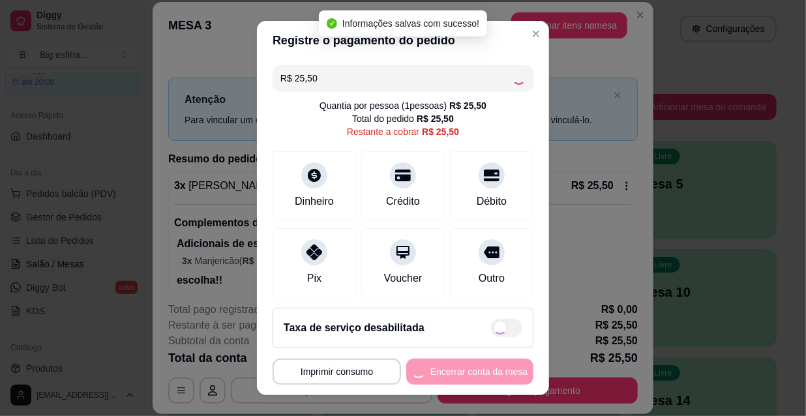
type input "R$ 0,00"
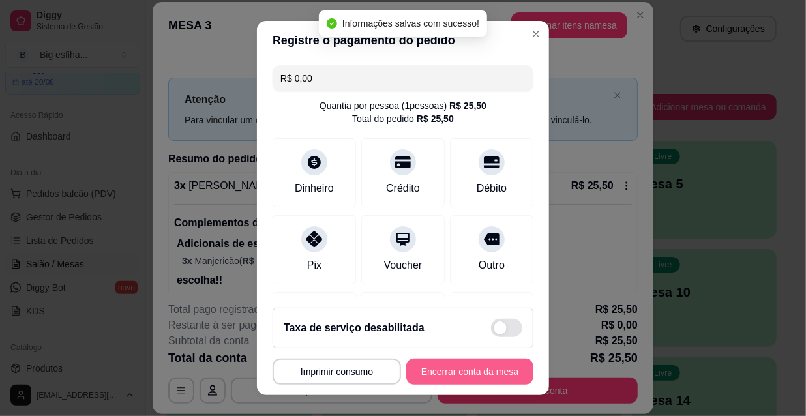
click at [437, 369] on button "Encerrar conta da mesa" at bounding box center [469, 372] width 127 height 26
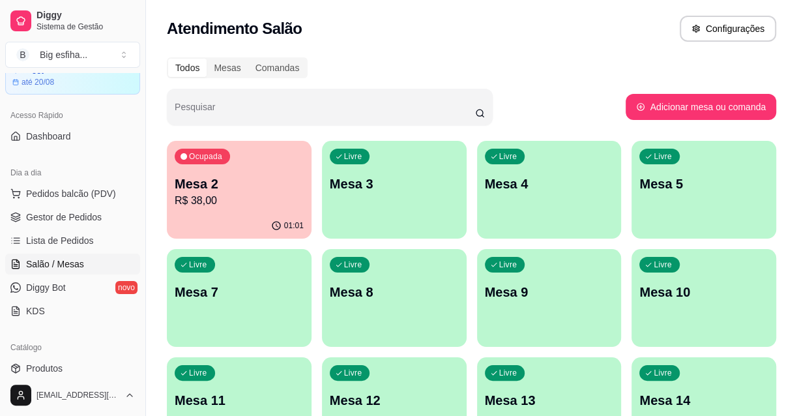
click at [220, 187] on p "Mesa 2" at bounding box center [239, 184] width 129 height 18
click at [390, 173] on div "Livre Mesa 3" at bounding box center [394, 182] width 145 height 82
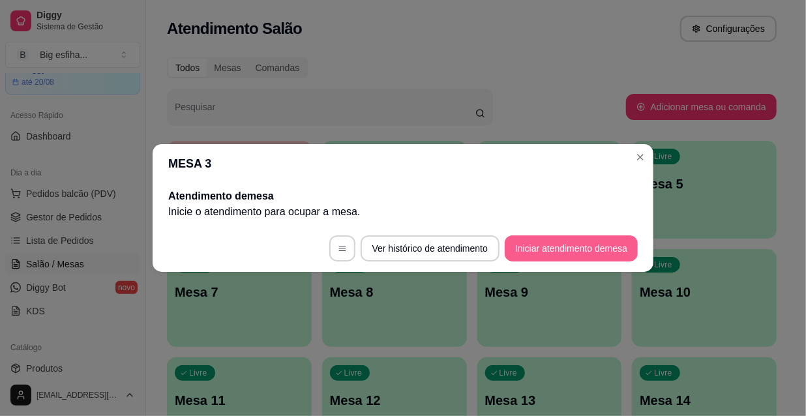
click at [555, 252] on button "Iniciar atendimento de mesa" at bounding box center [571, 248] width 133 height 26
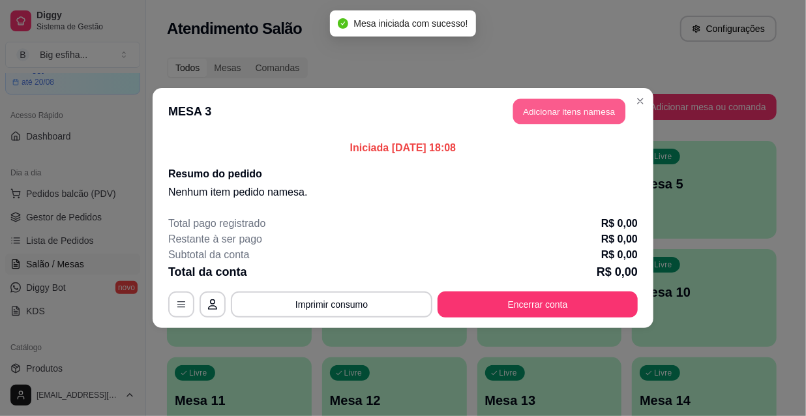
click at [537, 113] on button "Adicionar itens na mesa" at bounding box center [569, 111] width 112 height 25
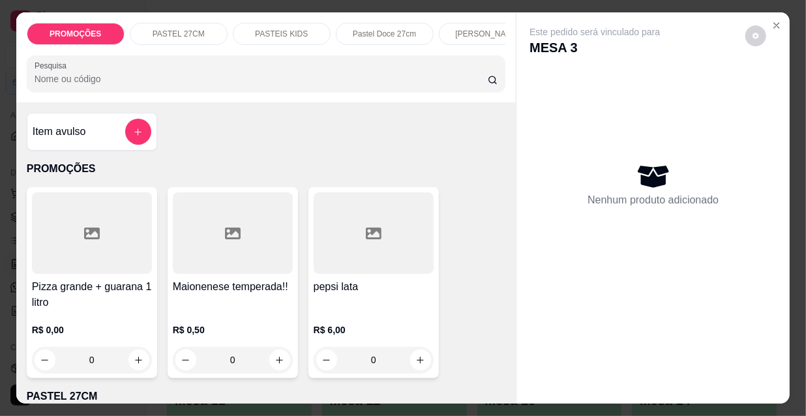
click at [337, 81] on input "Pesquisa" at bounding box center [261, 78] width 453 height 13
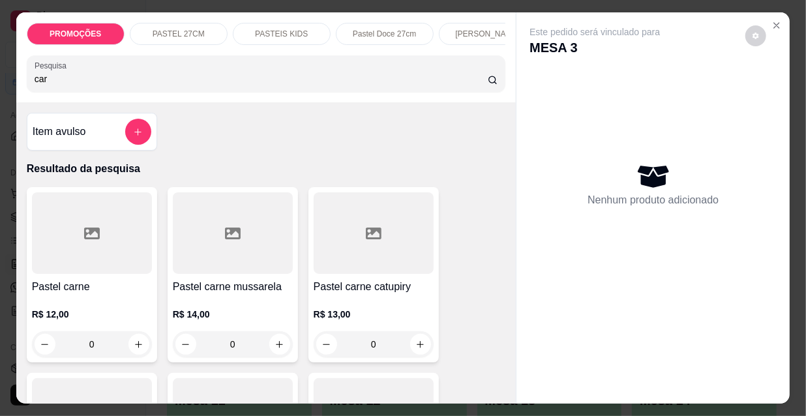
type input "car"
click at [98, 232] on div at bounding box center [92, 232] width 120 height 81
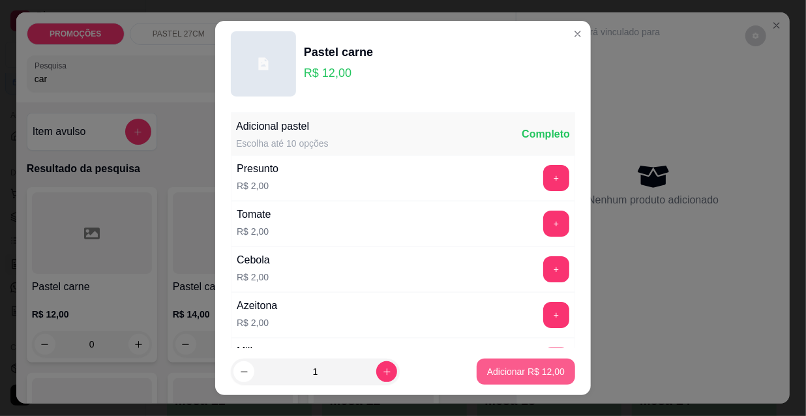
click at [514, 383] on button "Adicionar R$ 12,00" at bounding box center [526, 372] width 98 height 26
type input "1"
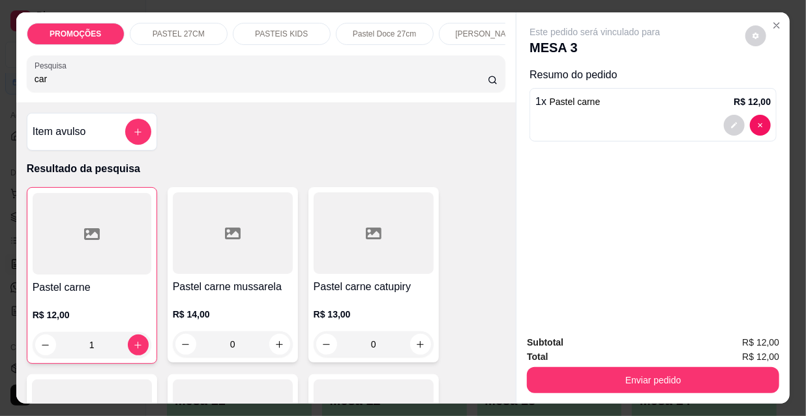
click at [16, 78] on div "PROMOÇÕES PASTEL 27CM PASTEIS KIDS Pastel Doce 27cm Esfihas Salgadas Esfihas do…" at bounding box center [266, 57] width 500 height 90
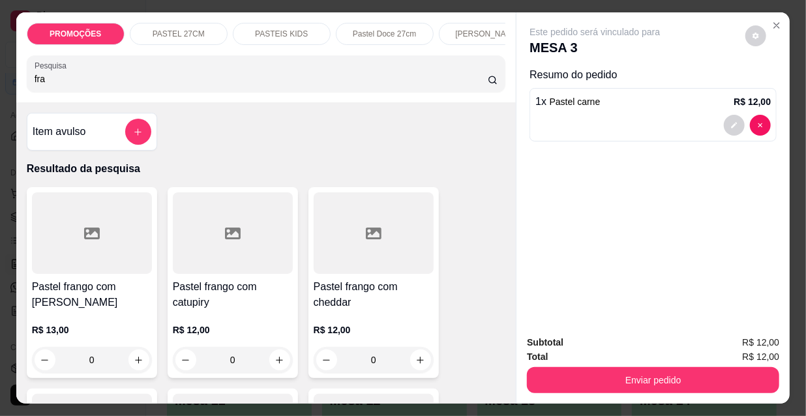
scroll to position [118, 0]
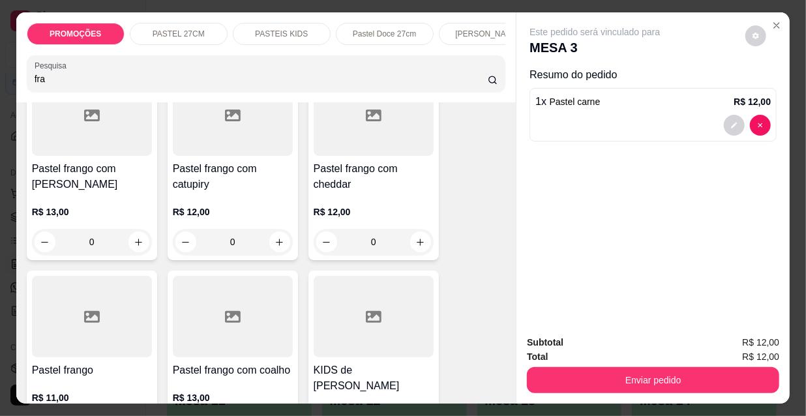
type input "fra"
click at [85, 338] on div at bounding box center [92, 316] width 120 height 81
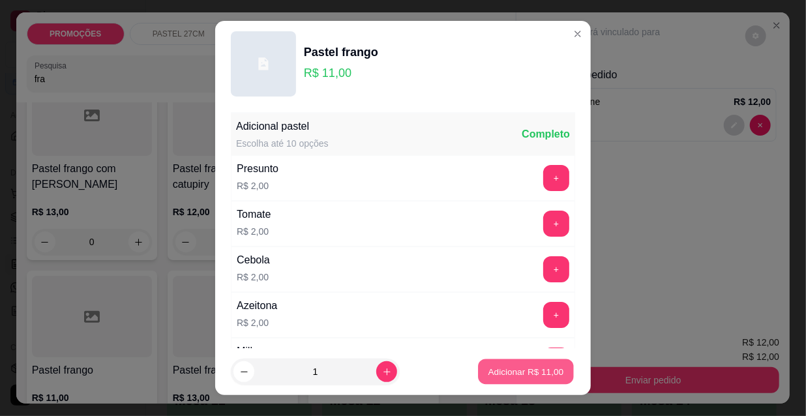
click at [516, 365] on p "Adicionar R$ 11,00" at bounding box center [526, 371] width 76 height 12
type input "1"
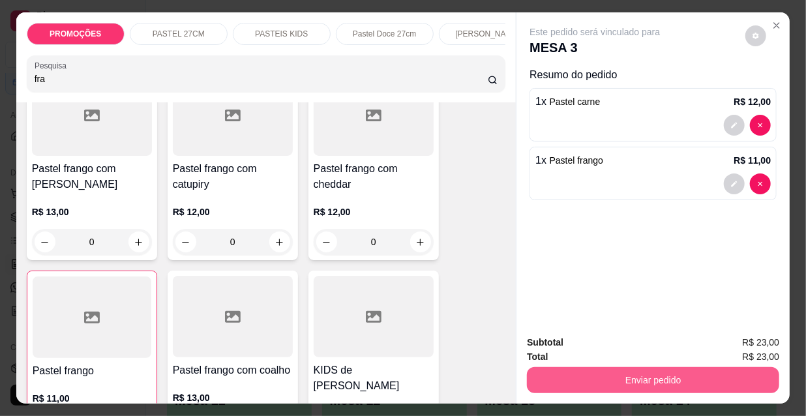
click at [589, 386] on button "Enviar pedido" at bounding box center [653, 380] width 252 height 26
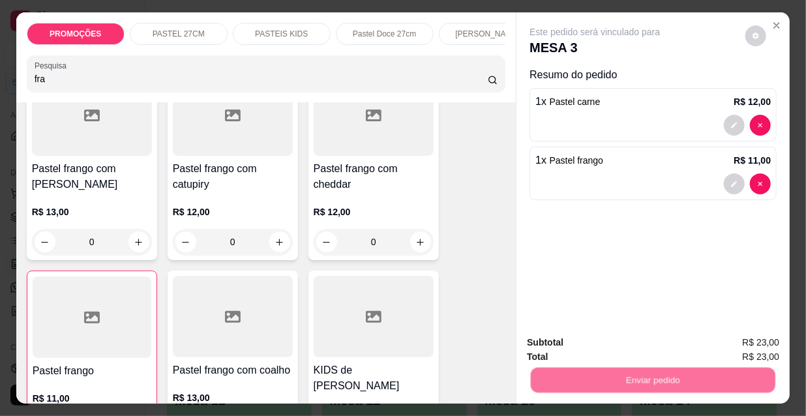
click at [585, 339] on button "Não registrar e enviar pedido" at bounding box center [611, 343] width 132 height 24
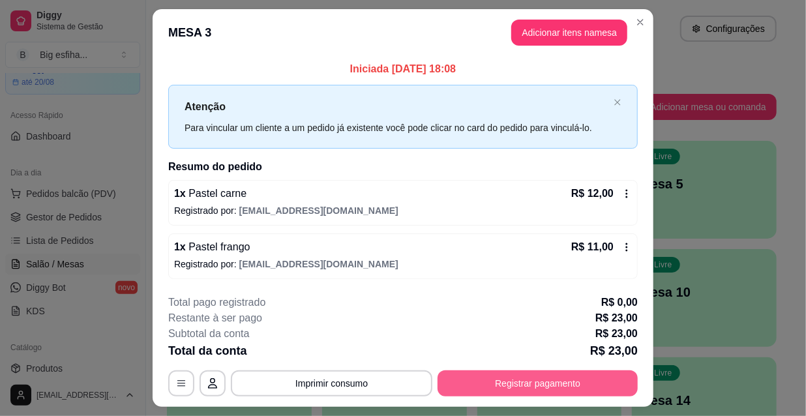
click at [474, 387] on button "Registrar pagamento" at bounding box center [537, 383] width 200 height 26
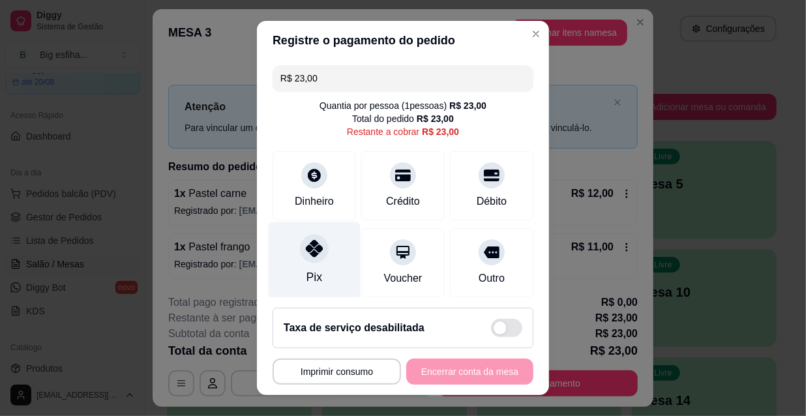
click at [306, 276] on div "Pix" at bounding box center [314, 277] width 16 height 17
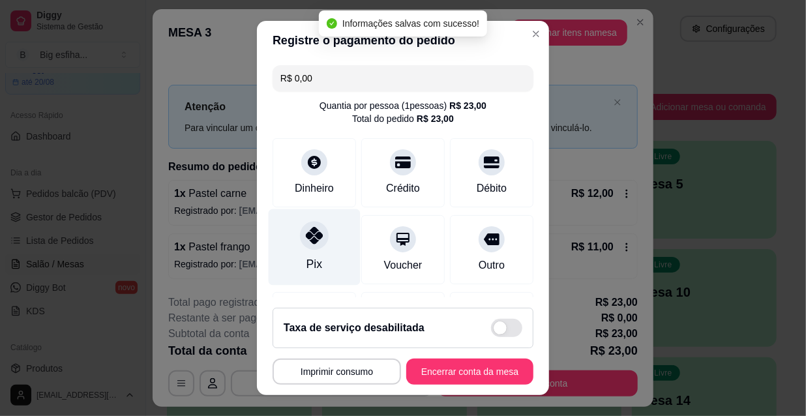
type input "R$ 0,00"
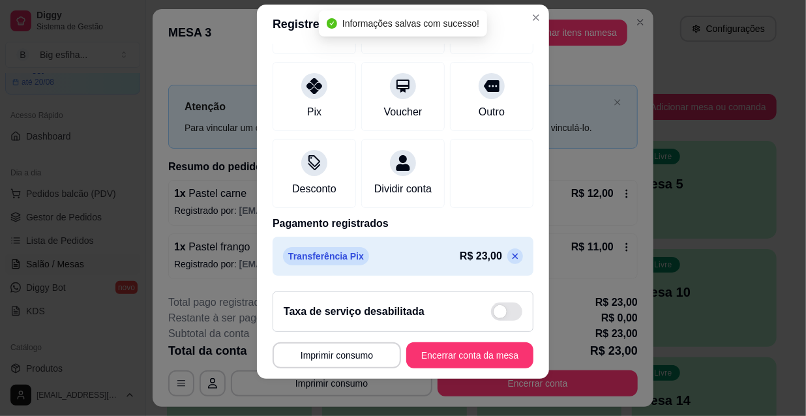
scroll to position [20, 0]
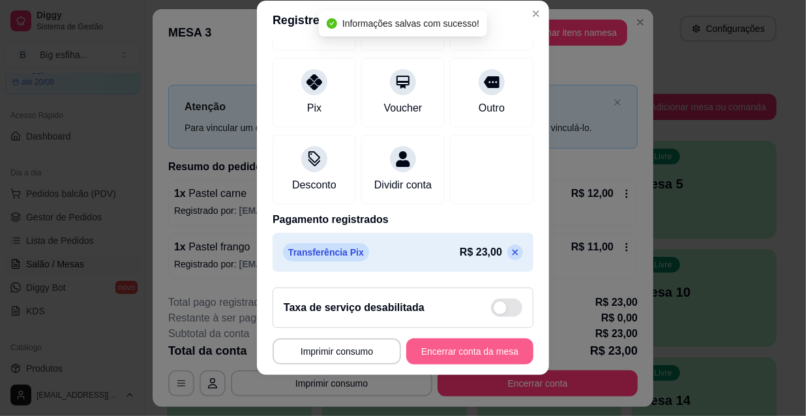
click at [437, 359] on button "Encerrar conta da mesa" at bounding box center [469, 351] width 127 height 26
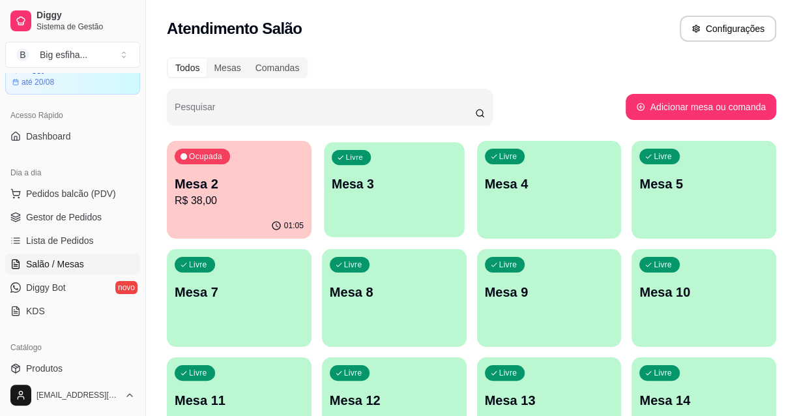
click at [373, 205] on div "Livre Mesa 3" at bounding box center [394, 182] width 140 height 80
click at [362, 213] on div "Livre Mesa 3" at bounding box center [394, 182] width 145 height 82
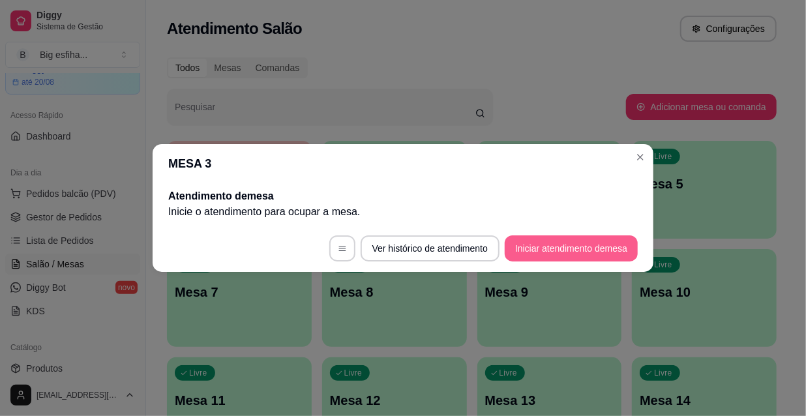
click at [552, 254] on button "Iniciar atendimento de mesa" at bounding box center [571, 248] width 133 height 26
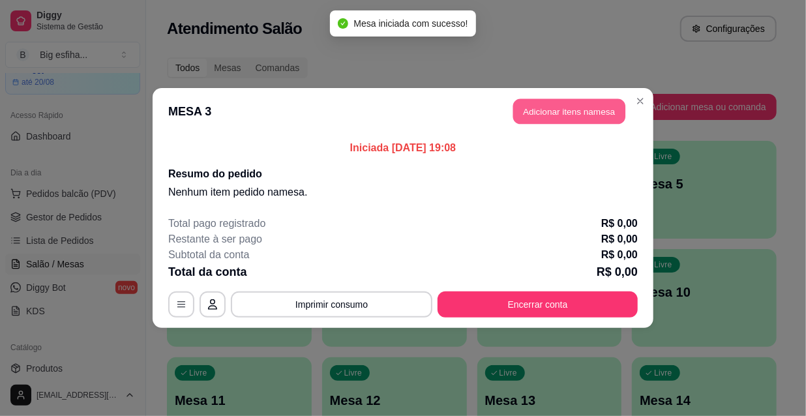
click at [560, 104] on button "Adicionar itens na mesa" at bounding box center [569, 111] width 112 height 25
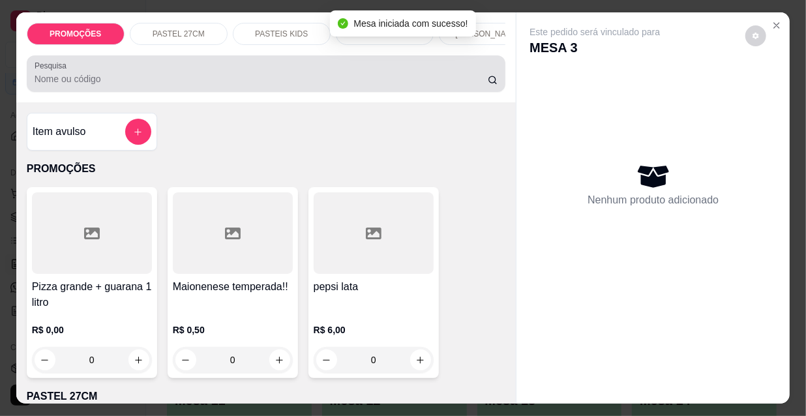
click at [365, 74] on div at bounding box center [266, 74] width 463 height 26
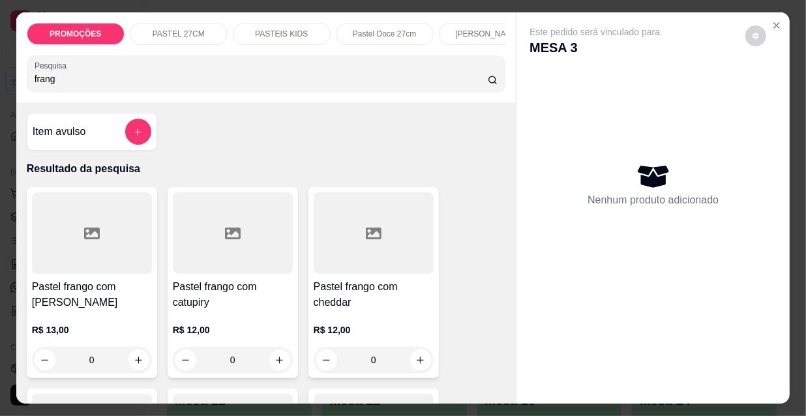
type input "frang"
click at [246, 237] on div at bounding box center [233, 232] width 120 height 81
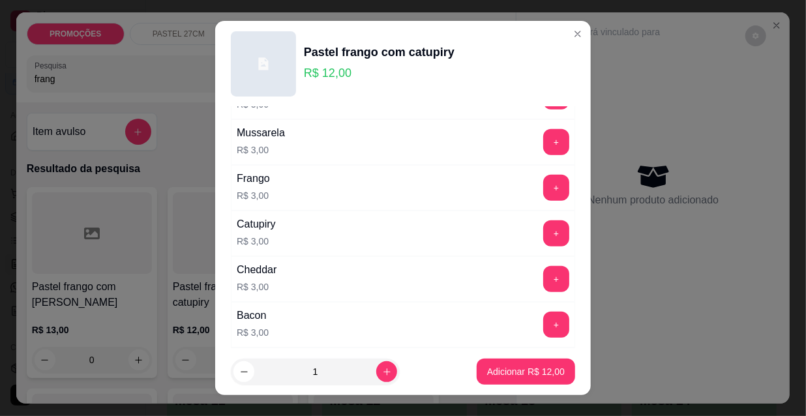
scroll to position [415, 0]
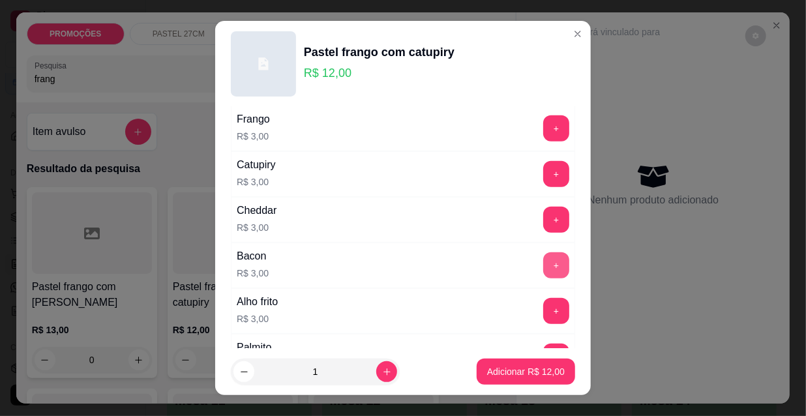
click at [543, 266] on button "+" at bounding box center [556, 265] width 26 height 26
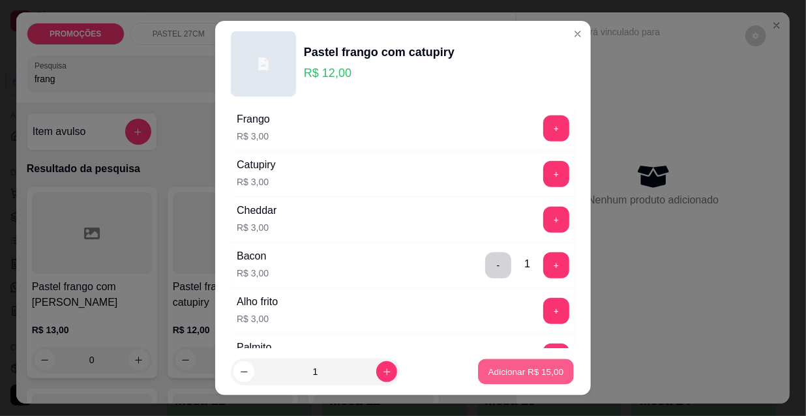
click at [536, 371] on p "Adicionar R$ 15,00" at bounding box center [526, 371] width 76 height 12
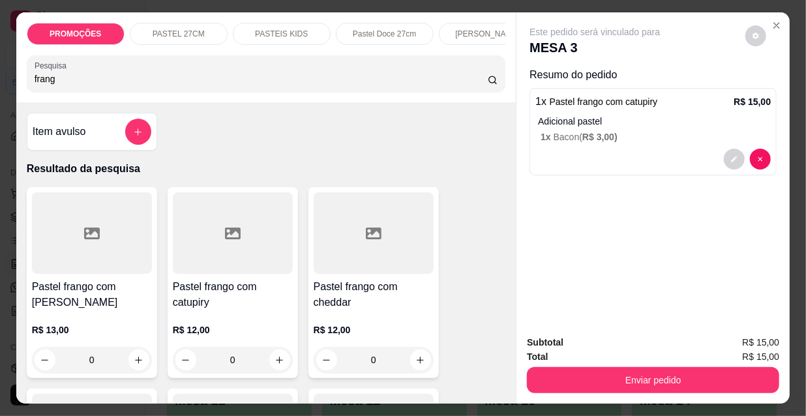
drag, startPoint x: 99, startPoint y: 91, endPoint x: 12, endPoint y: 85, distance: 86.9
click at [16, 85] on div "PROMOÇÕES PASTEL 27CM PASTEIS KIDS Pastel Doce 27cm Esfihas Salgadas Esfihas do…" at bounding box center [266, 57] width 500 height 90
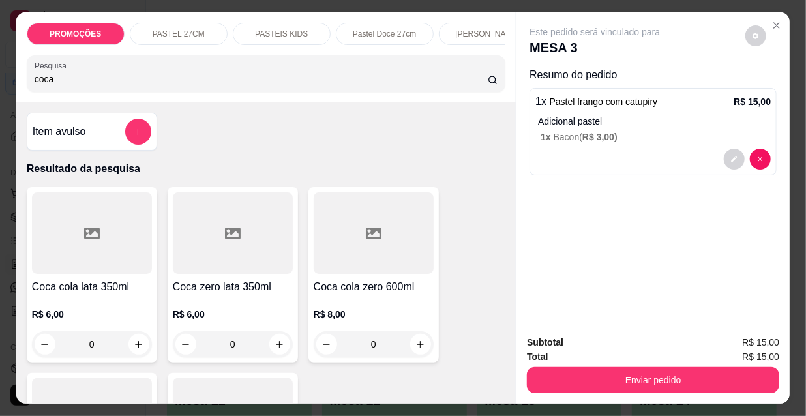
type input "coca"
click at [85, 241] on icon at bounding box center [92, 234] width 16 height 16
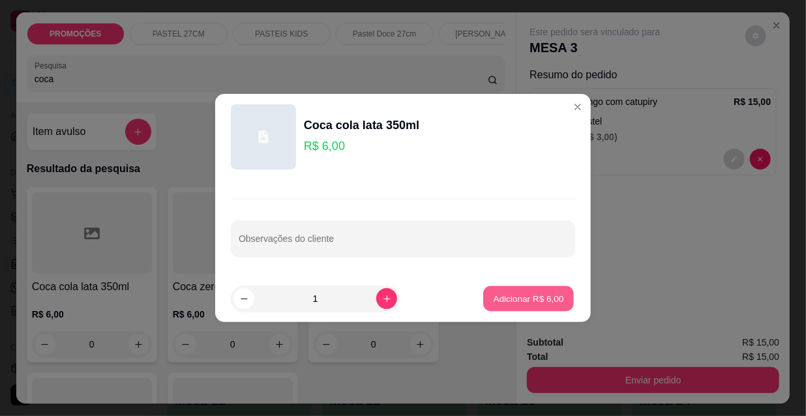
click at [529, 302] on p "Adicionar R$ 6,00" at bounding box center [528, 298] width 70 height 12
type input "1"
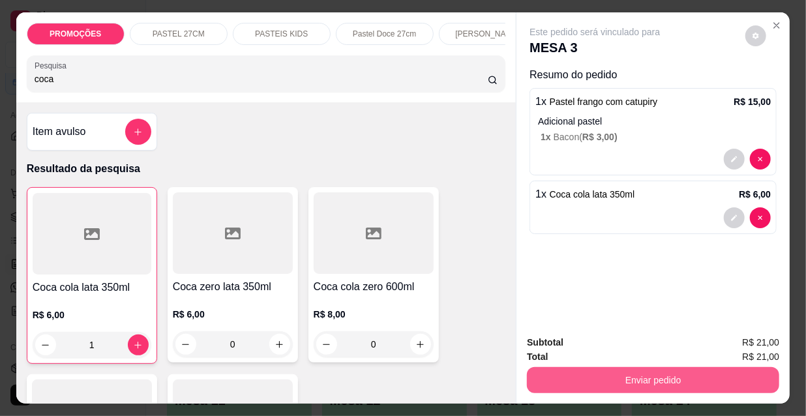
click at [581, 373] on button "Enviar pedido" at bounding box center [653, 380] width 252 height 26
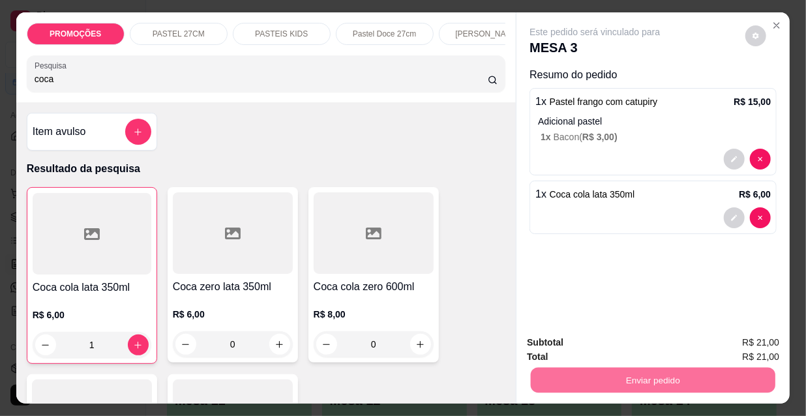
click at [586, 342] on button "Não registrar e enviar pedido" at bounding box center [611, 343] width 132 height 24
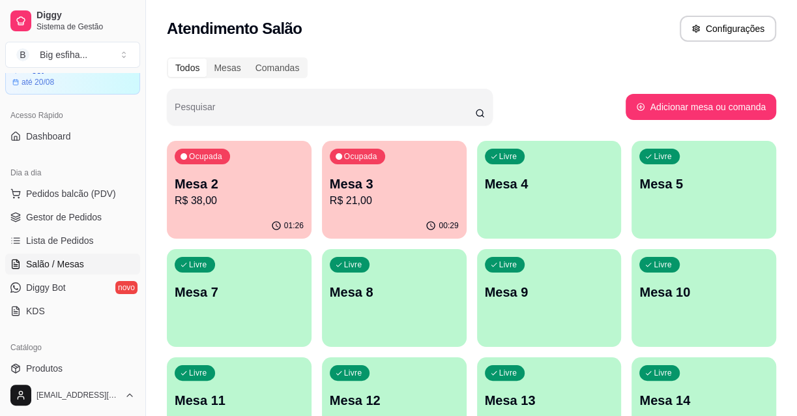
click at [72, 243] on span "Lista de Pedidos" at bounding box center [60, 240] width 68 height 13
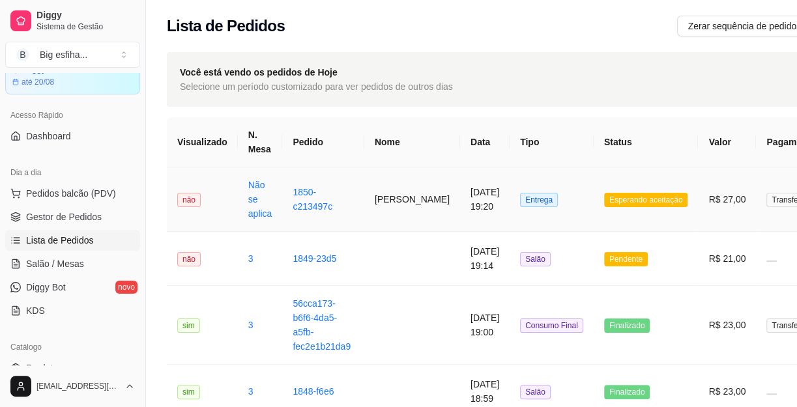
click at [359, 198] on td "1850-c213497c" at bounding box center [322, 200] width 81 height 65
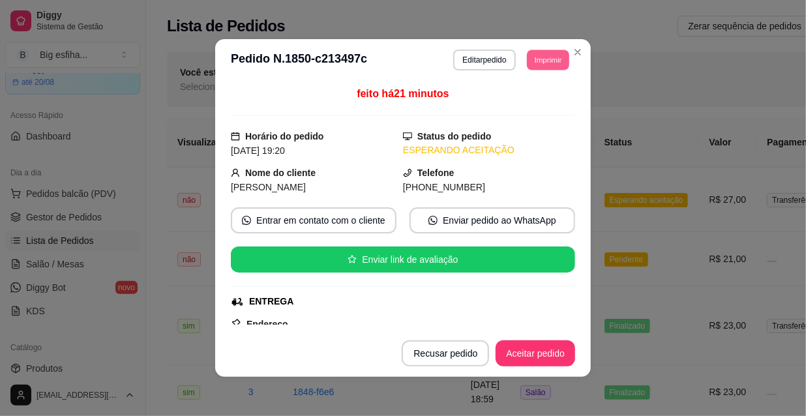
click at [539, 59] on button "Imprimir" at bounding box center [548, 60] width 42 height 20
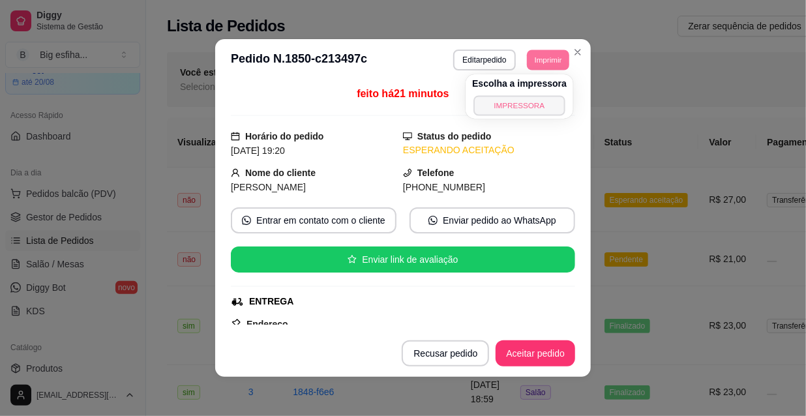
click at [521, 106] on button "IMPRESSORA" at bounding box center [518, 105] width 91 height 20
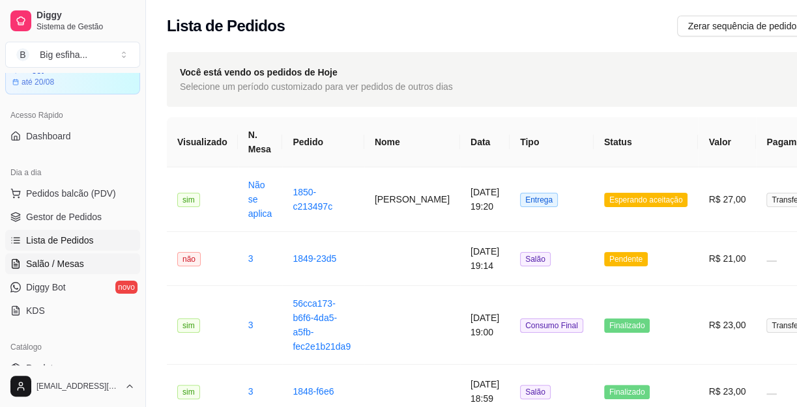
click at [98, 266] on link "Salão / Mesas" at bounding box center [72, 264] width 135 height 21
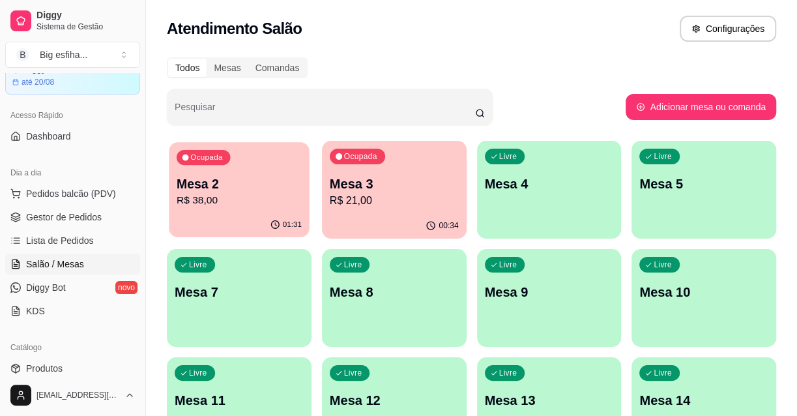
click at [254, 189] on p "Mesa 2" at bounding box center [239, 184] width 125 height 18
click at [242, 165] on div "Ocupada Mesa 2 R$ 38,00" at bounding box center [239, 177] width 140 height 70
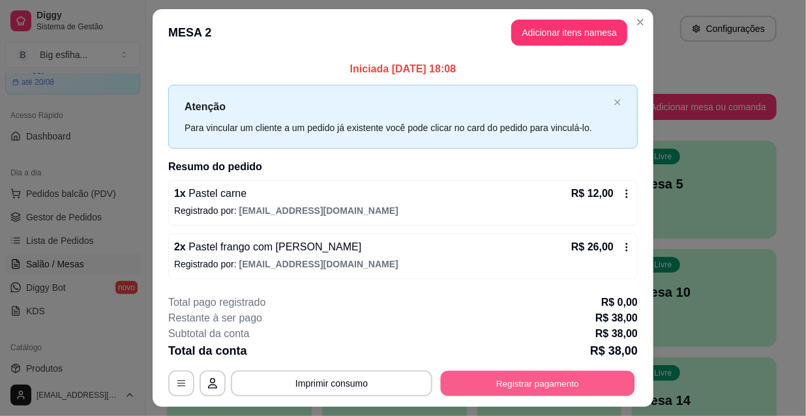
click at [482, 377] on button "Registrar pagamento" at bounding box center [538, 382] width 194 height 25
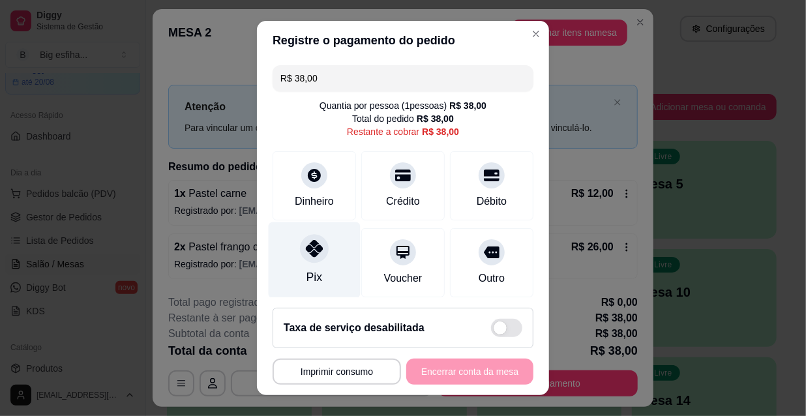
click at [319, 253] on div at bounding box center [314, 248] width 29 height 29
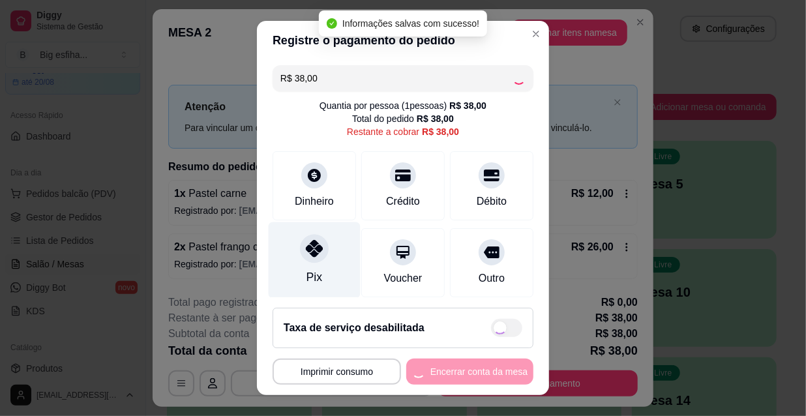
type input "R$ 0,00"
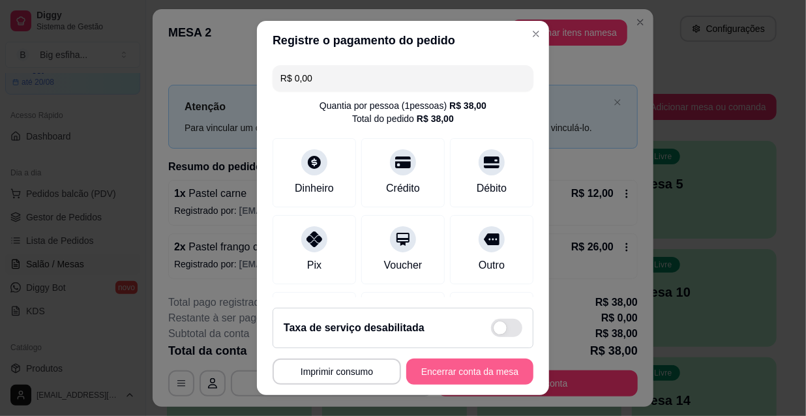
click at [456, 372] on button "Encerrar conta da mesa" at bounding box center [469, 372] width 127 height 26
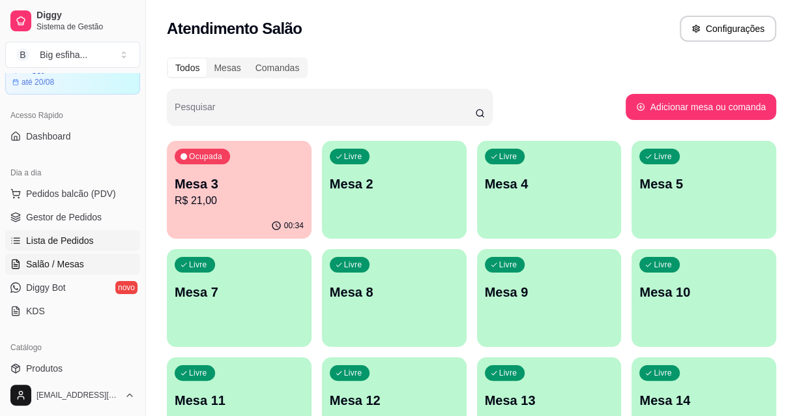
click at [95, 244] on link "Lista de Pedidos" at bounding box center [72, 240] width 135 height 21
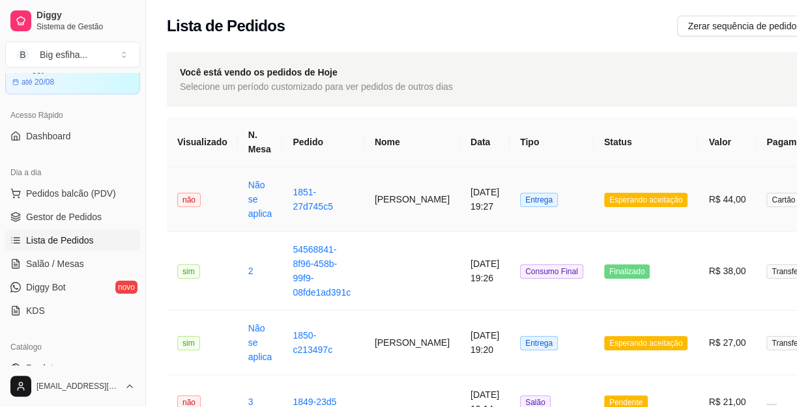
click at [460, 183] on td "[DATE] 19:27" at bounding box center [485, 200] width 50 height 65
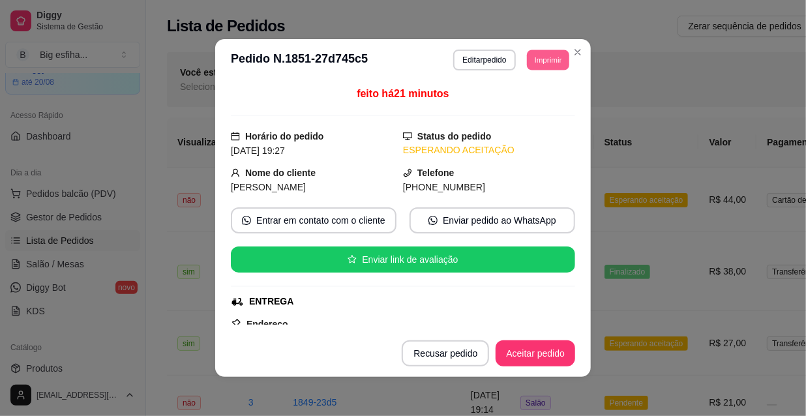
click at [546, 57] on button "Imprimir" at bounding box center [548, 60] width 42 height 20
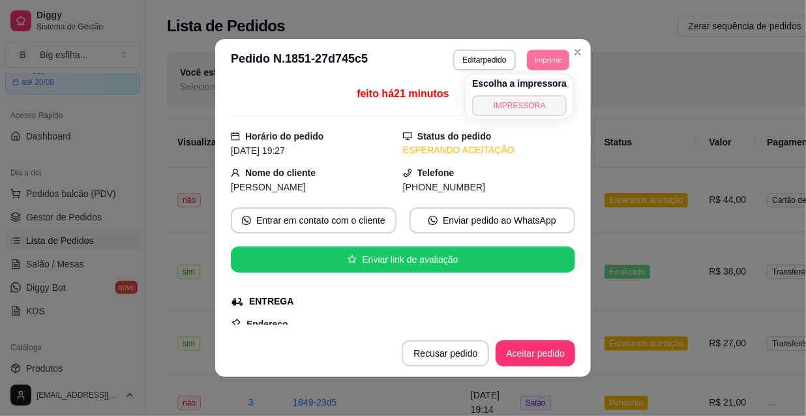
click at [548, 107] on button "IMPRESSORA" at bounding box center [519, 105] width 95 height 21
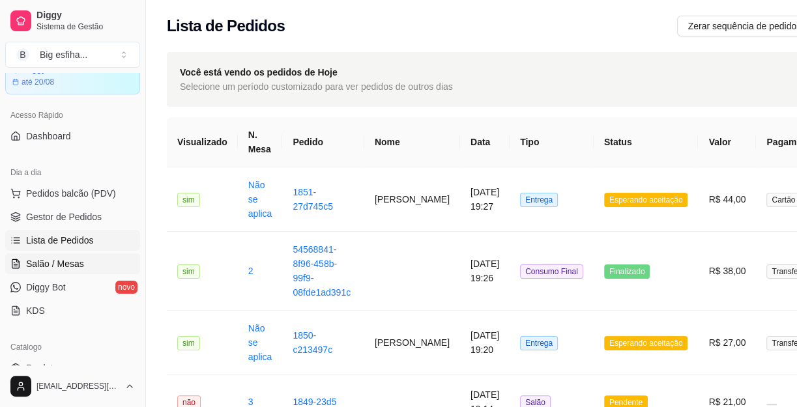
click at [43, 268] on span "Salão / Mesas" at bounding box center [55, 263] width 58 height 13
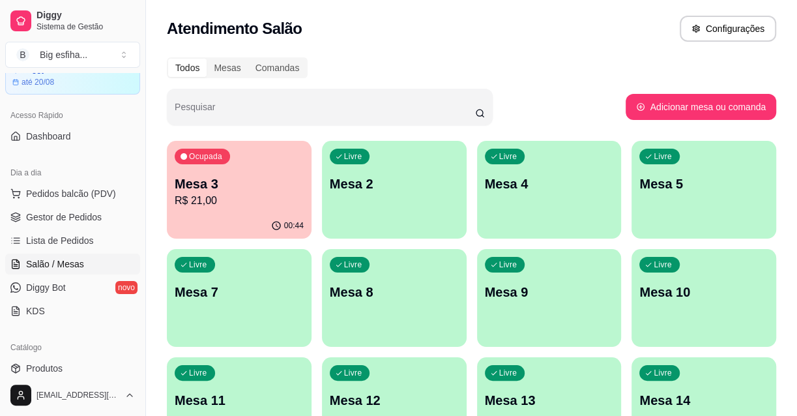
click at [282, 189] on p "Mesa 3" at bounding box center [239, 184] width 129 height 18
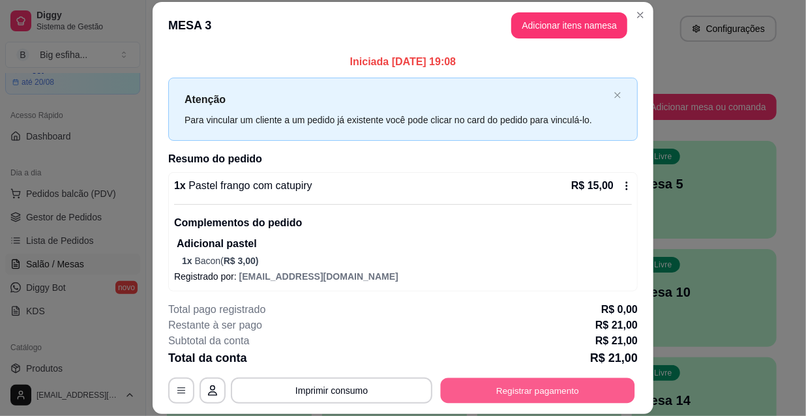
click at [556, 384] on button "Registrar pagamento" at bounding box center [538, 389] width 194 height 25
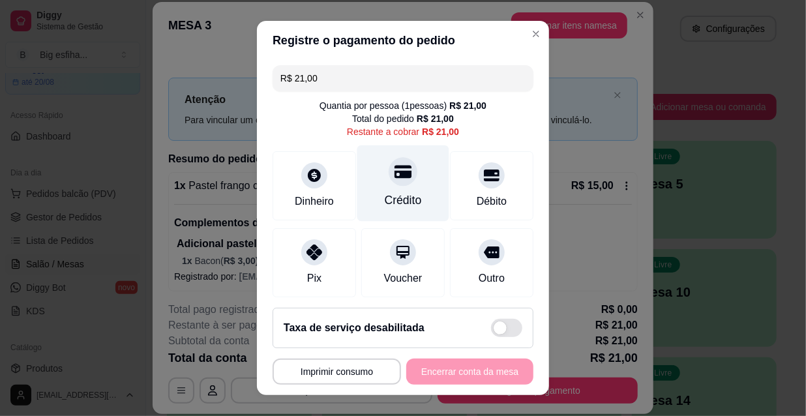
click at [400, 164] on div at bounding box center [403, 171] width 29 height 29
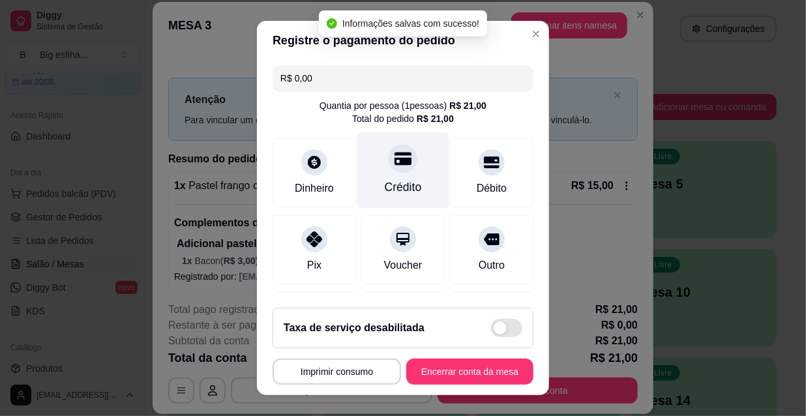
type input "R$ 0,00"
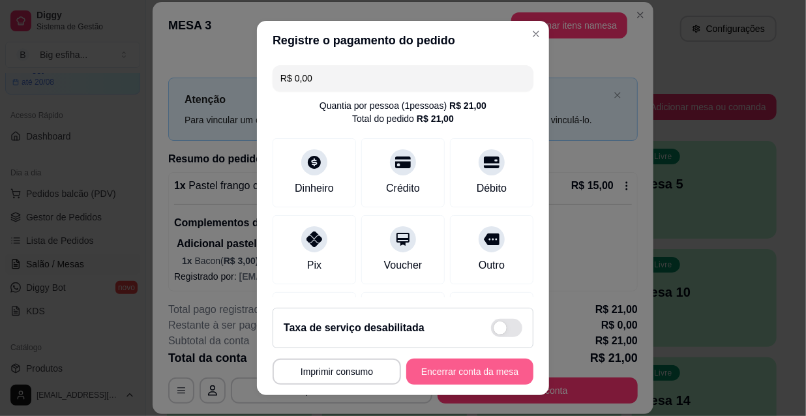
click at [480, 368] on button "Encerrar conta da mesa" at bounding box center [469, 372] width 127 height 26
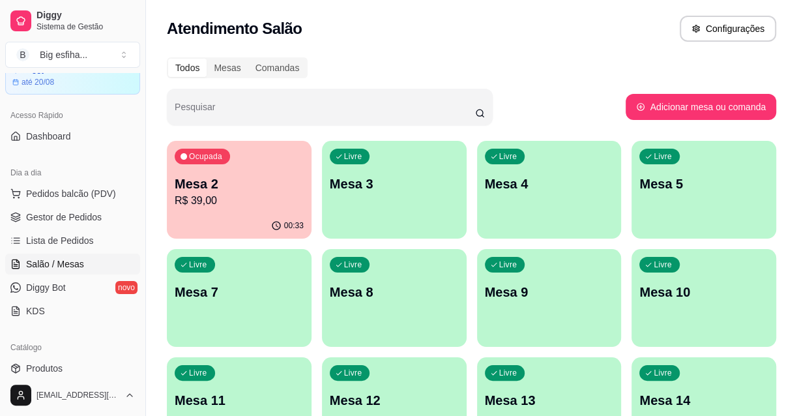
click at [386, 186] on p "Mesa 3" at bounding box center [394, 184] width 129 height 18
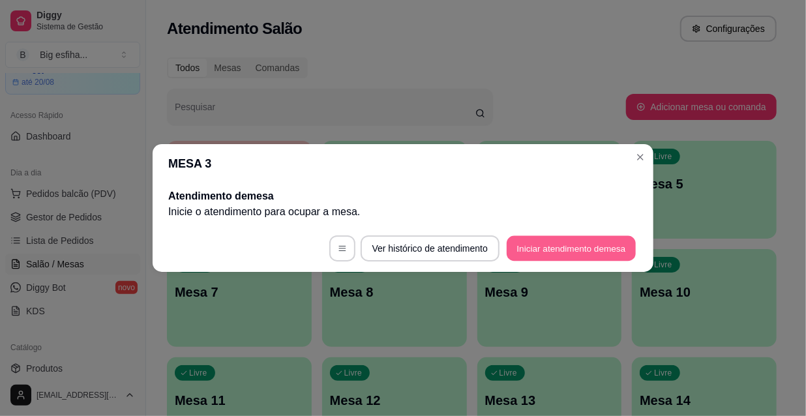
click at [535, 254] on button "Iniciar atendimento de mesa" at bounding box center [571, 248] width 129 height 25
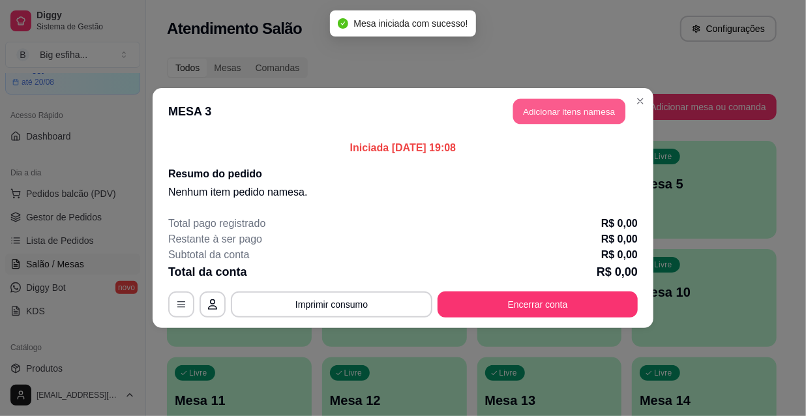
click at [537, 117] on button "Adicionar itens na mesa" at bounding box center [569, 111] width 112 height 25
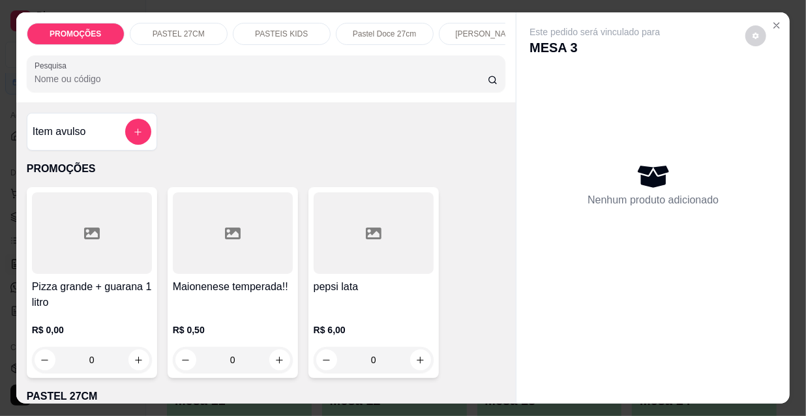
click at [86, 241] on icon at bounding box center [92, 234] width 16 height 16
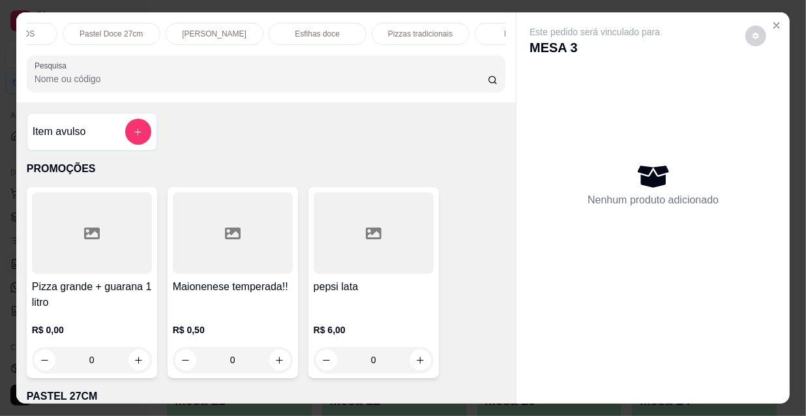
scroll to position [0, 284]
click at [415, 29] on p "Pizzas tradicionais" at bounding box center [409, 34] width 65 height 10
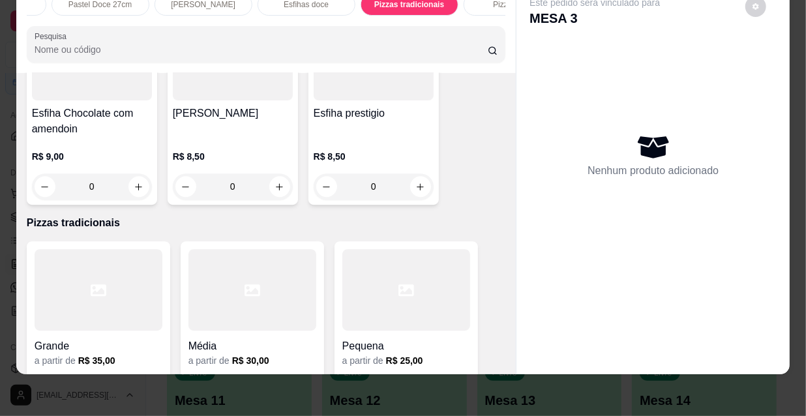
click at [110, 249] on div at bounding box center [99, 289] width 128 height 81
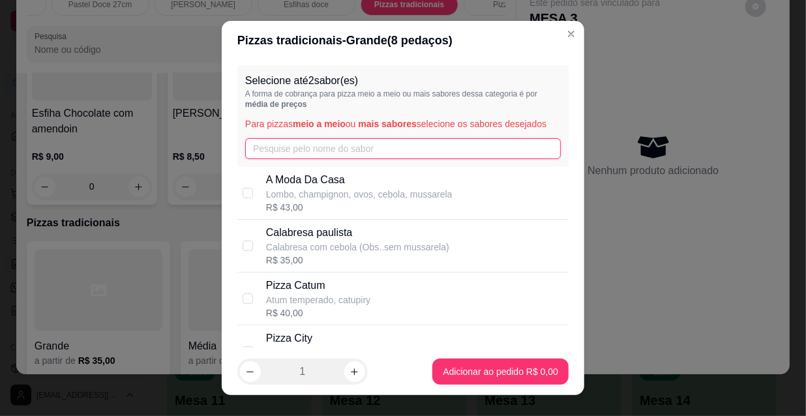
click at [344, 143] on input "text" at bounding box center [403, 148] width 316 height 21
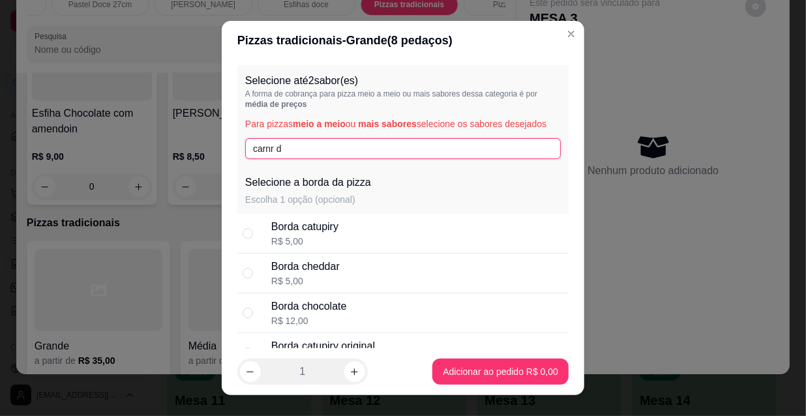
click at [269, 147] on input "carnr d" at bounding box center [403, 148] width 316 height 21
type input "carne d"
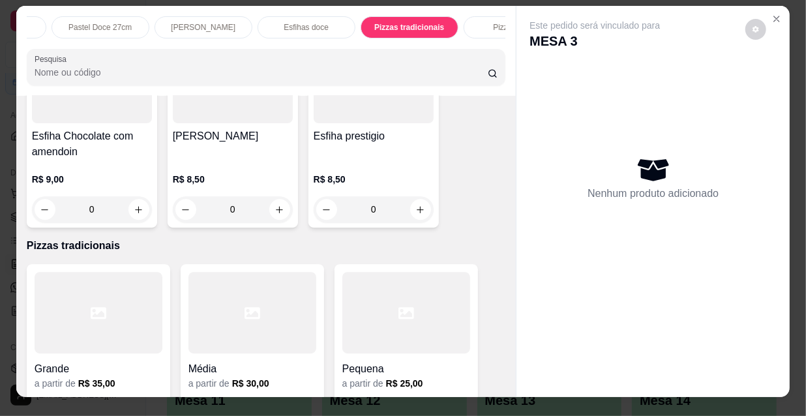
scroll to position [0, 0]
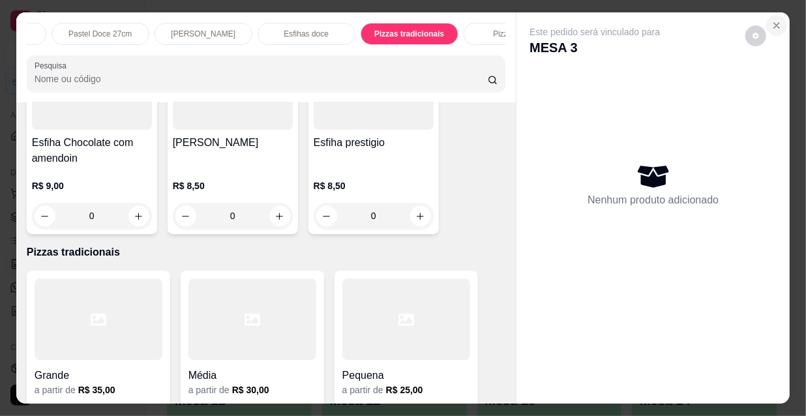
click at [771, 25] on icon "Close" at bounding box center [776, 25] width 10 height 10
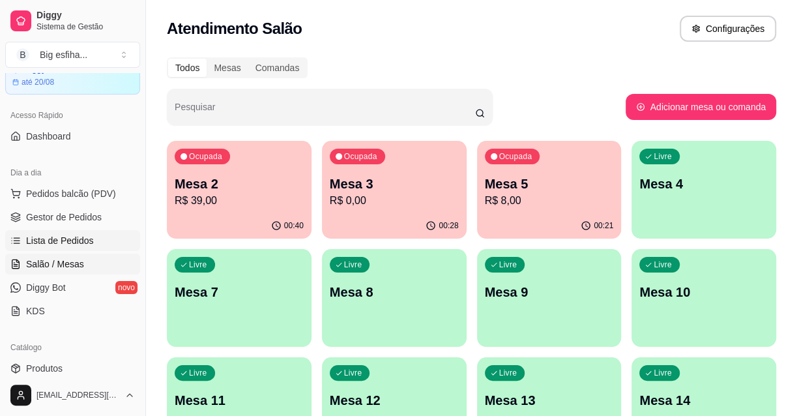
click at [108, 245] on link "Lista de Pedidos" at bounding box center [72, 240] width 135 height 21
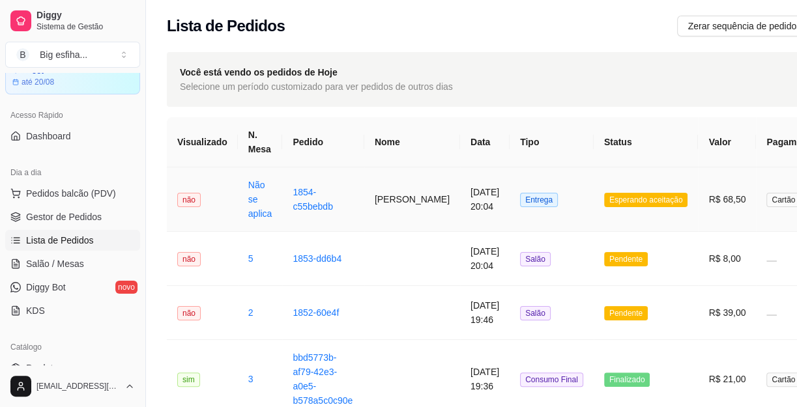
click at [388, 202] on td "[PERSON_NAME]" at bounding box center [412, 200] width 96 height 65
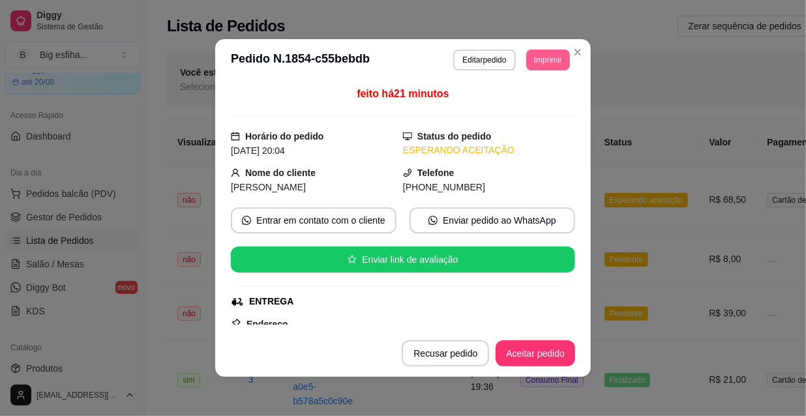
click at [552, 53] on button "Imprimir" at bounding box center [548, 60] width 44 height 21
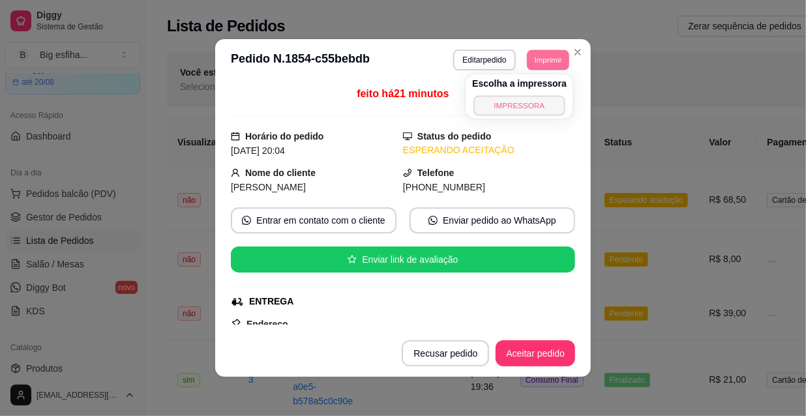
click at [528, 112] on button "IMPRESSORA" at bounding box center [518, 105] width 91 height 20
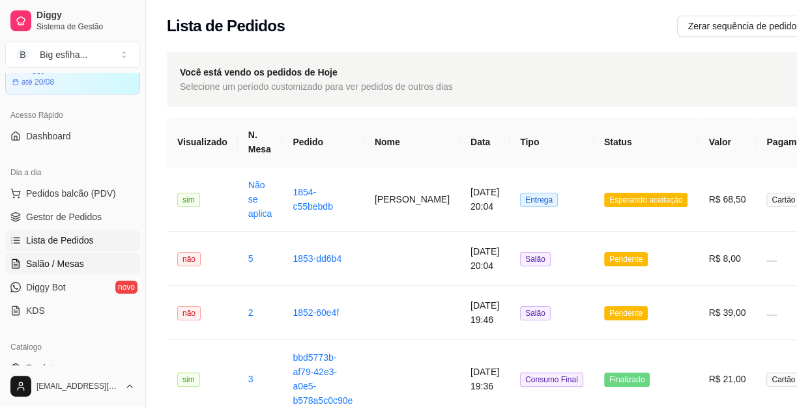
click at [74, 261] on span "Salão / Mesas" at bounding box center [55, 263] width 58 height 13
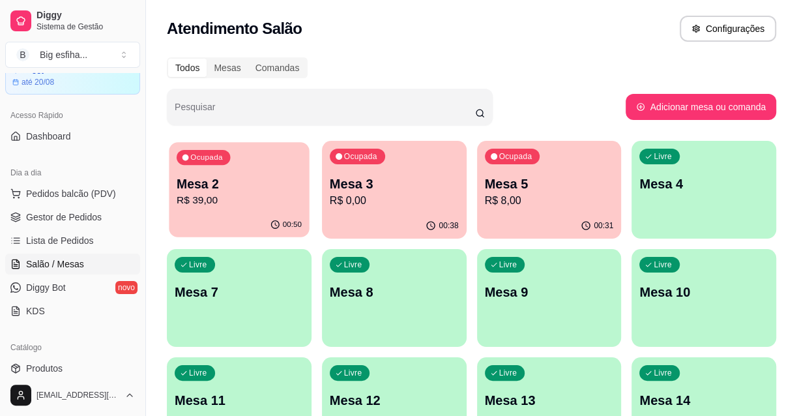
click at [218, 203] on p "R$ 39,00" at bounding box center [239, 200] width 125 height 15
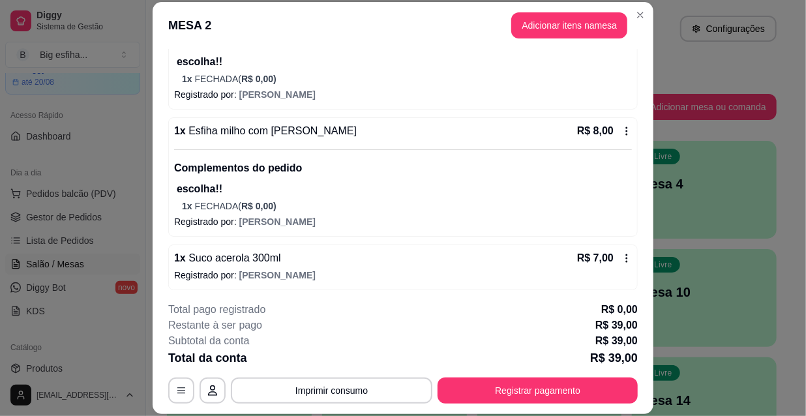
scroll to position [312, 0]
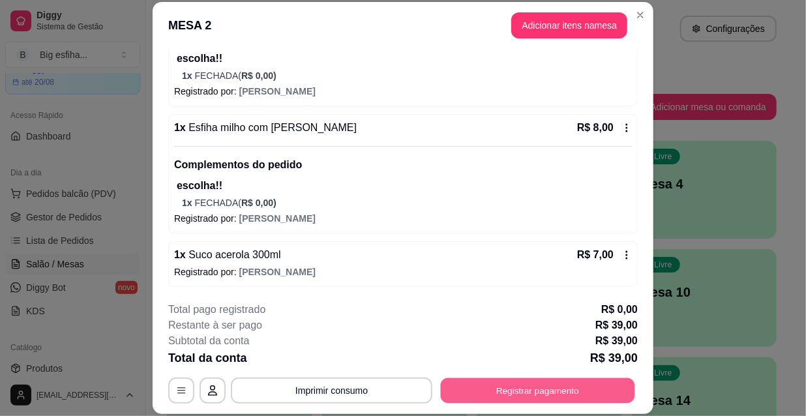
click at [463, 391] on button "Registrar pagamento" at bounding box center [538, 389] width 194 height 25
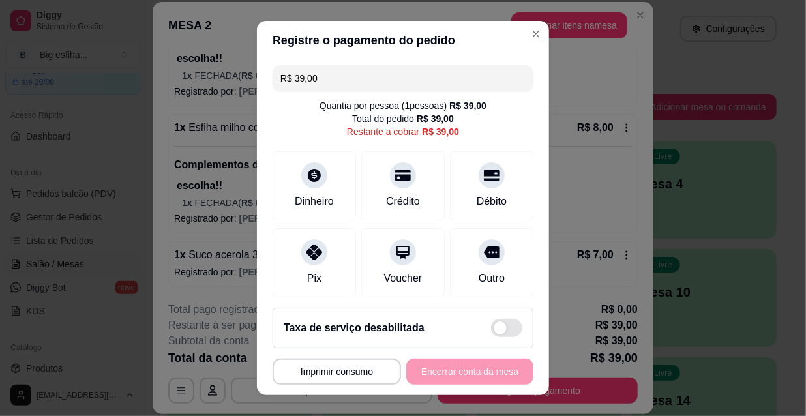
drag, startPoint x: 295, startPoint y: 72, endPoint x: 270, endPoint y: 60, distance: 28.0
click at [271, 63] on div "R$ 39,00 Quantia por pessoa ( 1 pessoas) R$ 39,00 Total do pedido R$ 39,00 Rest…" at bounding box center [403, 178] width 292 height 237
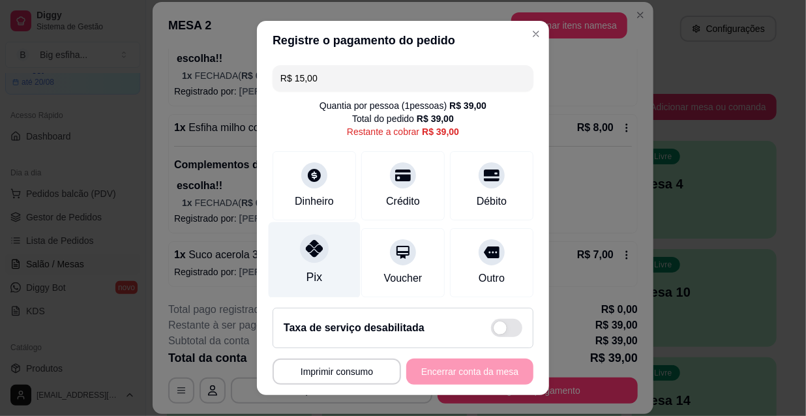
click at [325, 261] on div "Pix" at bounding box center [315, 260] width 92 height 76
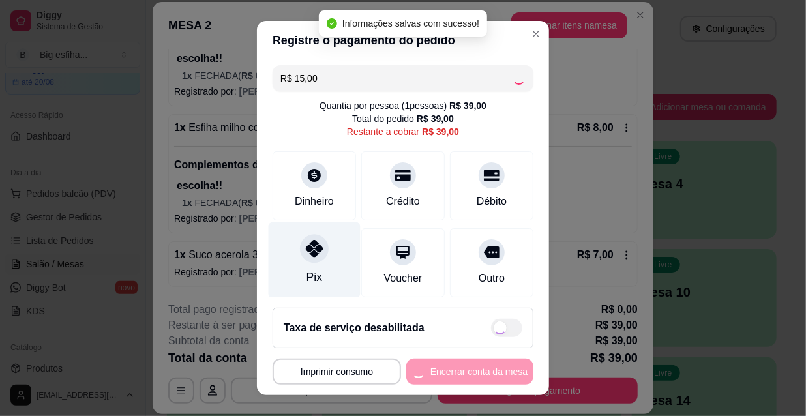
type input "R$ 24,00"
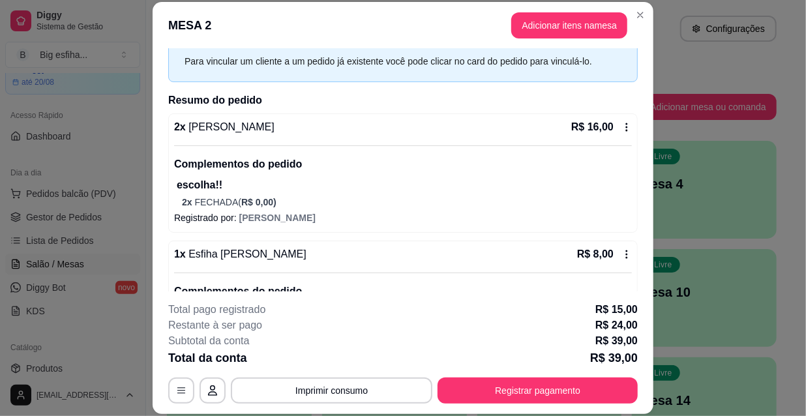
scroll to position [118, 0]
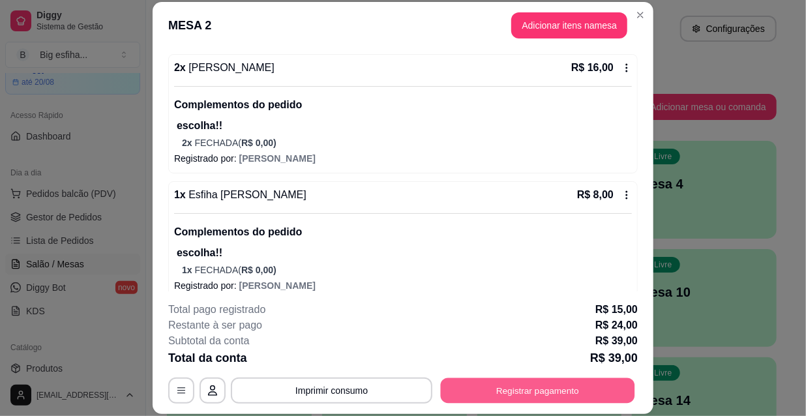
click at [520, 396] on button "Registrar pagamento" at bounding box center [538, 389] width 194 height 25
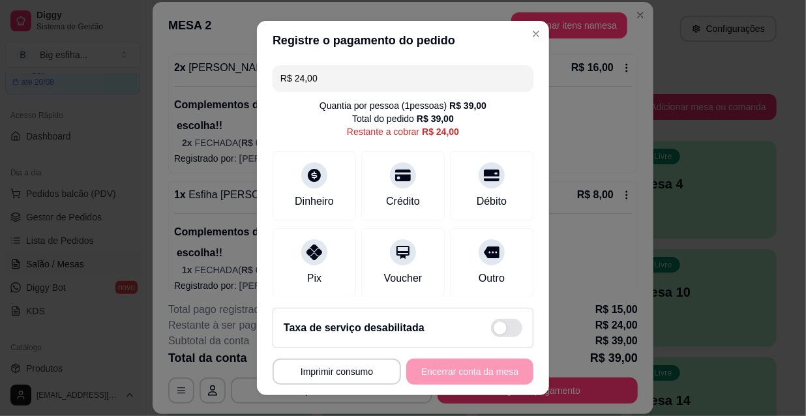
drag, startPoint x: 312, startPoint y: 74, endPoint x: 219, endPoint y: 65, distance: 93.7
click at [240, 74] on div "**********" at bounding box center [403, 208] width 806 height 416
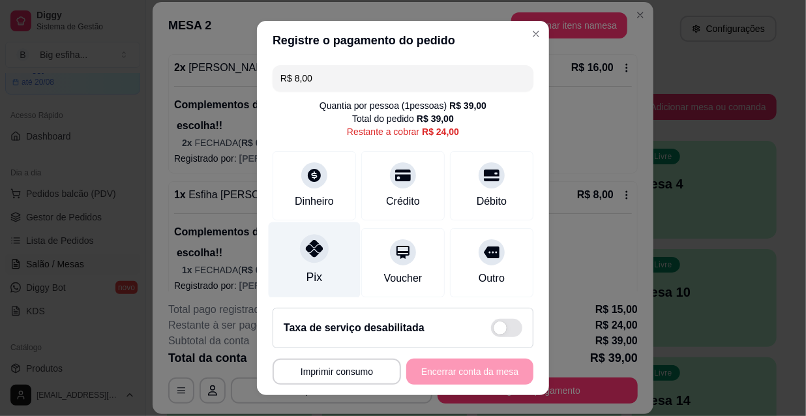
drag, startPoint x: 287, startPoint y: 264, endPoint x: 275, endPoint y: 246, distance: 22.1
click at [287, 262] on div "Pix" at bounding box center [315, 260] width 92 height 76
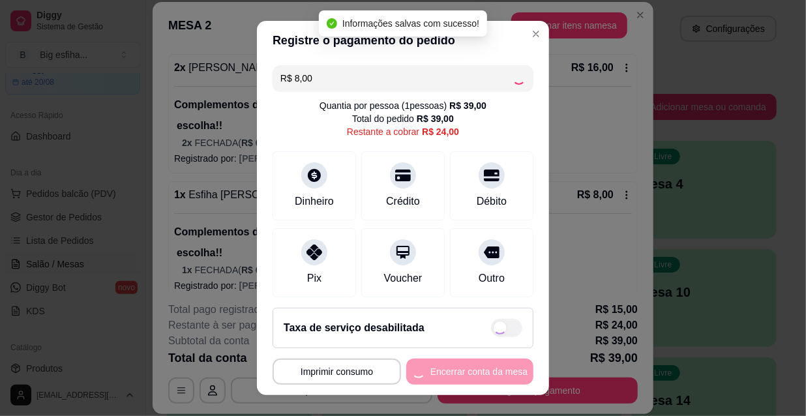
type input "R$ 16,00"
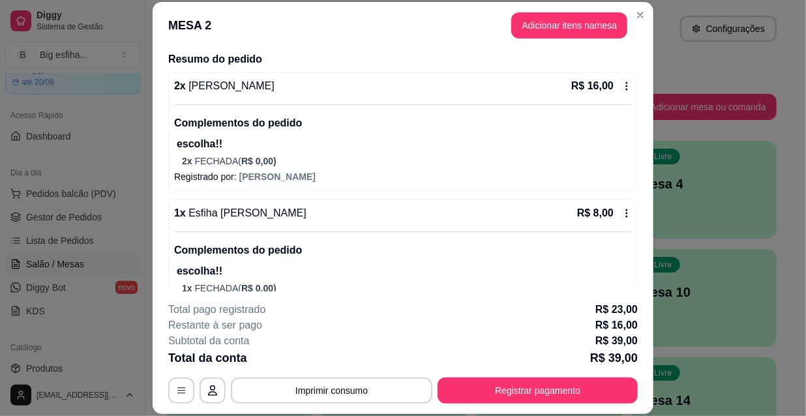
scroll to position [0, 0]
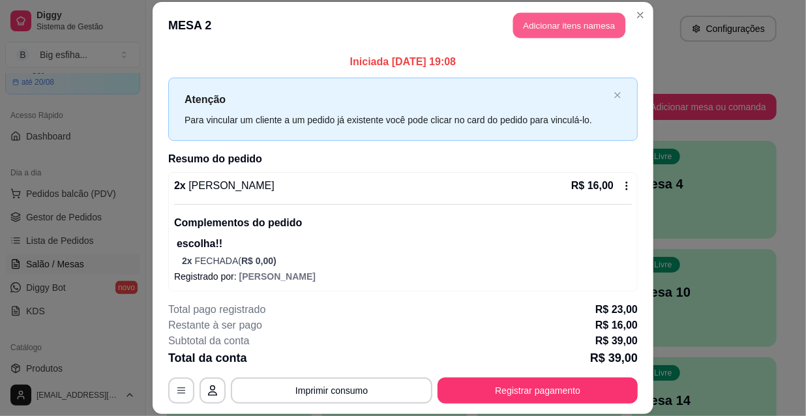
click at [551, 21] on button "Adicionar itens na mesa" at bounding box center [569, 25] width 112 height 25
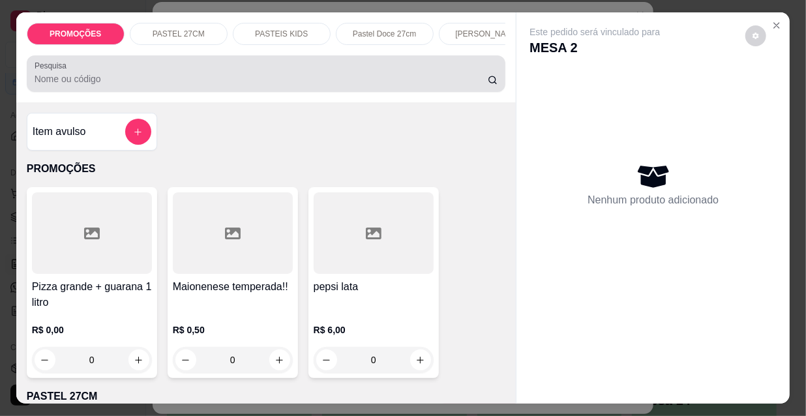
click at [325, 78] on input "Pesquisa" at bounding box center [261, 78] width 453 height 13
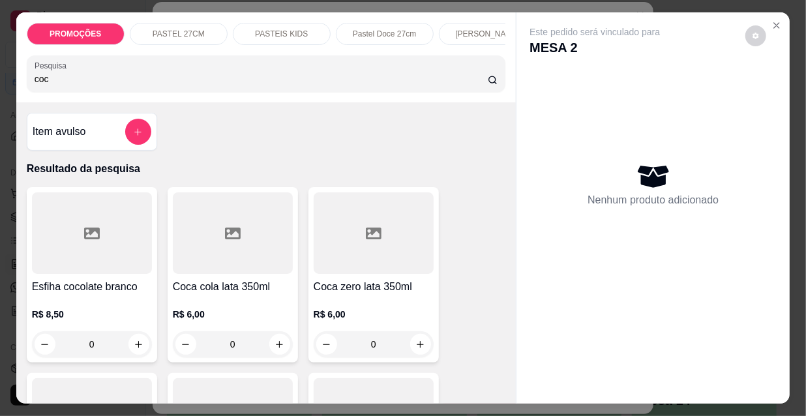
type input "coc"
click at [337, 258] on div at bounding box center [374, 232] width 120 height 81
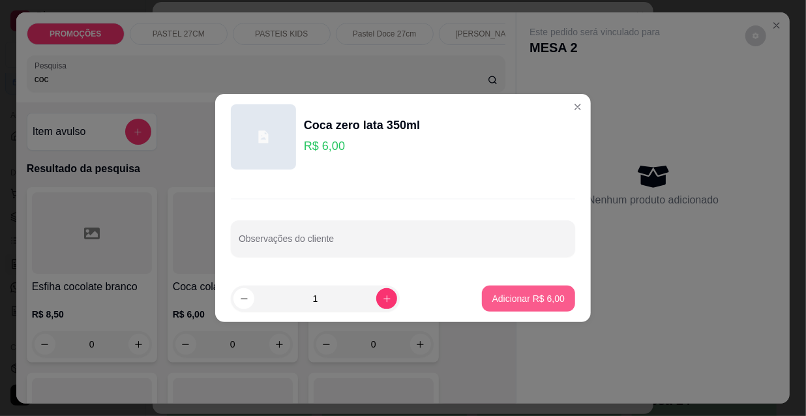
click at [505, 293] on p "Adicionar R$ 6,00" at bounding box center [528, 298] width 72 height 13
type input "1"
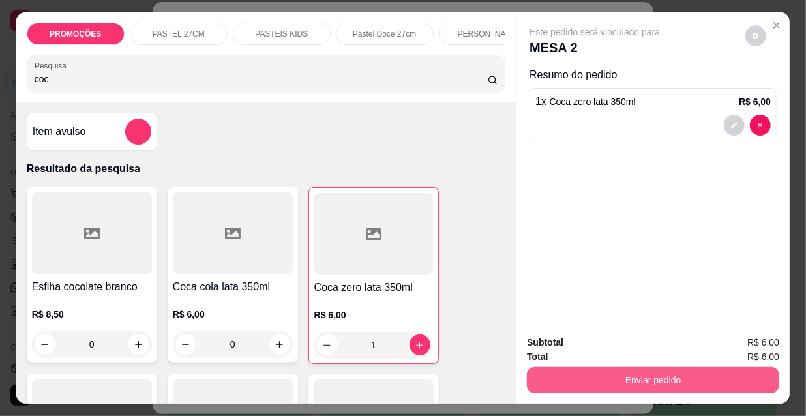
click at [570, 383] on button "Enviar pedido" at bounding box center [653, 380] width 252 height 26
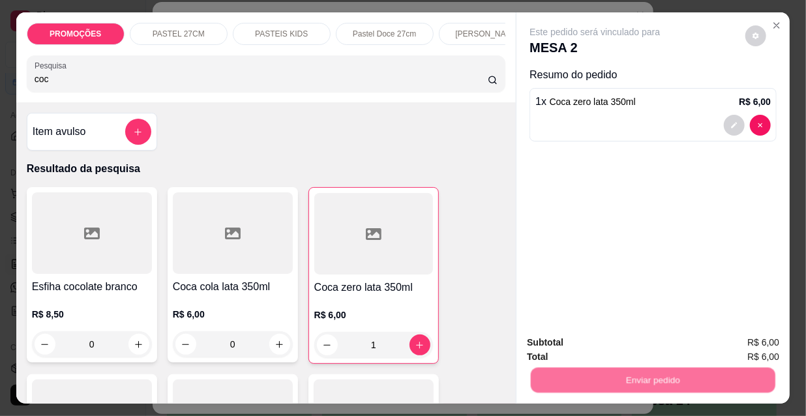
click at [589, 346] on button "Não registrar e enviar pedido" at bounding box center [611, 343] width 136 height 25
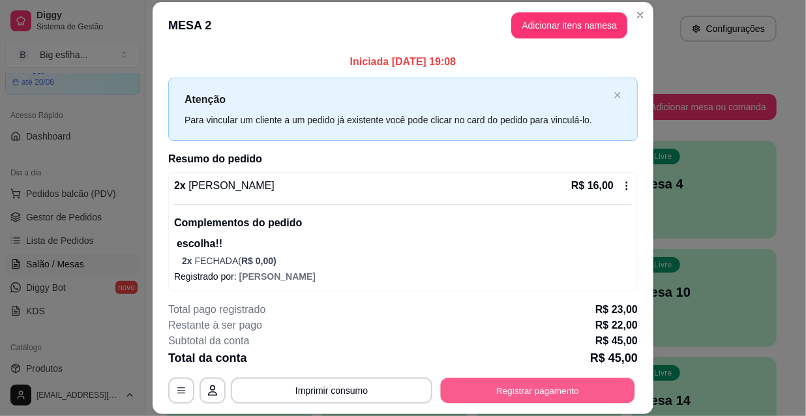
click at [608, 392] on button "Registrar pagamento" at bounding box center [538, 389] width 194 height 25
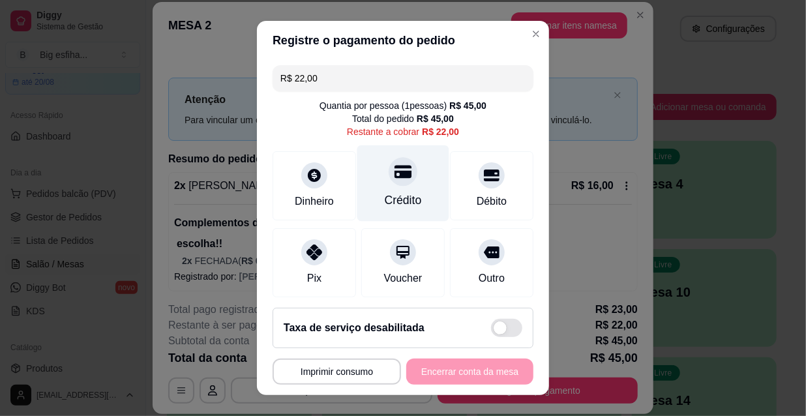
click at [398, 171] on div at bounding box center [403, 171] width 29 height 29
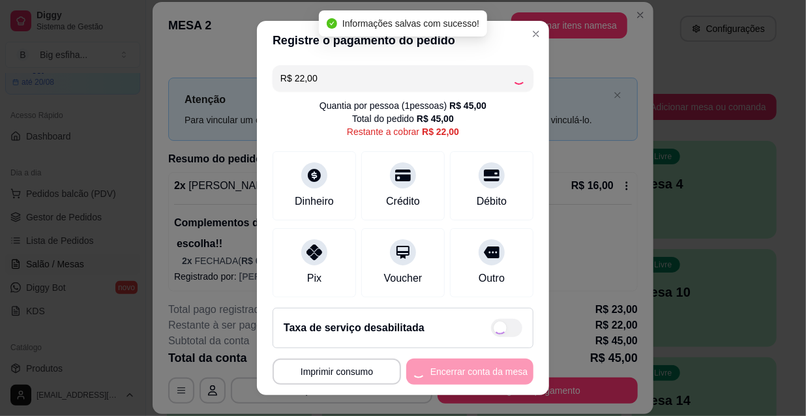
type input "R$ 0,00"
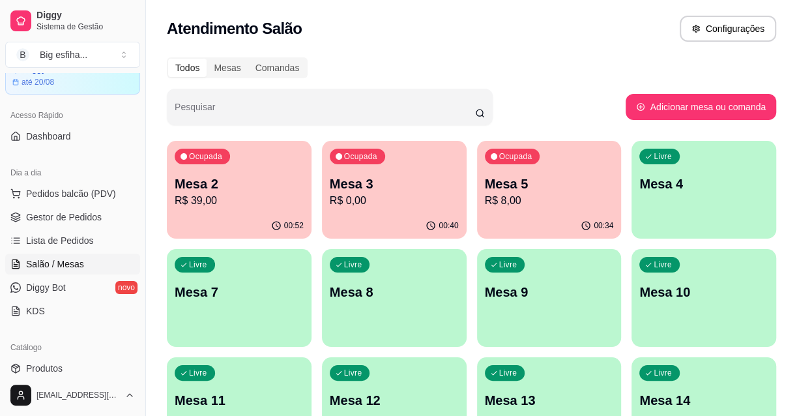
click at [695, 193] on div "Livre Mesa 4" at bounding box center [704, 182] width 145 height 82
click at [519, 180] on p "Mesa 5" at bounding box center [549, 184] width 129 height 18
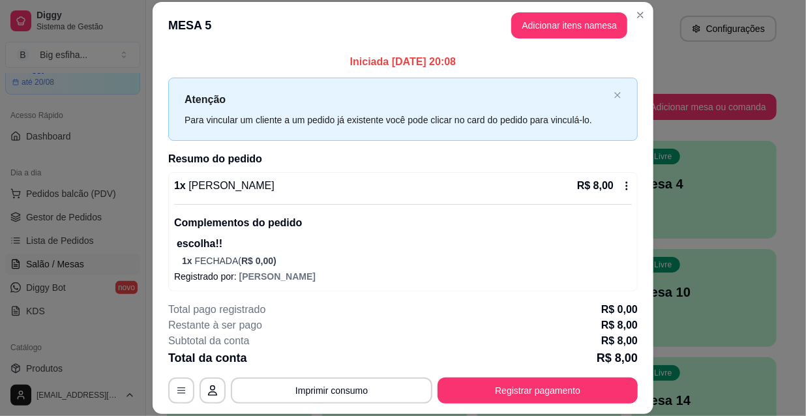
click at [190, 61] on p "Iniciada [DATE] 20:08" at bounding box center [402, 62] width 469 height 16
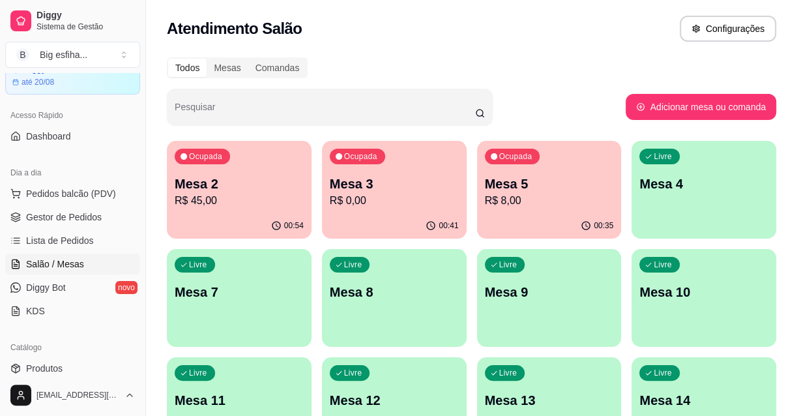
click at [512, 198] on p "R$ 8,00" at bounding box center [549, 201] width 129 height 16
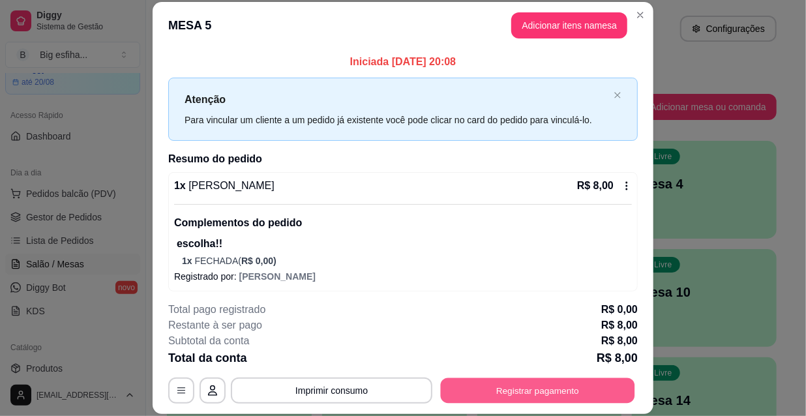
click at [526, 387] on button "Registrar pagamento" at bounding box center [538, 389] width 194 height 25
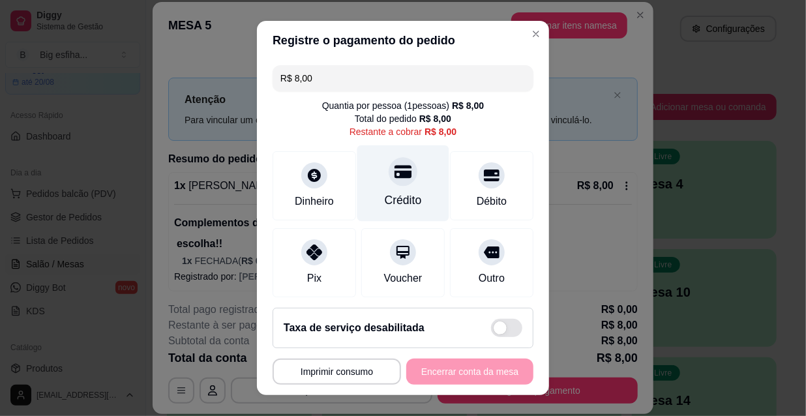
click at [392, 194] on div "Crédito" at bounding box center [403, 200] width 37 height 17
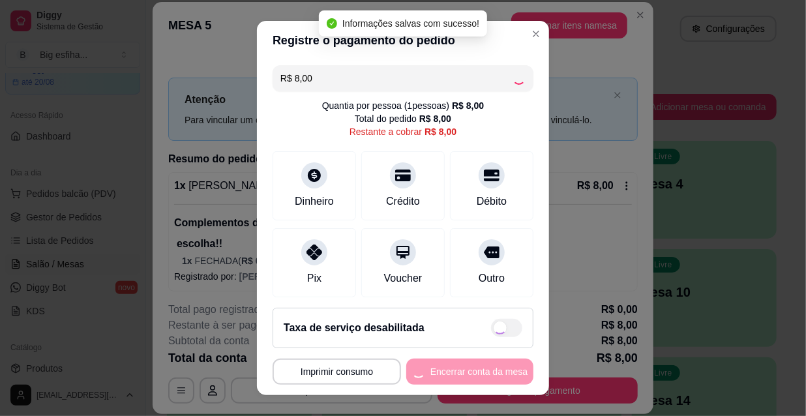
type input "R$ 0,00"
click at [432, 374] on button "Encerrar conta da mesa" at bounding box center [469, 372] width 127 height 26
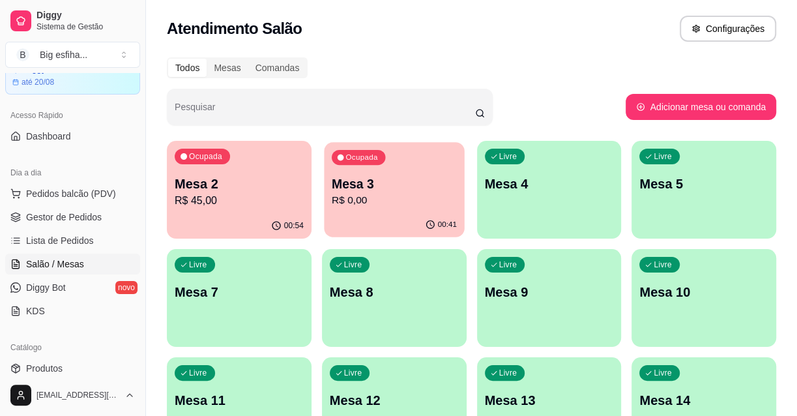
click at [344, 180] on p "Mesa 3" at bounding box center [394, 184] width 125 height 18
click at [398, 190] on p "Mesa 3" at bounding box center [394, 184] width 125 height 18
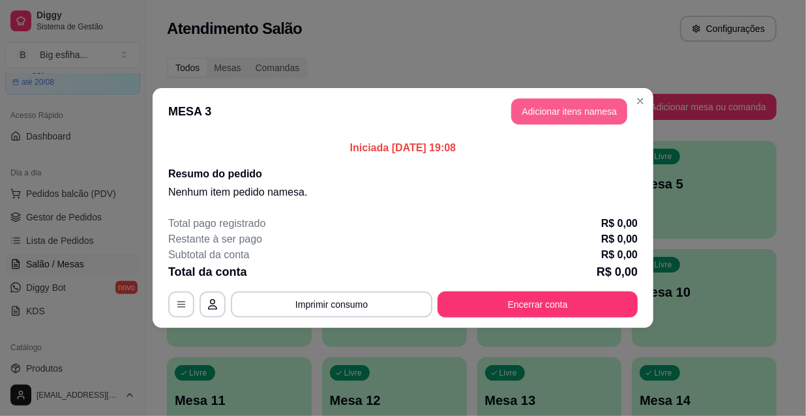
click at [546, 117] on button "Adicionar itens na mesa" at bounding box center [569, 111] width 116 height 26
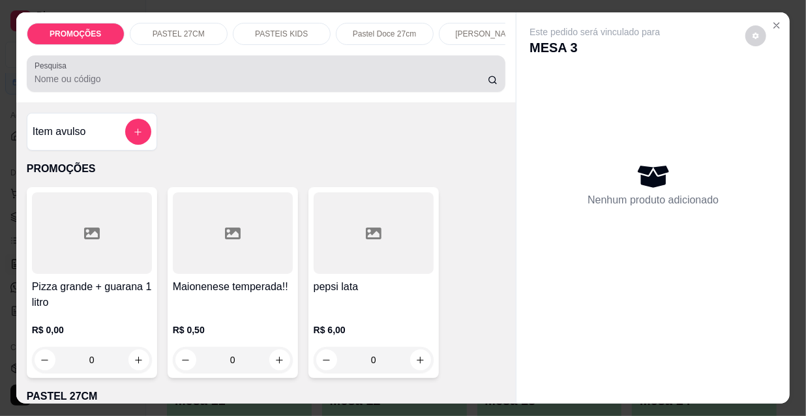
drag, startPoint x: 376, startPoint y: 85, endPoint x: 383, endPoint y: 69, distance: 17.8
click at [381, 84] on input "Pesquisa" at bounding box center [261, 78] width 453 height 13
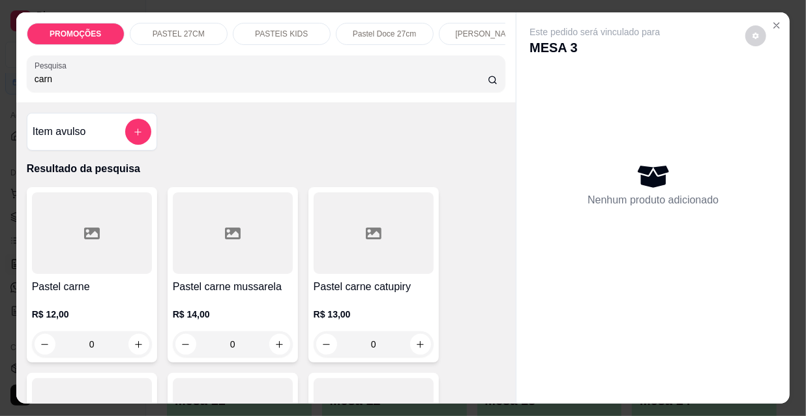
type input "carn"
click at [216, 226] on div at bounding box center [233, 232] width 120 height 81
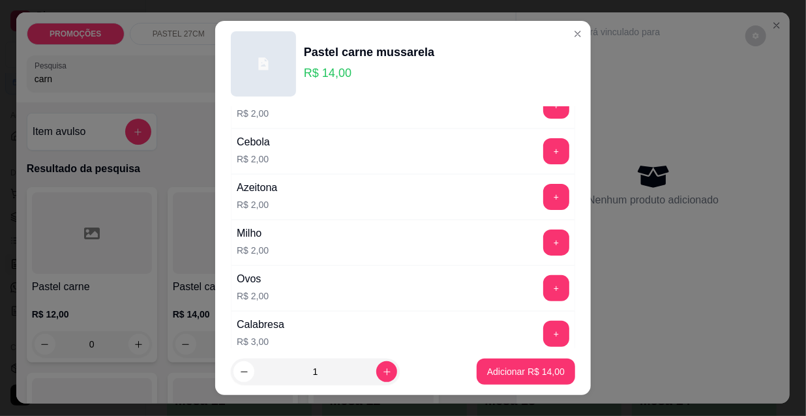
scroll to position [177, 0]
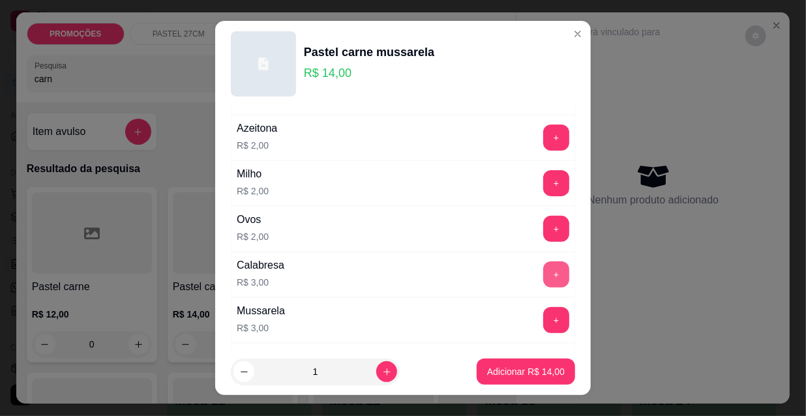
click at [543, 271] on button "+" at bounding box center [556, 274] width 26 height 26
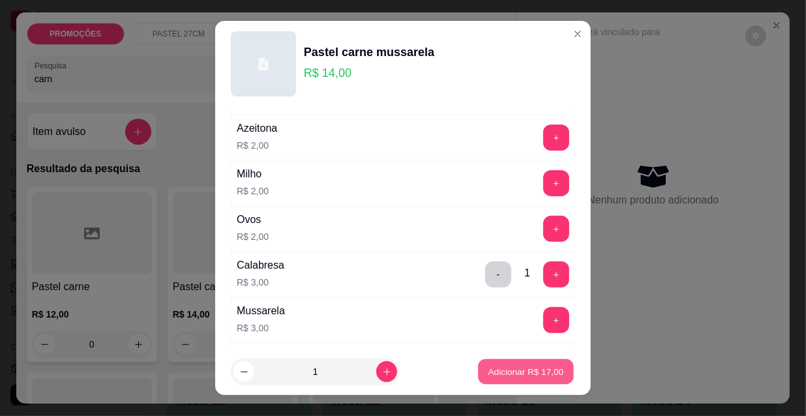
click at [520, 360] on button "Adicionar R$ 17,00" at bounding box center [526, 371] width 96 height 25
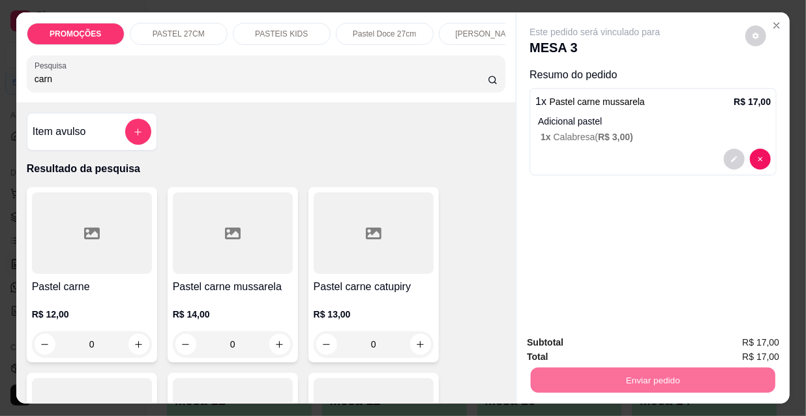
click at [611, 343] on button "Não registrar e enviar pedido" at bounding box center [611, 343] width 132 height 24
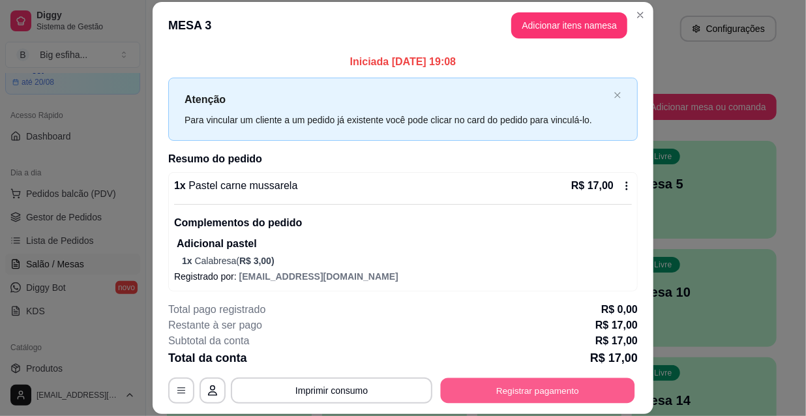
click at [580, 392] on button "Registrar pagamento" at bounding box center [538, 389] width 194 height 25
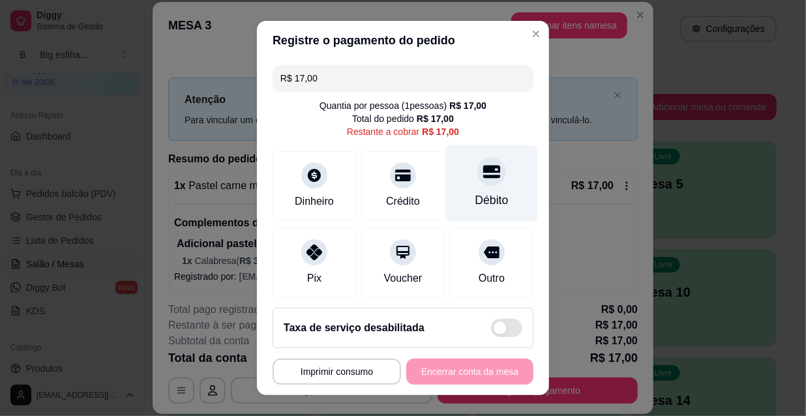
click at [477, 182] on div at bounding box center [491, 171] width 29 height 29
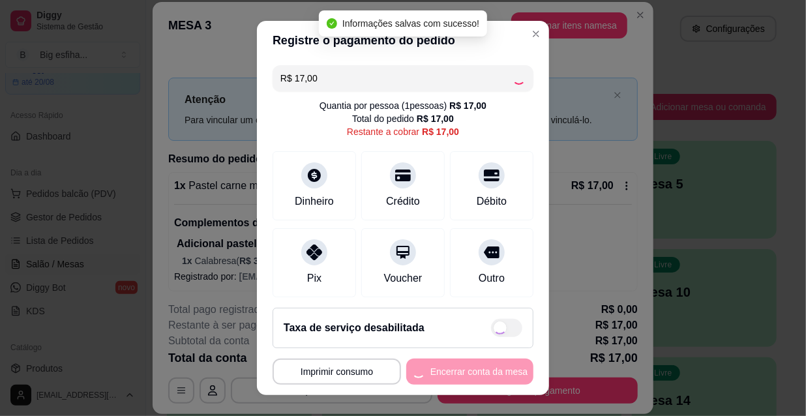
type input "R$ 0,00"
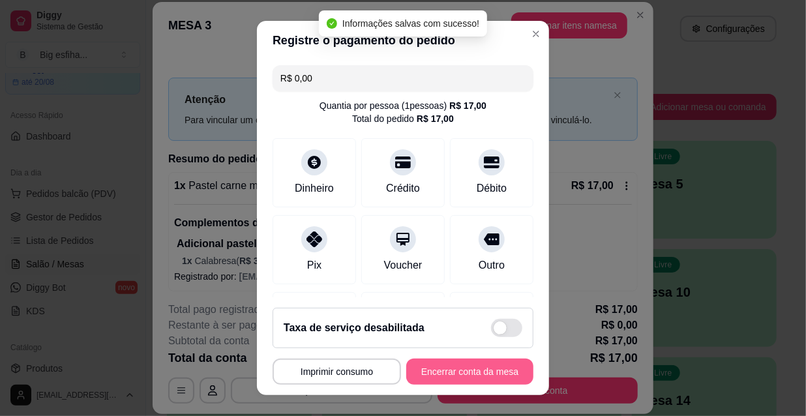
click at [459, 369] on button "Encerrar conta da mesa" at bounding box center [469, 372] width 127 height 26
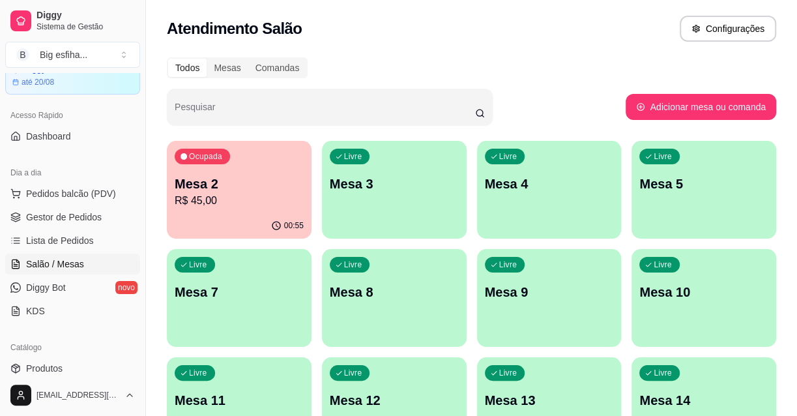
click at [395, 207] on div "Livre Mesa 3" at bounding box center [394, 182] width 145 height 82
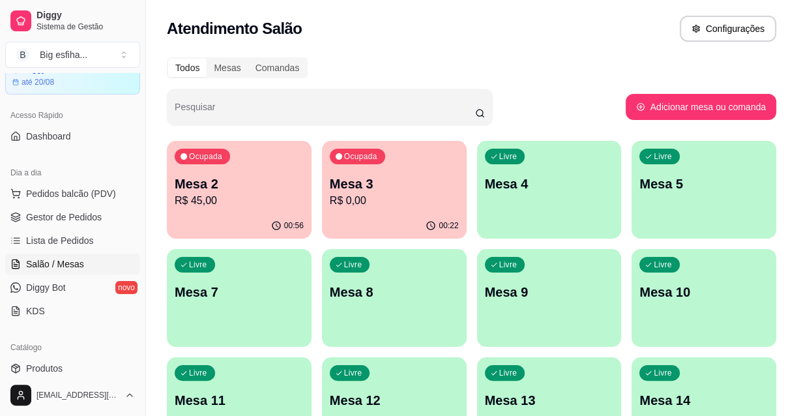
click at [248, 284] on p "Mesa 7" at bounding box center [239, 292] width 129 height 18
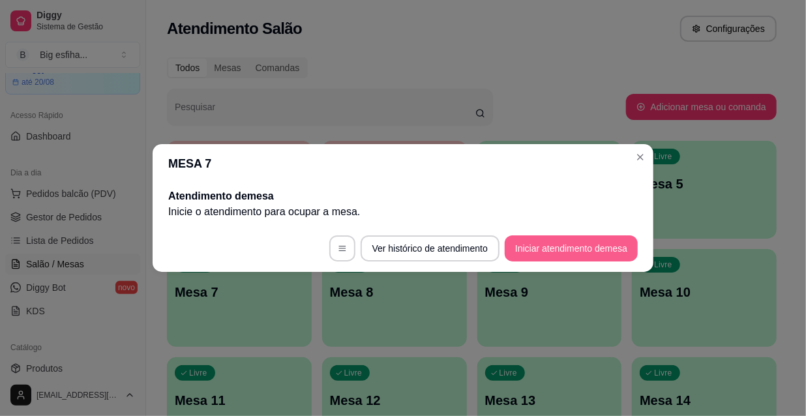
click at [564, 257] on button "Iniciar atendimento de mesa" at bounding box center [571, 248] width 133 height 26
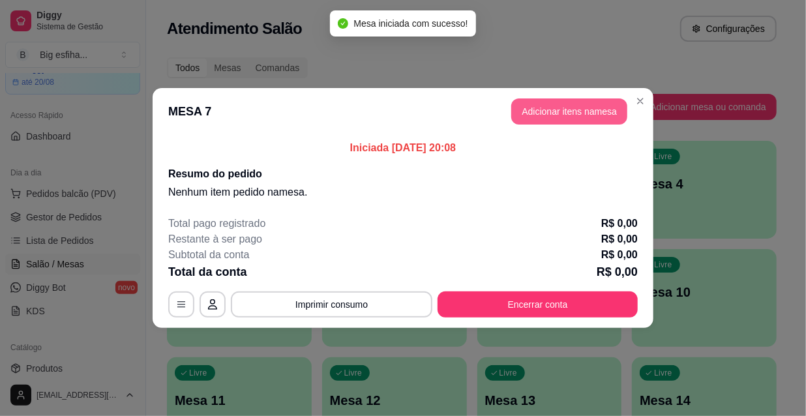
click at [554, 111] on button "Adicionar itens na mesa" at bounding box center [569, 111] width 116 height 26
click at [329, 85] on input "Pesquisa" at bounding box center [261, 78] width 453 height 13
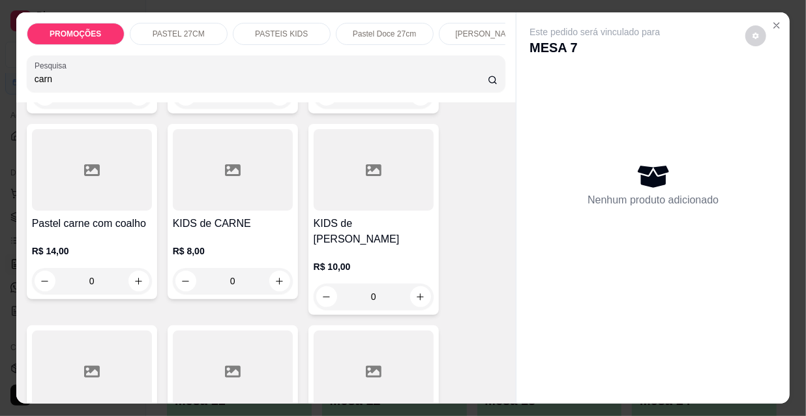
scroll to position [770, 0]
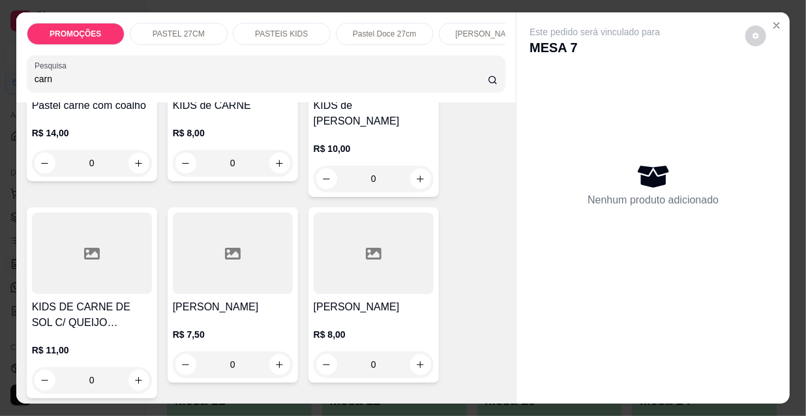
type input "carn"
click at [255, 241] on div at bounding box center [233, 253] width 120 height 81
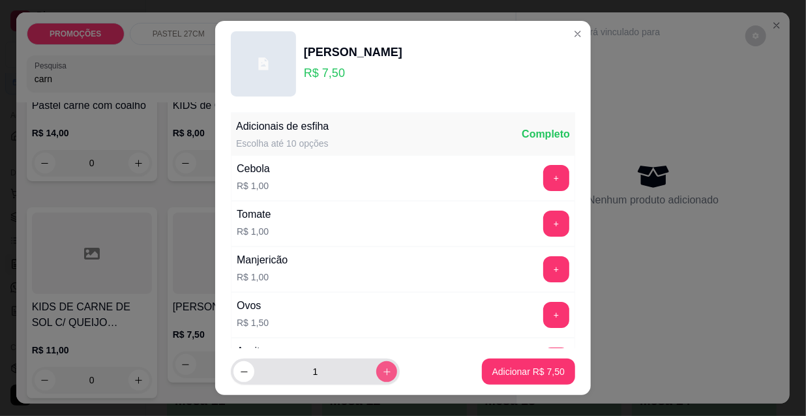
click at [382, 368] on icon "increase-product-quantity" at bounding box center [387, 372] width 10 height 10
type input "3"
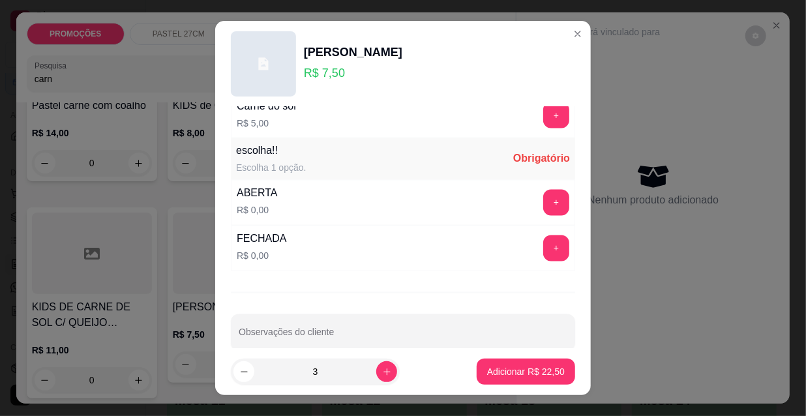
scroll to position [1083, 0]
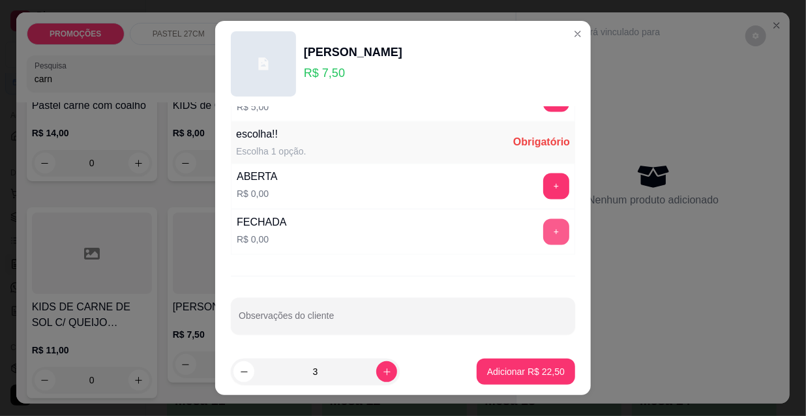
click at [543, 230] on button "+" at bounding box center [556, 232] width 26 height 26
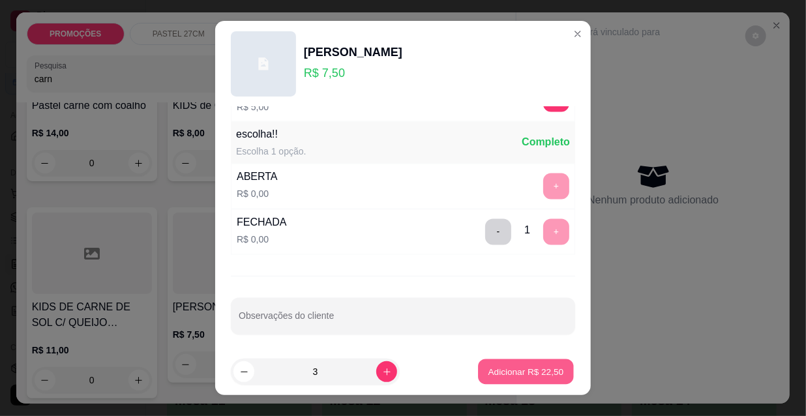
click at [503, 372] on p "Adicionar R$ 22,50" at bounding box center [526, 371] width 76 height 12
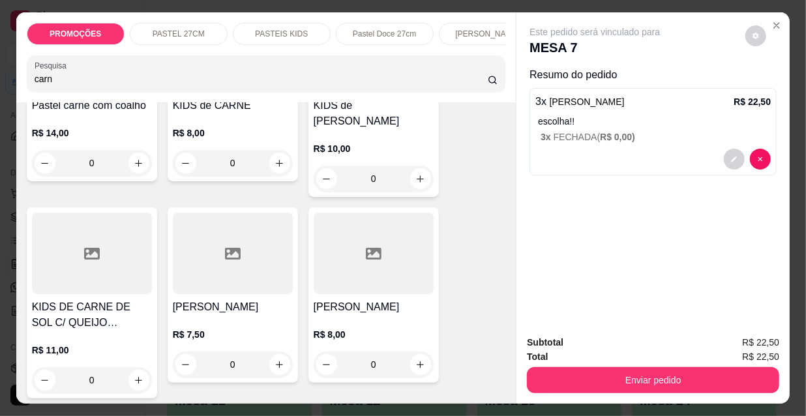
drag, startPoint x: 27, startPoint y: 85, endPoint x: 0, endPoint y: 87, distance: 27.5
click at [0, 87] on div "PROMOÇÕES PASTEL 27CM PASTEIS KIDS Pastel Doce 27cm Esfihas Salgadas Esfihas do…" at bounding box center [403, 208] width 806 height 416
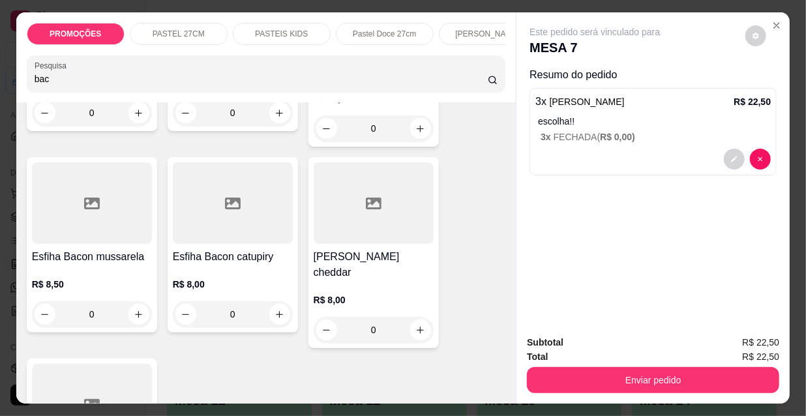
scroll to position [237, 0]
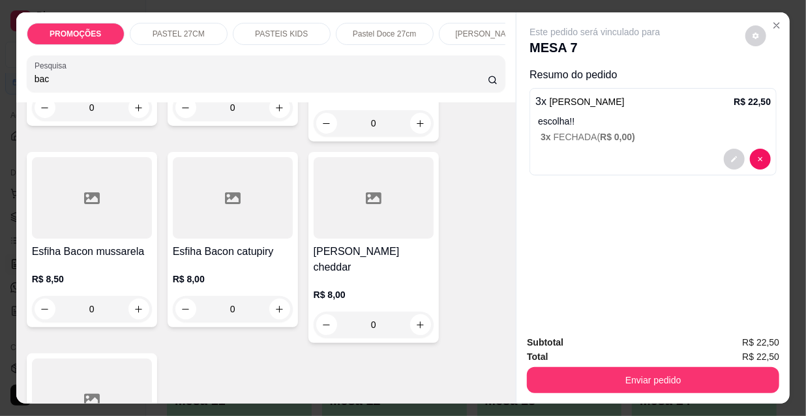
type input "bac"
click at [113, 203] on div at bounding box center [92, 197] width 120 height 81
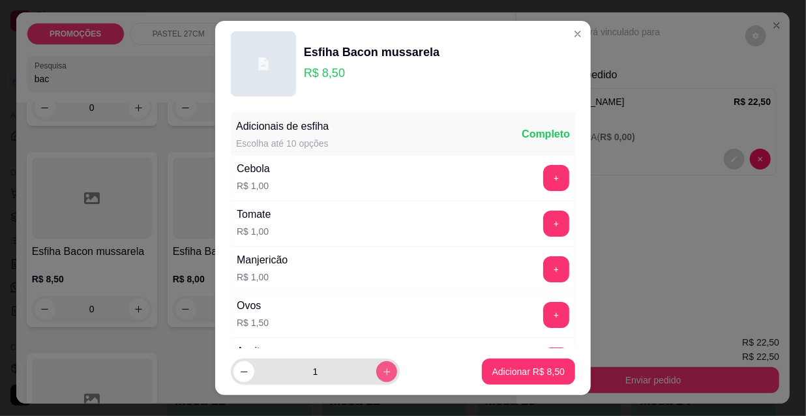
click at [382, 371] on icon "increase-product-quantity" at bounding box center [387, 372] width 10 height 10
type input "2"
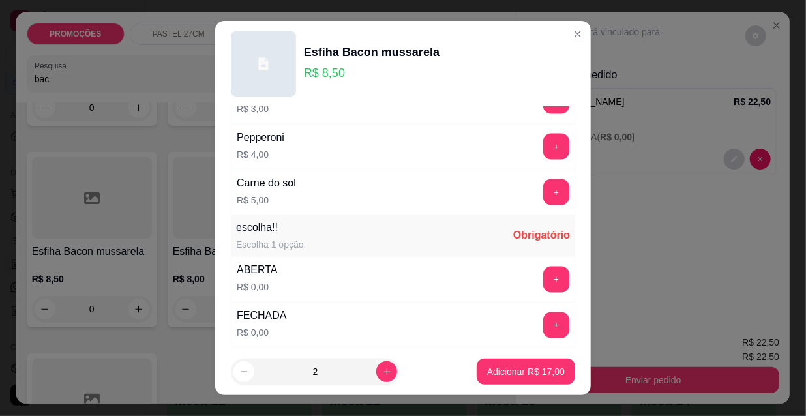
scroll to position [1083, 0]
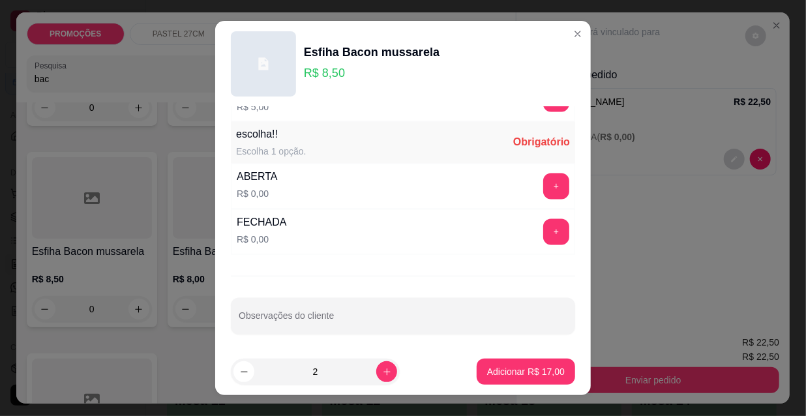
click at [553, 227] on div "Adicionais de esfiha Escolha até 10 opções Completo Cebola R$ 1,00 + Tomate R$ …" at bounding box center [402, 227] width 375 height 241
click at [538, 230] on div "+" at bounding box center [556, 232] width 37 height 26
drag, startPoint x: 518, startPoint y: 226, endPoint x: 544, endPoint y: 235, distance: 27.0
click at [538, 226] on div "+" at bounding box center [556, 232] width 37 height 26
click at [544, 235] on button "+" at bounding box center [556, 232] width 26 height 26
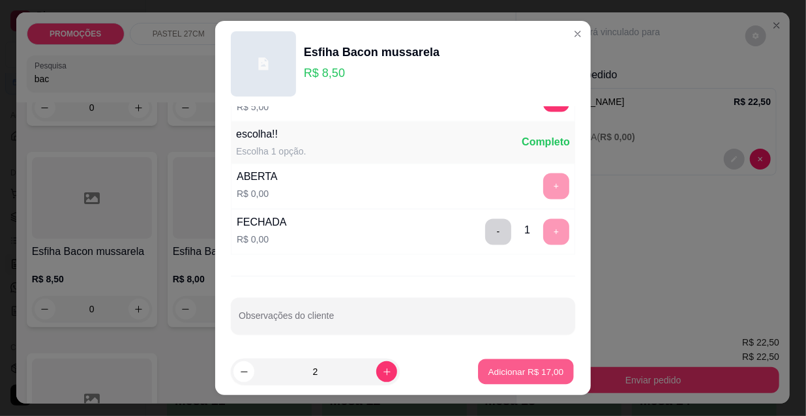
click at [516, 367] on p "Adicionar R$ 17,00" at bounding box center [526, 371] width 76 height 12
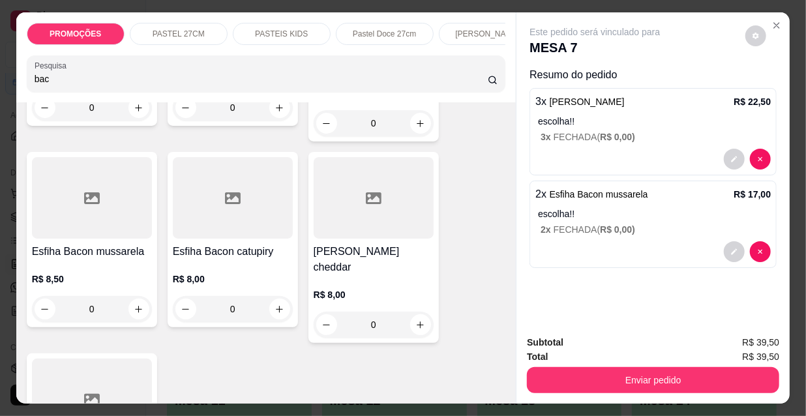
drag, startPoint x: 51, startPoint y: 80, endPoint x: 0, endPoint y: 81, distance: 50.9
click at [0, 81] on div "PROMOÇÕES PASTEL 27CM PASTEIS KIDS Pastel Doce 27cm Esfihas Salgadas Esfihas do…" at bounding box center [403, 208] width 806 height 416
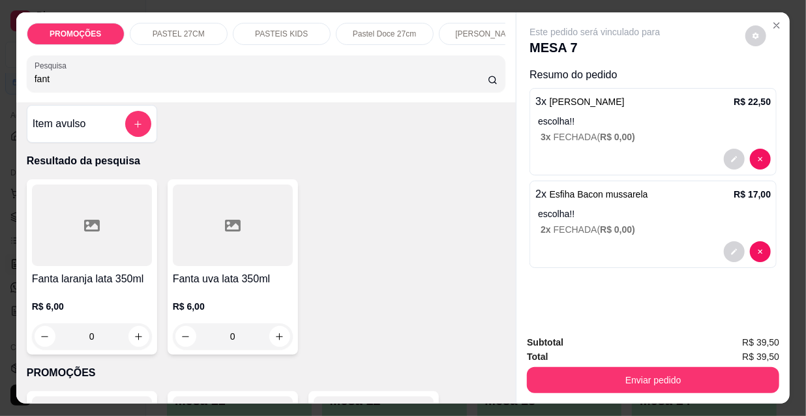
scroll to position [0, 0]
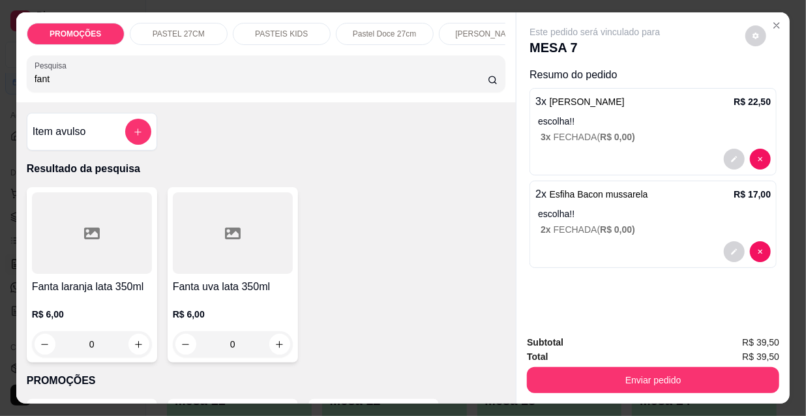
type input "fant"
click at [108, 248] on div at bounding box center [92, 232] width 120 height 81
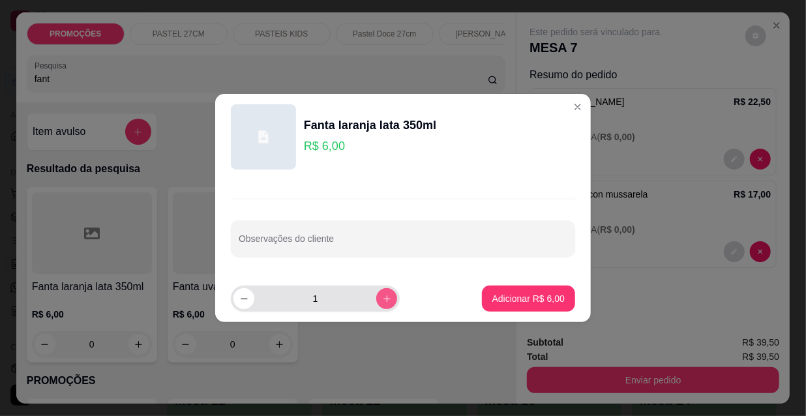
click at [382, 297] on icon "increase-product-quantity" at bounding box center [387, 299] width 10 height 10
click at [244, 297] on icon "decrease-product-quantity" at bounding box center [244, 299] width 10 height 10
type input "1"
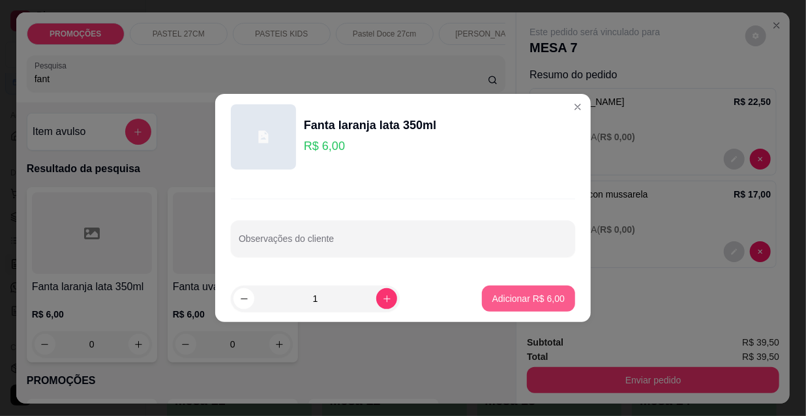
click at [492, 308] on button "Adicionar R$ 6,00" at bounding box center [528, 299] width 93 height 26
type input "1"
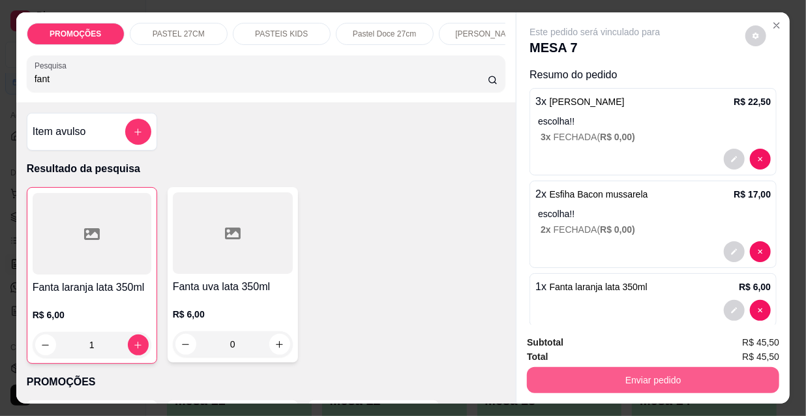
click at [600, 370] on button "Enviar pedido" at bounding box center [653, 380] width 252 height 26
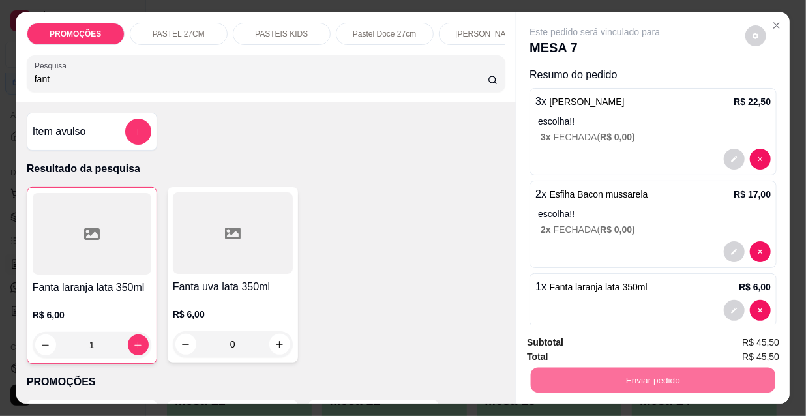
click at [580, 344] on button "Não registrar e enviar pedido" at bounding box center [611, 343] width 132 height 24
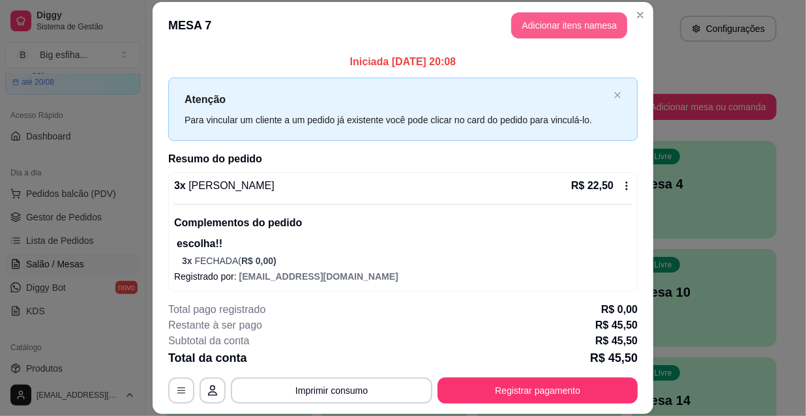
click at [594, 23] on button "Adicionar itens na mesa" at bounding box center [569, 25] width 116 height 26
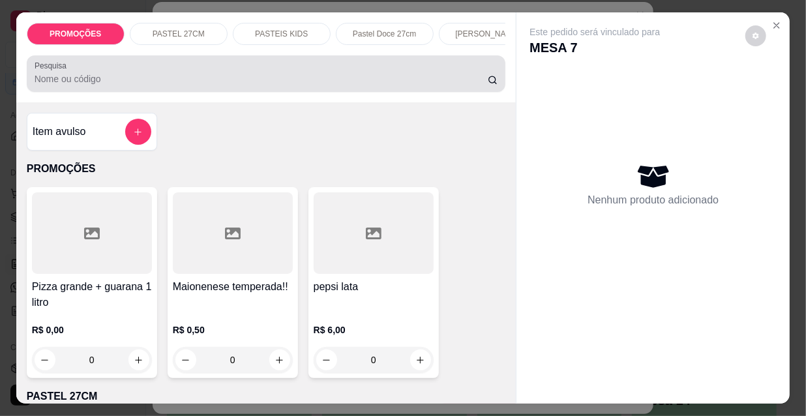
click at [389, 79] on input "Pesquisa" at bounding box center [261, 78] width 453 height 13
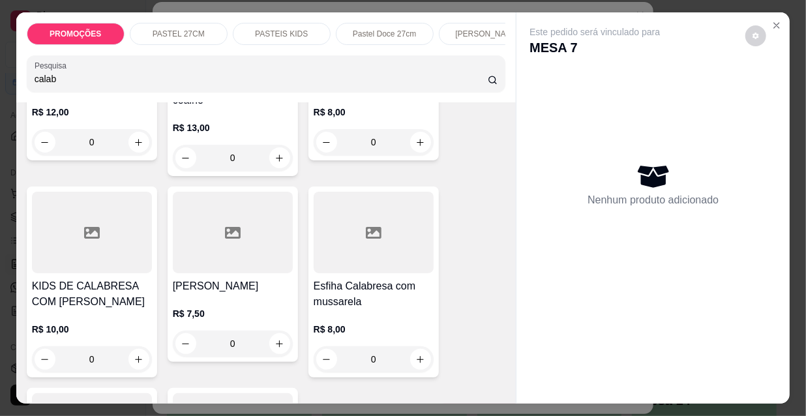
scroll to position [415, 0]
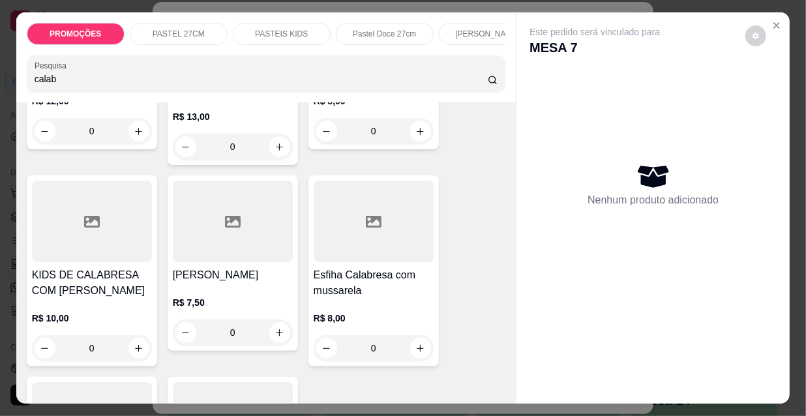
type input "calab"
click at [355, 257] on div at bounding box center [374, 221] width 120 height 81
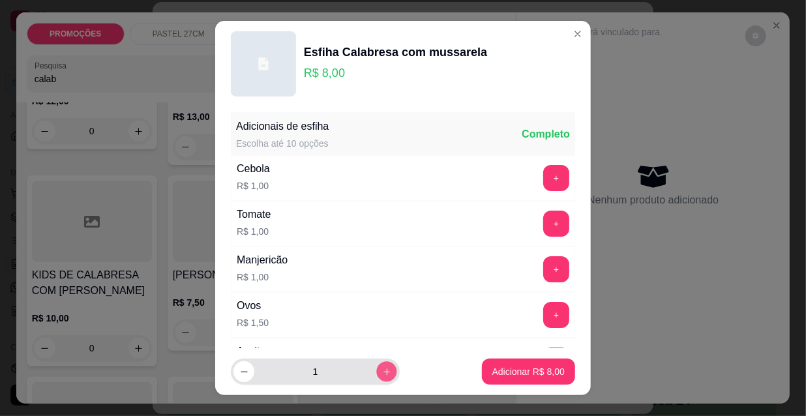
click at [376, 374] on button "increase-product-quantity" at bounding box center [386, 372] width 20 height 20
type input "2"
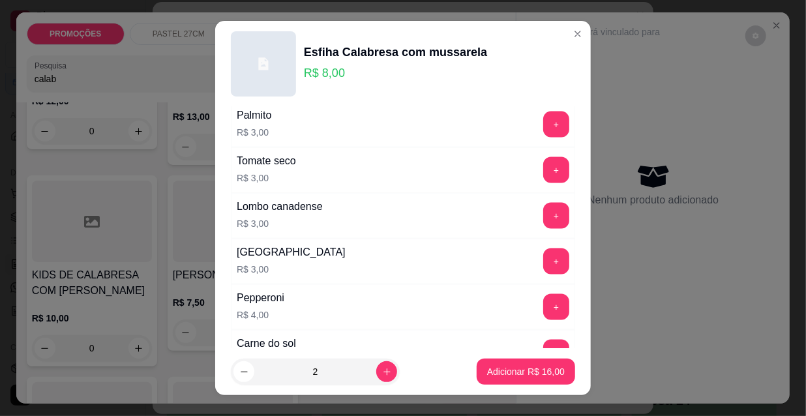
scroll to position [1083, 0]
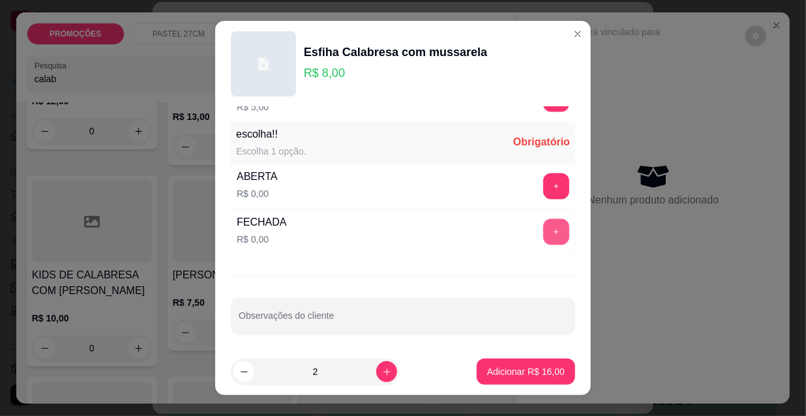
click at [543, 235] on button "+" at bounding box center [556, 232] width 26 height 26
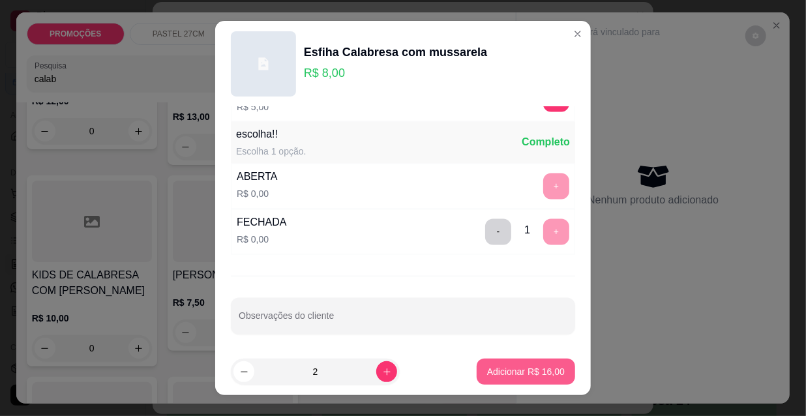
click at [515, 378] on button "Adicionar R$ 16,00" at bounding box center [526, 372] width 98 height 26
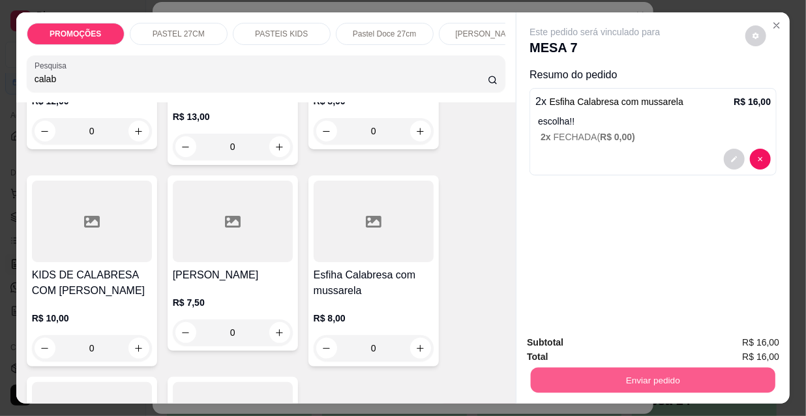
click at [535, 383] on button "Enviar pedido" at bounding box center [653, 379] width 244 height 25
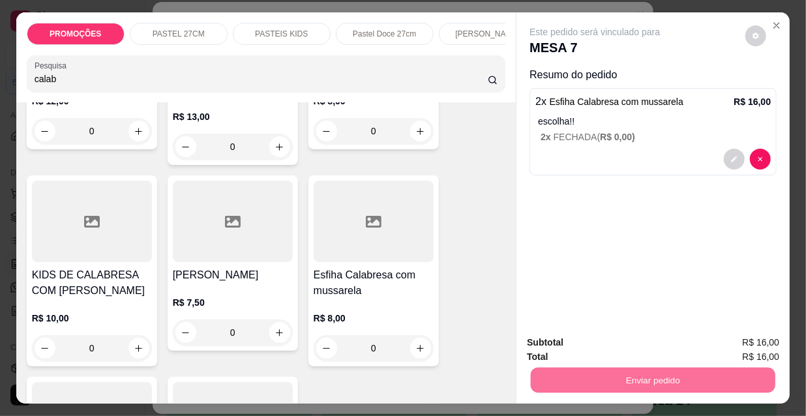
click at [552, 342] on button "Não registrar e enviar pedido" at bounding box center [611, 343] width 132 height 24
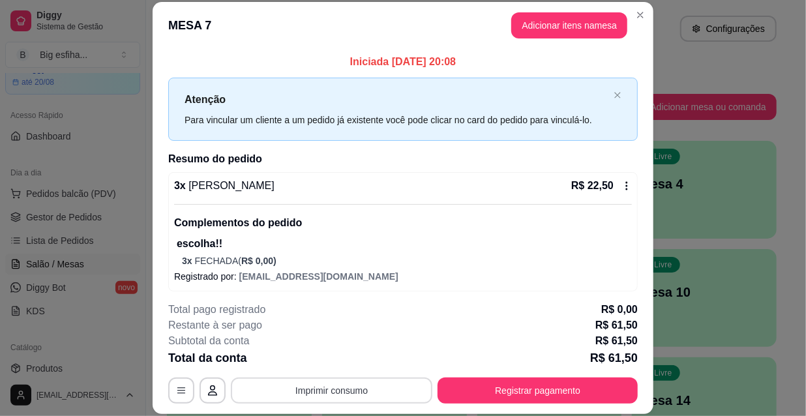
click at [353, 393] on button "Imprimir consumo" at bounding box center [331, 390] width 201 height 26
click at [344, 359] on button "IMPRESSORA" at bounding box center [331, 360] width 95 height 21
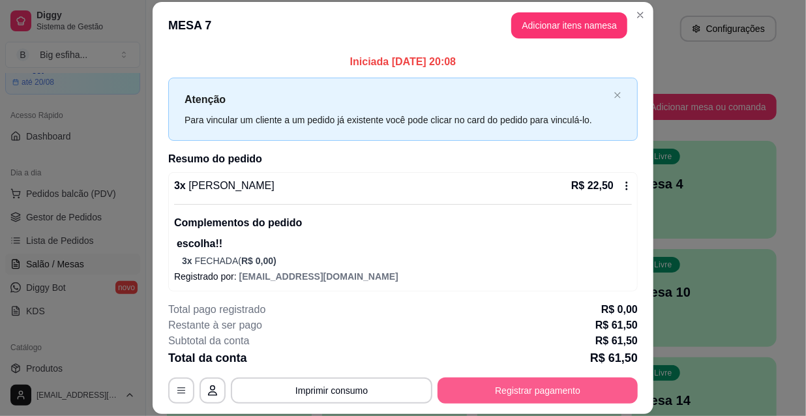
click at [488, 395] on button "Registrar pagamento" at bounding box center [537, 390] width 200 height 26
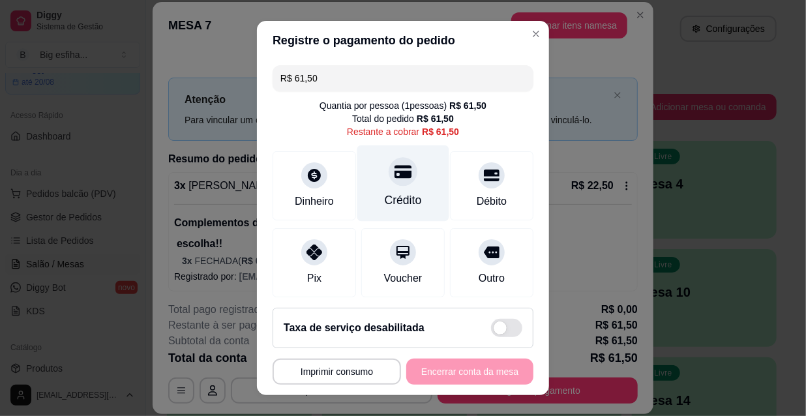
click at [391, 190] on div "Crédito" at bounding box center [403, 183] width 92 height 76
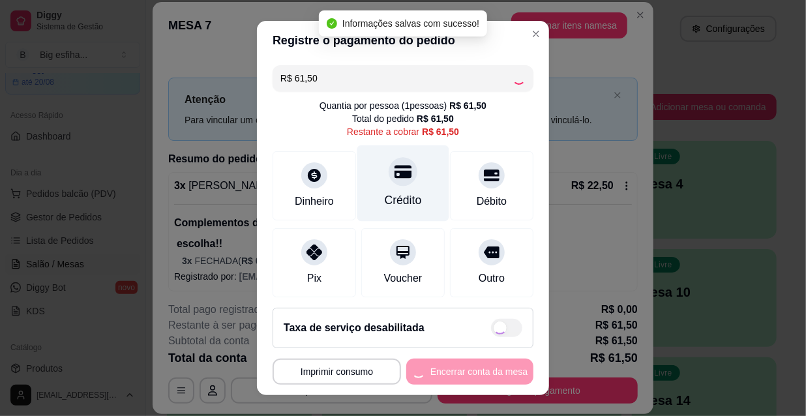
type input "R$ 0,00"
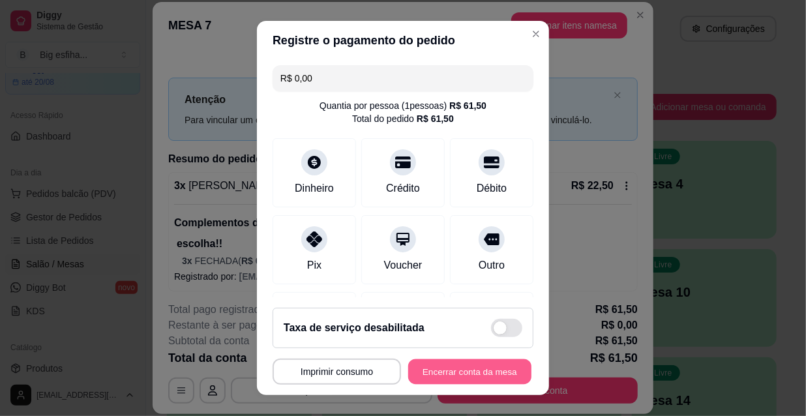
click at [483, 374] on button "Encerrar conta da mesa" at bounding box center [469, 371] width 123 height 25
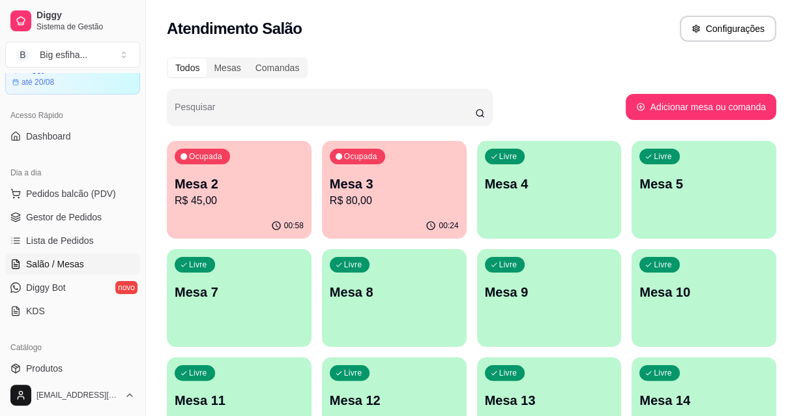
click at [378, 194] on p "R$ 80,00" at bounding box center [394, 201] width 129 height 16
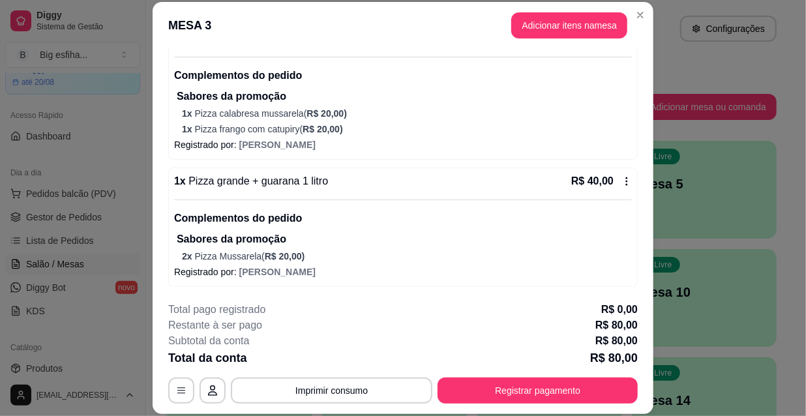
scroll to position [0, 0]
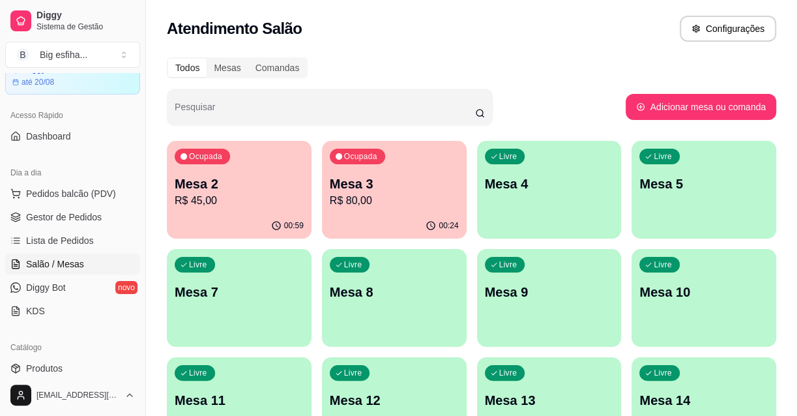
click at [264, 193] on p "R$ 45,00" at bounding box center [239, 201] width 129 height 16
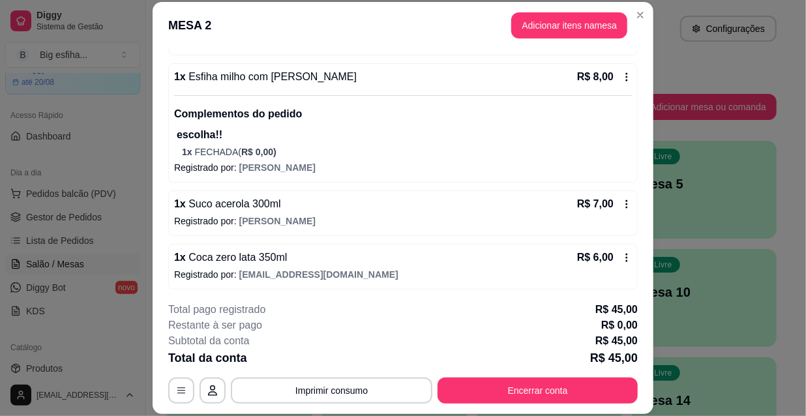
scroll to position [365, 0]
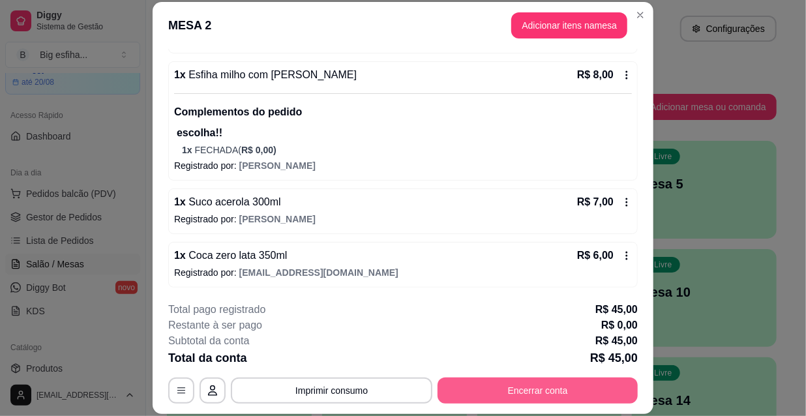
click at [494, 389] on button "Encerrar conta" at bounding box center [537, 390] width 200 height 26
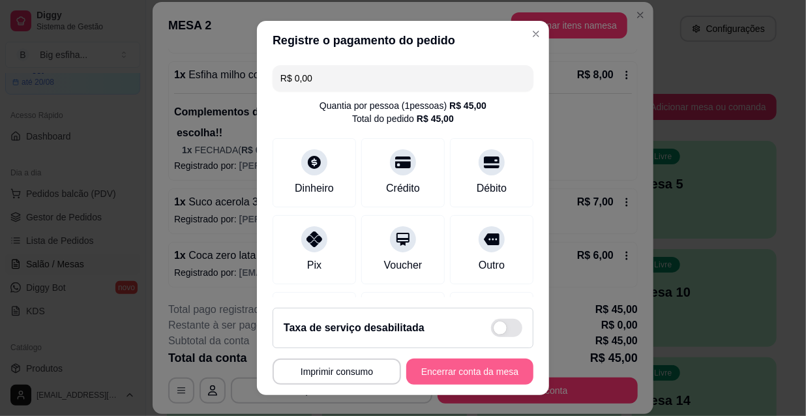
click at [448, 373] on button "Encerrar conta da mesa" at bounding box center [469, 372] width 127 height 26
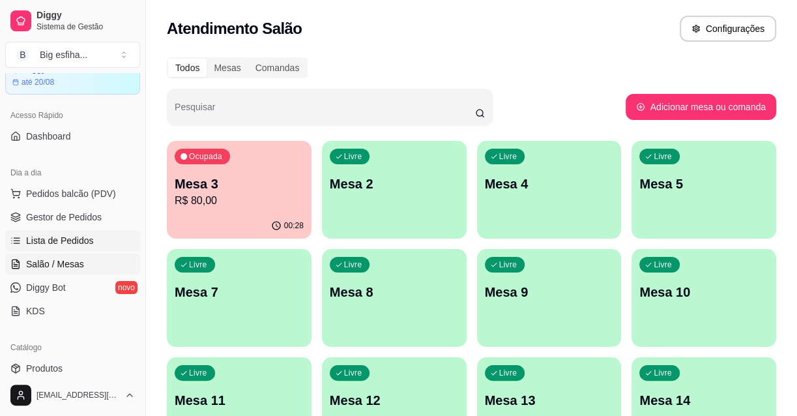
click at [71, 243] on span "Lista de Pedidos" at bounding box center [60, 240] width 68 height 13
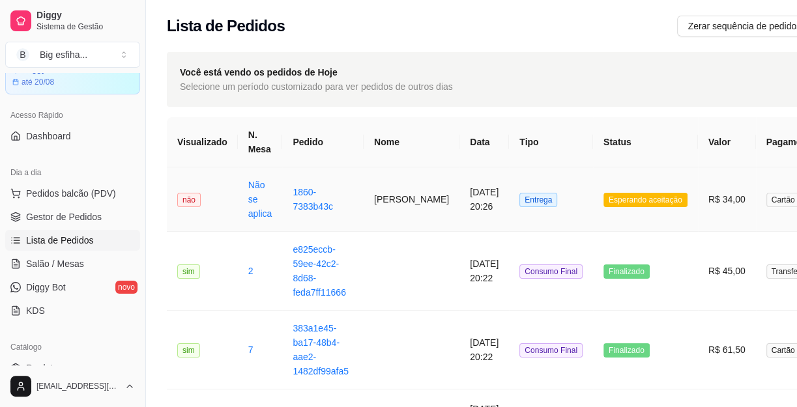
click at [385, 195] on td "[PERSON_NAME]" at bounding box center [412, 200] width 96 height 65
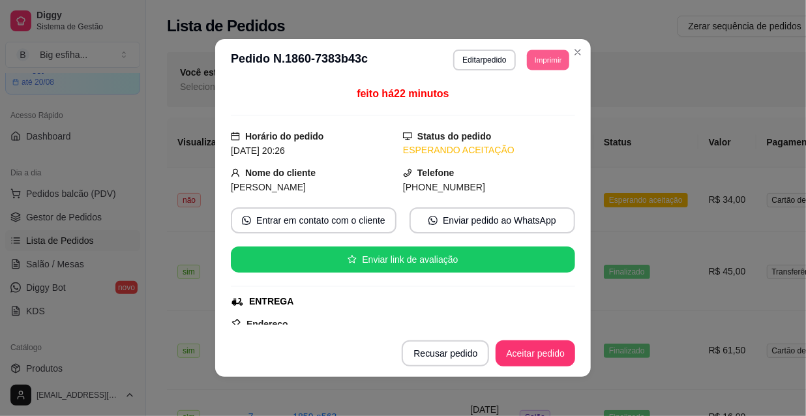
click at [544, 59] on button "Imprimir" at bounding box center [548, 60] width 42 height 20
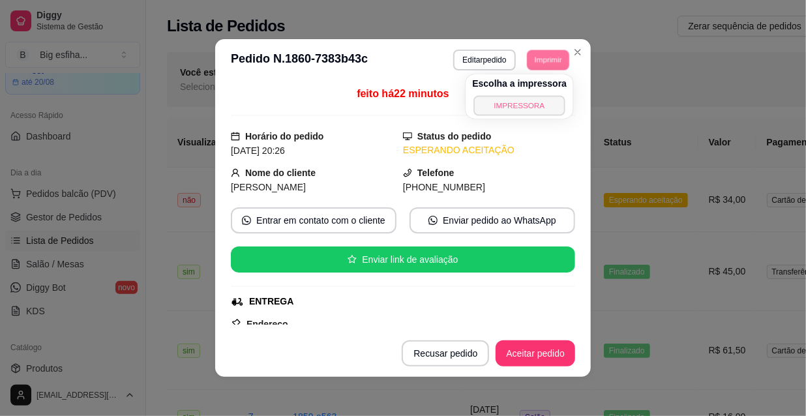
click at [527, 103] on button "IMPRESSORA" at bounding box center [519, 105] width 91 height 20
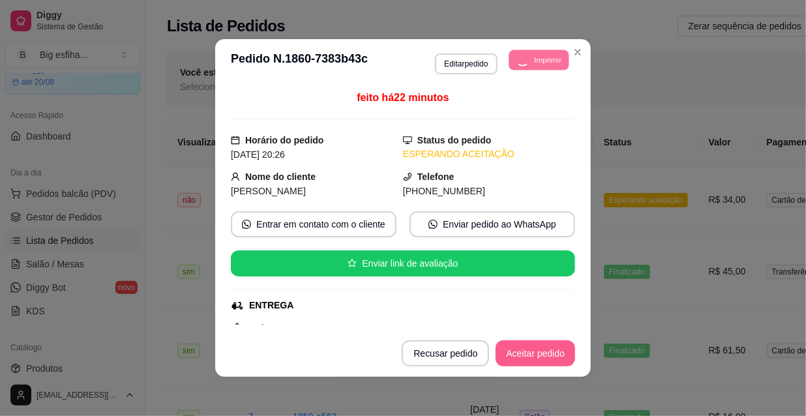
click at [542, 353] on button "Aceitar pedido" at bounding box center [535, 353] width 80 height 26
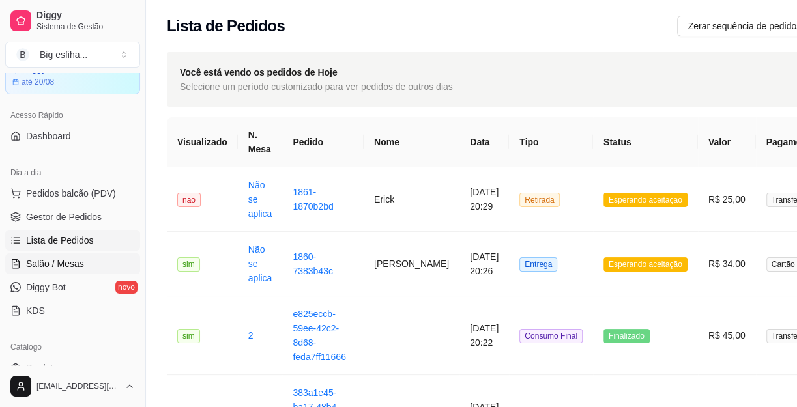
click at [74, 257] on span "Salão / Mesas" at bounding box center [55, 263] width 58 height 13
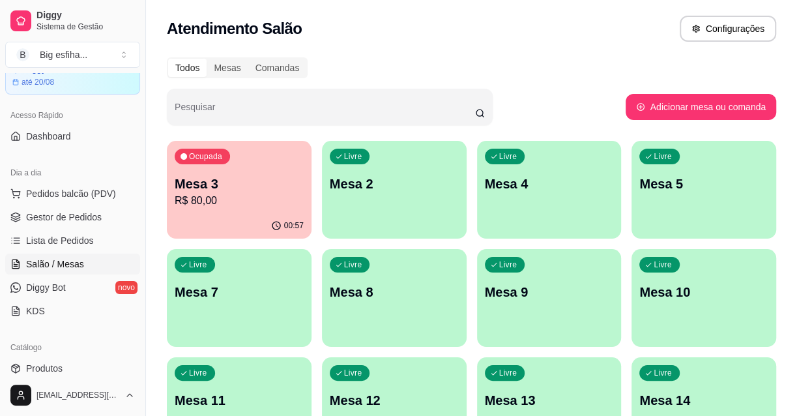
click at [222, 199] on p "R$ 80,00" at bounding box center [239, 201] width 129 height 16
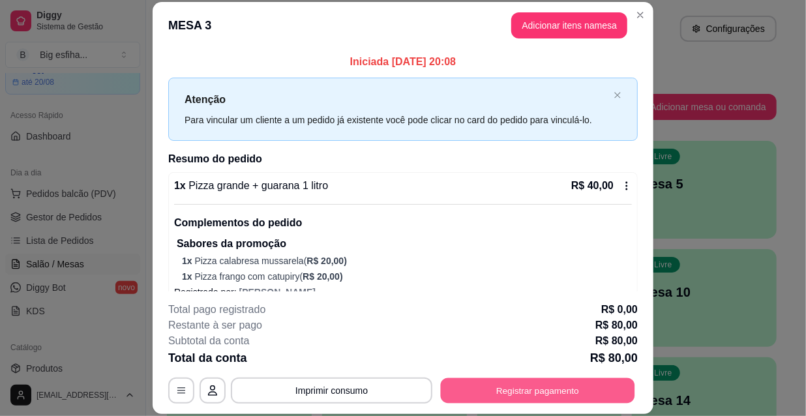
click at [540, 383] on button "Registrar pagamento" at bounding box center [538, 389] width 194 height 25
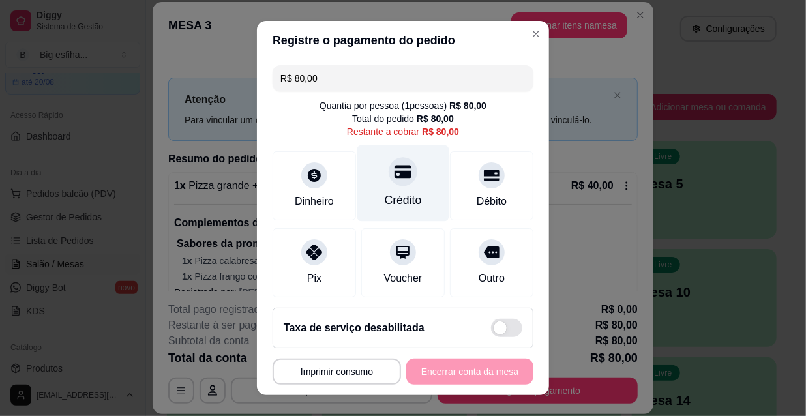
click at [394, 176] on icon at bounding box center [402, 171] width 17 height 17
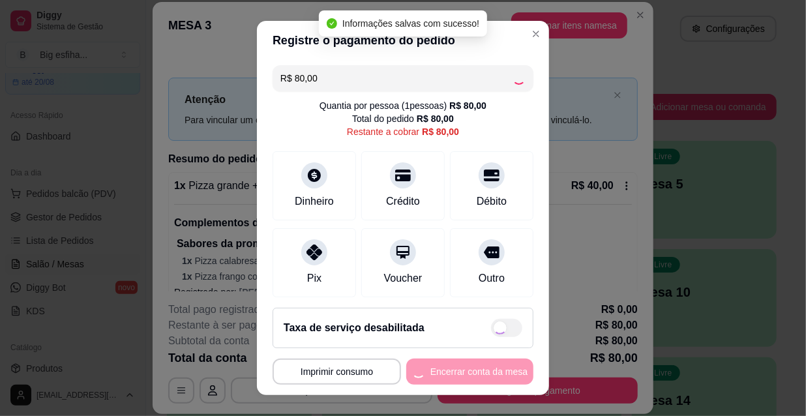
type input "R$ 0,00"
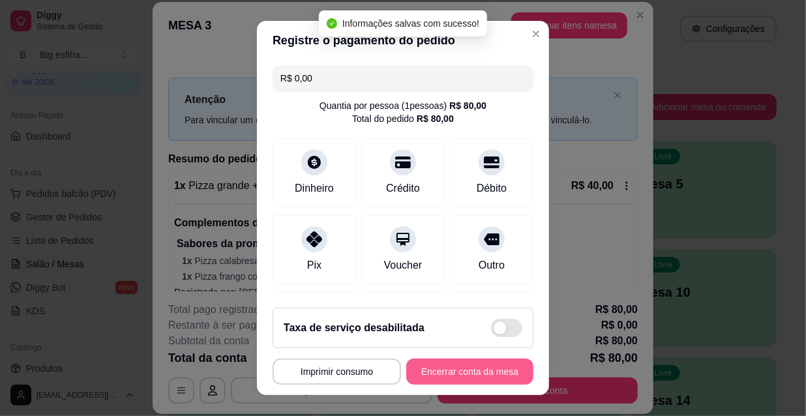
click at [444, 377] on button "Encerrar conta da mesa" at bounding box center [469, 372] width 127 height 26
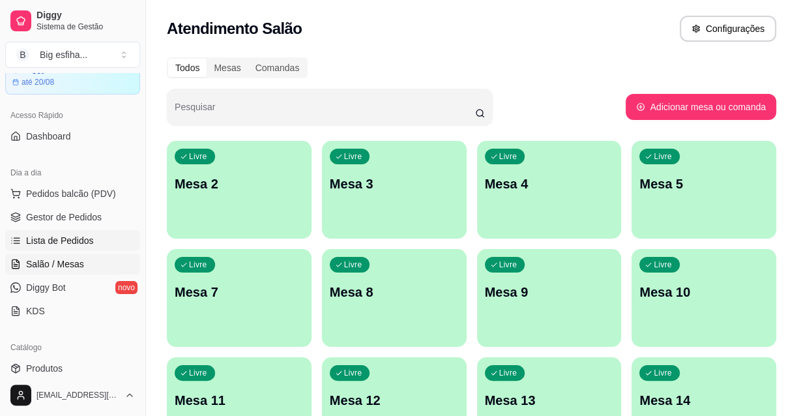
click at [56, 239] on span "Lista de Pedidos" at bounding box center [60, 240] width 68 height 13
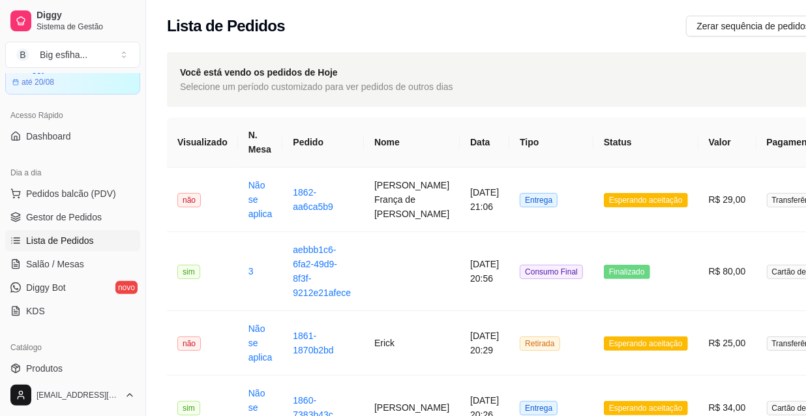
click at [509, 185] on td "Entrega" at bounding box center [551, 200] width 84 height 65
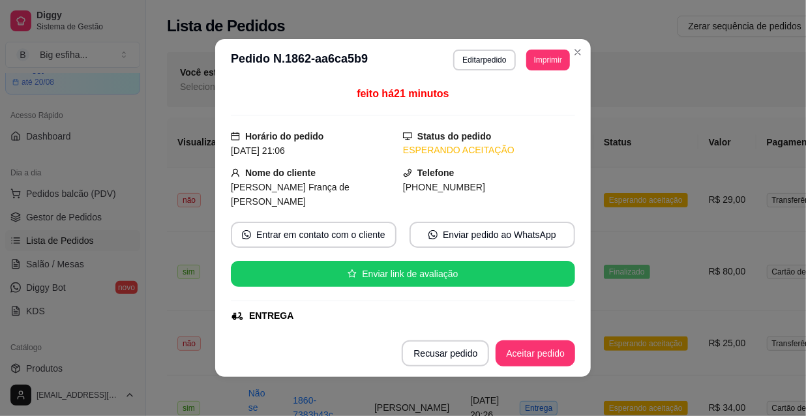
click at [534, 57] on button "Imprimir" at bounding box center [548, 60] width 44 height 21
click at [523, 104] on button "IMPRESSORA" at bounding box center [531, 99] width 76 height 17
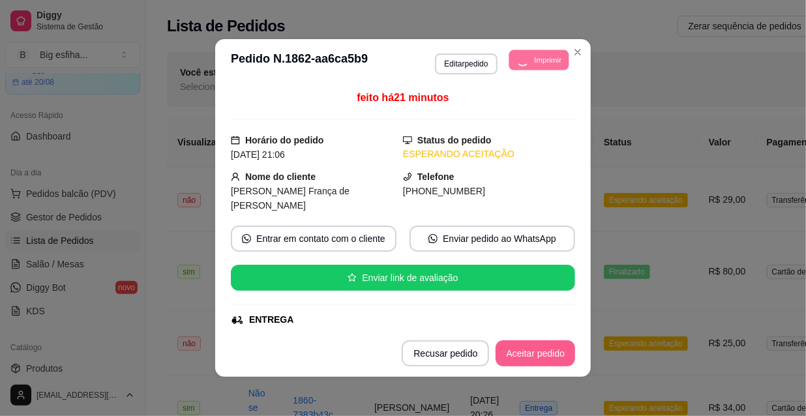
click at [542, 361] on button "Aceitar pedido" at bounding box center [535, 353] width 80 height 26
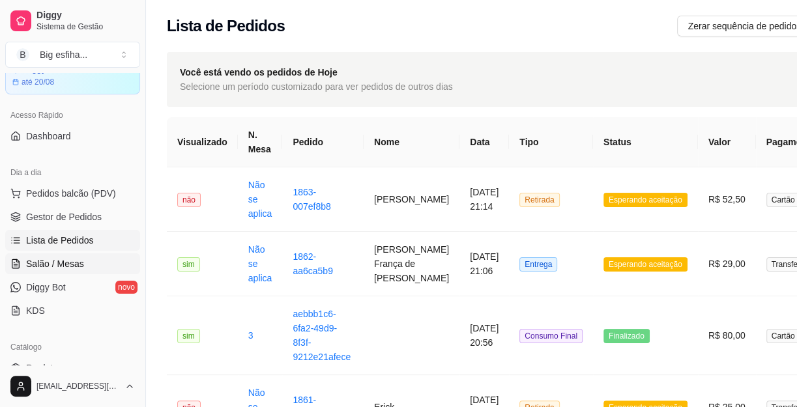
click at [66, 259] on span "Salão / Mesas" at bounding box center [55, 263] width 58 height 13
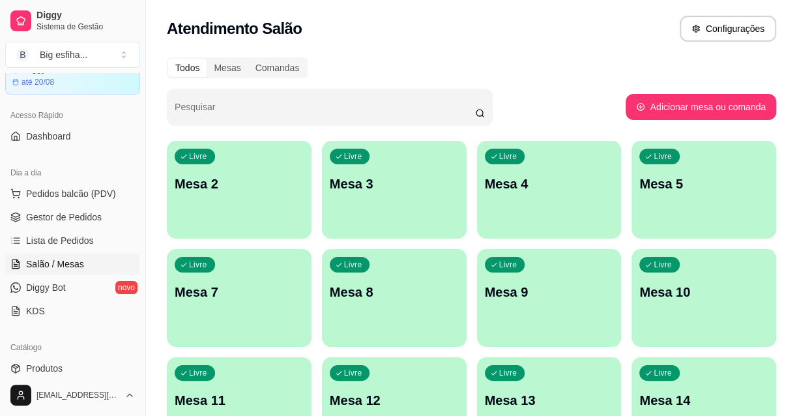
click at [231, 170] on div "Livre Mesa 2" at bounding box center [239, 182] width 145 height 82
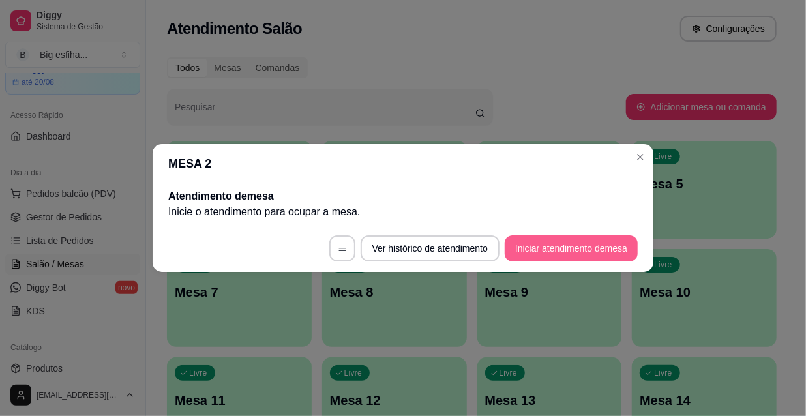
click at [608, 244] on button "Iniciar atendimento de mesa" at bounding box center [571, 248] width 133 height 26
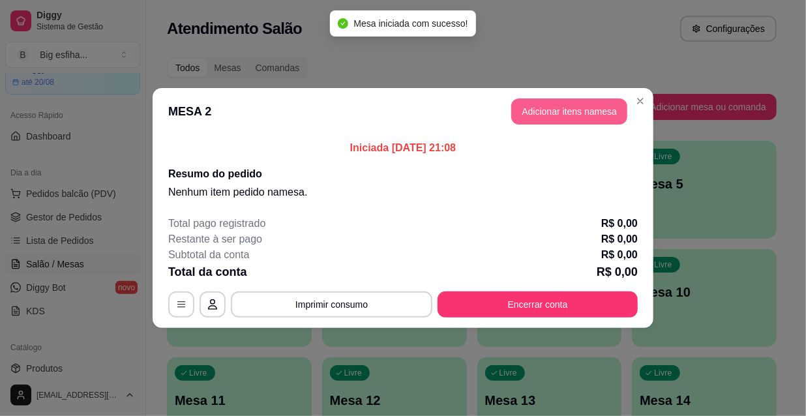
click at [541, 121] on button "Adicionar itens na mesa" at bounding box center [569, 111] width 116 height 26
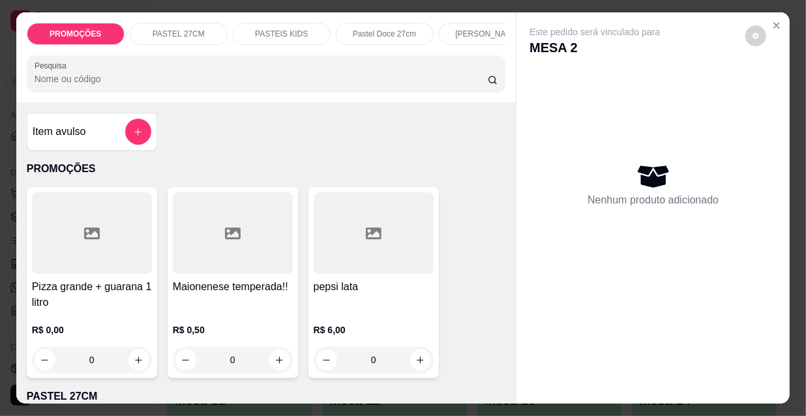
scroll to position [59, 0]
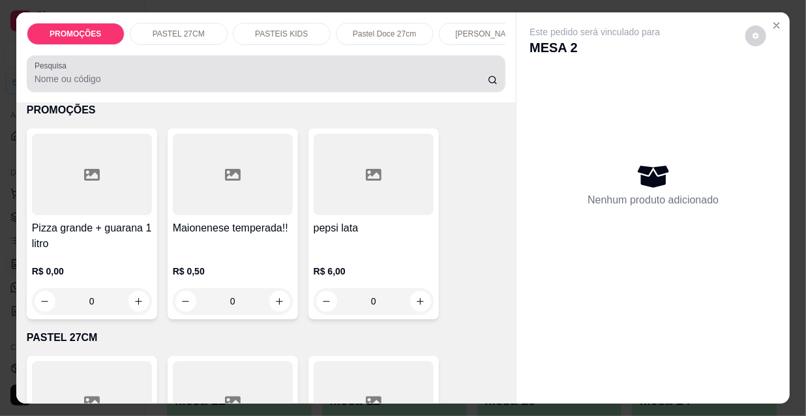
click at [92, 92] on div "Pesquisa" at bounding box center [266, 73] width 479 height 37
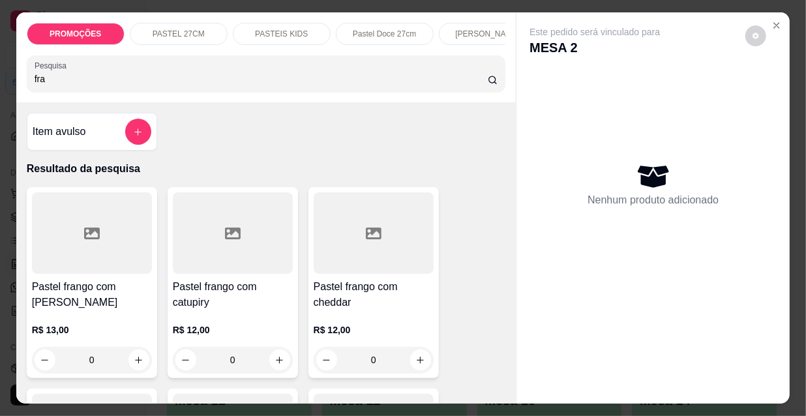
scroll to position [177, 0]
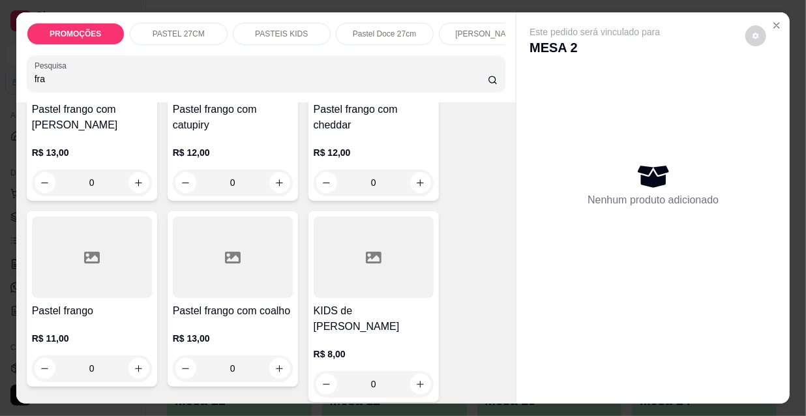
type input "fra"
click at [32, 327] on div "R$ 11,00 0" at bounding box center [92, 350] width 120 height 63
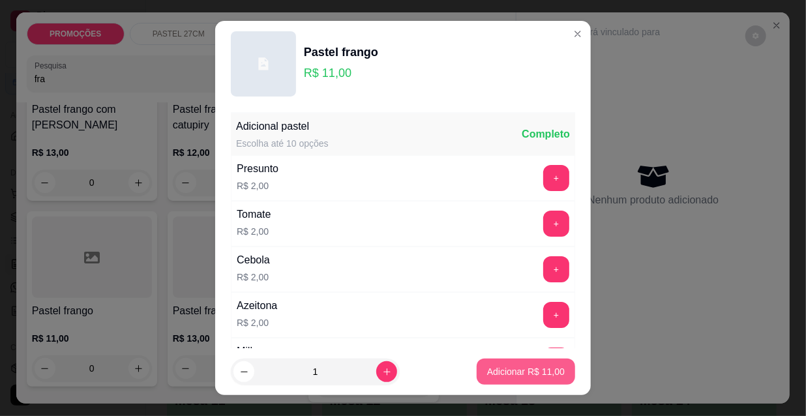
click at [505, 371] on p "Adicionar R$ 11,00" at bounding box center [526, 371] width 78 height 13
type input "1"
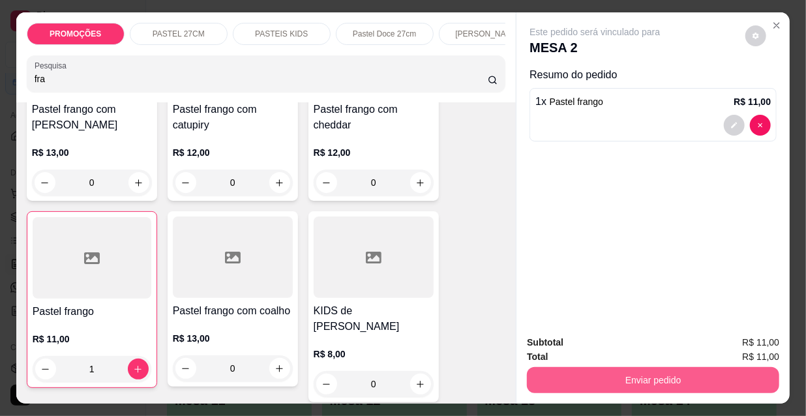
click at [621, 370] on button "Enviar pedido" at bounding box center [653, 380] width 252 height 26
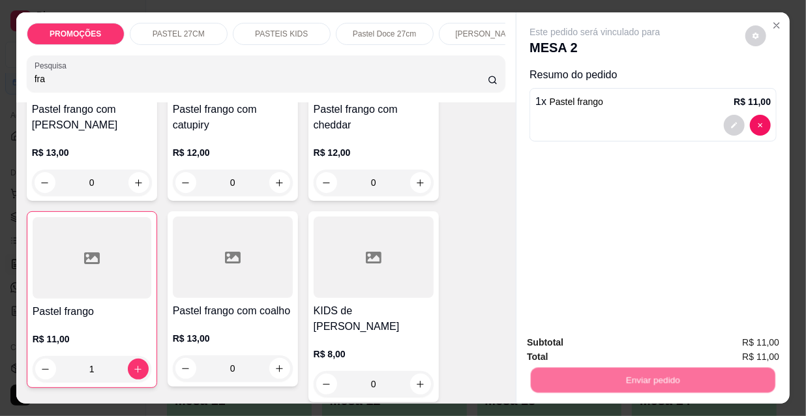
click at [619, 349] on button "Não registrar e enviar pedido" at bounding box center [611, 343] width 132 height 24
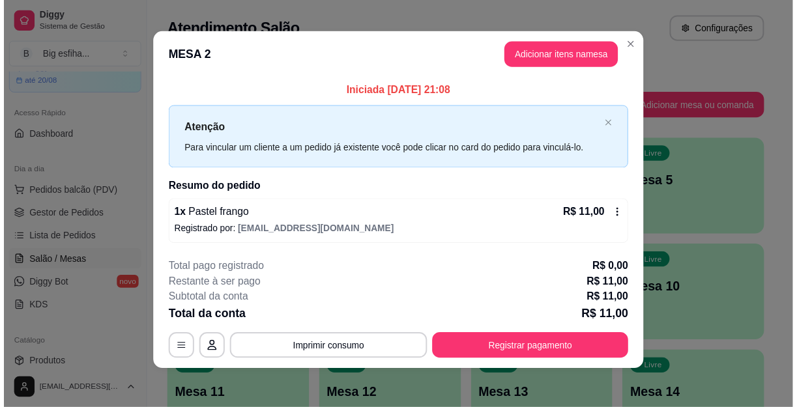
scroll to position [5, 0]
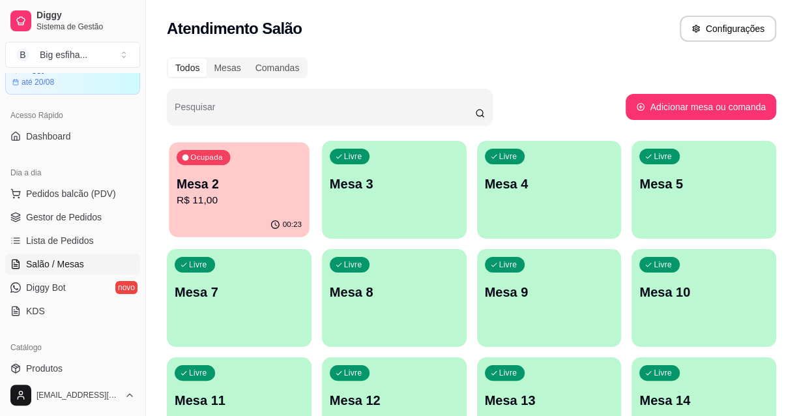
click at [216, 175] on p "Mesa 2" at bounding box center [239, 184] width 125 height 18
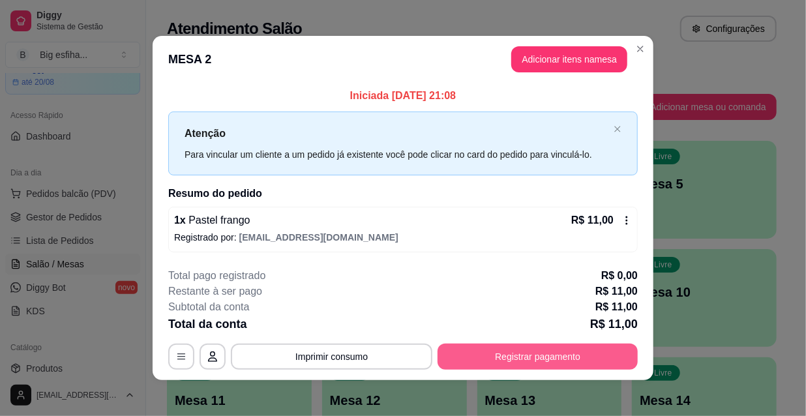
click at [560, 345] on div "**********" at bounding box center [402, 319] width 469 height 102
click at [580, 359] on button "Registrar pagamento" at bounding box center [538, 356] width 194 height 25
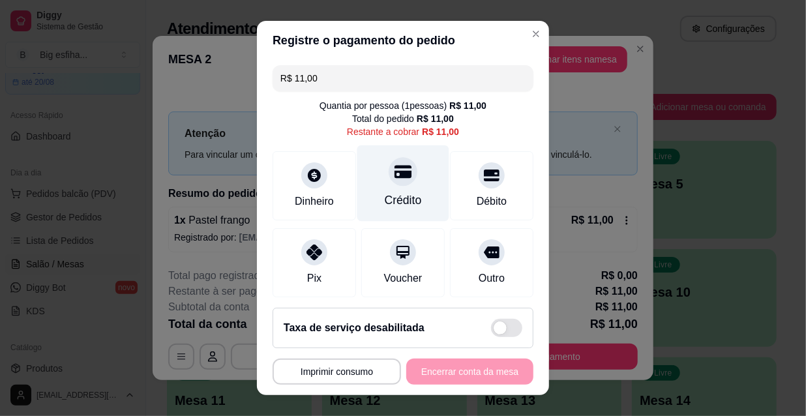
click at [364, 175] on div "Crédito" at bounding box center [403, 183] width 92 height 76
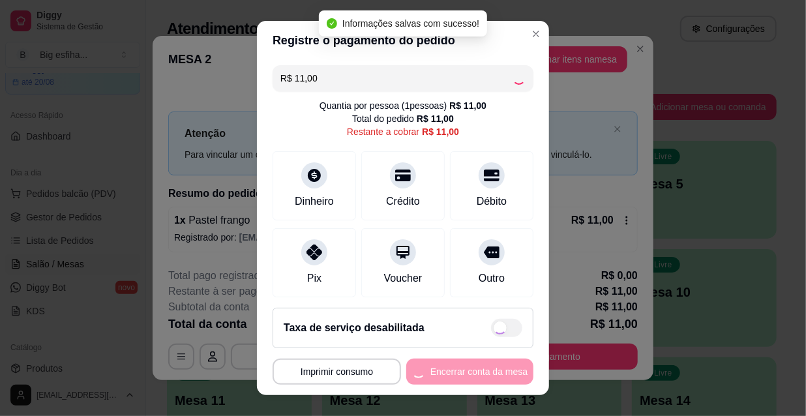
click at [460, 372] on button "Encerrar conta da mesa" at bounding box center [469, 372] width 127 height 26
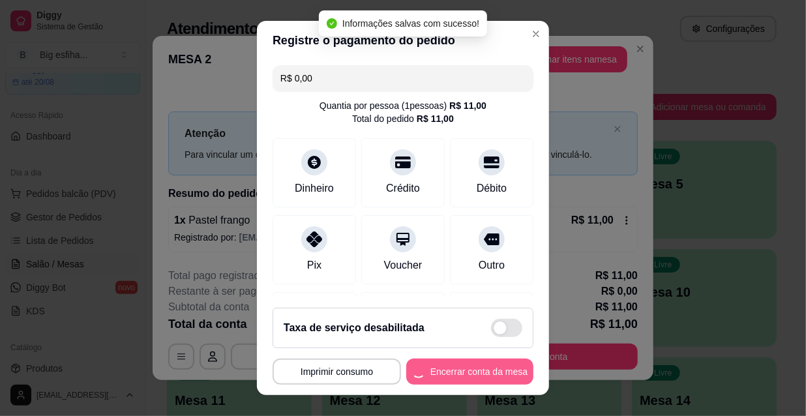
type input "R$ 0,00"
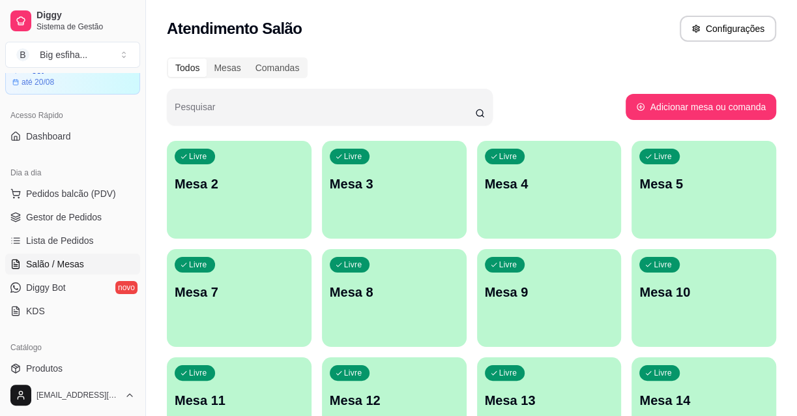
click at [217, 216] on div "Livre Mesa 2" at bounding box center [239, 182] width 145 height 82
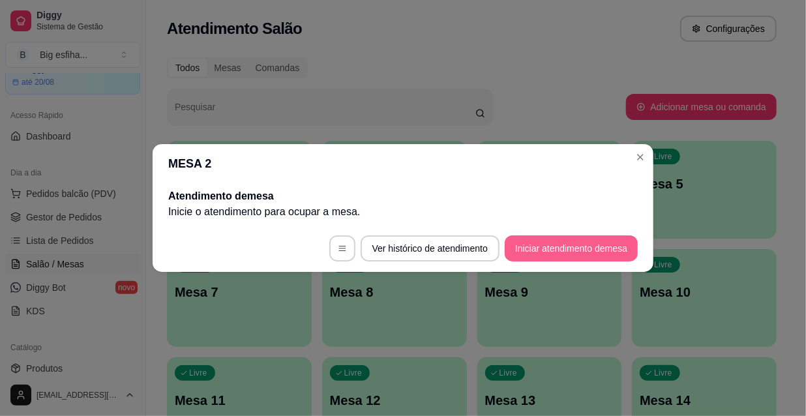
click at [560, 256] on button "Iniciar atendimento de mesa" at bounding box center [571, 248] width 133 height 26
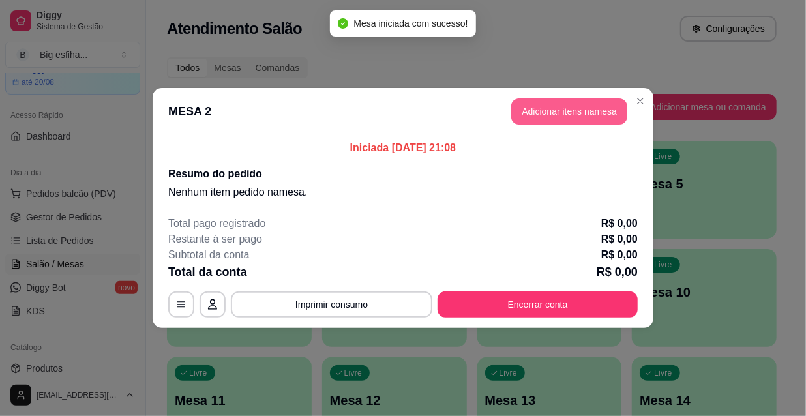
click at [575, 118] on button "Adicionar itens na mesa" at bounding box center [569, 111] width 116 height 26
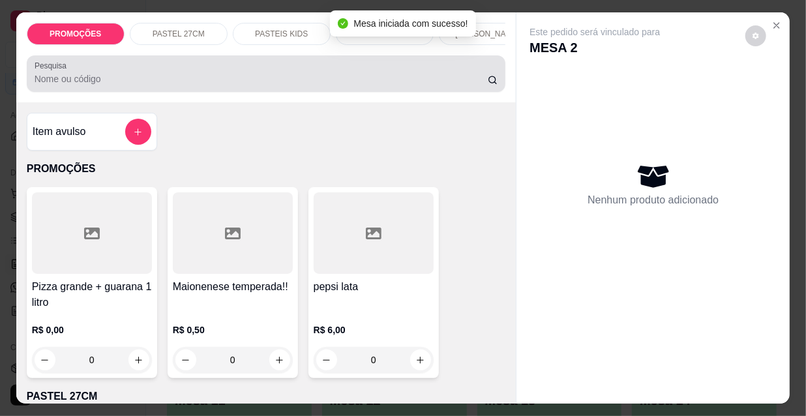
click at [117, 85] on input "Pesquisa" at bounding box center [261, 78] width 453 height 13
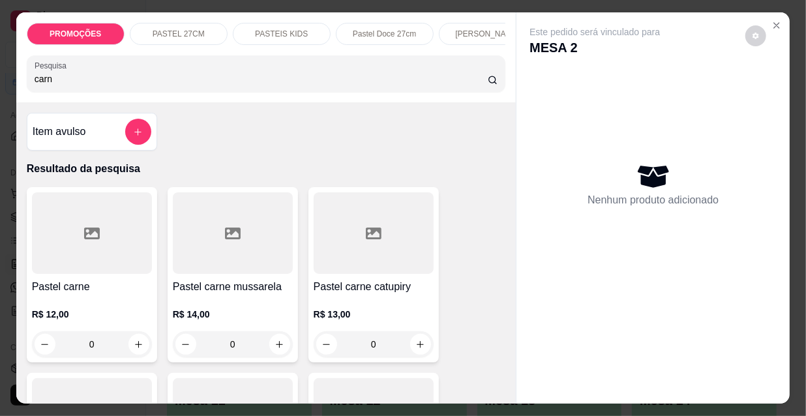
type input "carn"
click at [250, 287] on h4 "Pastel carne mussarela" at bounding box center [233, 287] width 120 height 16
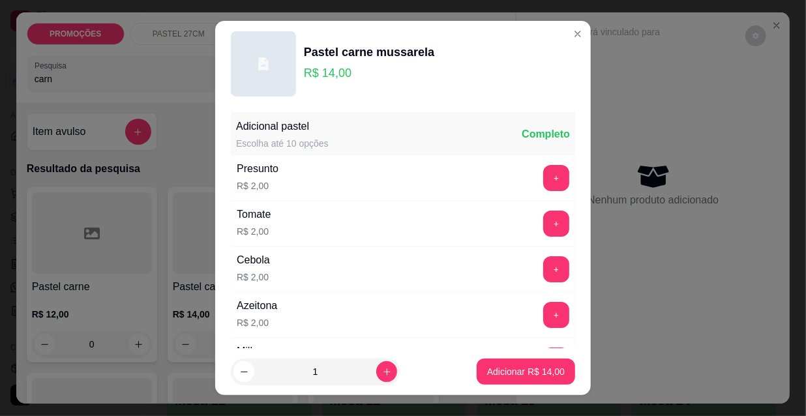
click at [552, 375] on button "Adicionar R$ 14,00" at bounding box center [526, 372] width 98 height 26
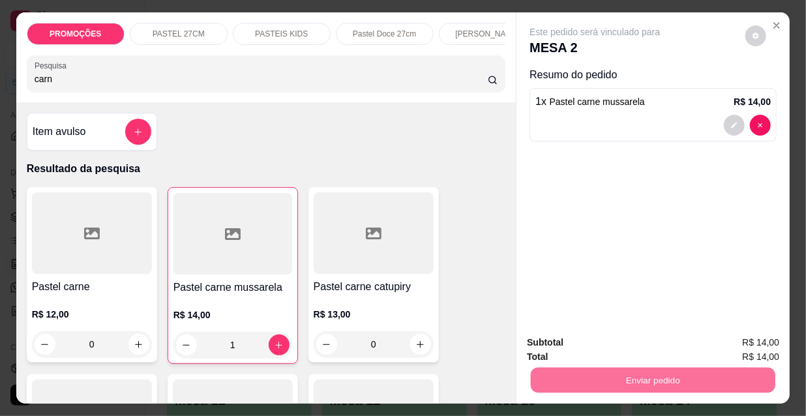
type input "1"
click at [603, 347] on button "Não registrar e enviar pedido" at bounding box center [611, 343] width 136 height 25
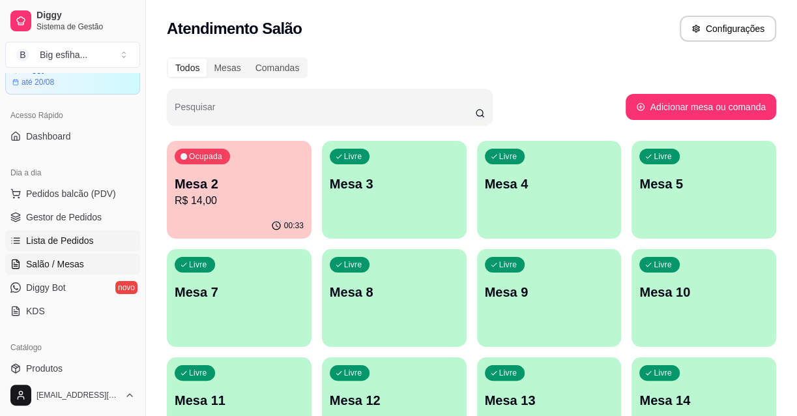
click at [73, 241] on span "Lista de Pedidos" at bounding box center [60, 240] width 68 height 13
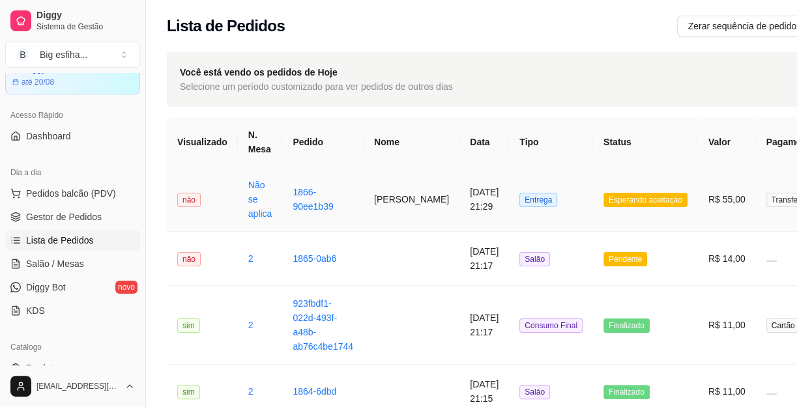
click at [379, 201] on td "[PERSON_NAME]" at bounding box center [412, 200] width 96 height 65
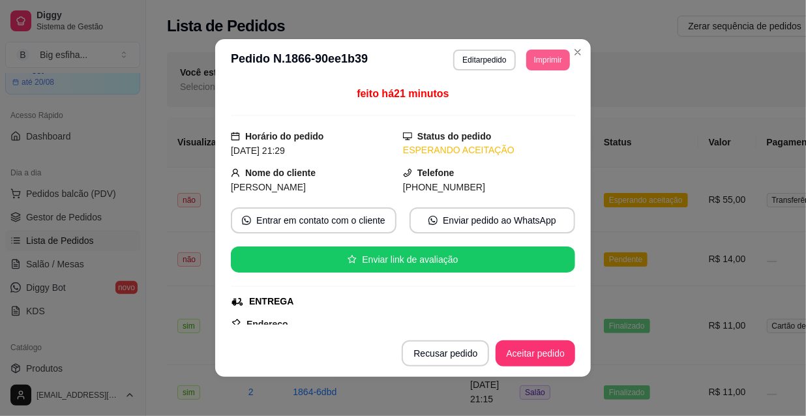
click at [536, 68] on button "Imprimir" at bounding box center [548, 60] width 44 height 21
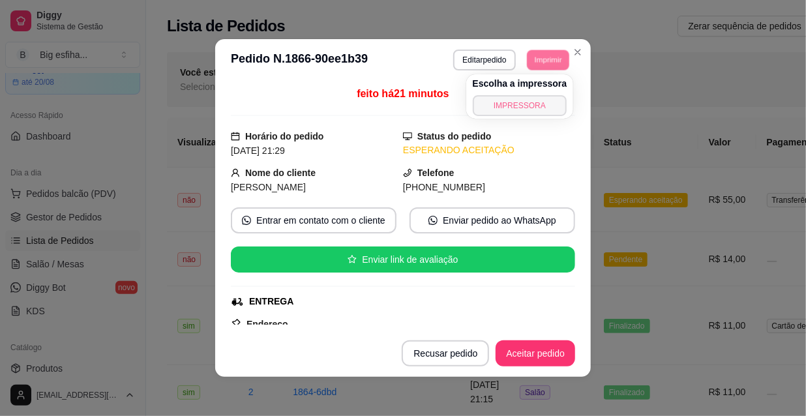
click at [543, 110] on button "IMPRESSORA" at bounding box center [520, 105] width 95 height 21
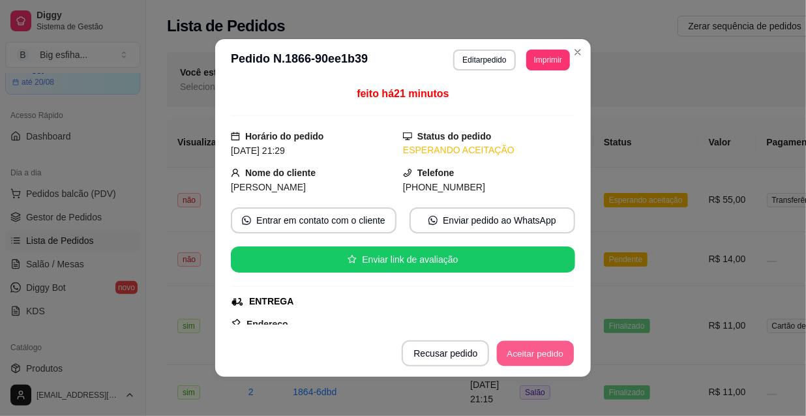
click at [539, 351] on button "Aceitar pedido" at bounding box center [535, 353] width 77 height 25
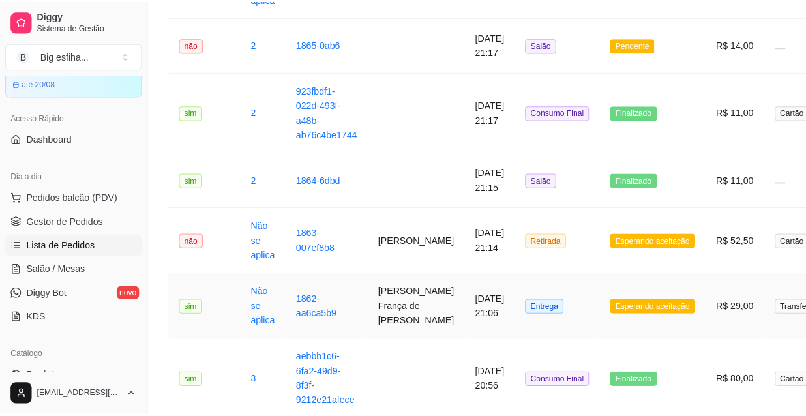
scroll to position [237, 0]
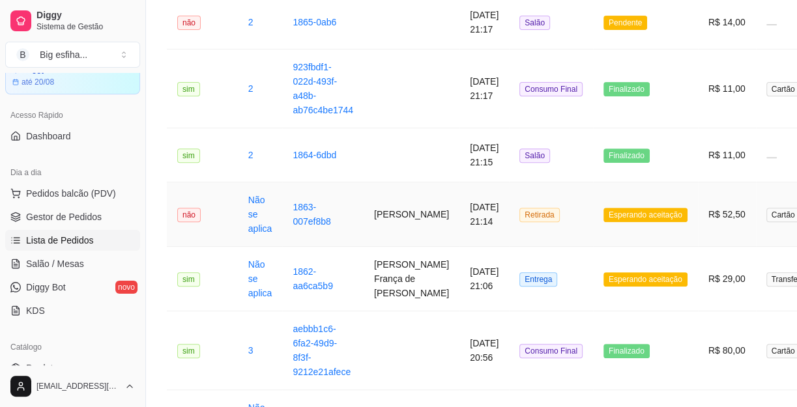
click at [520, 208] on span "Retirada" at bounding box center [540, 215] width 40 height 14
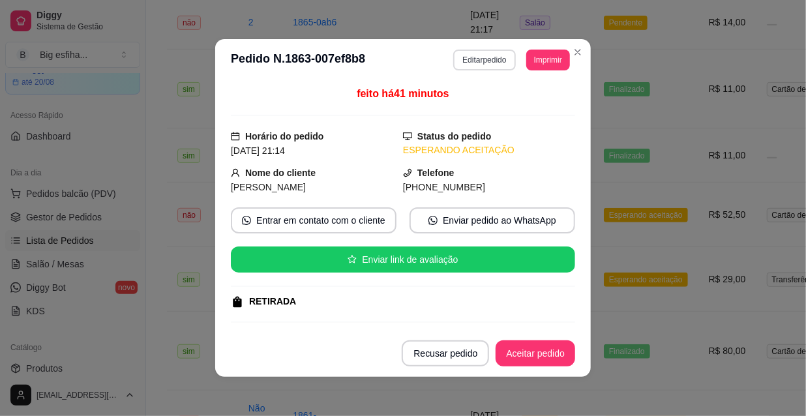
click at [478, 61] on button "Editar pedido" at bounding box center [484, 60] width 62 height 21
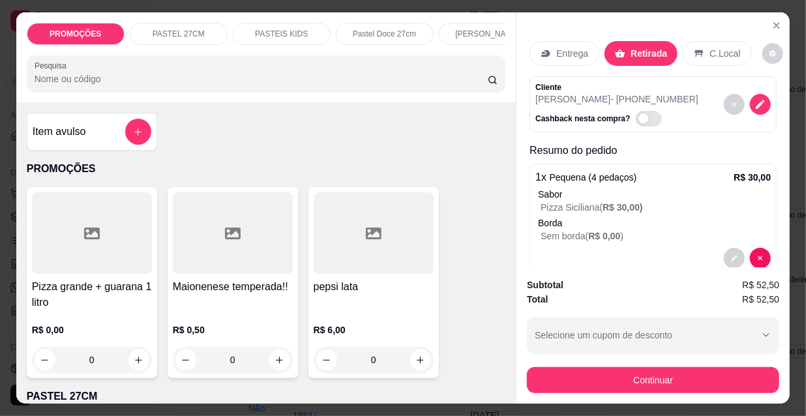
scroll to position [0, 648]
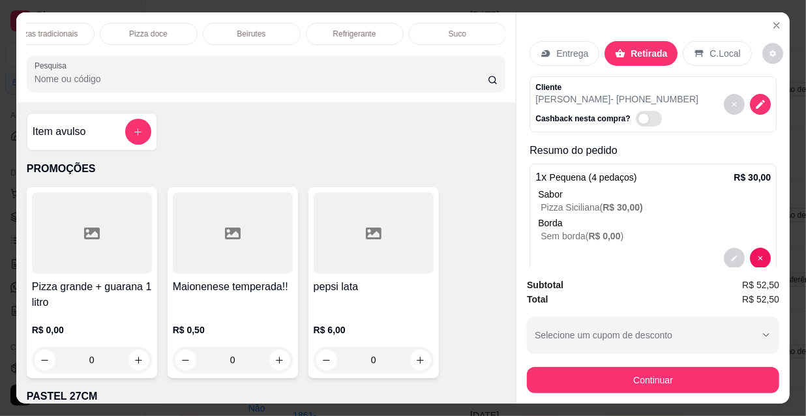
click at [361, 30] on p "Refrigerante" at bounding box center [354, 34] width 43 height 10
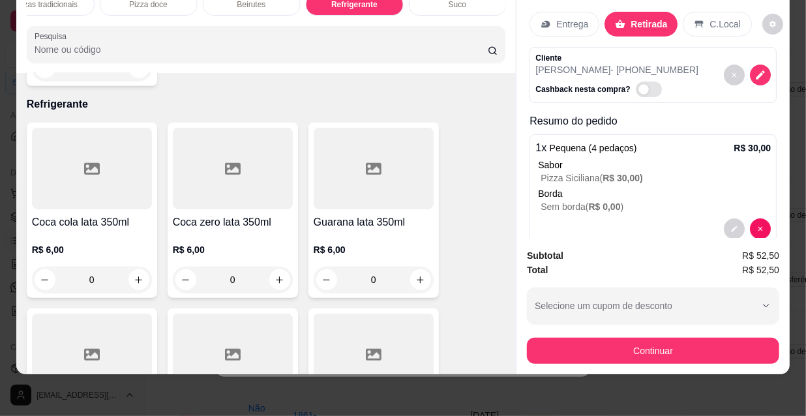
scroll to position [11715, 0]
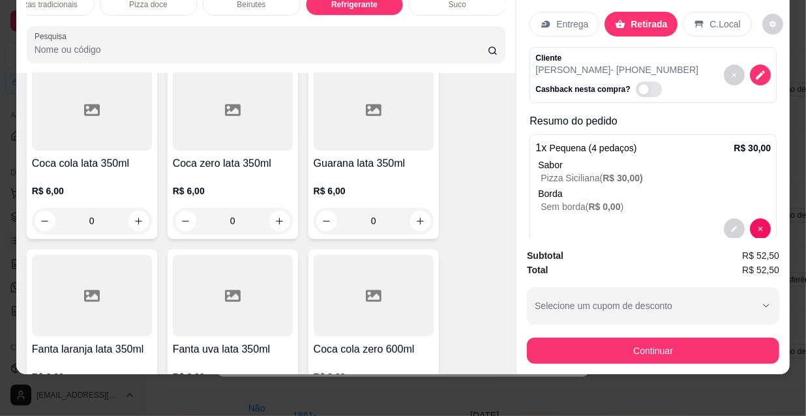
click at [128, 396] on button "increase-product-quantity" at bounding box center [138, 406] width 21 height 21
type input "1"
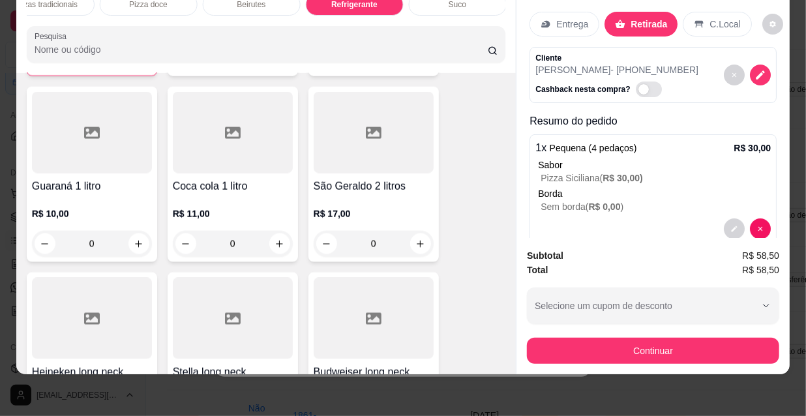
scroll to position [12130, 0]
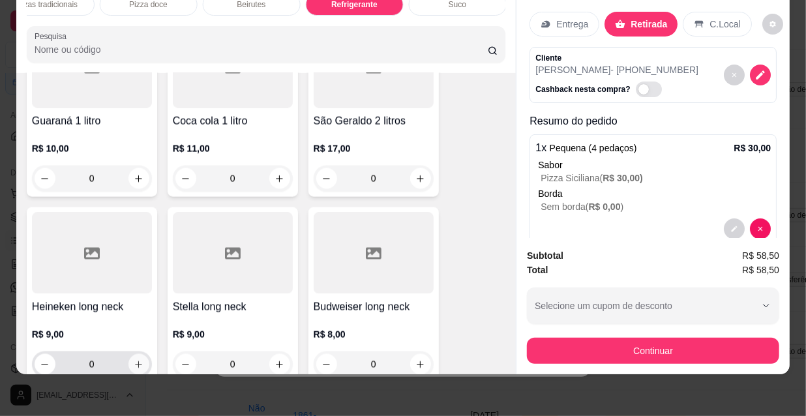
click at [134, 360] on icon "increase-product-quantity" at bounding box center [139, 365] width 10 height 10
type input "2"
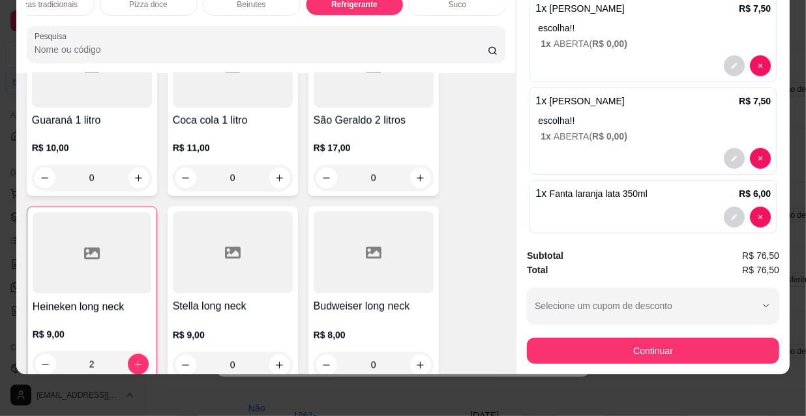
scroll to position [419, 0]
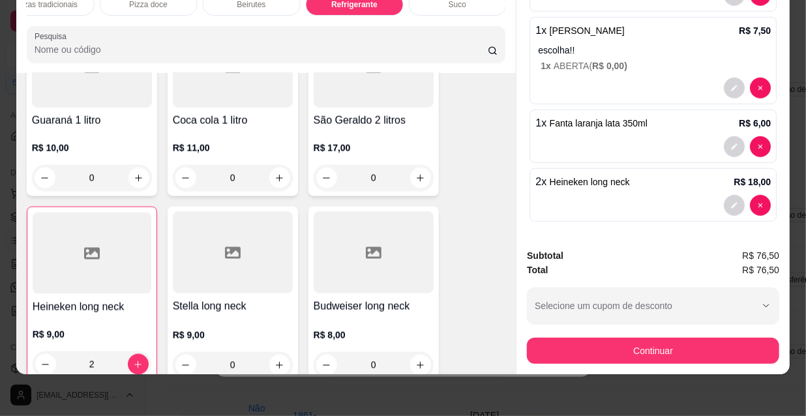
click at [645, 338] on button "Continuar" at bounding box center [653, 351] width 252 height 26
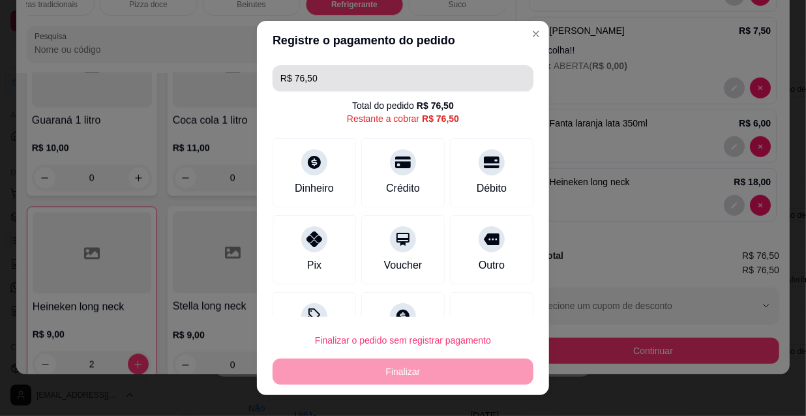
click at [357, 81] on input "R$ 76,50" at bounding box center [402, 78] width 245 height 26
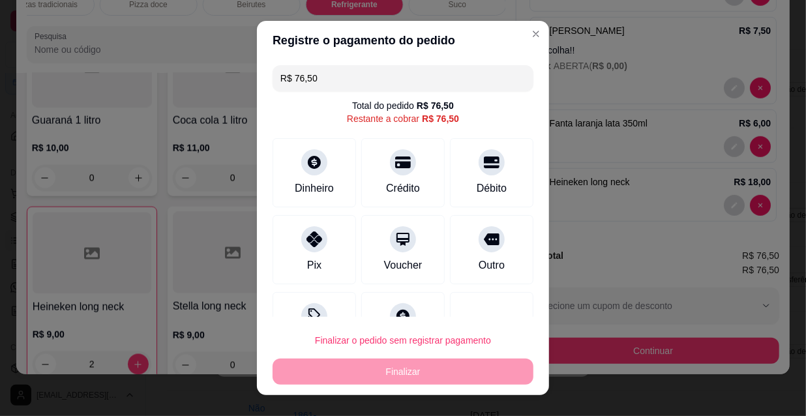
click at [357, 81] on input "R$ 76,50" at bounding box center [402, 78] width 245 height 26
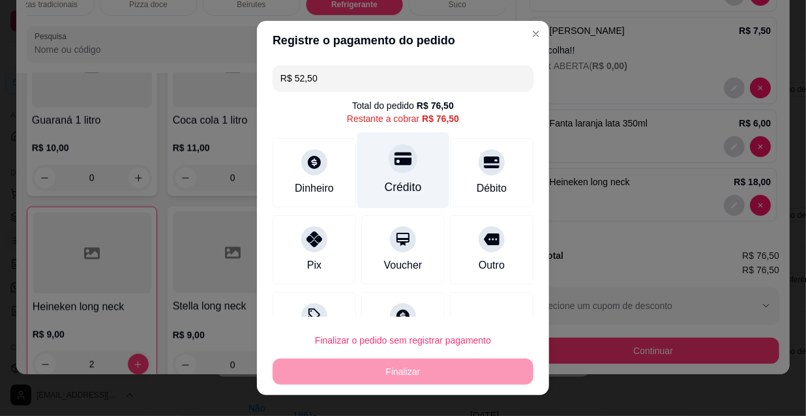
click at [374, 169] on div "Crédito" at bounding box center [403, 170] width 92 height 76
type input "R$ 0,00"
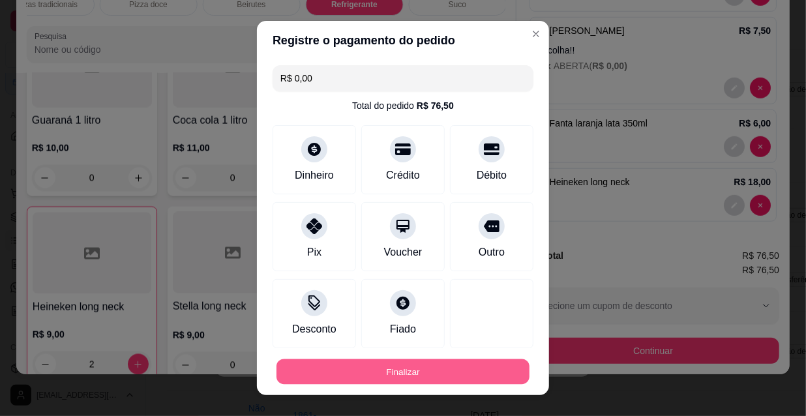
click at [390, 377] on button "Finalizar" at bounding box center [402, 371] width 253 height 25
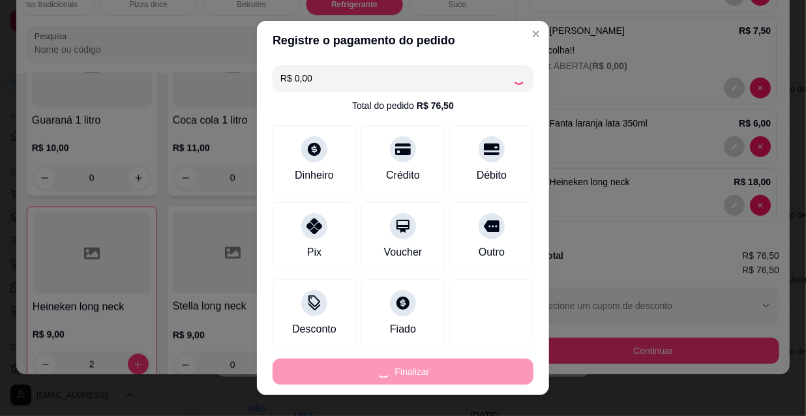
type input "0"
